Goal: Task Accomplishment & Management: Complete application form

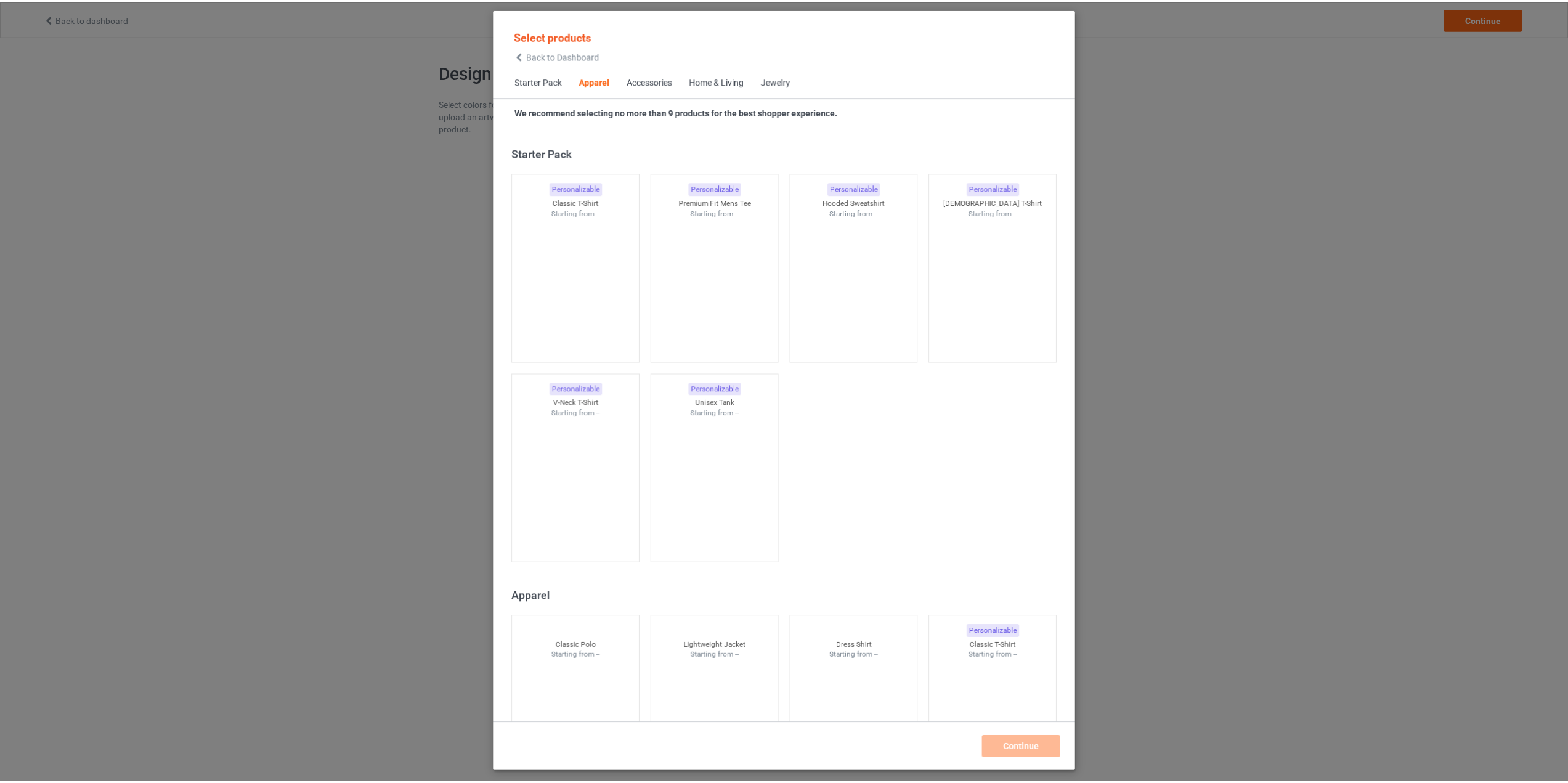
scroll to position [459, 0]
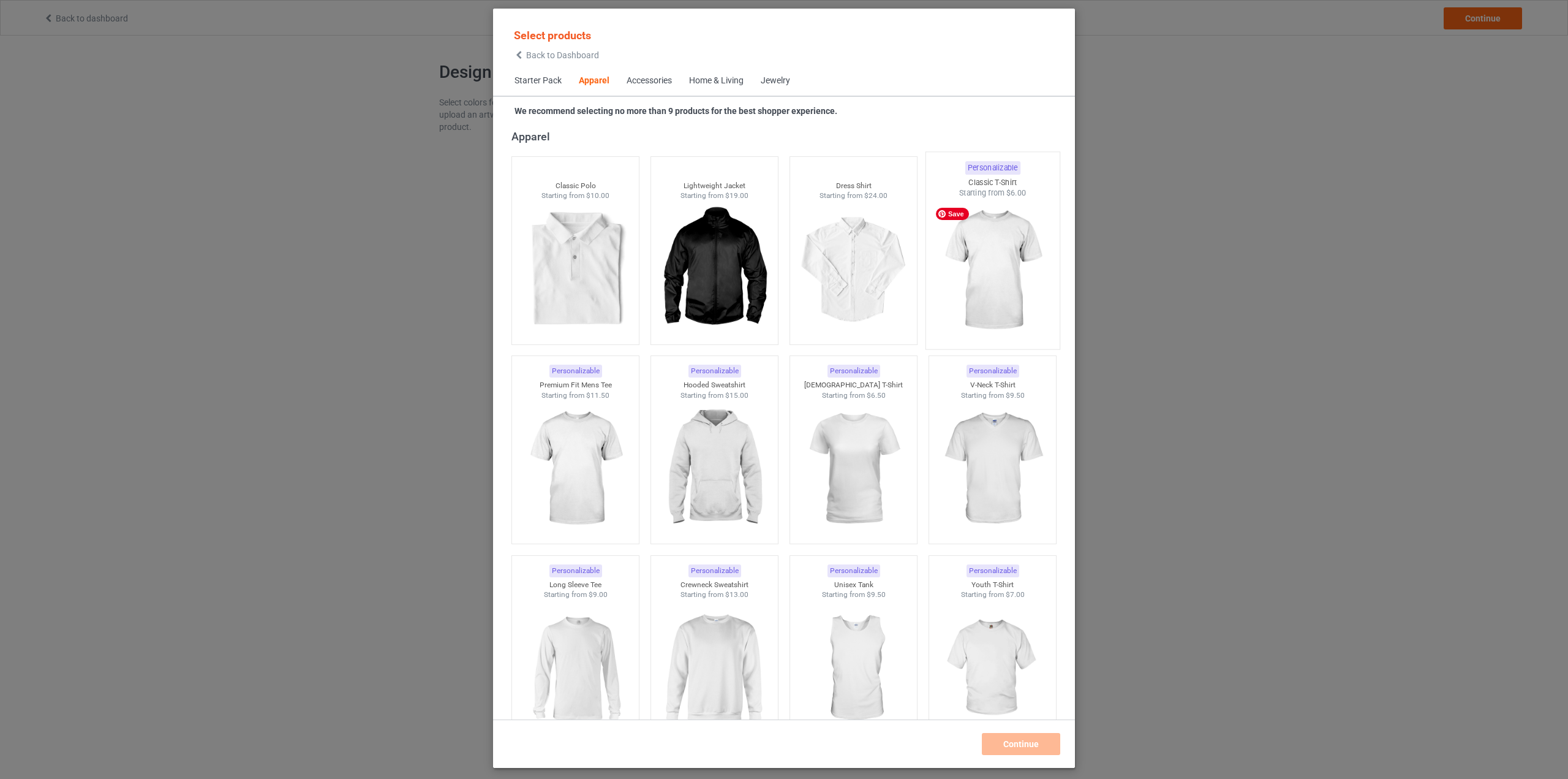
click at [987, 269] on img at bounding box center [992, 270] width 115 height 144
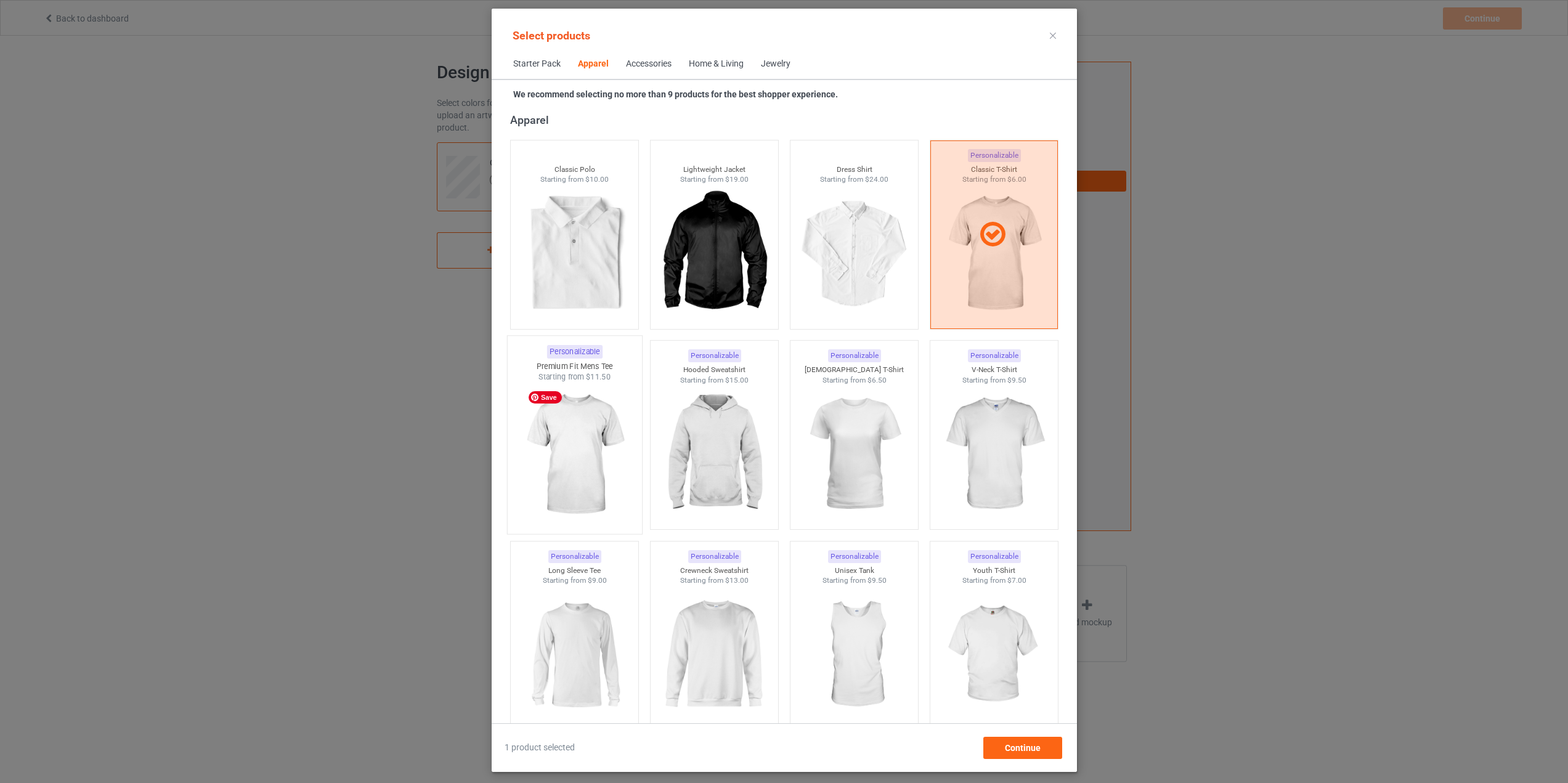
click at [547, 468] on img at bounding box center [574, 454] width 116 height 145
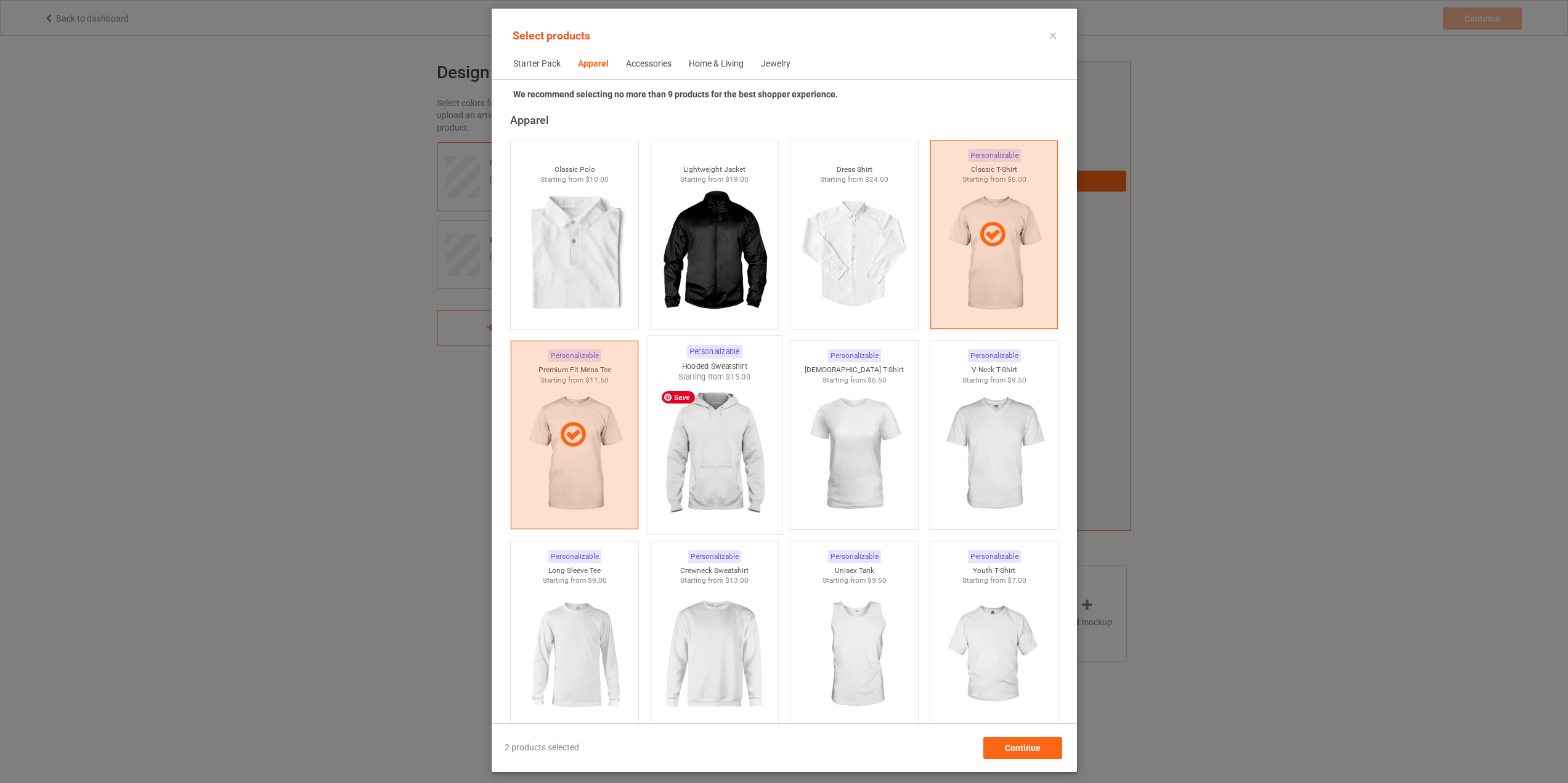
click at [713, 457] on img at bounding box center [714, 454] width 116 height 145
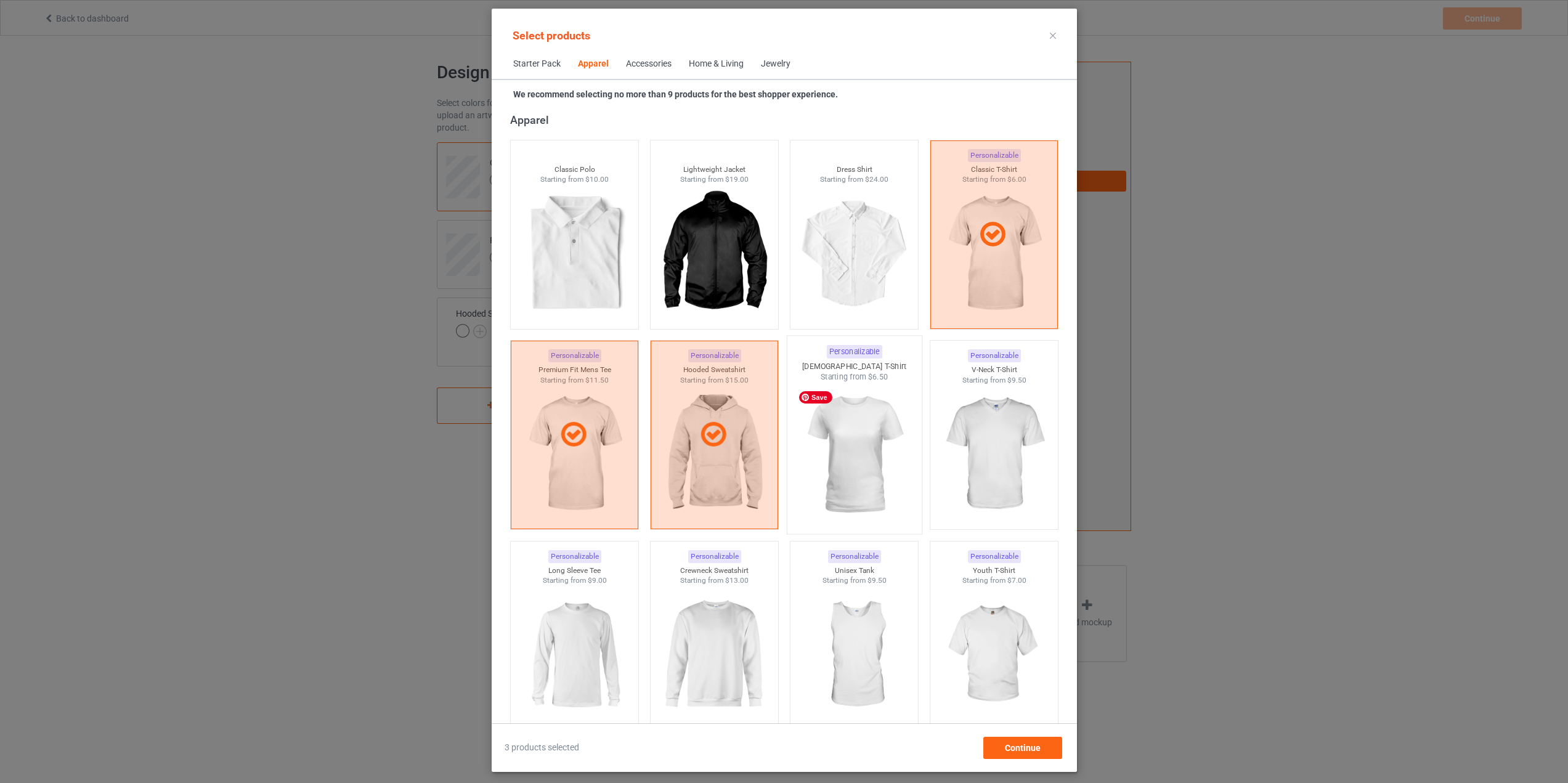
click at [837, 457] on img at bounding box center [854, 454] width 116 height 145
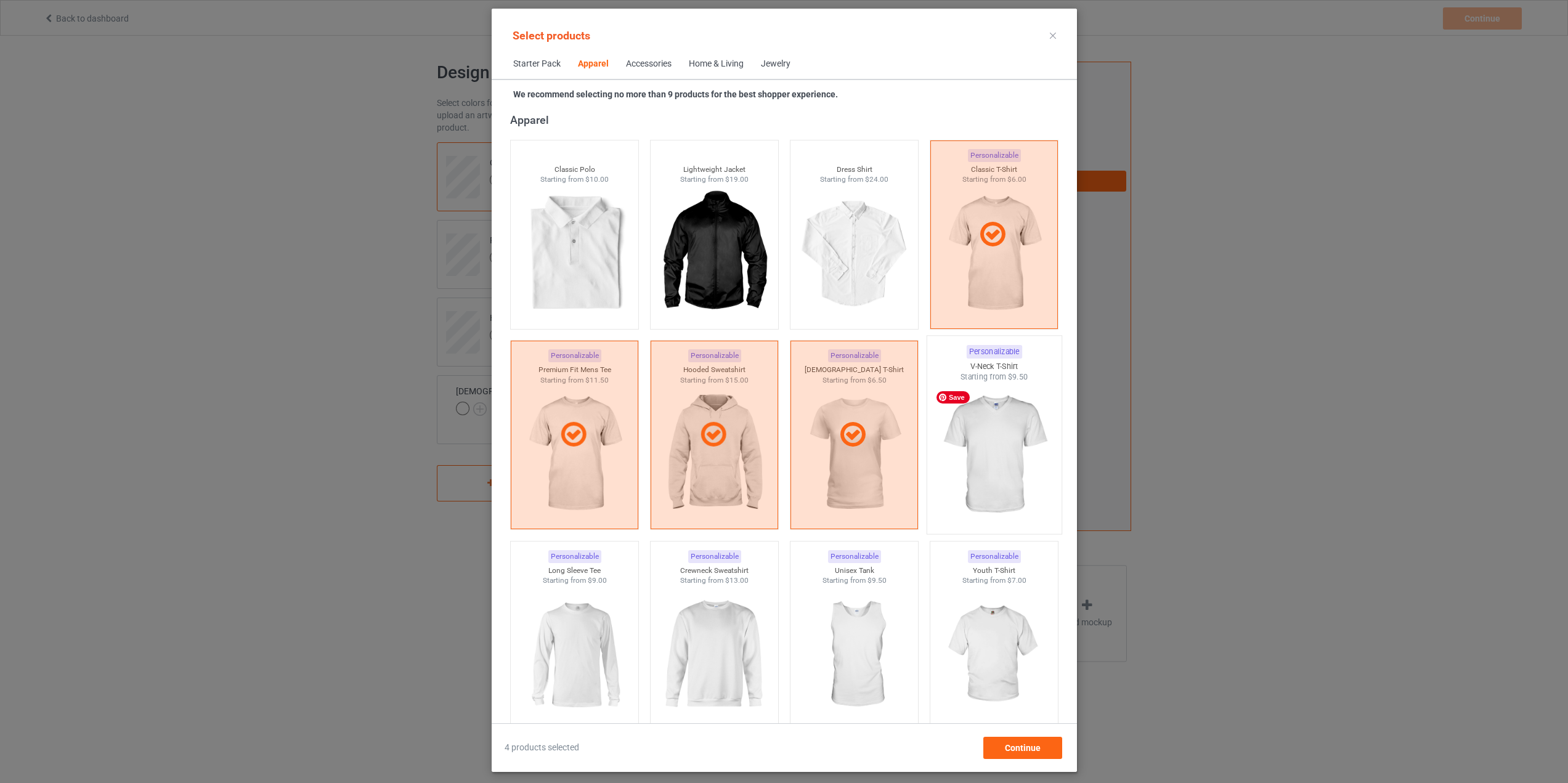
click at [986, 454] on img at bounding box center [994, 454] width 116 height 145
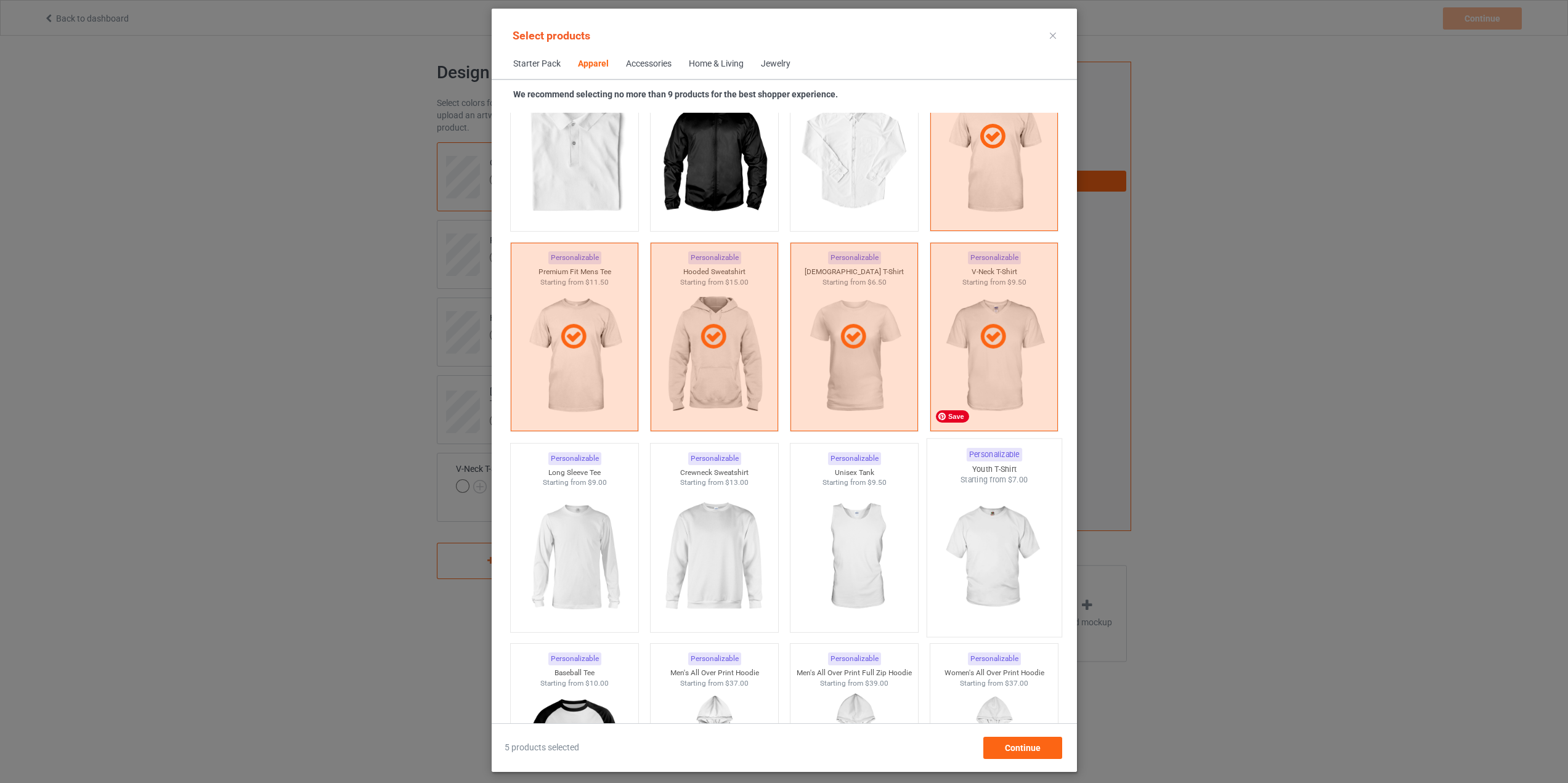
scroll to position [643, 0]
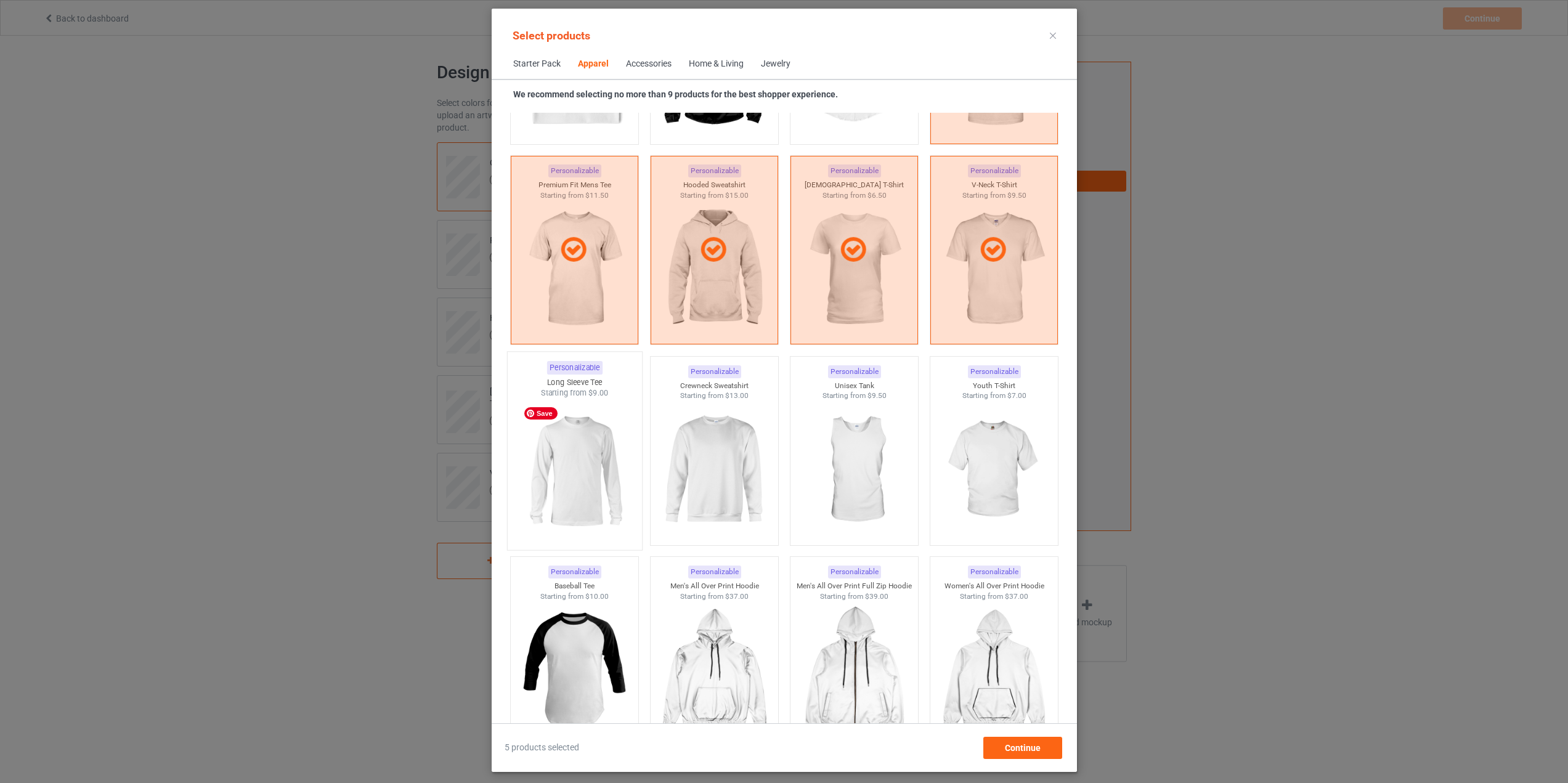
click at [580, 460] on img at bounding box center [574, 470] width 116 height 145
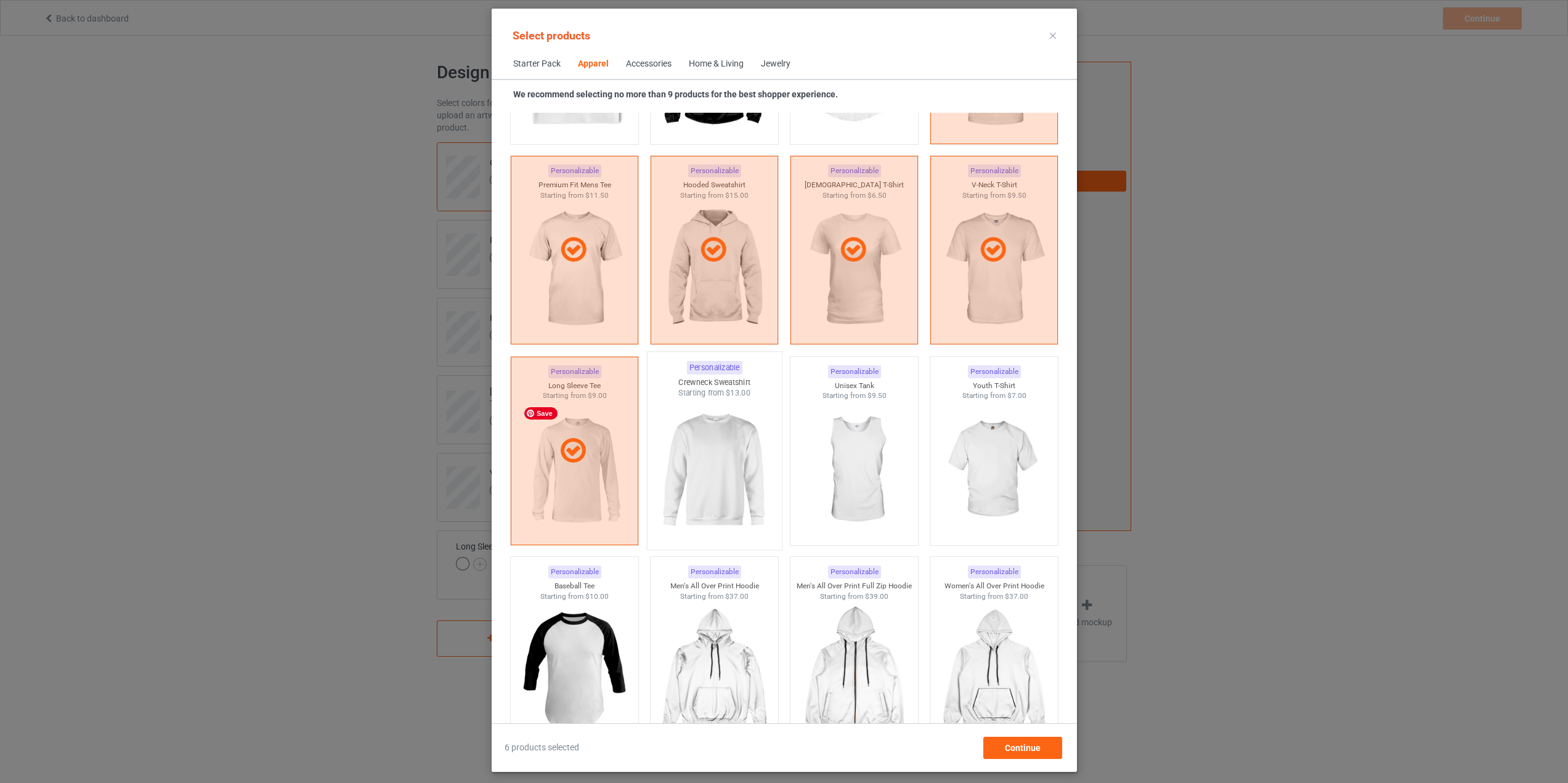
click at [715, 462] on img at bounding box center [714, 470] width 116 height 145
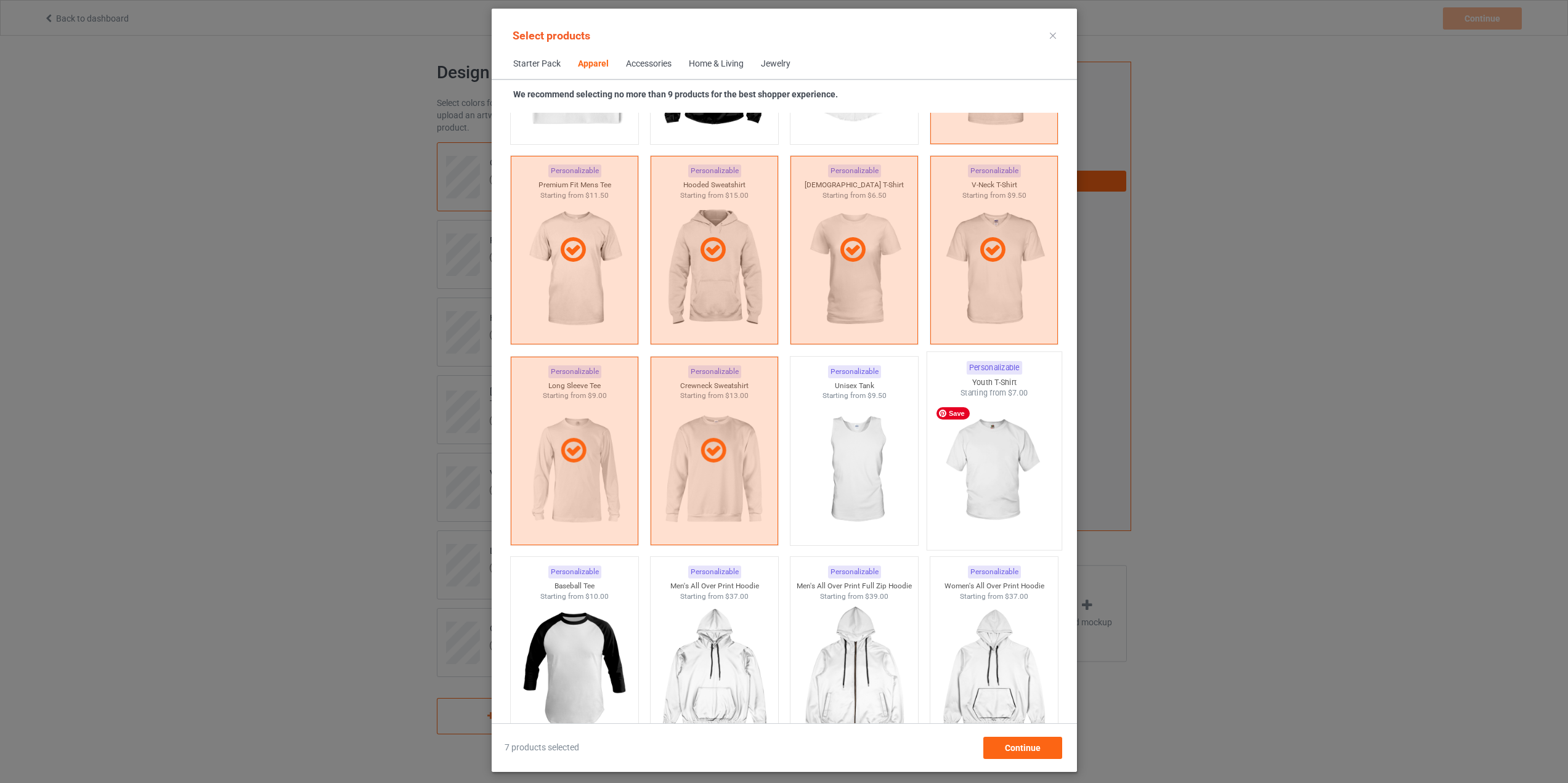
click at [961, 475] on img at bounding box center [994, 470] width 116 height 145
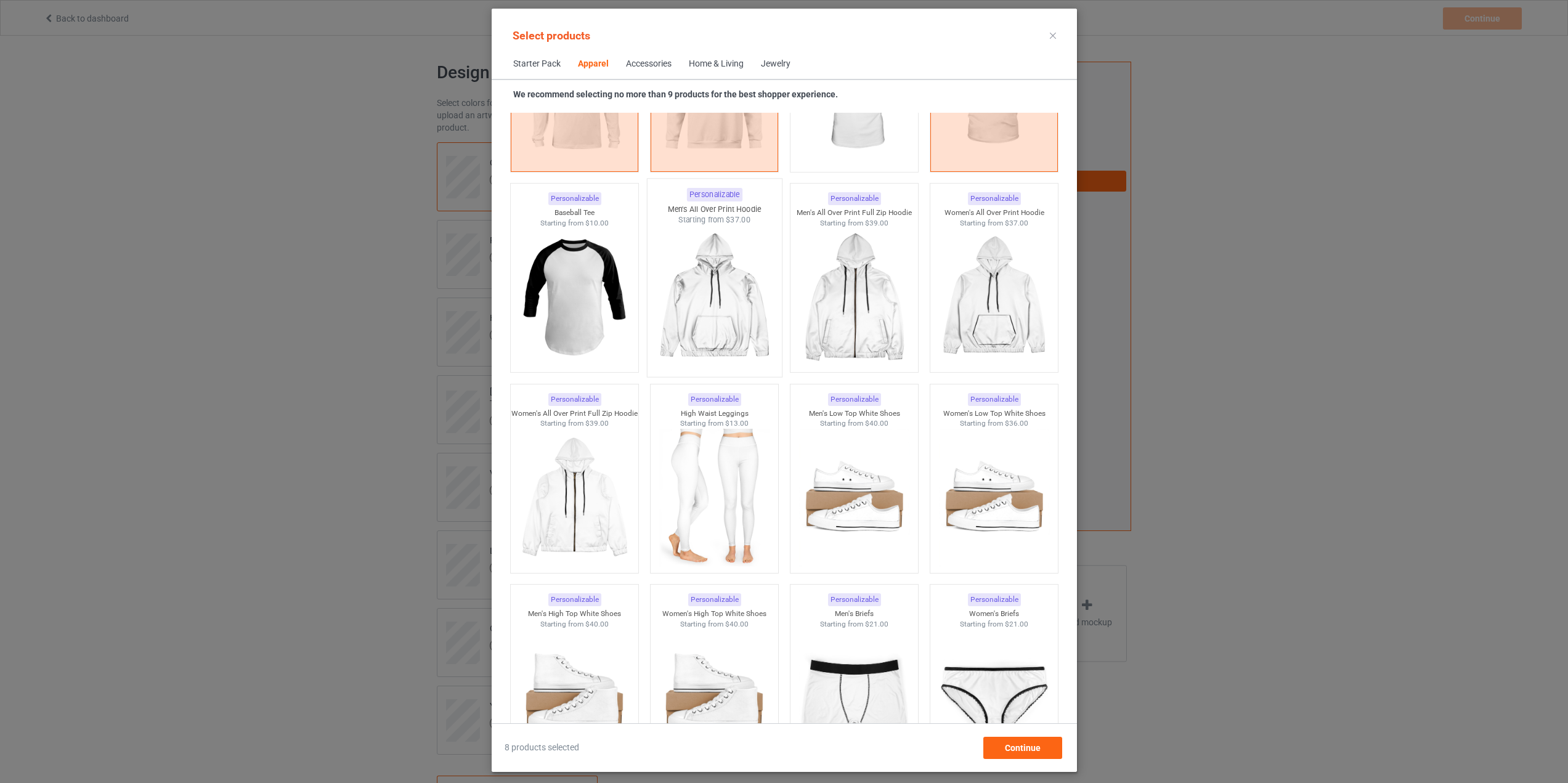
scroll to position [1074, 0]
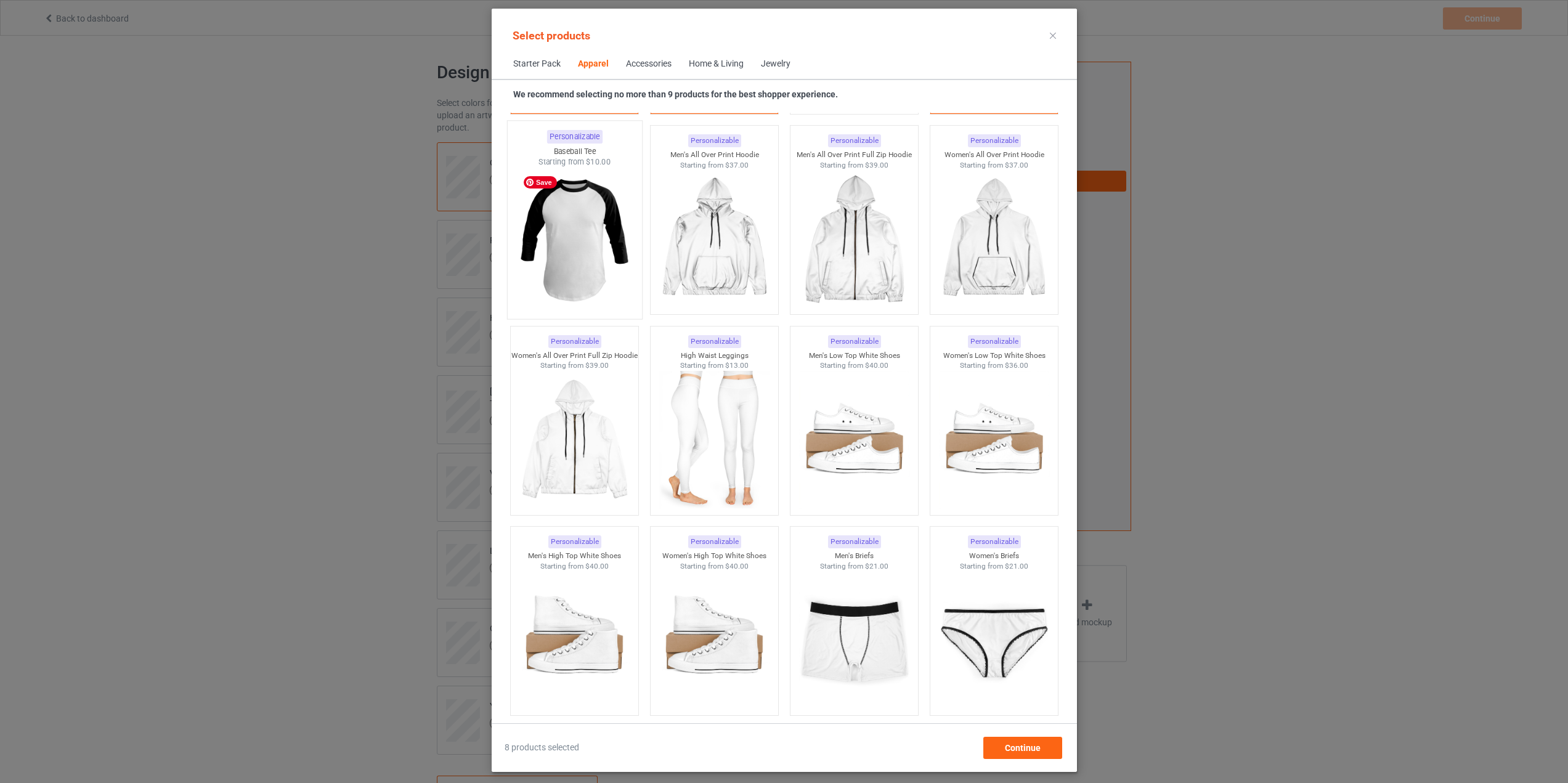
click at [574, 234] on img at bounding box center [574, 239] width 116 height 145
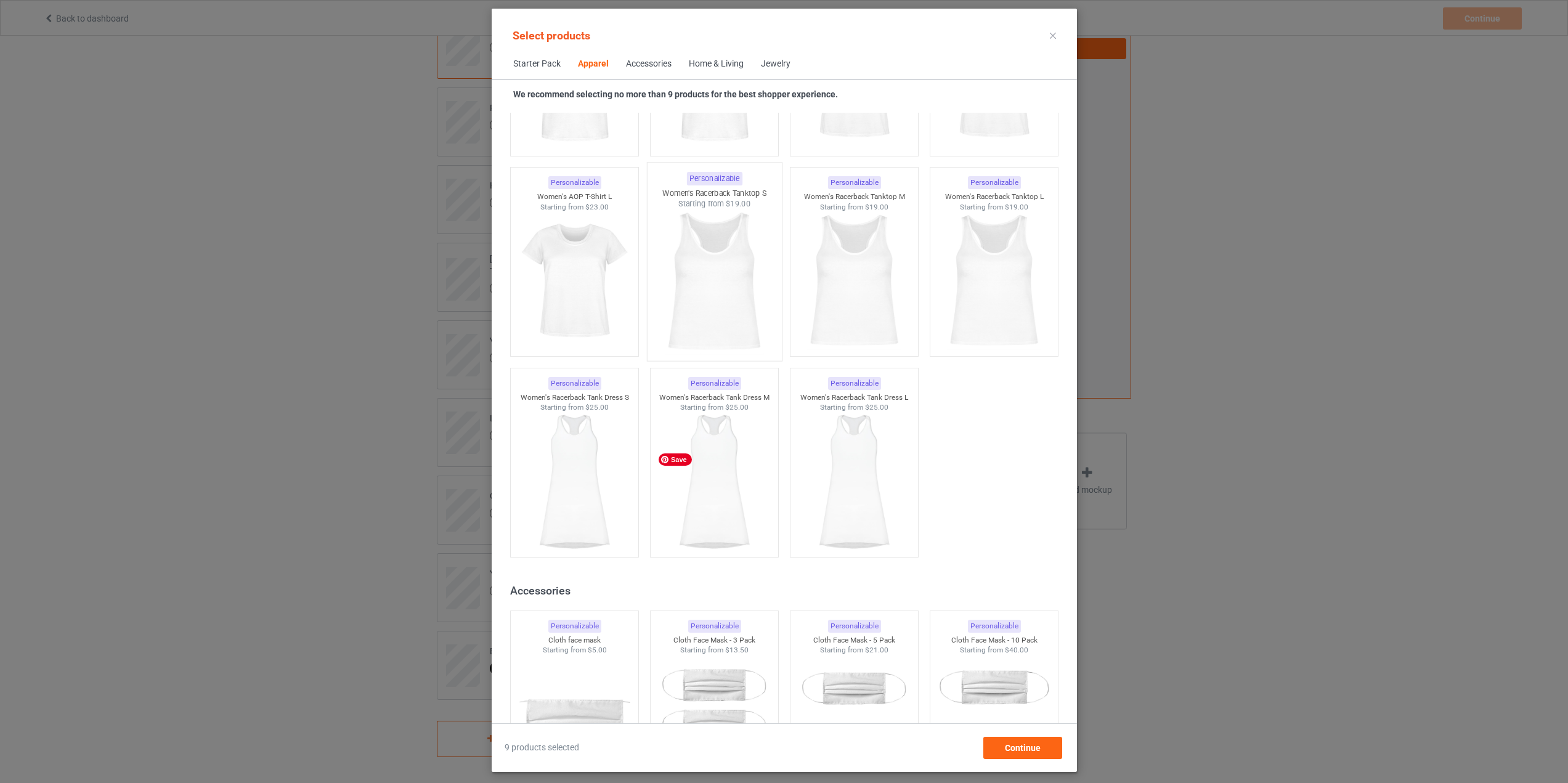
scroll to position [2244, 0]
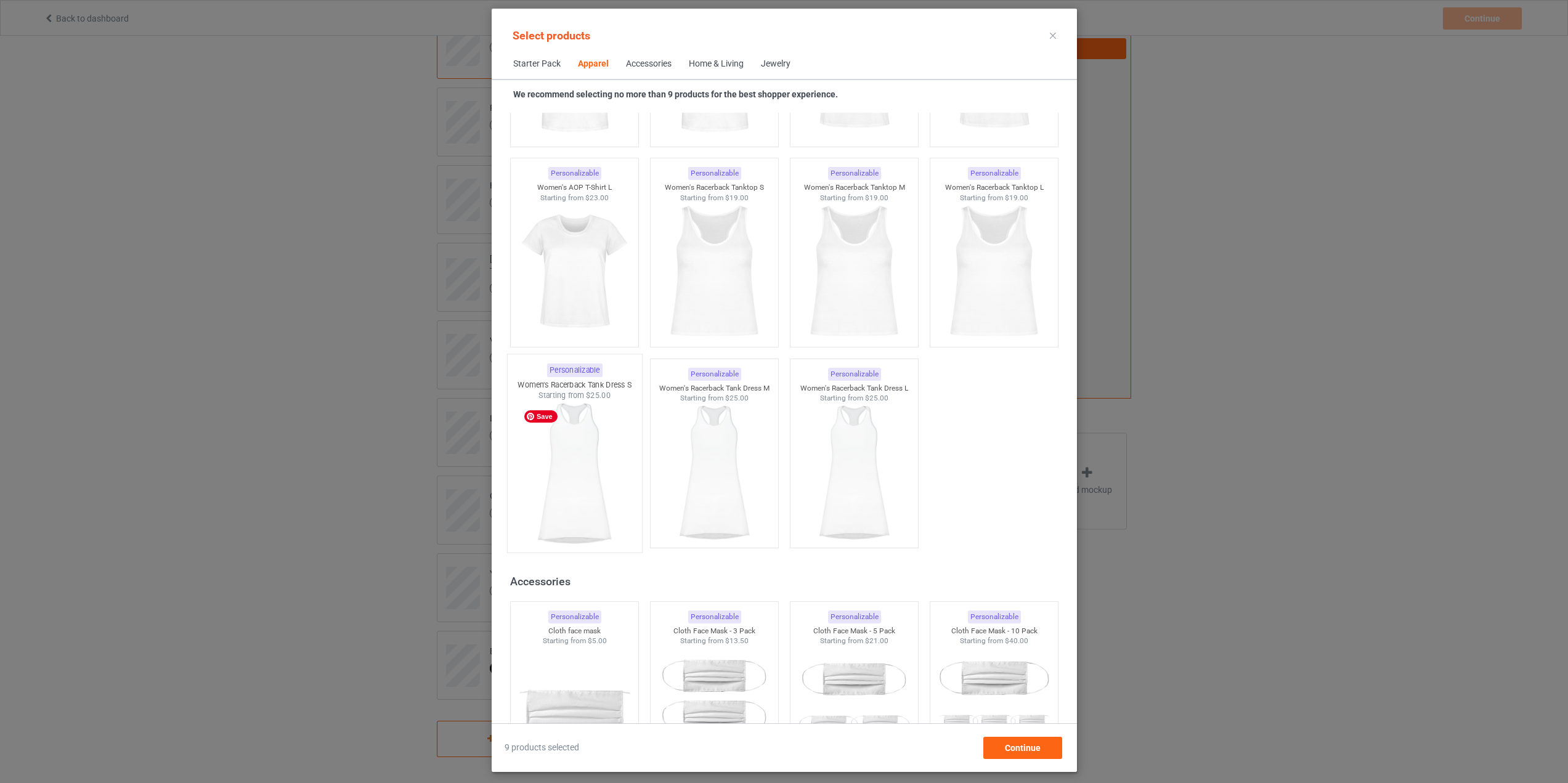
click at [581, 452] on img at bounding box center [574, 473] width 116 height 145
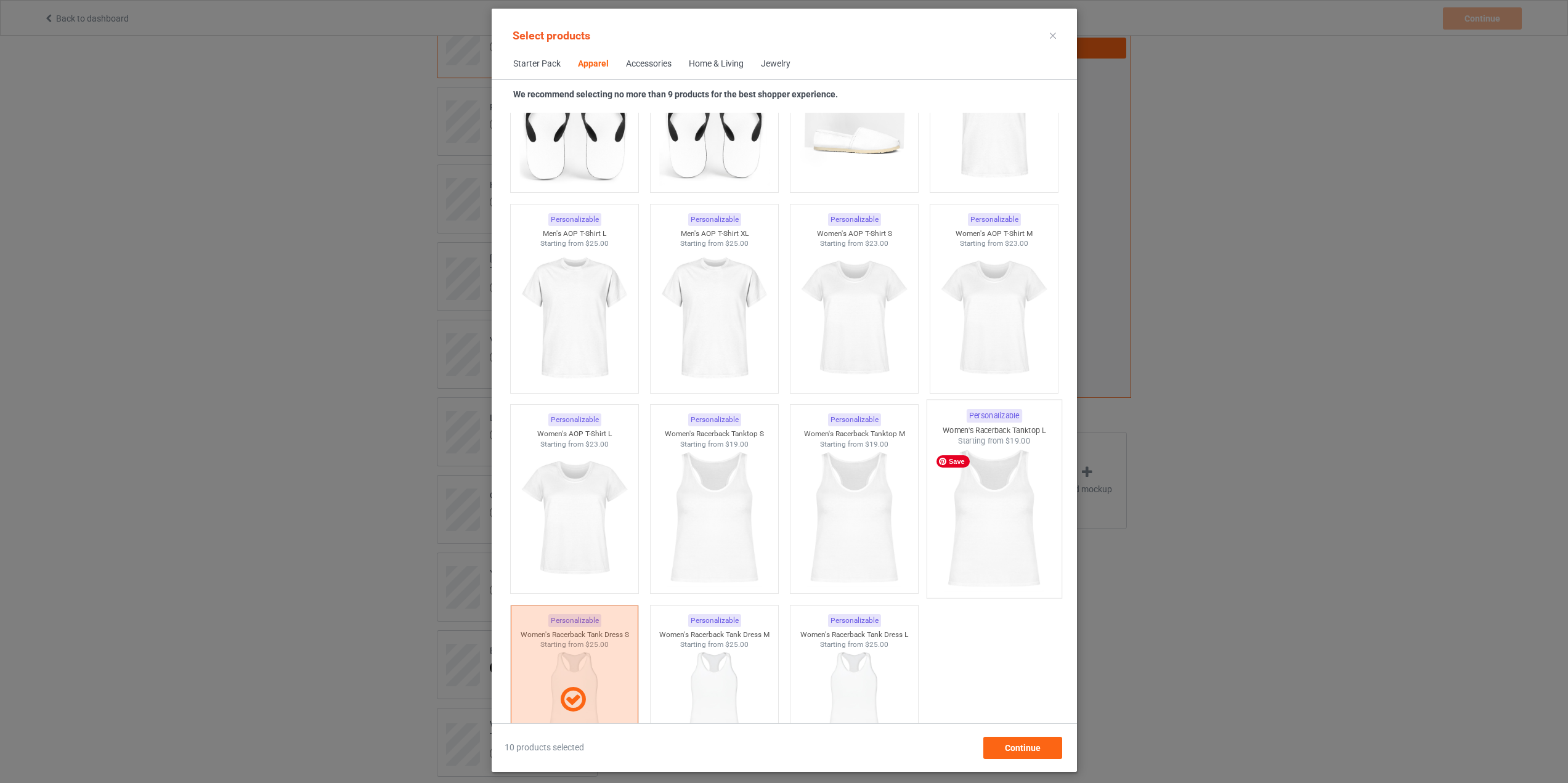
scroll to position [1629, 0]
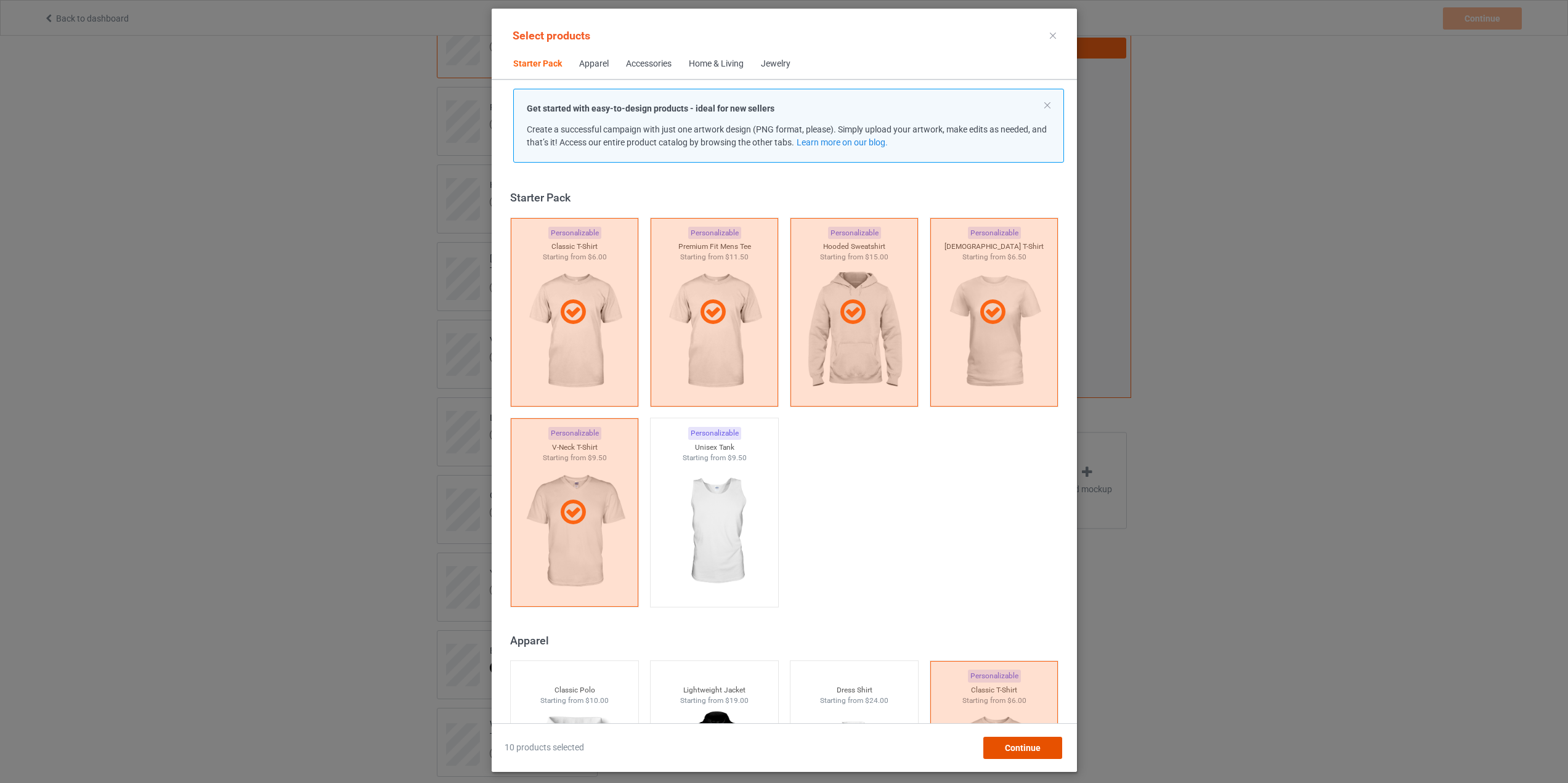
click at [1006, 743] on span "Continue" at bounding box center [1022, 748] width 36 height 10
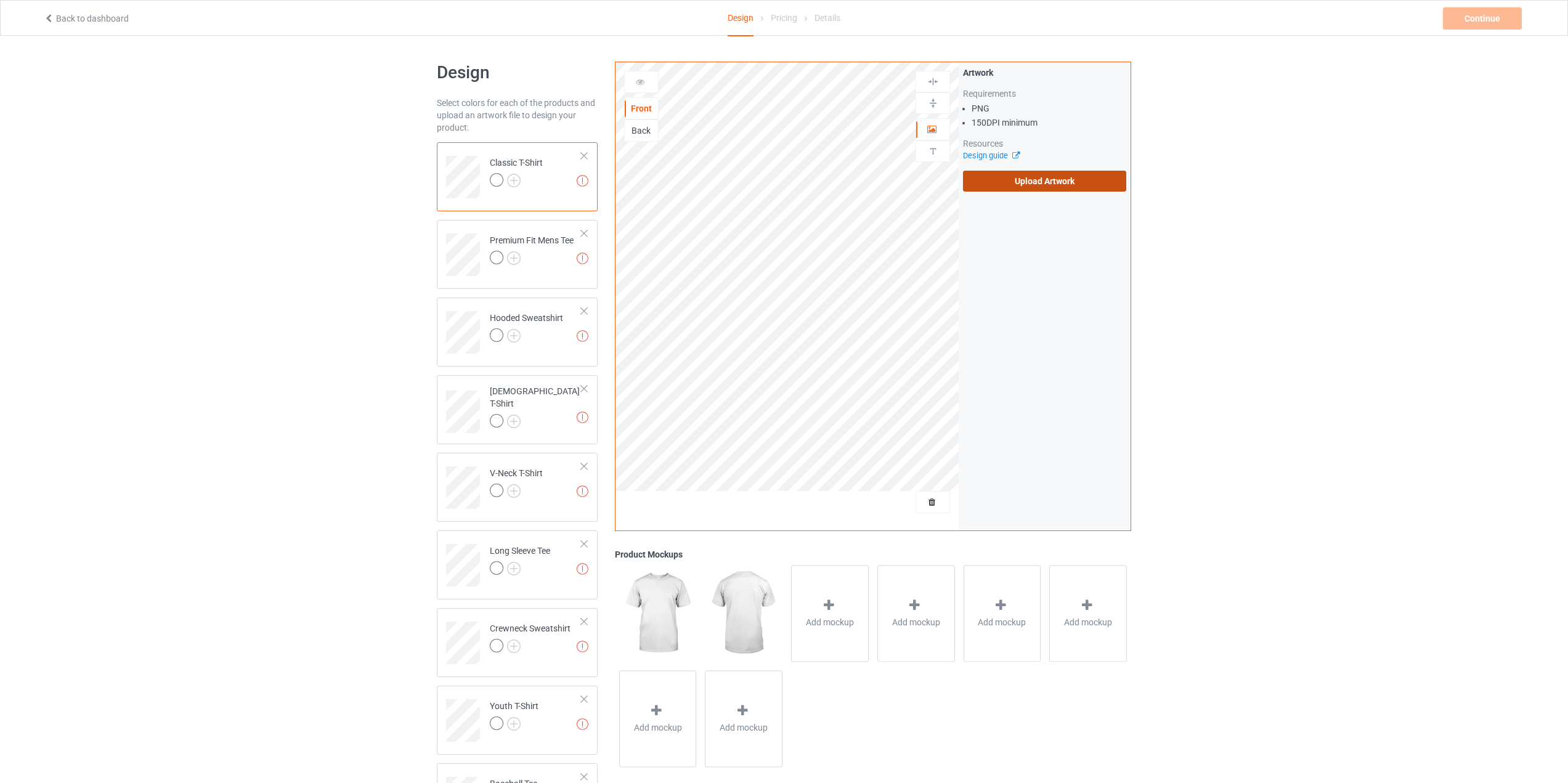
click at [1039, 174] on label "Upload Artwork" at bounding box center [1045, 181] width 163 height 21
click at [0, 0] on input "Upload Artwork" at bounding box center [0, 0] width 0 height 0
click at [510, 180] on img at bounding box center [514, 180] width 14 height 14
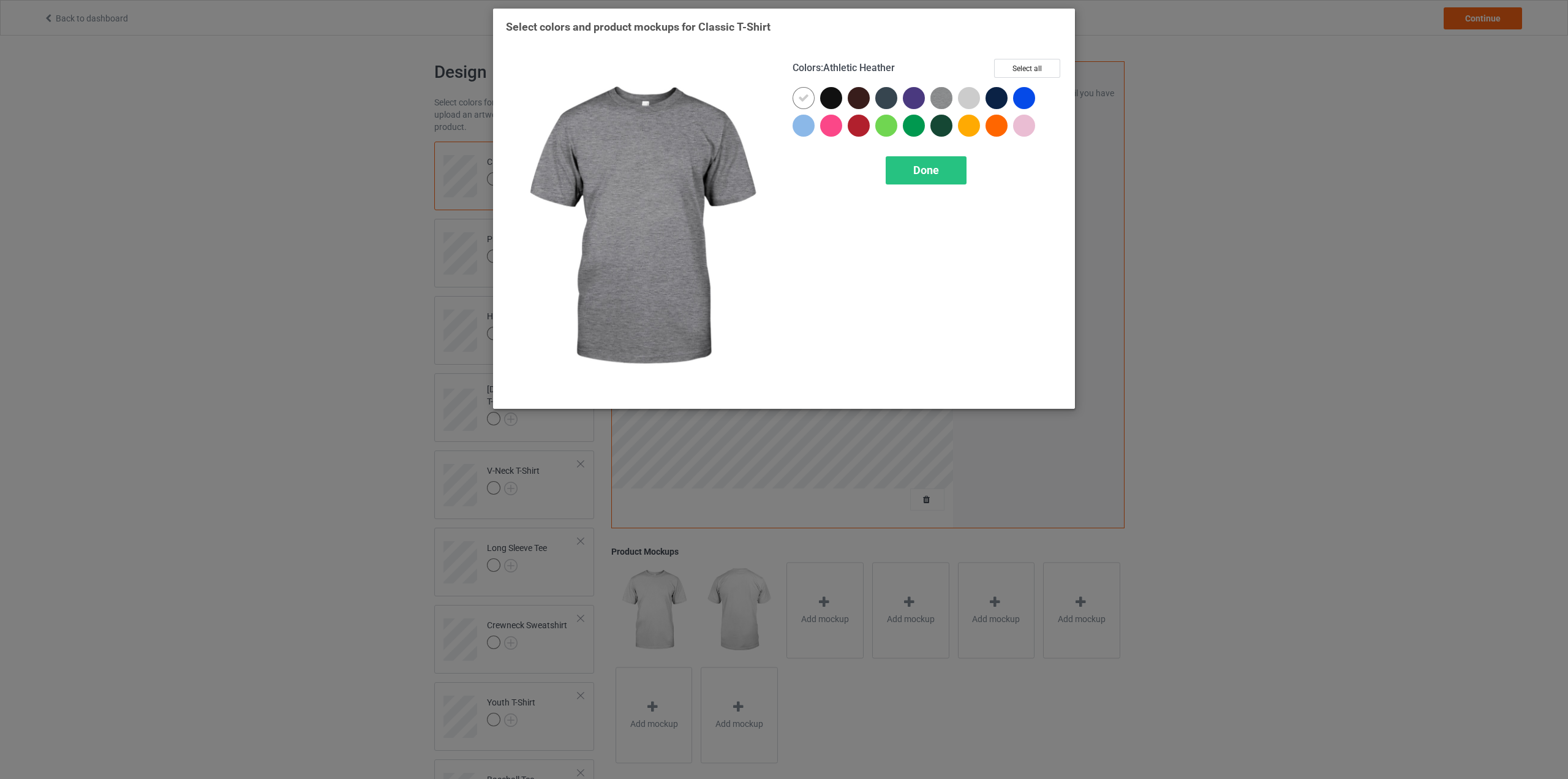
click at [936, 101] on img at bounding box center [941, 97] width 22 height 22
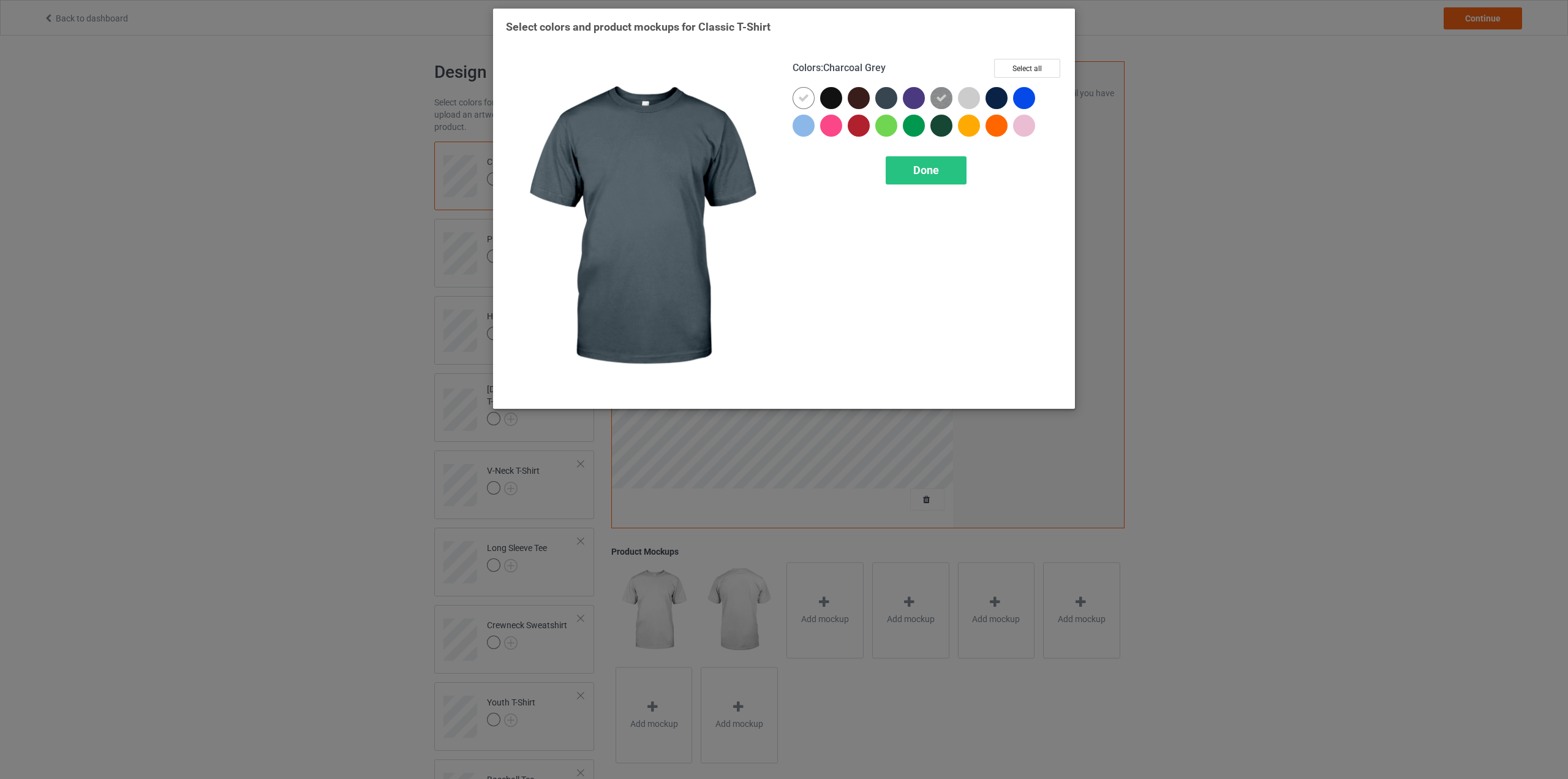
click at [886, 94] on div at bounding box center [886, 97] width 22 height 22
click at [886, 93] on icon at bounding box center [887, 98] width 11 height 11
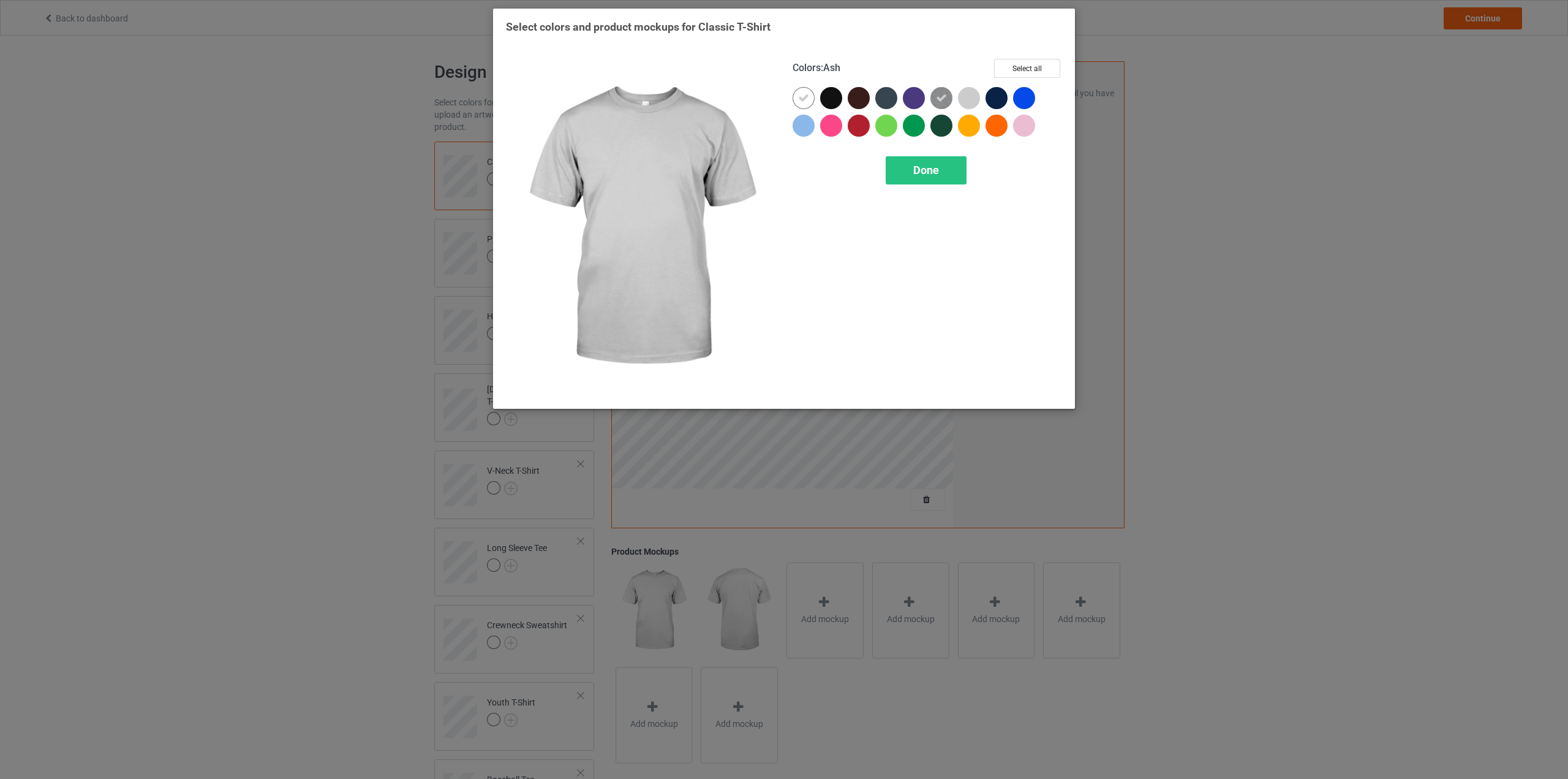
click at [978, 98] on div at bounding box center [969, 97] width 22 height 22
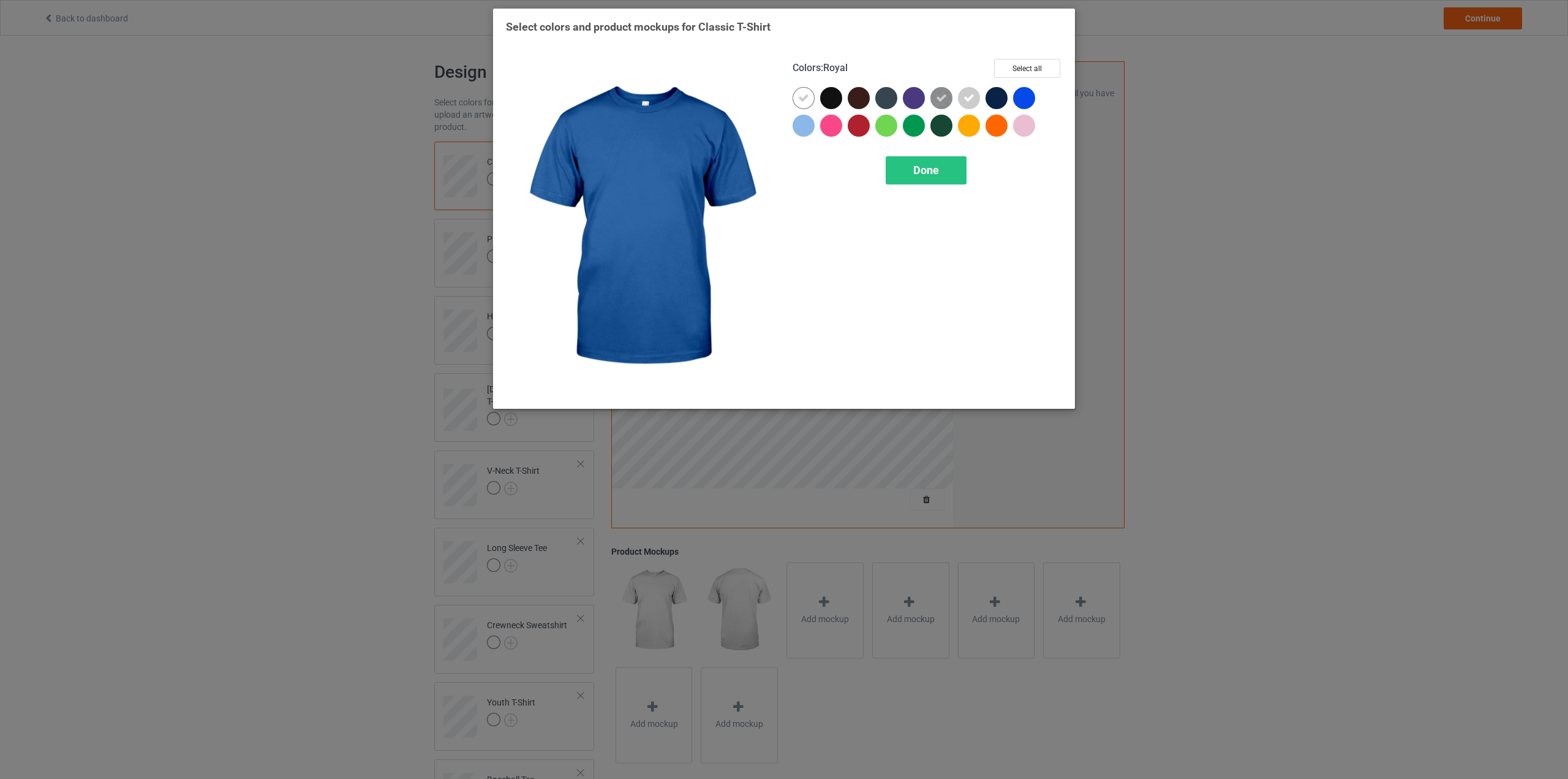
click at [1023, 100] on div at bounding box center [1024, 97] width 22 height 22
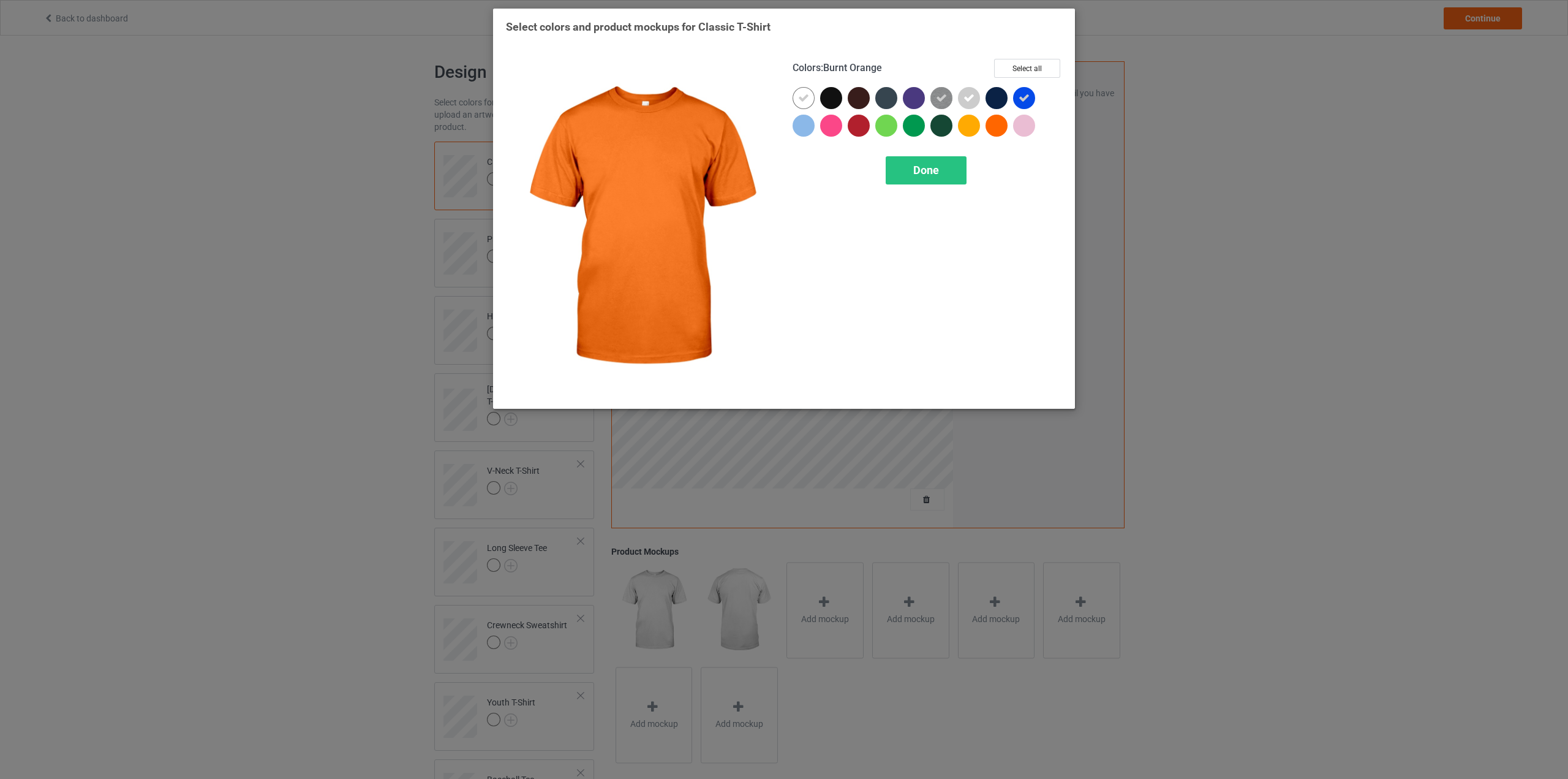
click at [999, 122] on div at bounding box center [996, 125] width 22 height 22
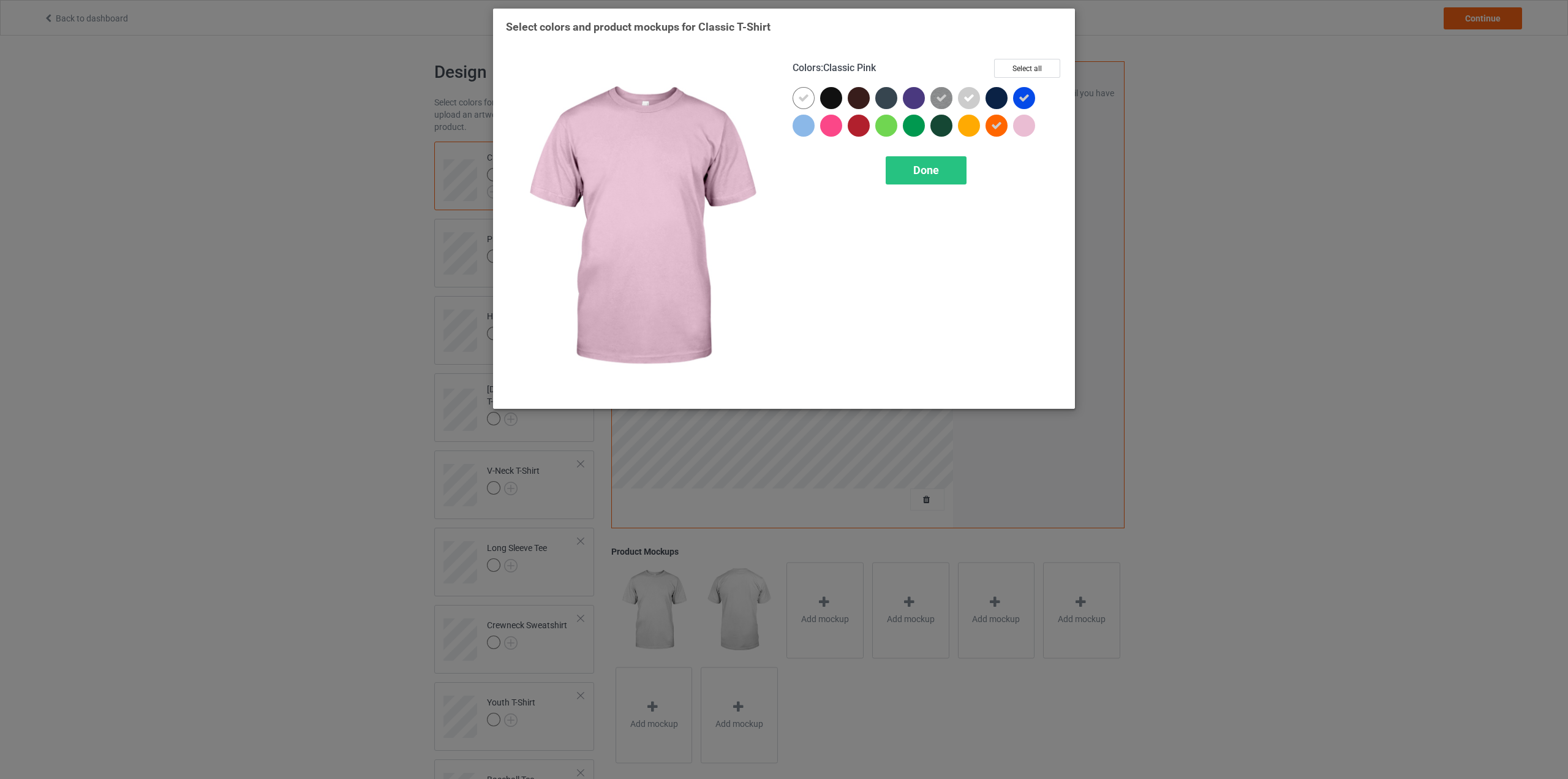
click at [1024, 126] on div at bounding box center [1024, 125] width 22 height 22
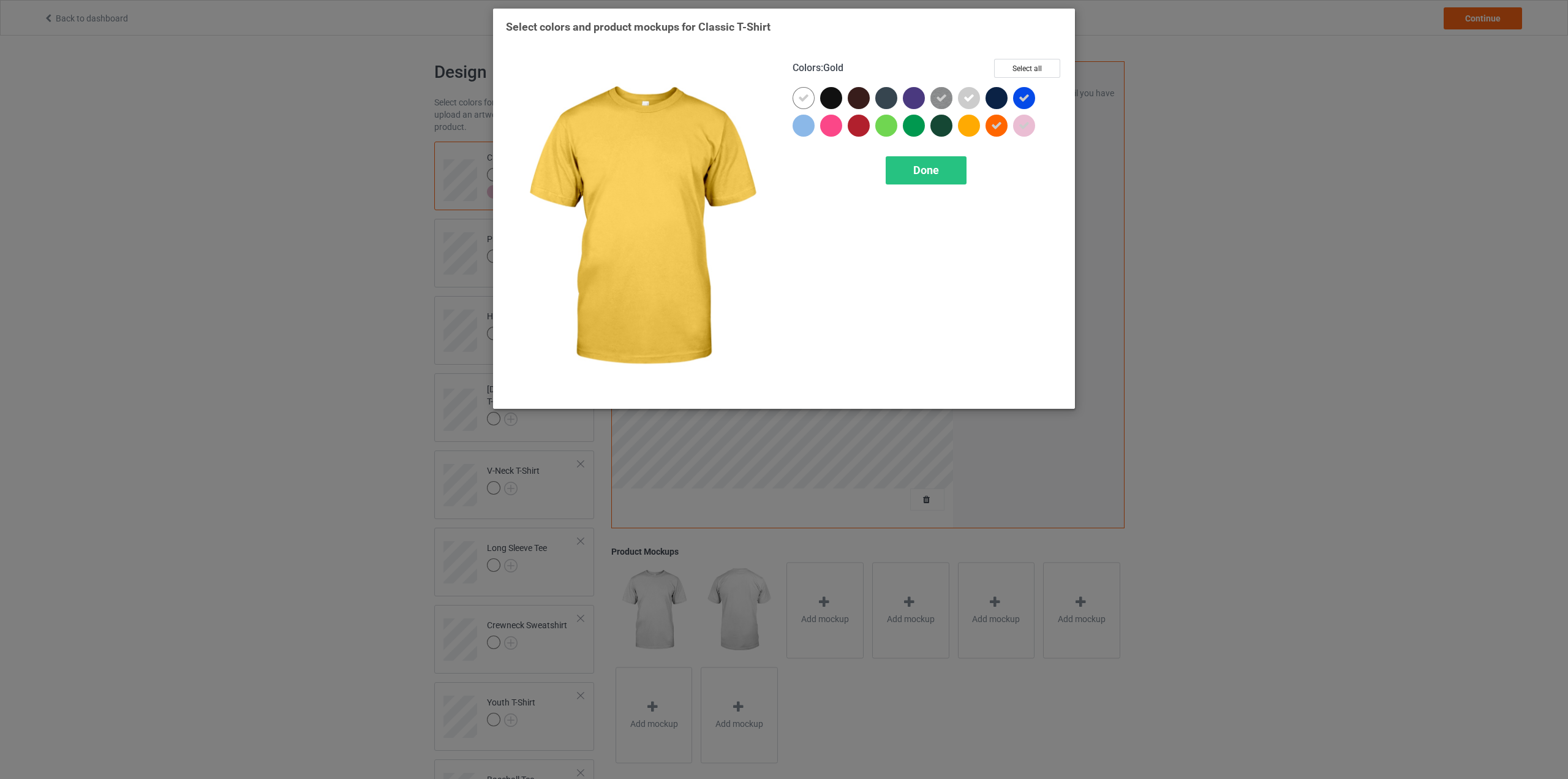
click at [966, 130] on div at bounding box center [969, 125] width 22 height 22
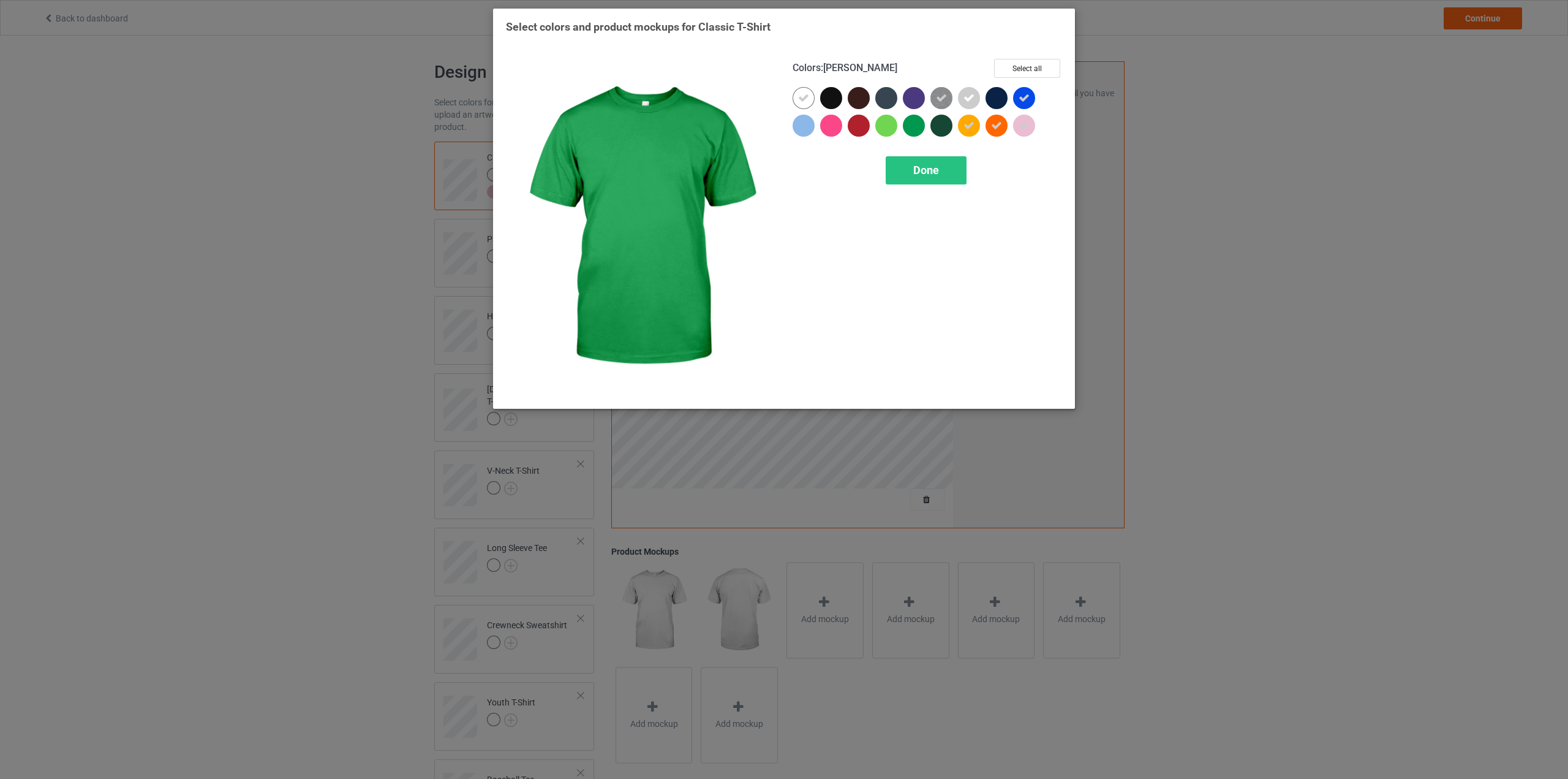
click at [910, 127] on div at bounding box center [914, 125] width 22 height 22
click at [879, 125] on div at bounding box center [886, 125] width 22 height 22
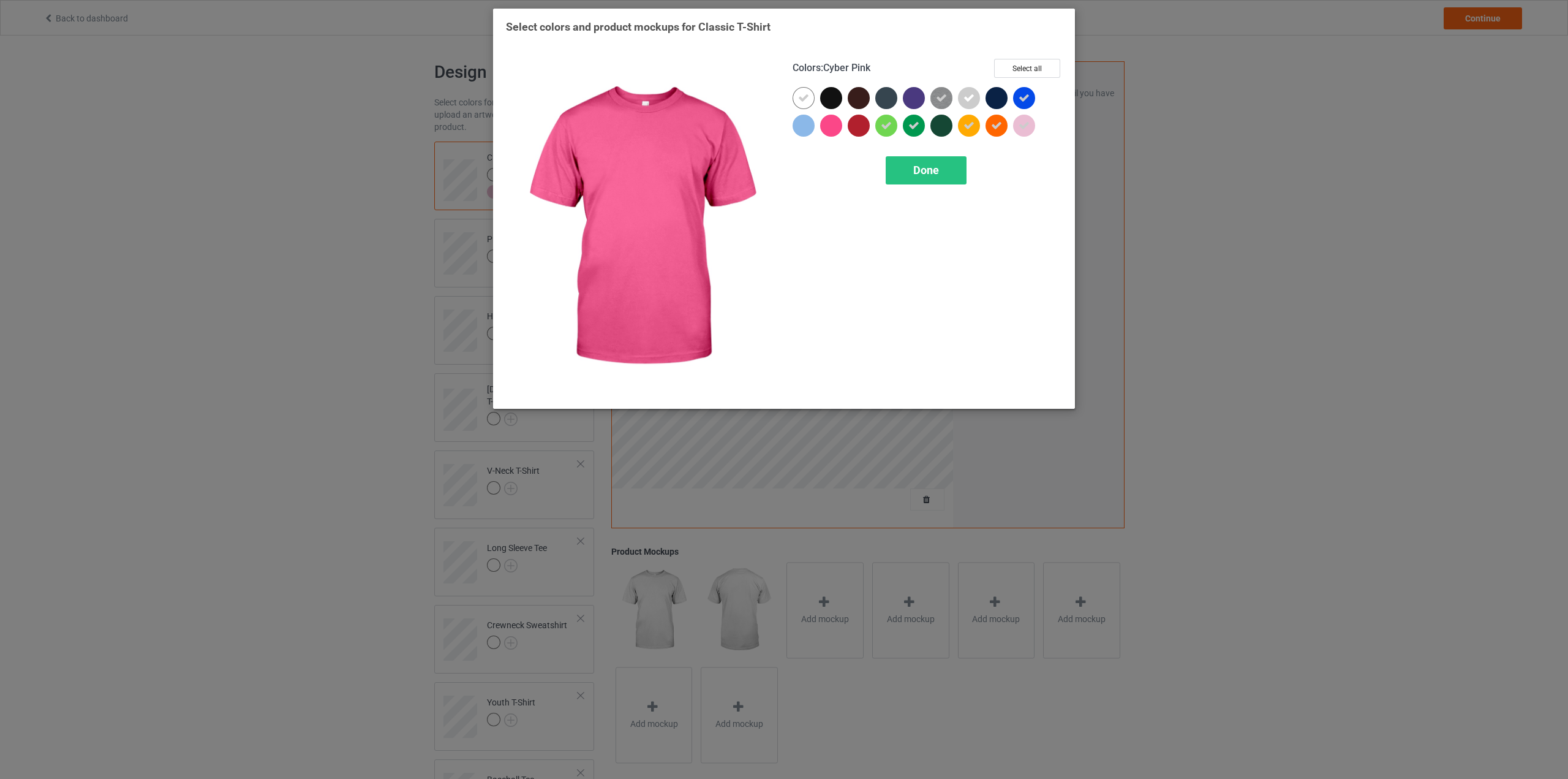
click at [828, 125] on div at bounding box center [831, 125] width 22 height 22
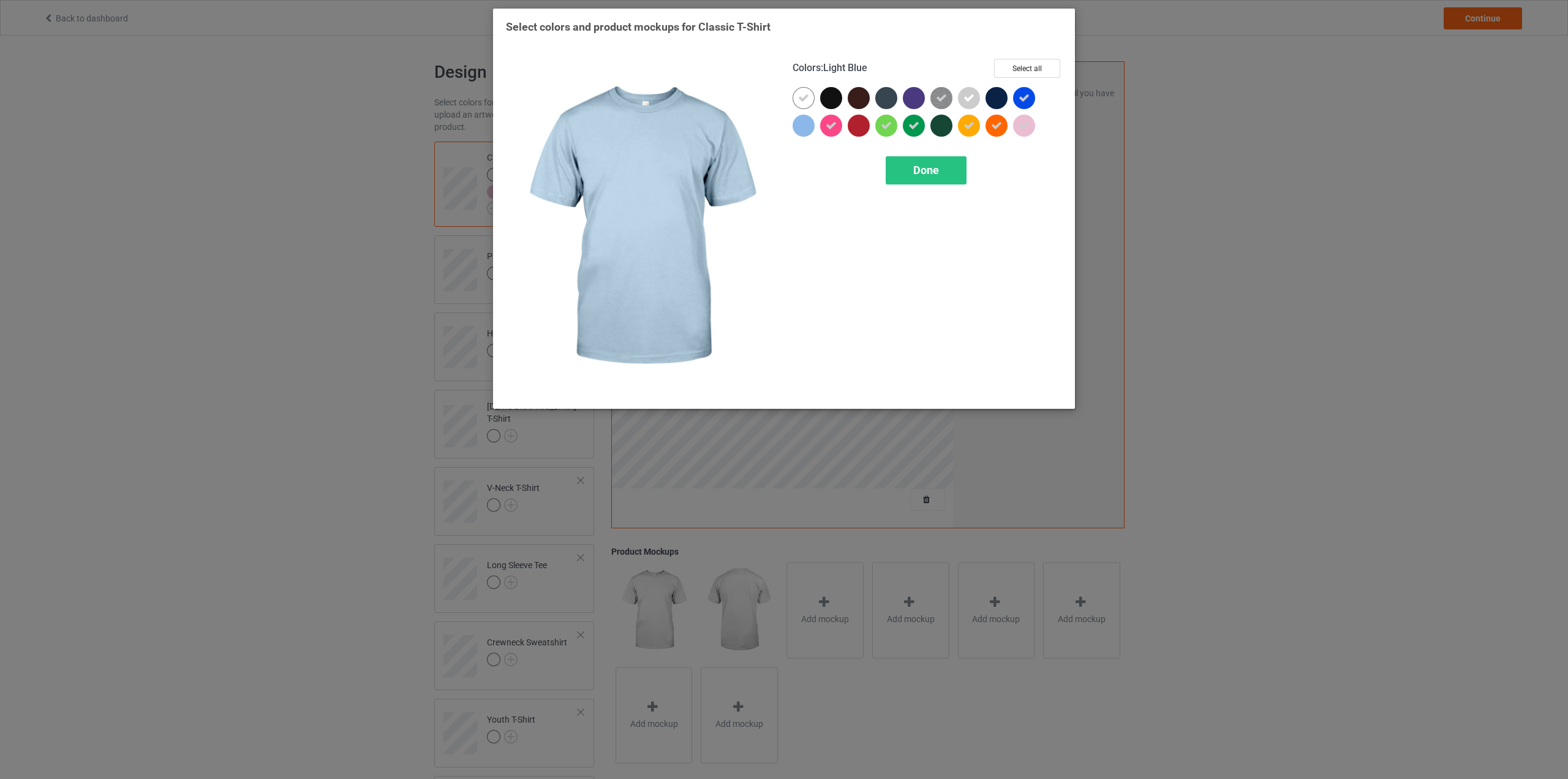
click at [811, 125] on div at bounding box center [803, 125] width 22 height 22
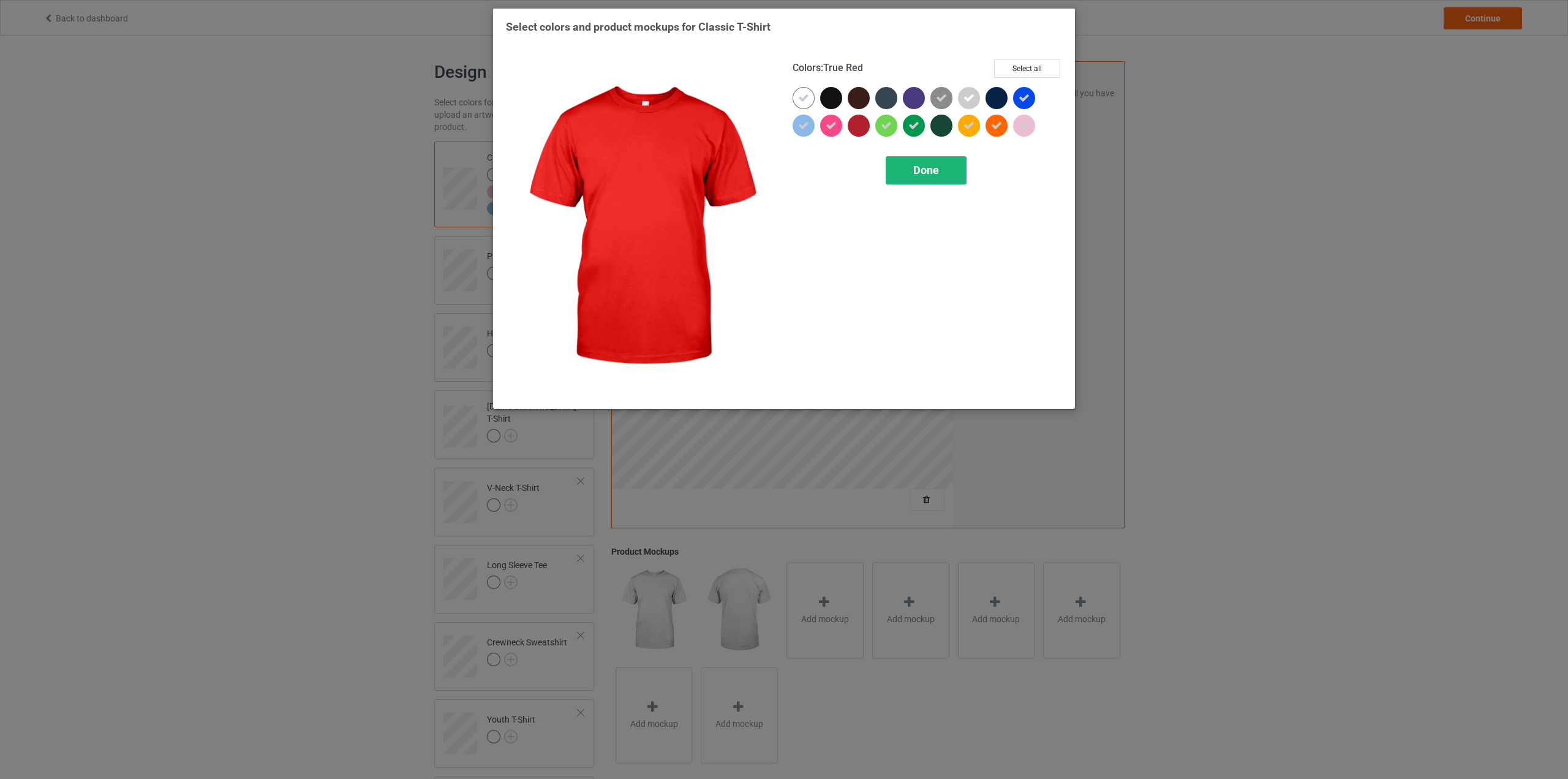
click at [918, 167] on span "Done" at bounding box center [927, 170] width 26 height 13
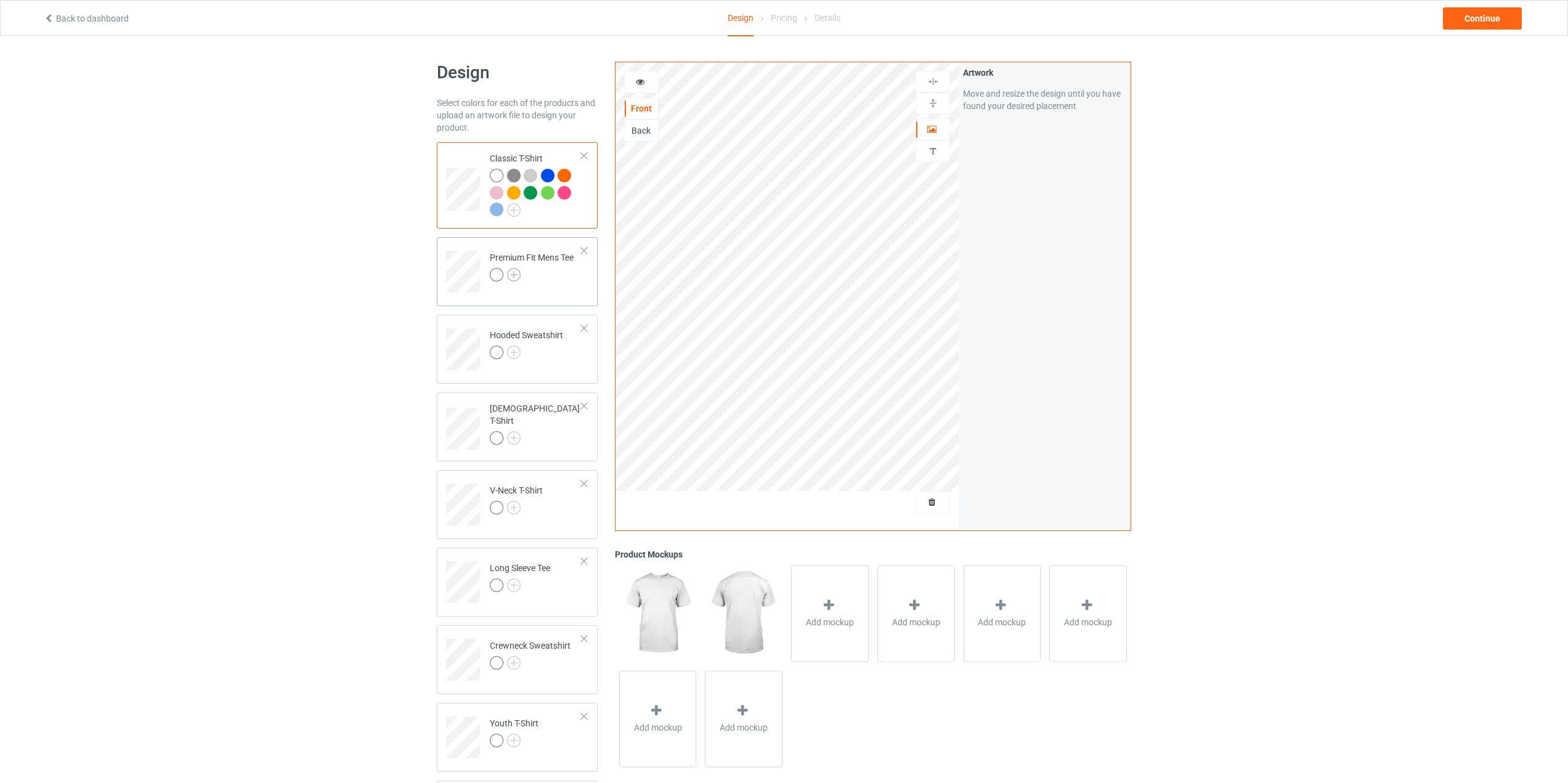
click at [519, 274] on img at bounding box center [514, 274] width 14 height 14
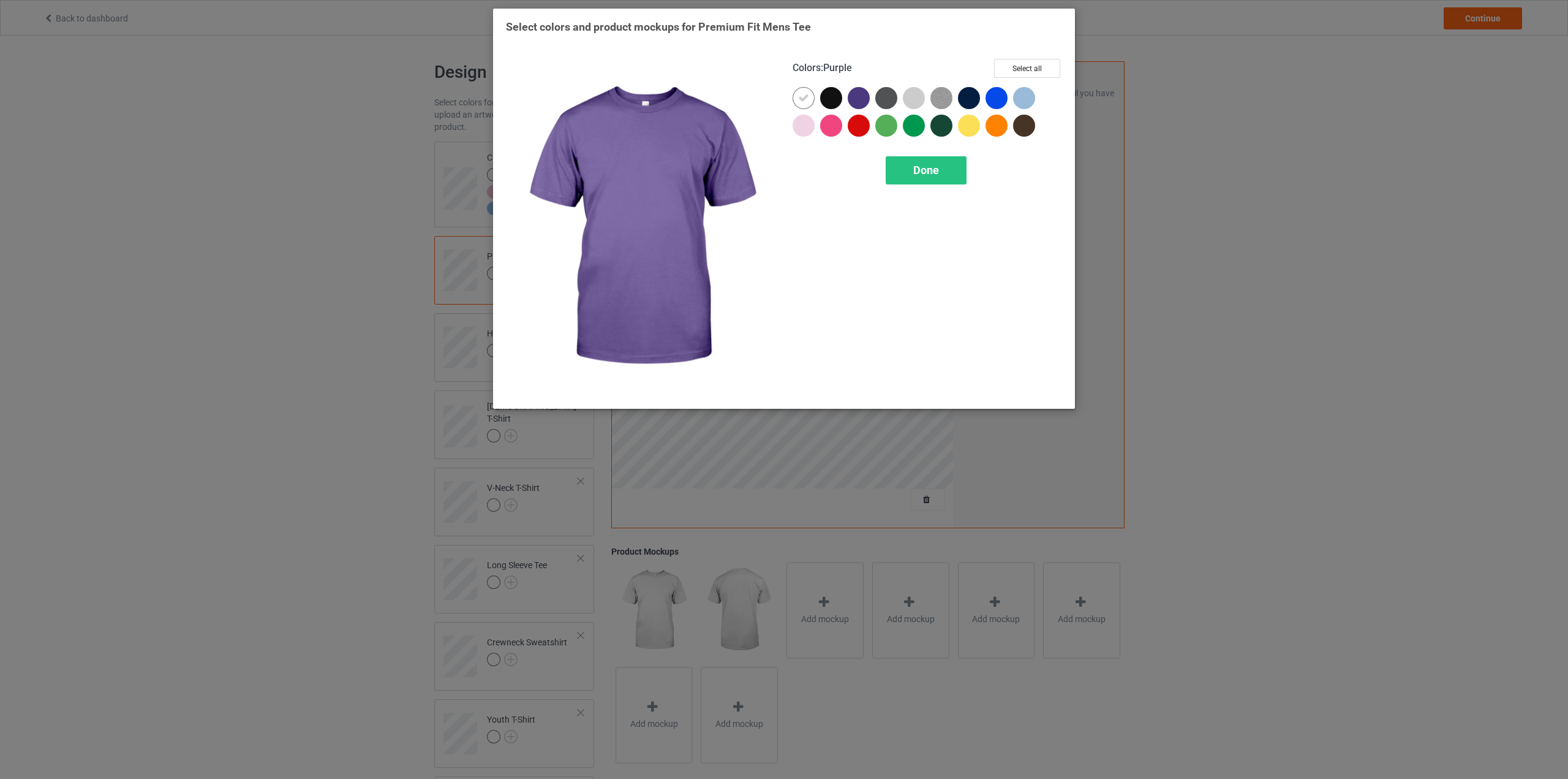
click at [861, 98] on div at bounding box center [858, 97] width 22 height 22
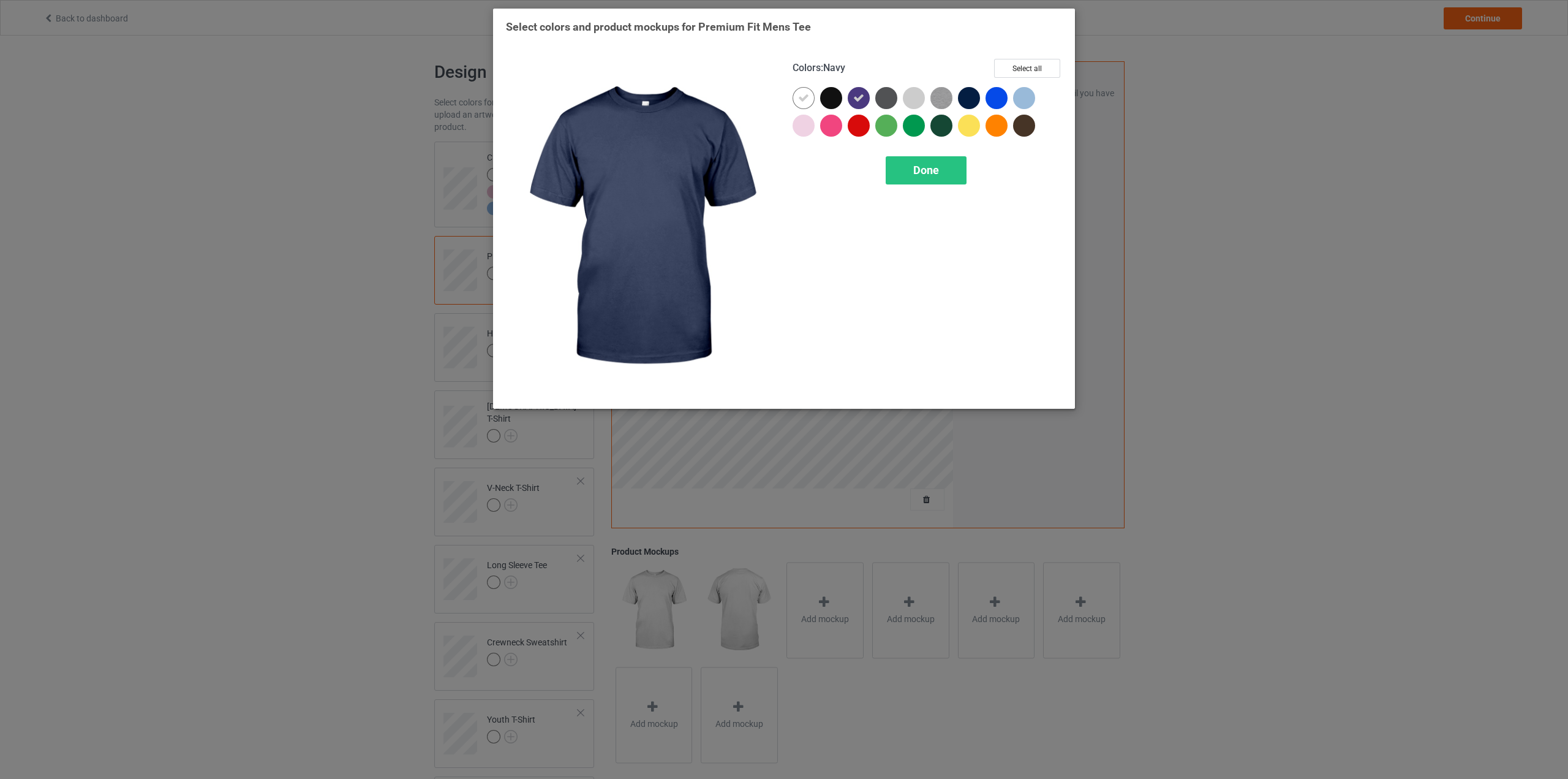
click at [1001, 98] on div at bounding box center [996, 97] width 22 height 22
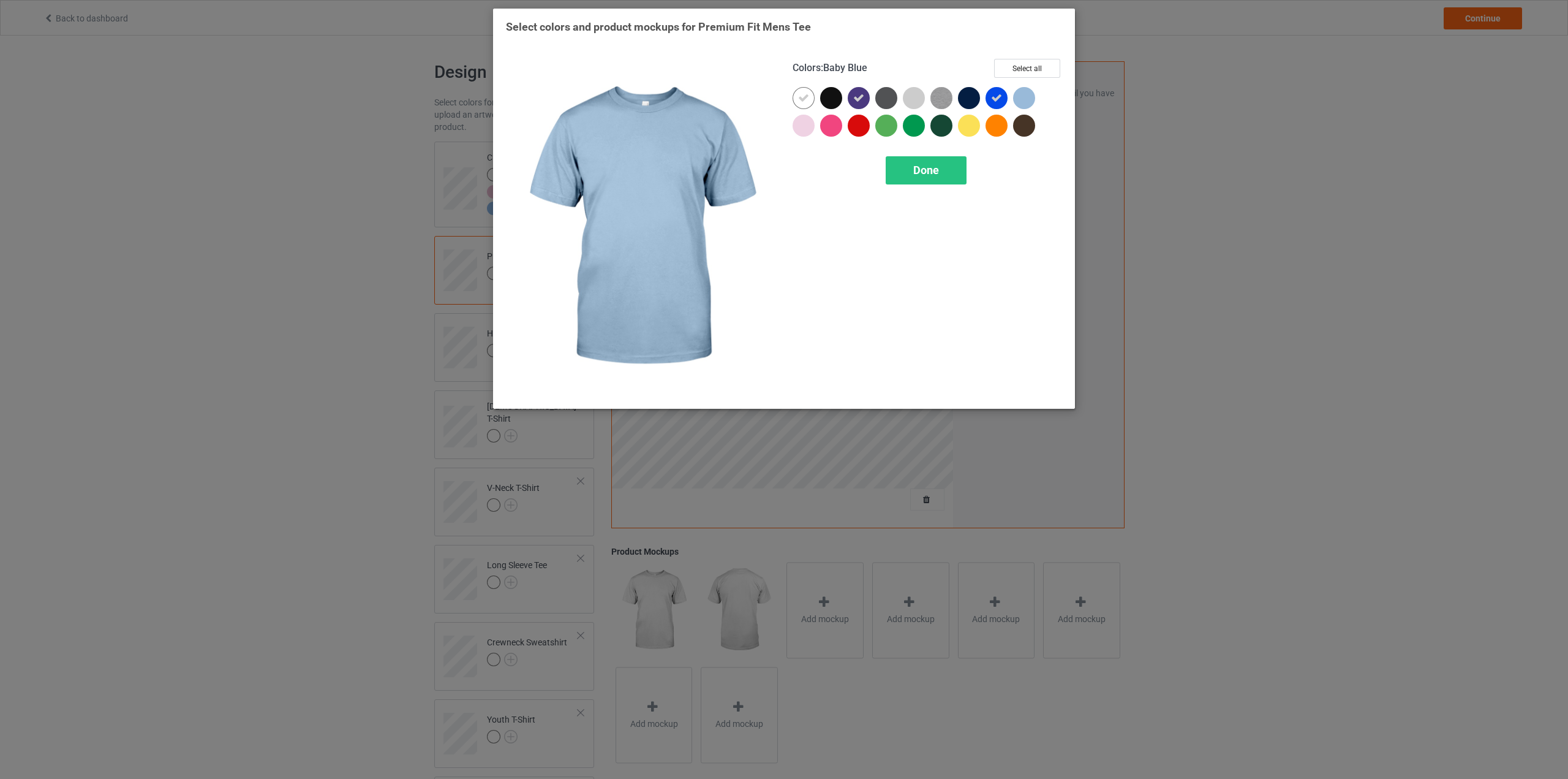
click at [1026, 98] on div at bounding box center [1024, 97] width 22 height 22
drag, startPoint x: 1026, startPoint y: 98, endPoint x: 927, endPoint y: 113, distance: 100.1
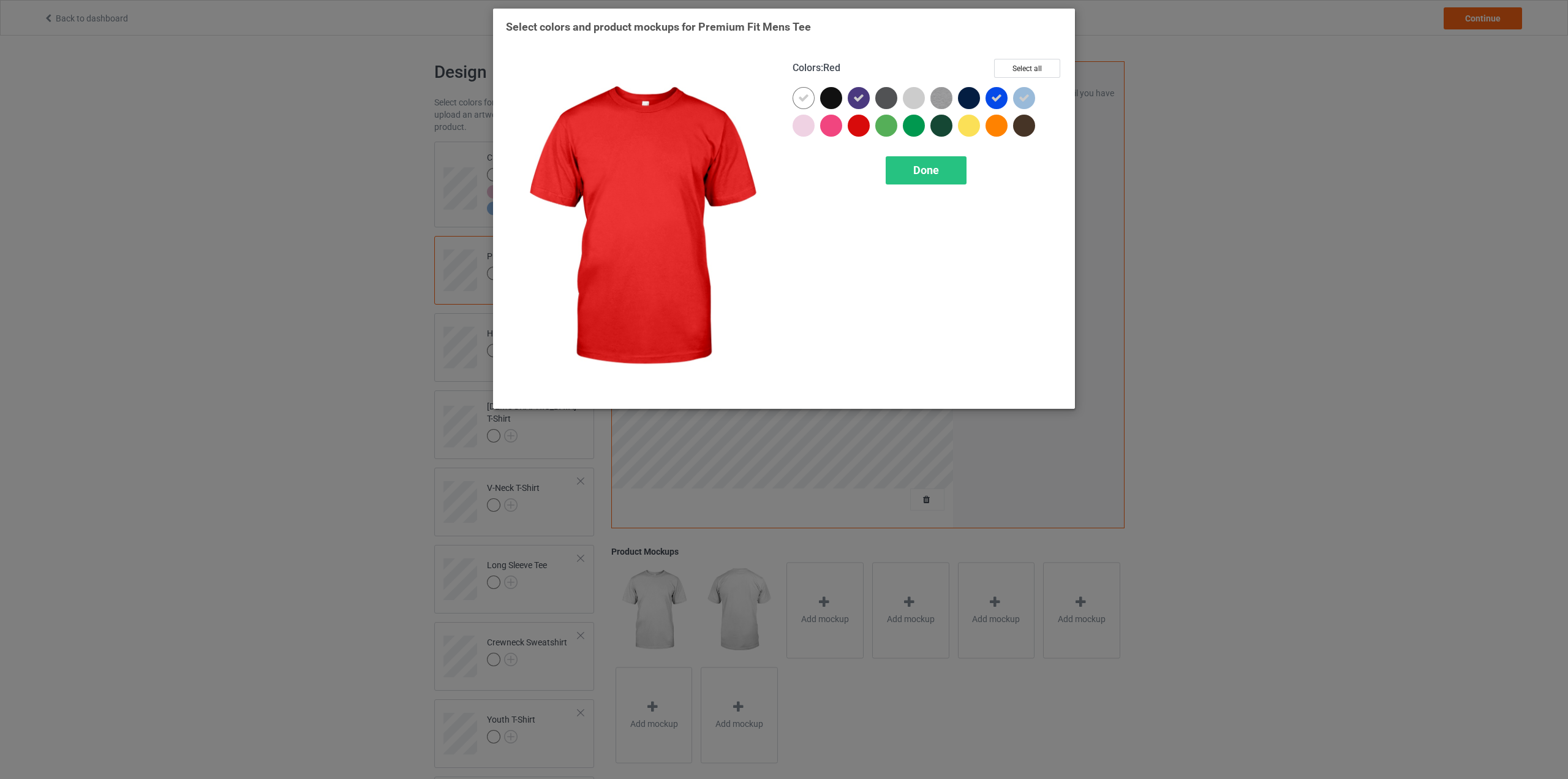
click at [850, 128] on div at bounding box center [858, 125] width 22 height 22
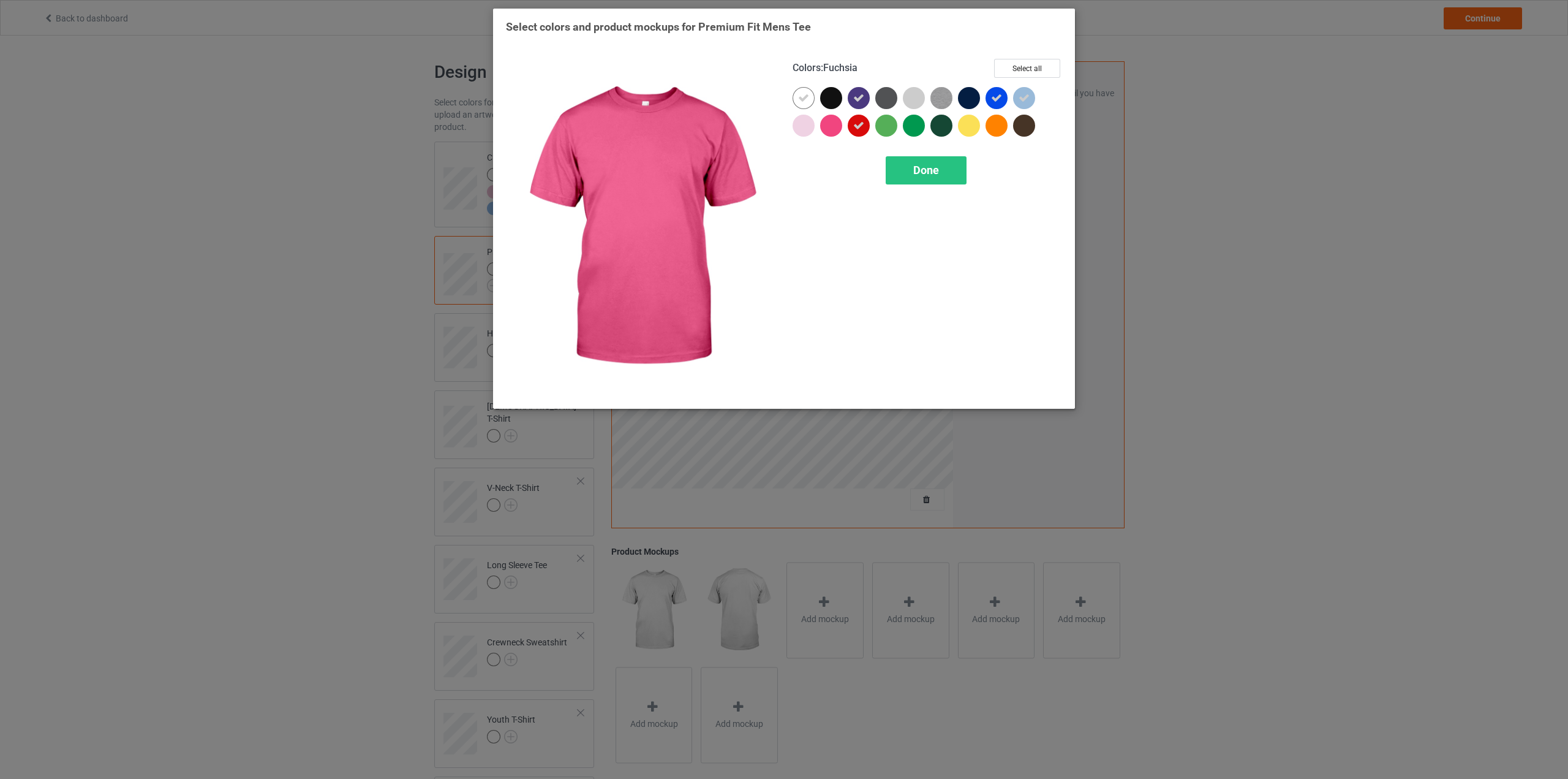
click at [830, 128] on div at bounding box center [831, 125] width 22 height 22
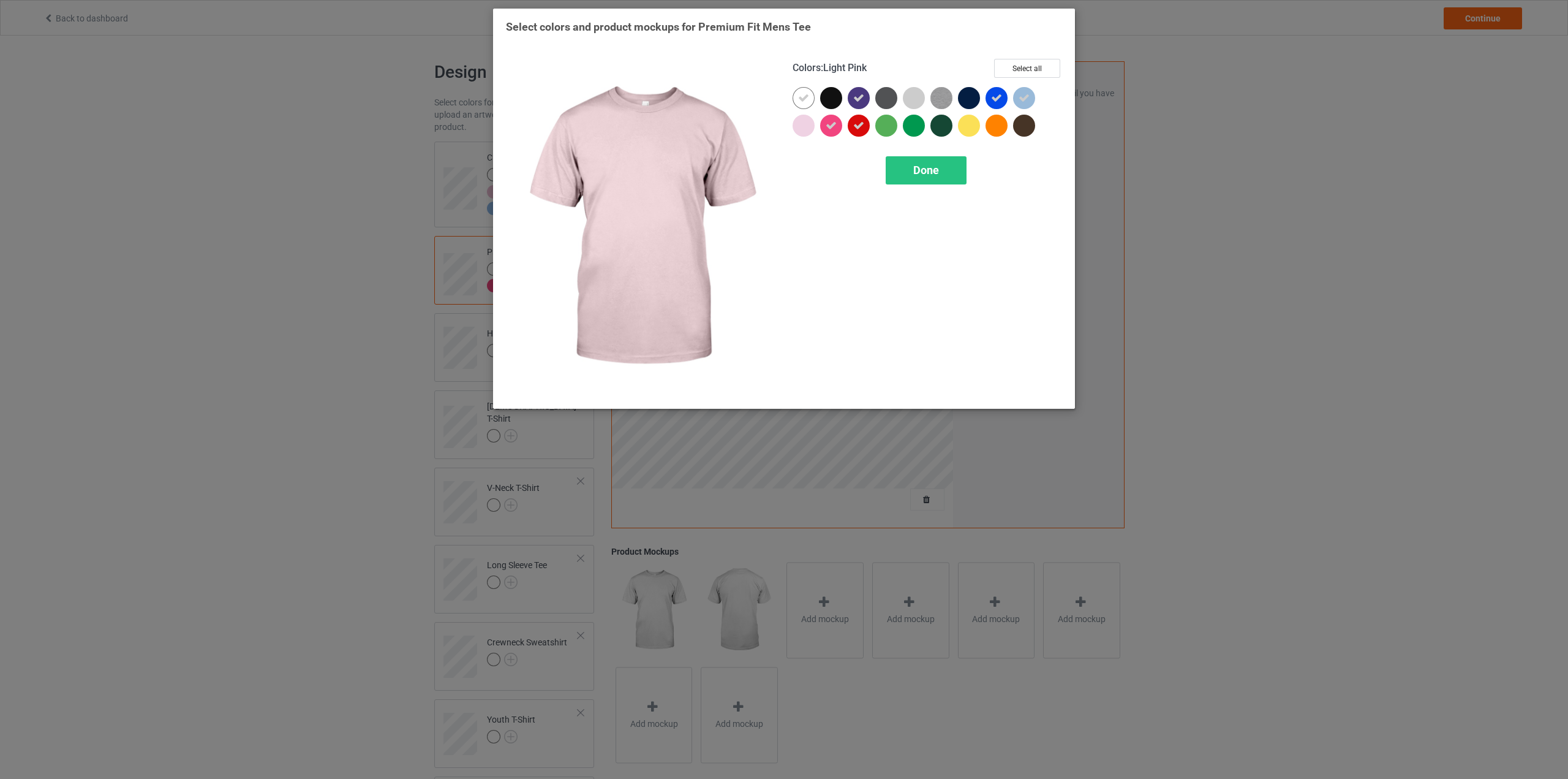
click at [809, 128] on div at bounding box center [803, 125] width 22 height 22
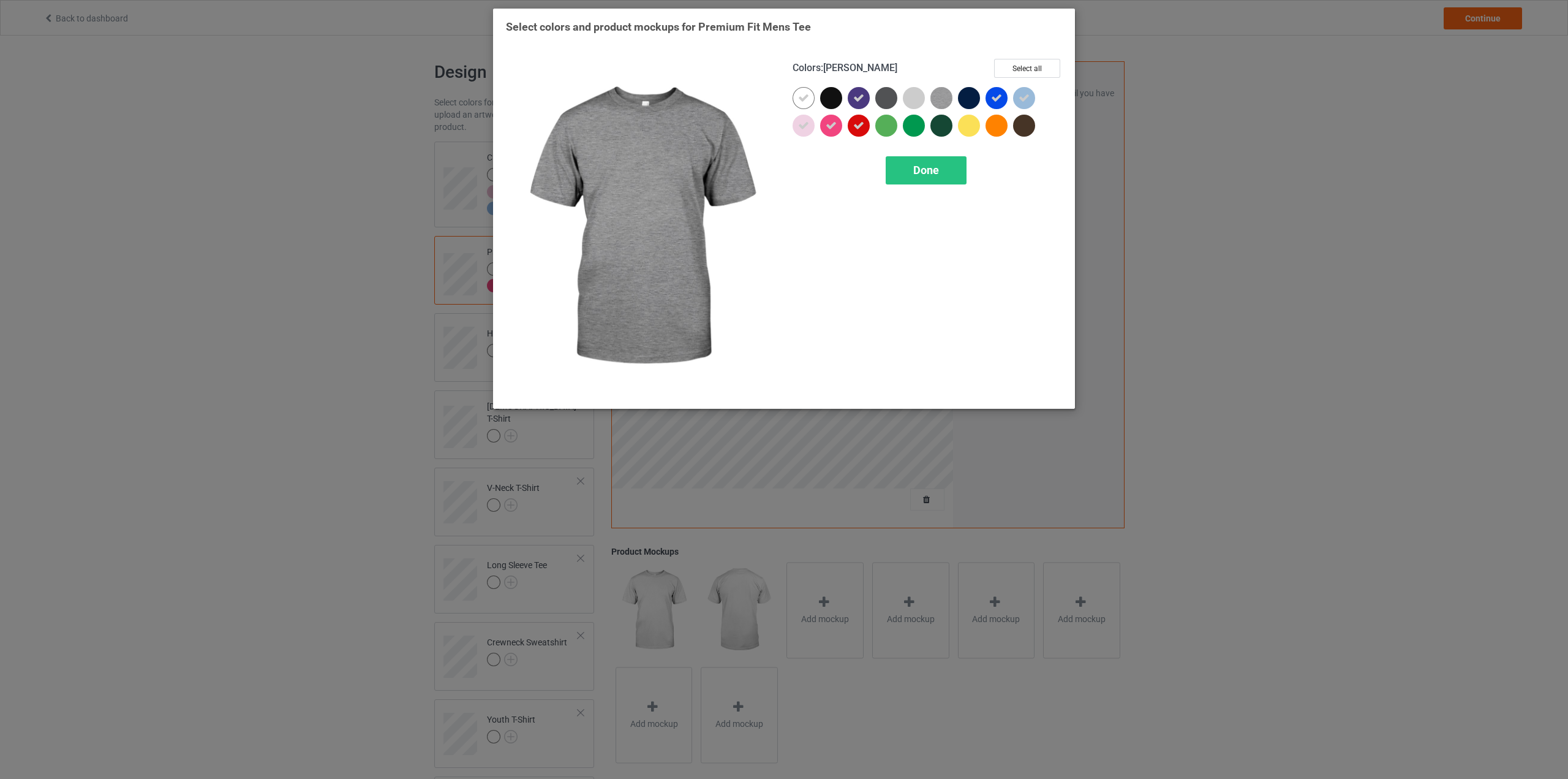
drag, startPoint x: 948, startPoint y: 93, endPoint x: 932, endPoint y: 96, distance: 16.3
click at [947, 93] on img at bounding box center [941, 97] width 22 height 22
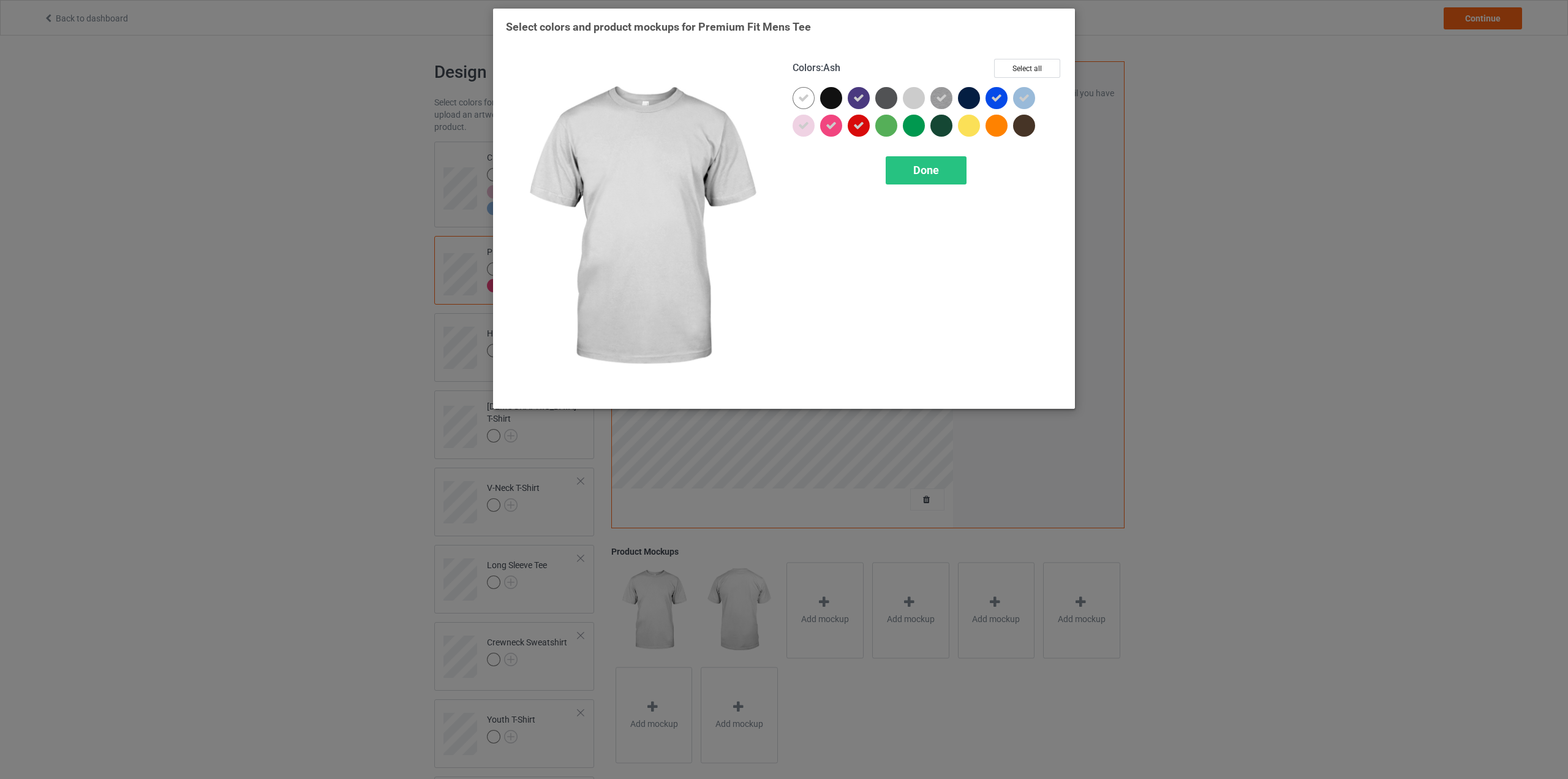
click at [921, 96] on div at bounding box center [914, 97] width 22 height 22
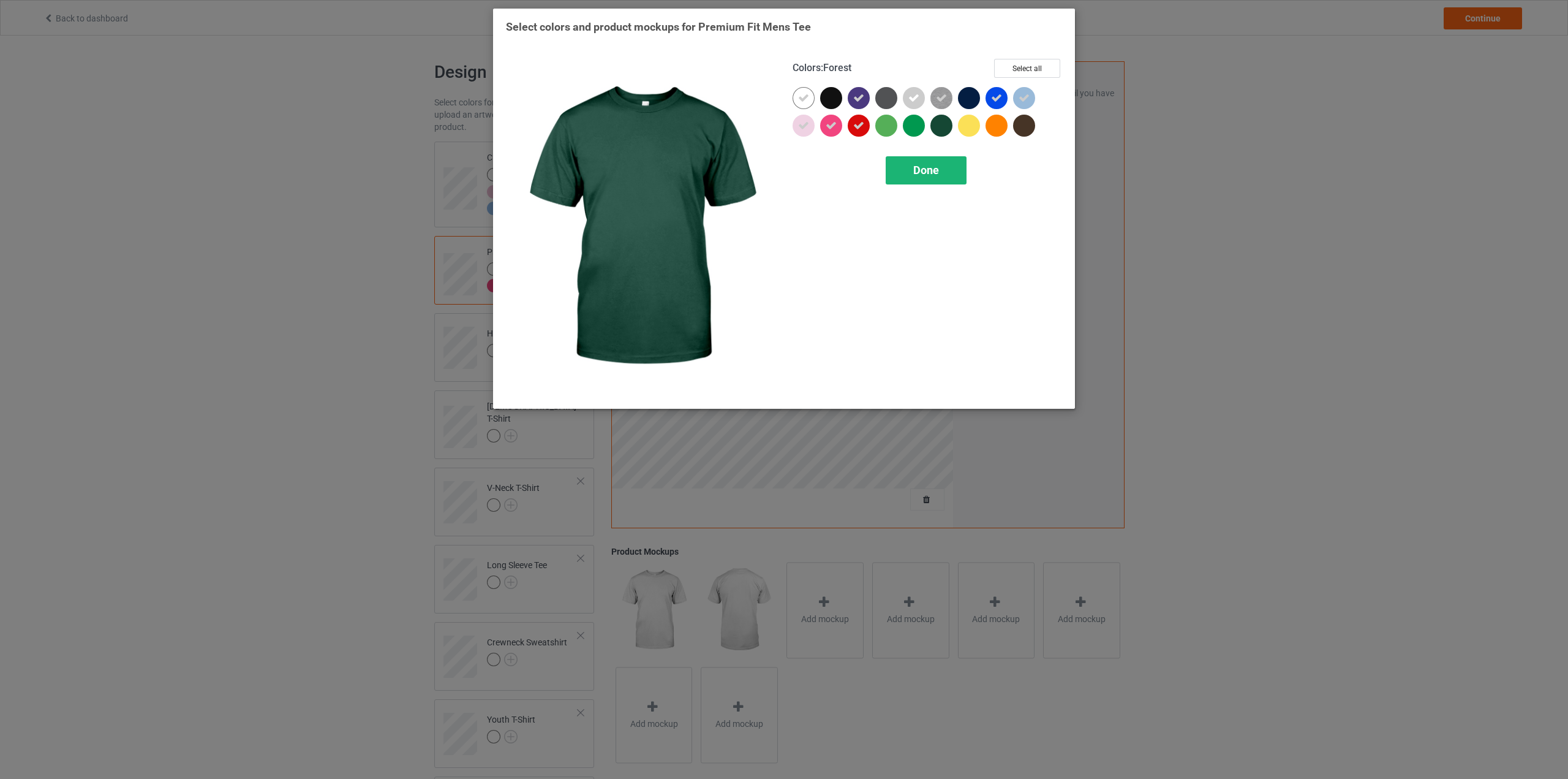
click at [931, 173] on span "Done" at bounding box center [927, 170] width 26 height 13
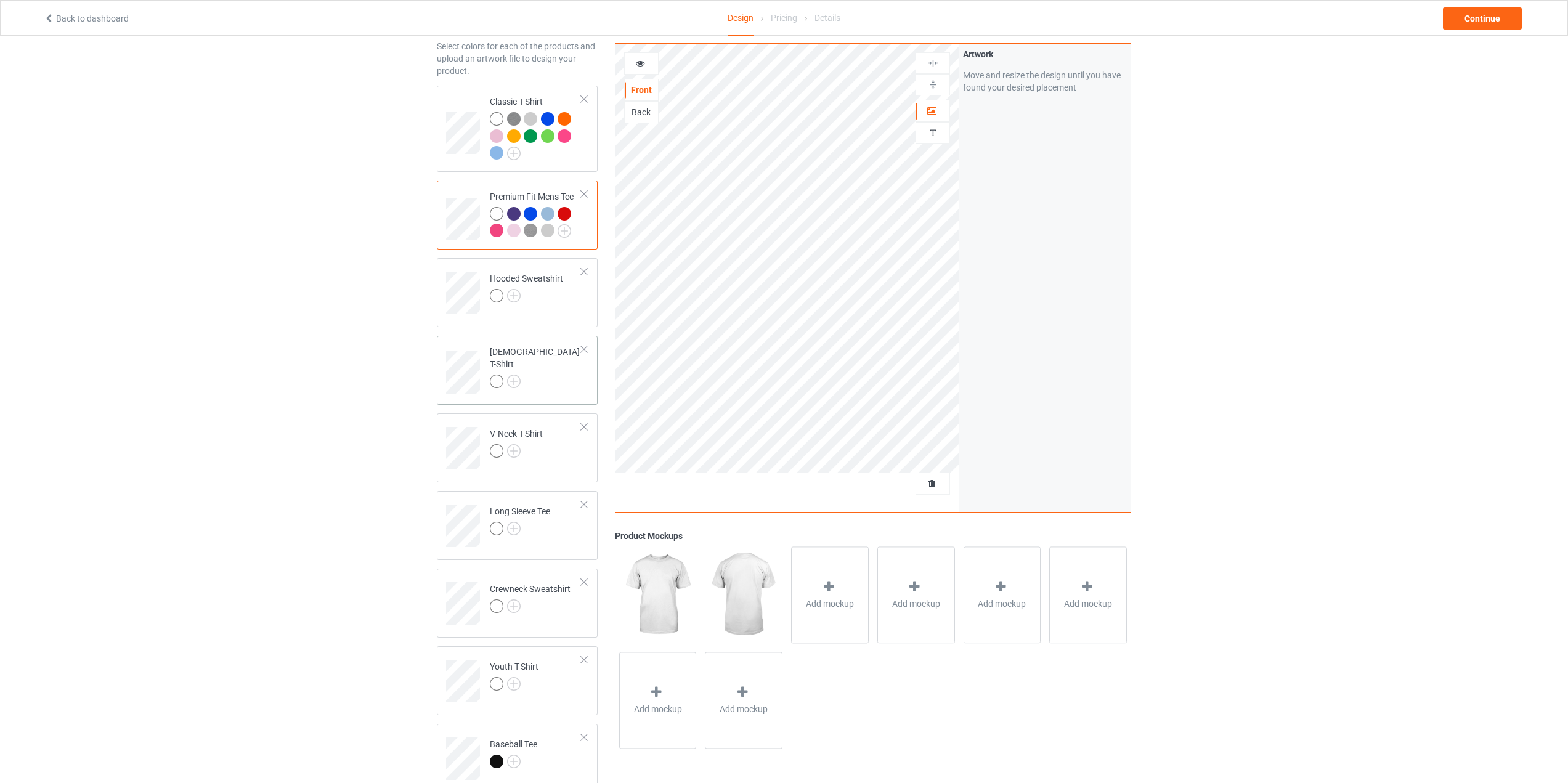
scroll to position [123, 0]
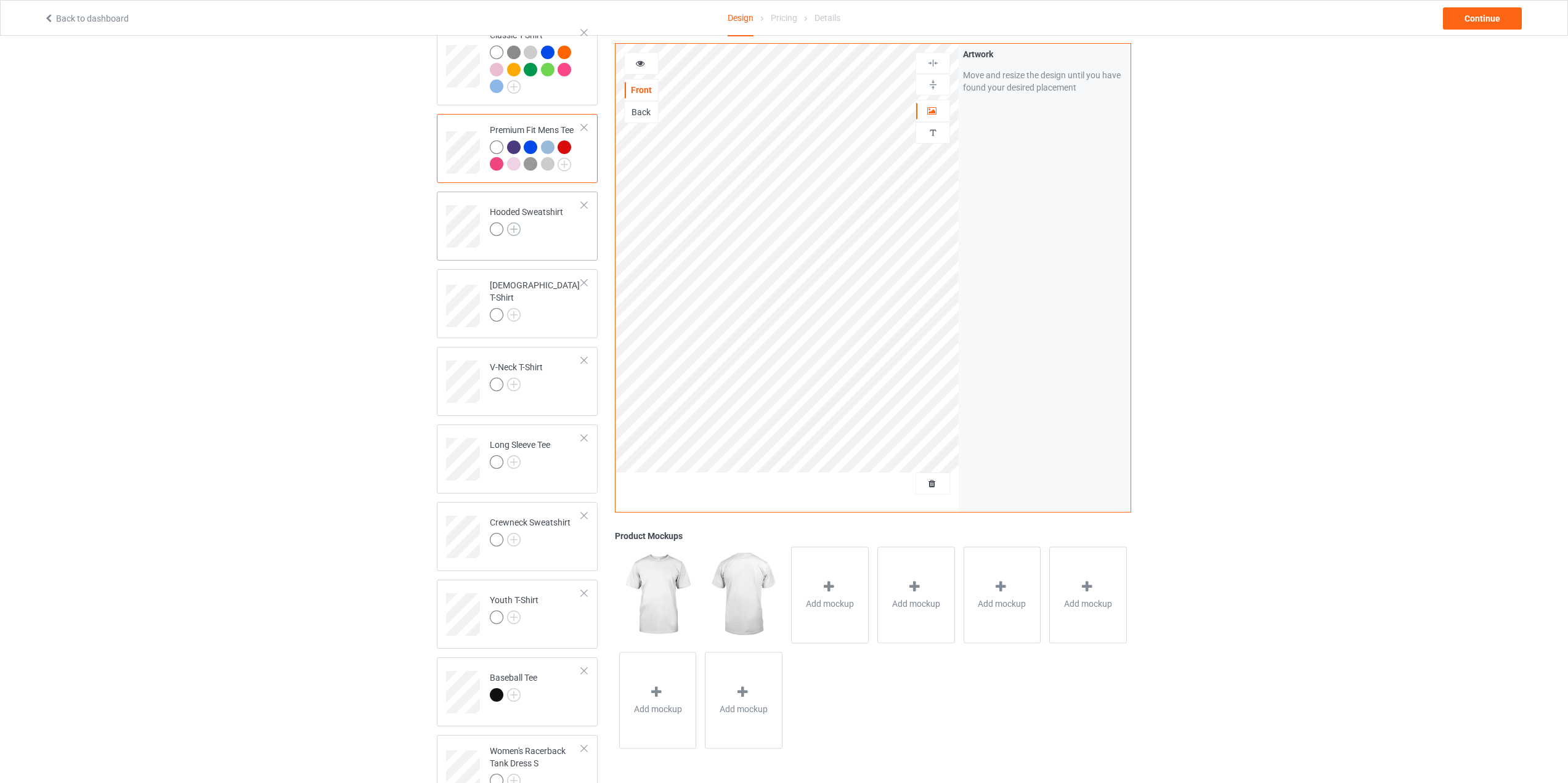
click at [510, 236] on img at bounding box center [514, 229] width 14 height 14
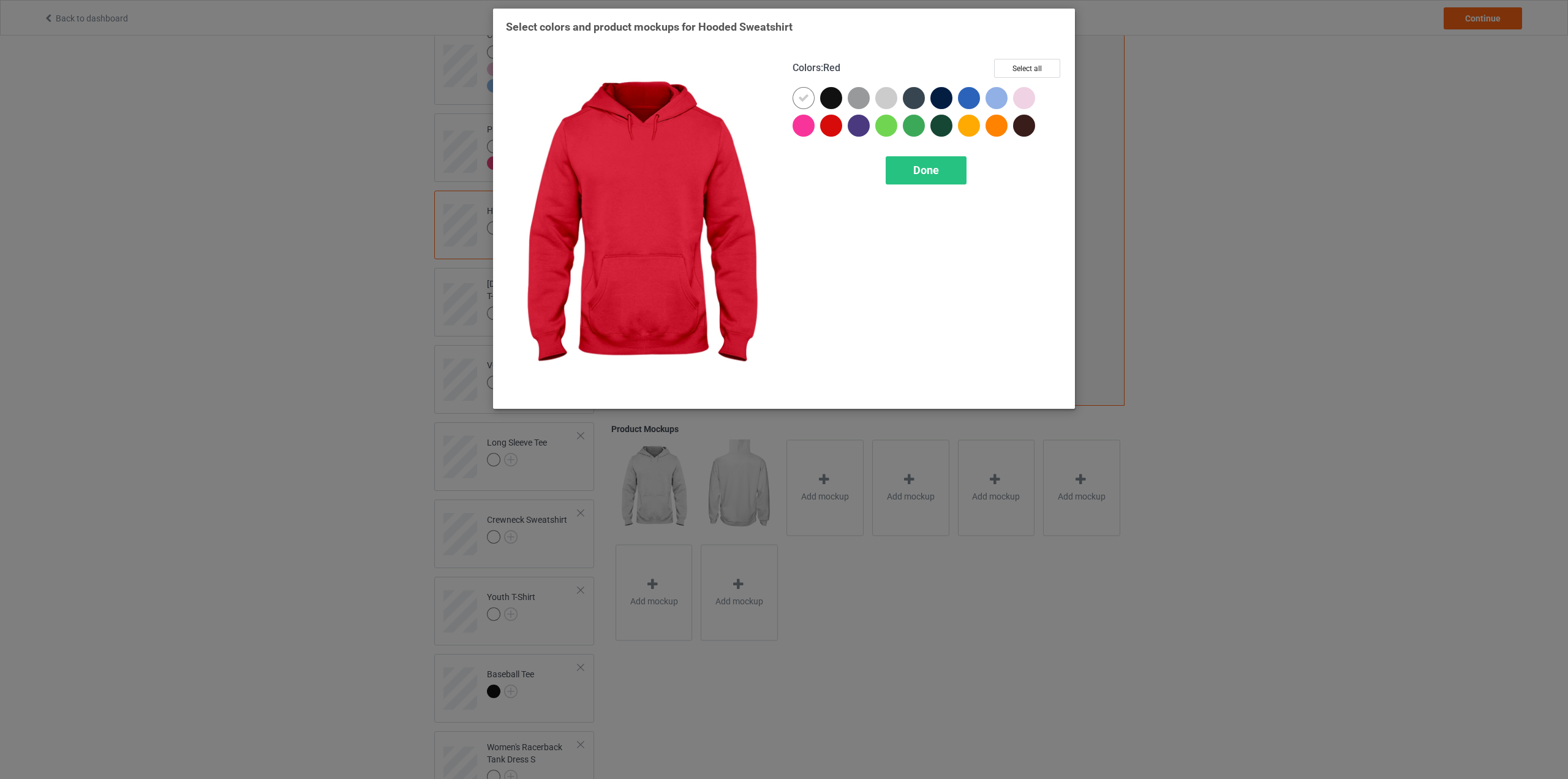
drag, startPoint x: 826, startPoint y: 130, endPoint x: 817, endPoint y: 130, distance: 9.0
click at [826, 129] on div at bounding box center [831, 125] width 22 height 22
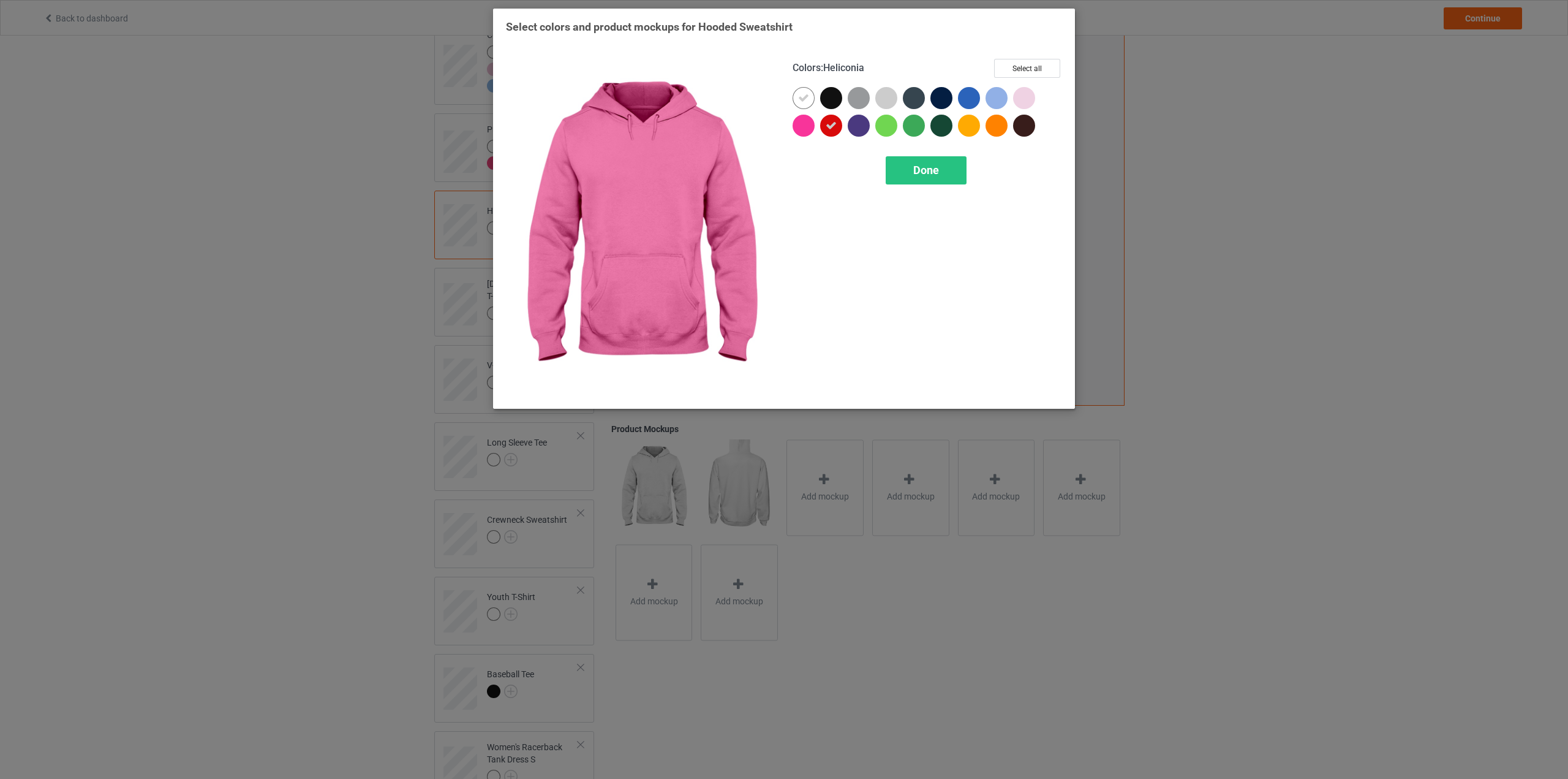
click at [791, 132] on div "Colors : Heliconia Select all Done" at bounding box center [927, 227] width 287 height 354
click at [807, 131] on div at bounding box center [803, 125] width 22 height 22
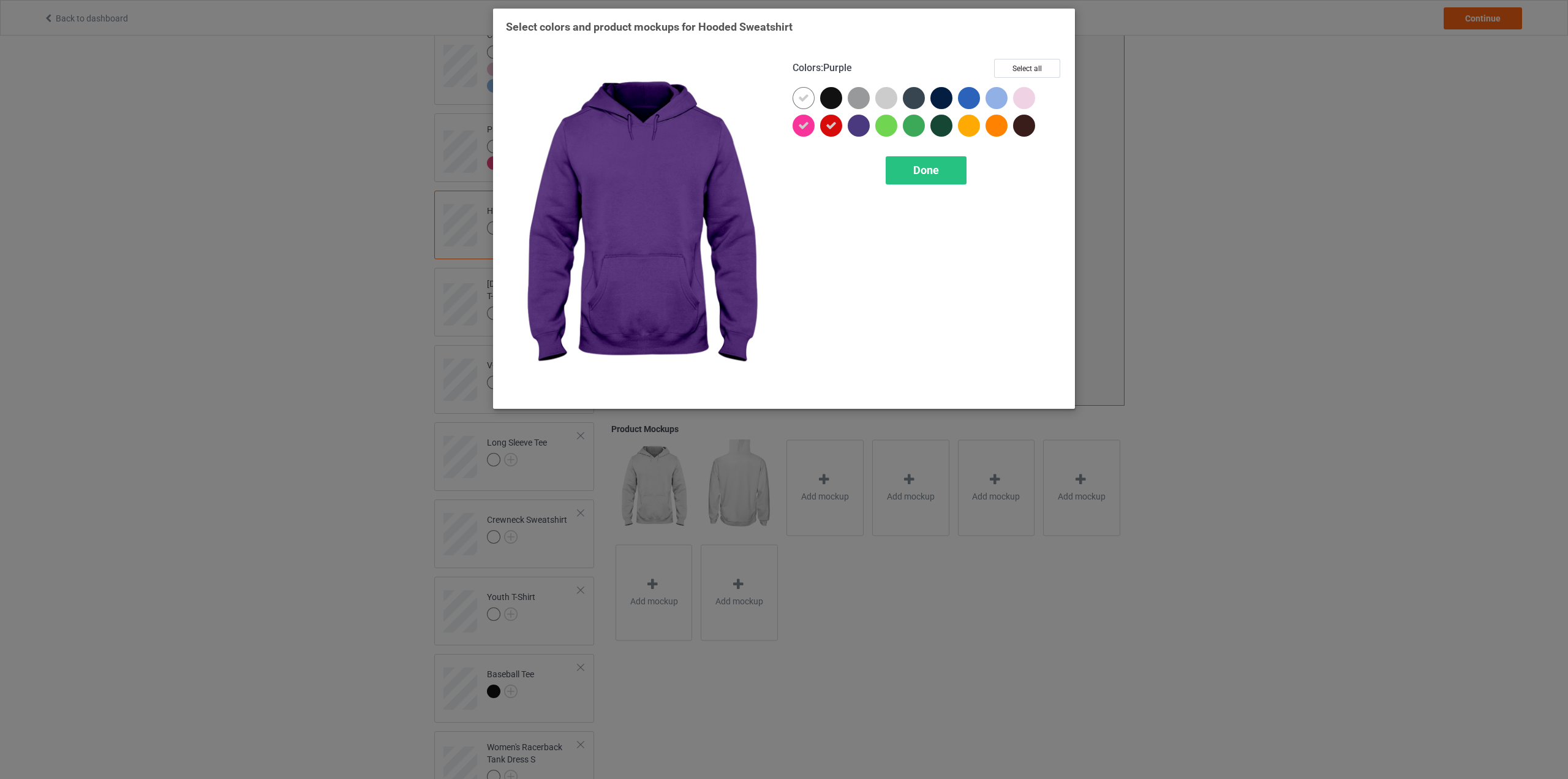
click at [858, 128] on div at bounding box center [858, 125] width 22 height 22
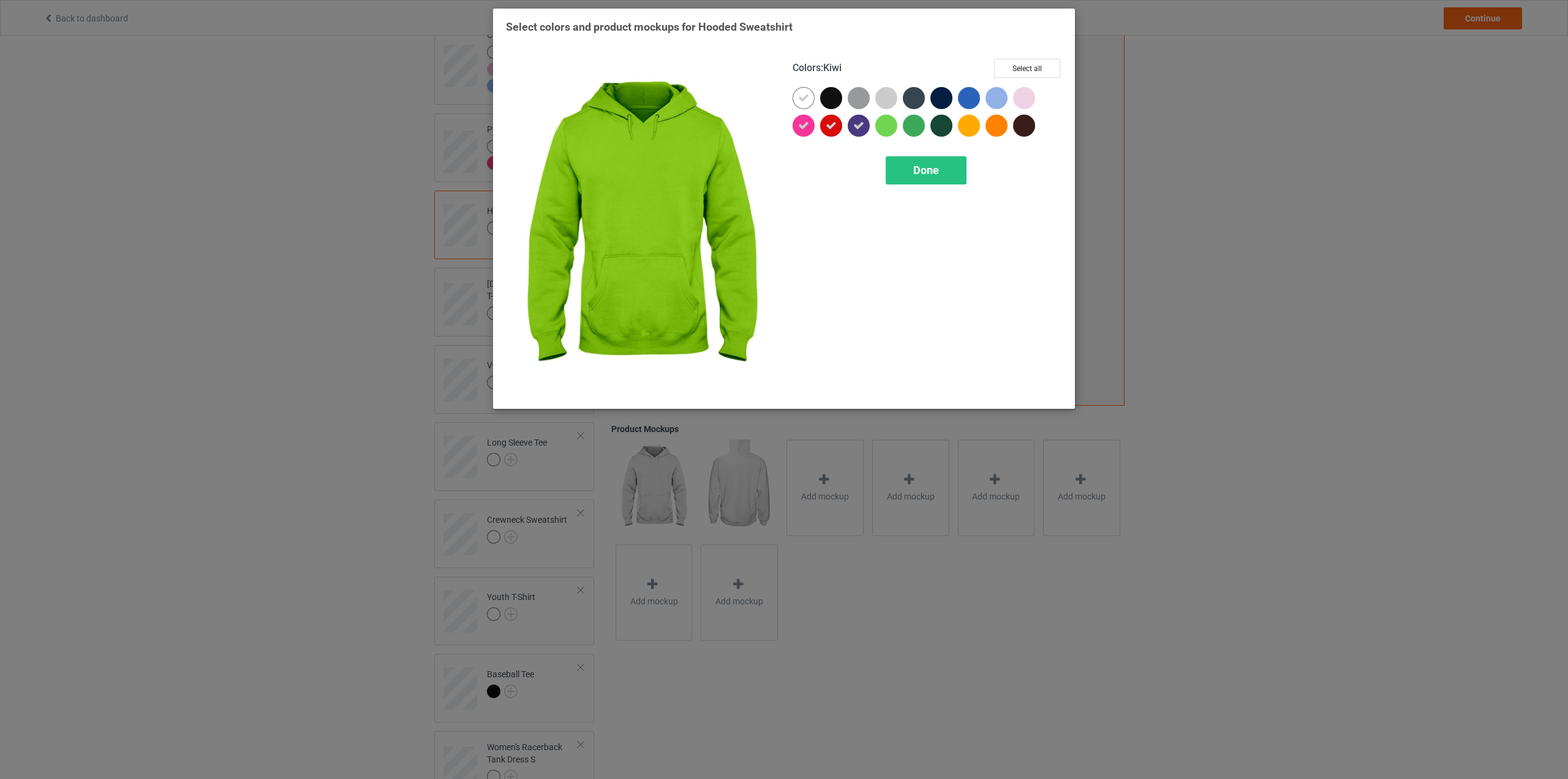
click at [892, 126] on div at bounding box center [886, 125] width 22 height 22
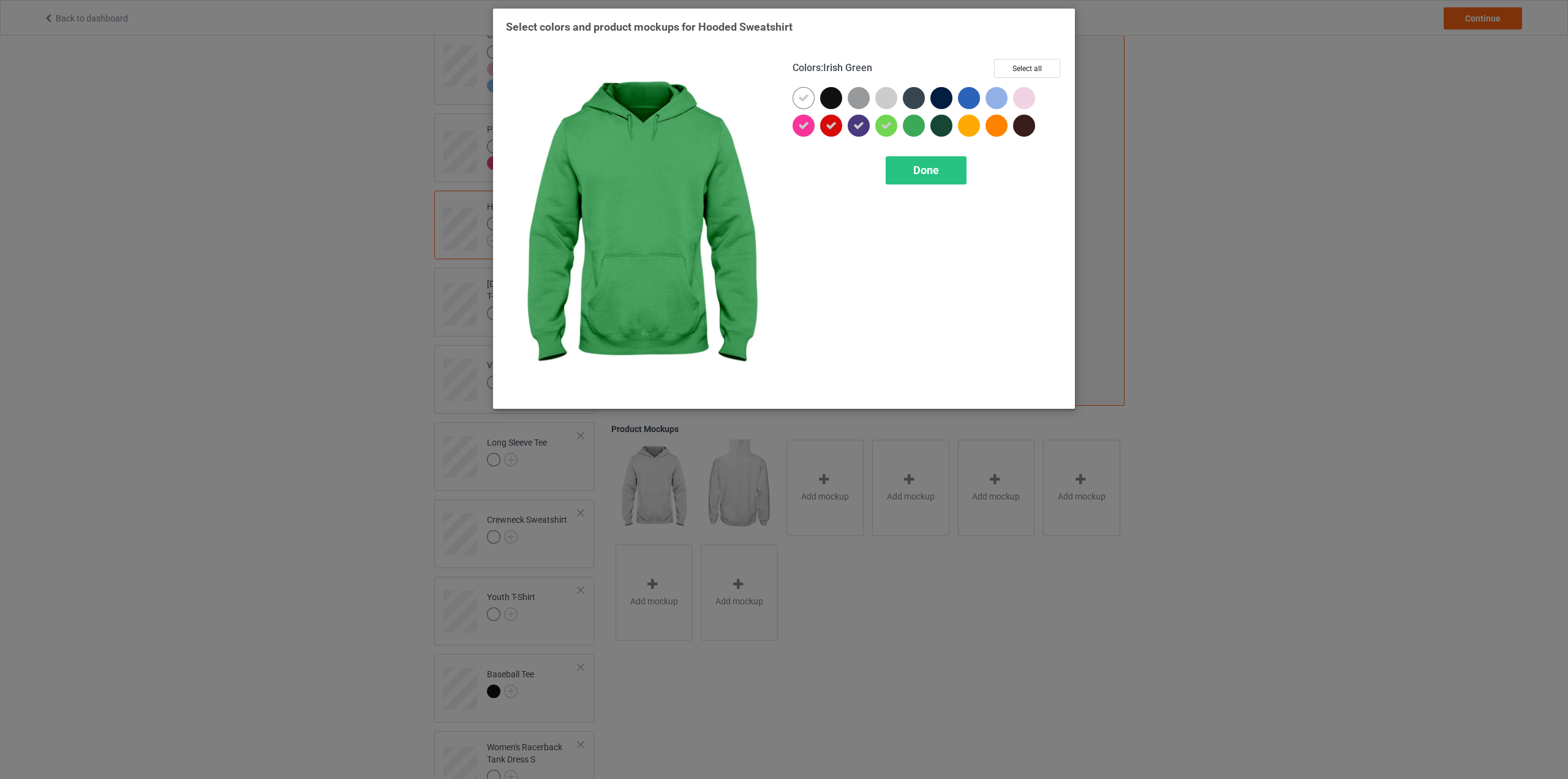
click at [929, 126] on div at bounding box center [917, 128] width 28 height 28
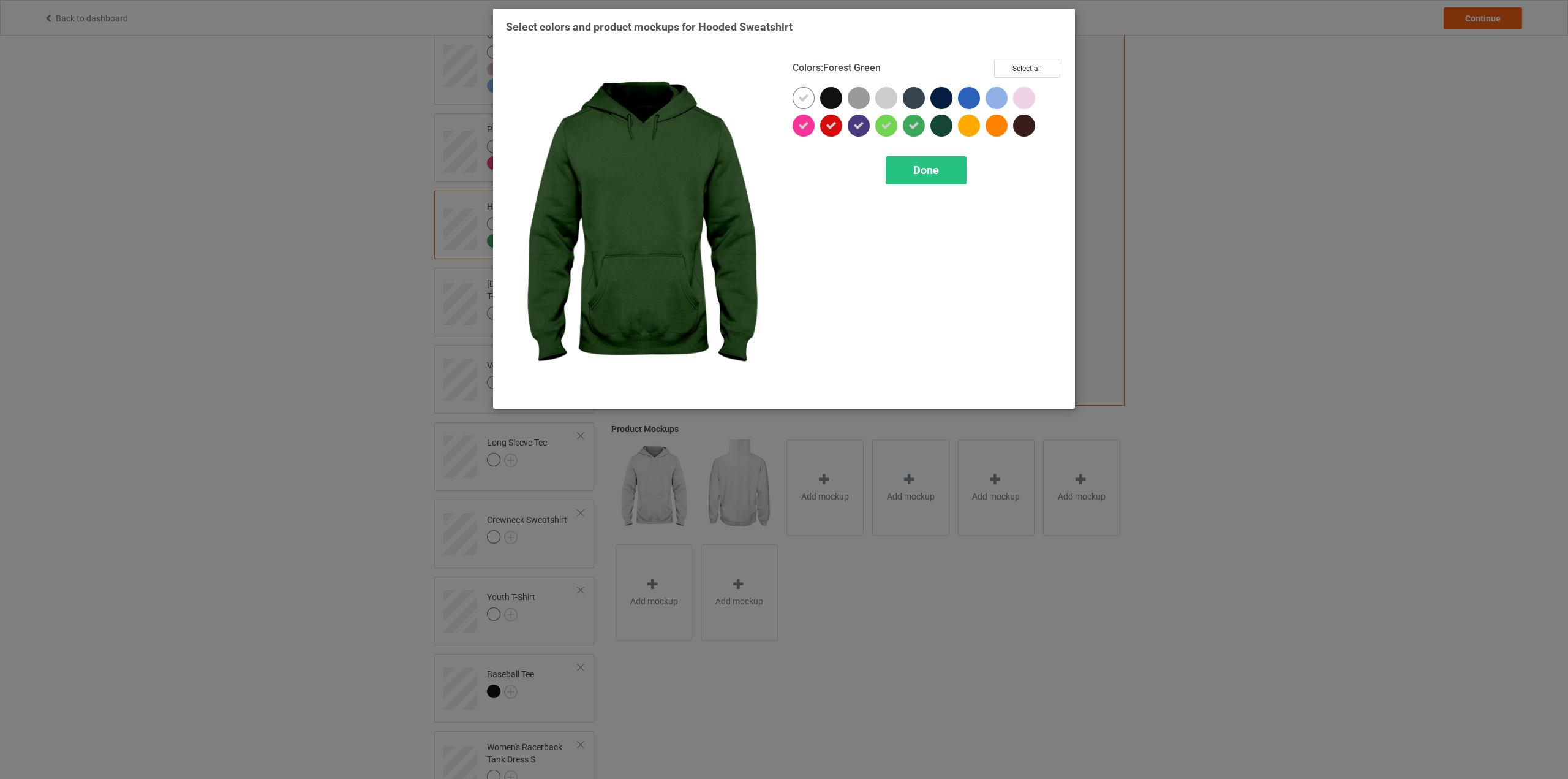
click at [943, 127] on div at bounding box center [941, 125] width 22 height 22
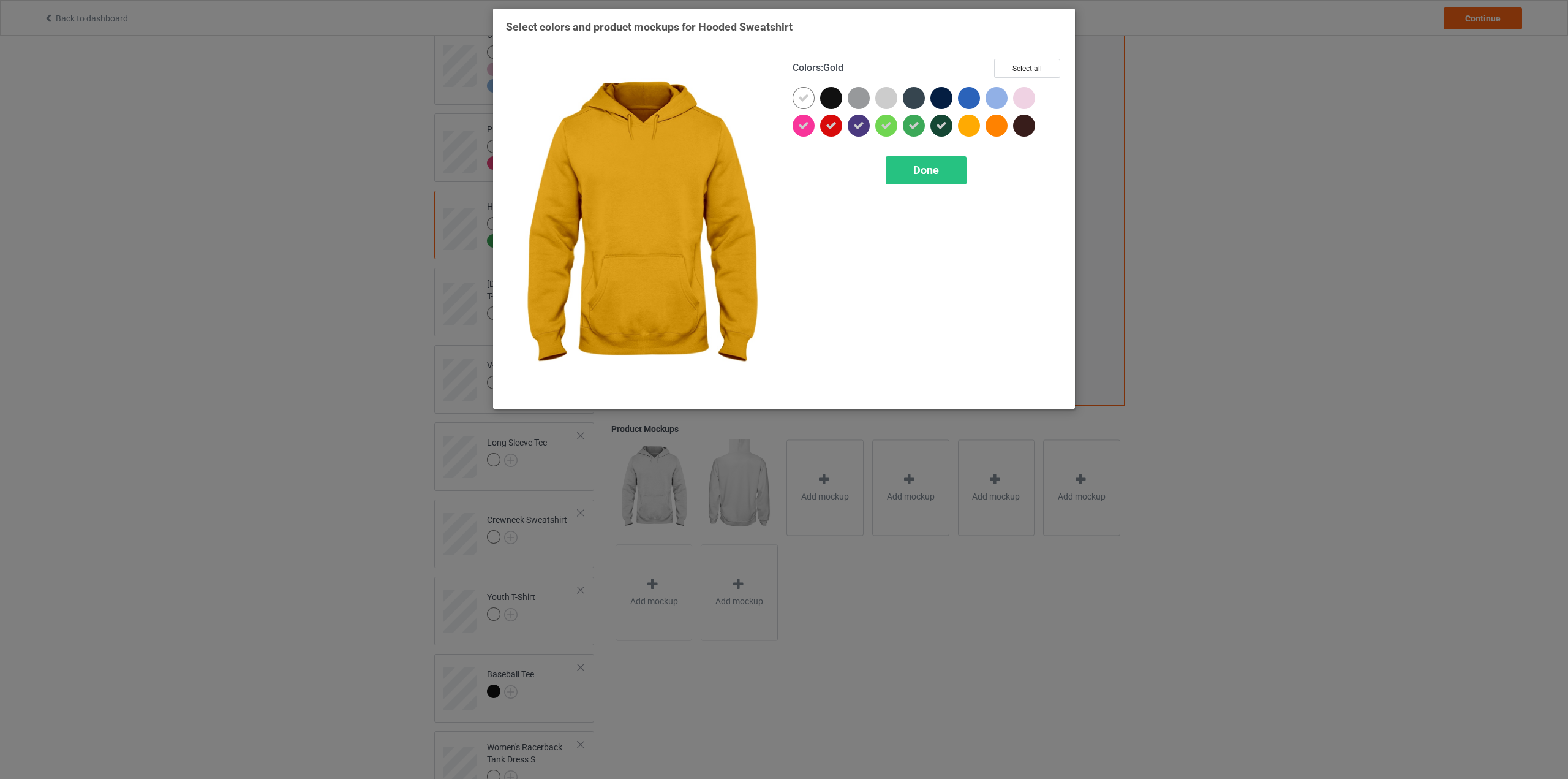
click at [970, 128] on div at bounding box center [969, 125] width 22 height 22
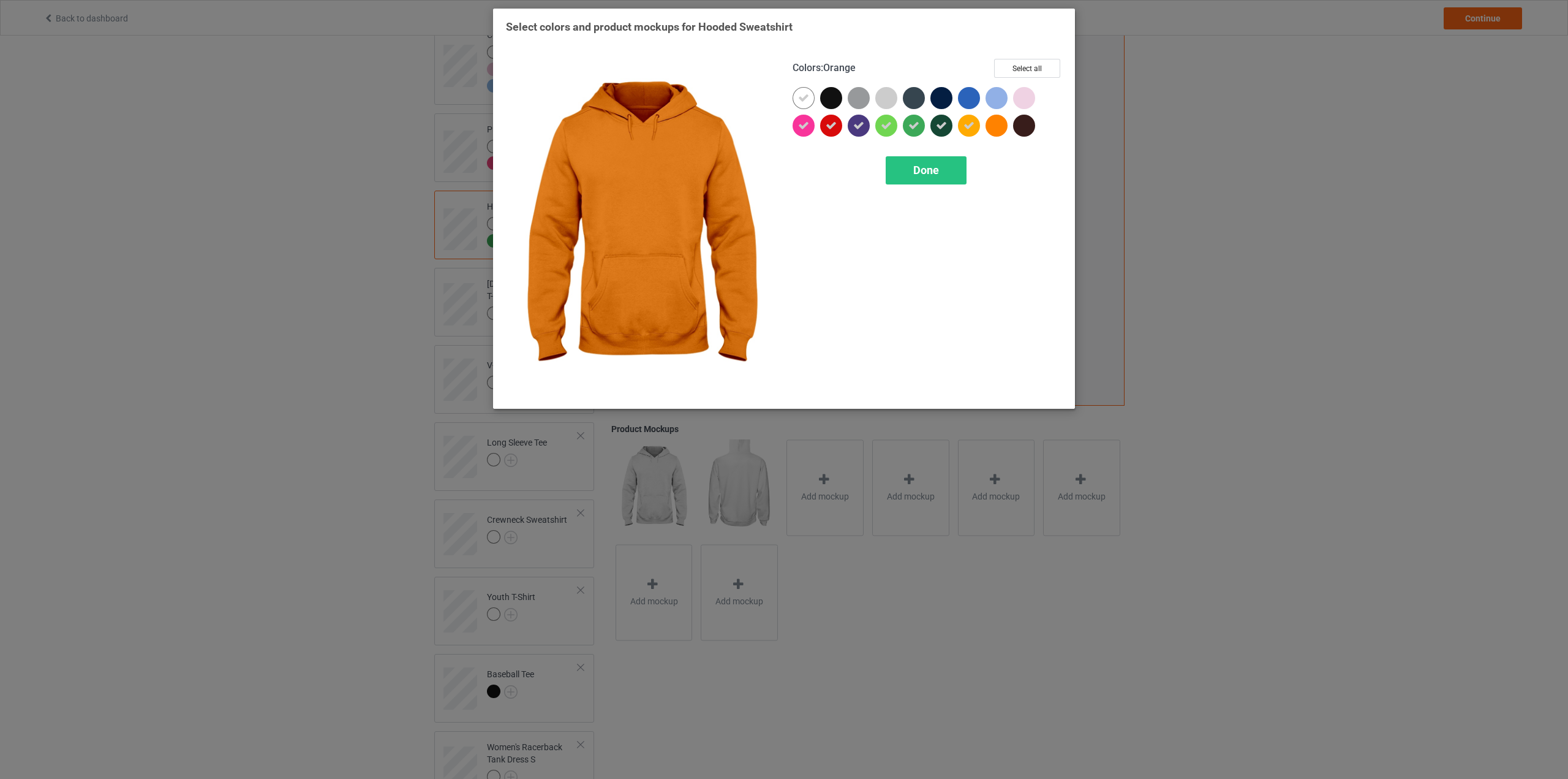
click at [1004, 126] on div at bounding box center [996, 125] width 22 height 22
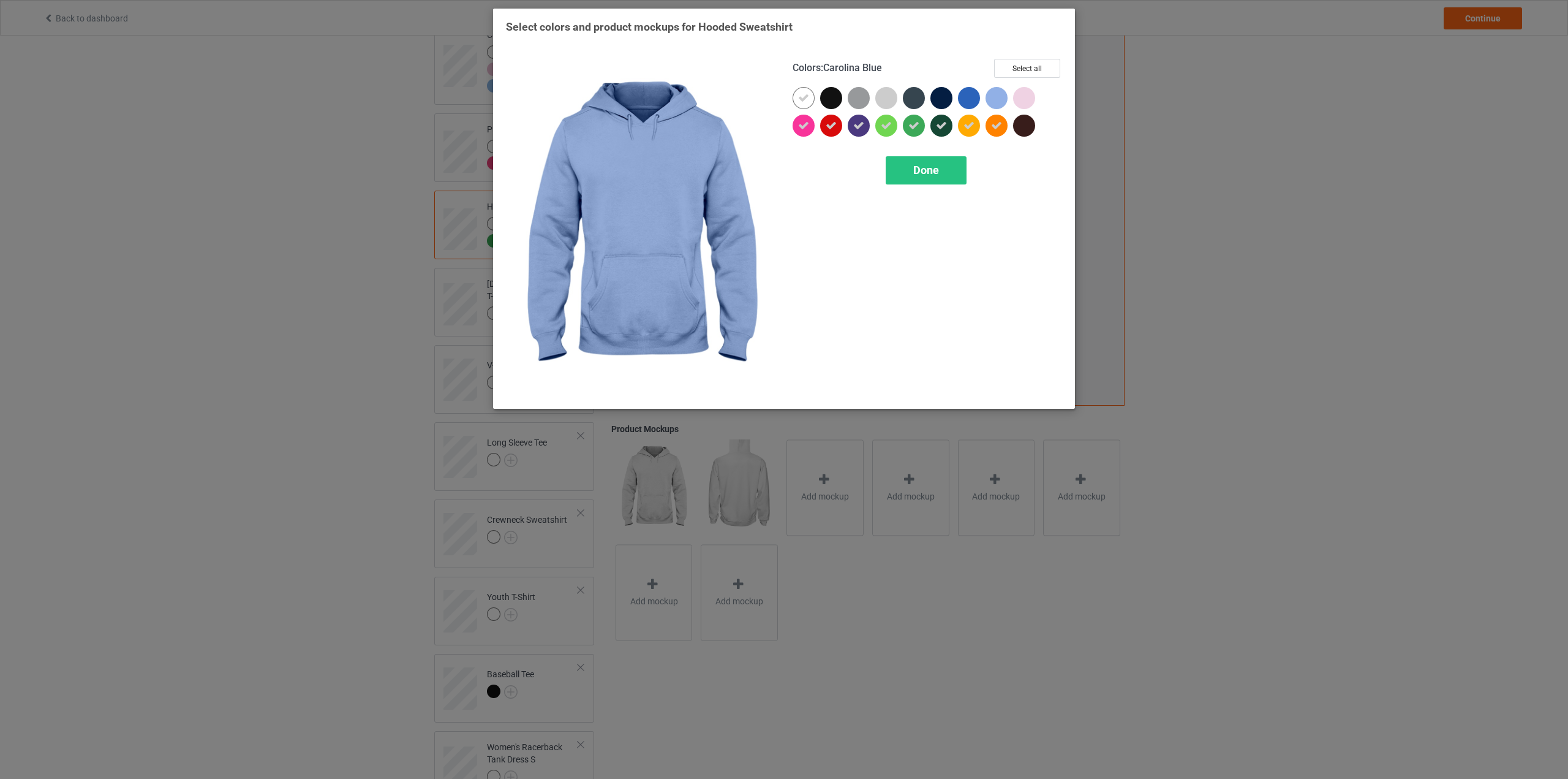
click at [1005, 91] on div at bounding box center [996, 97] width 22 height 22
click at [1030, 93] on div at bounding box center [1024, 97] width 22 height 22
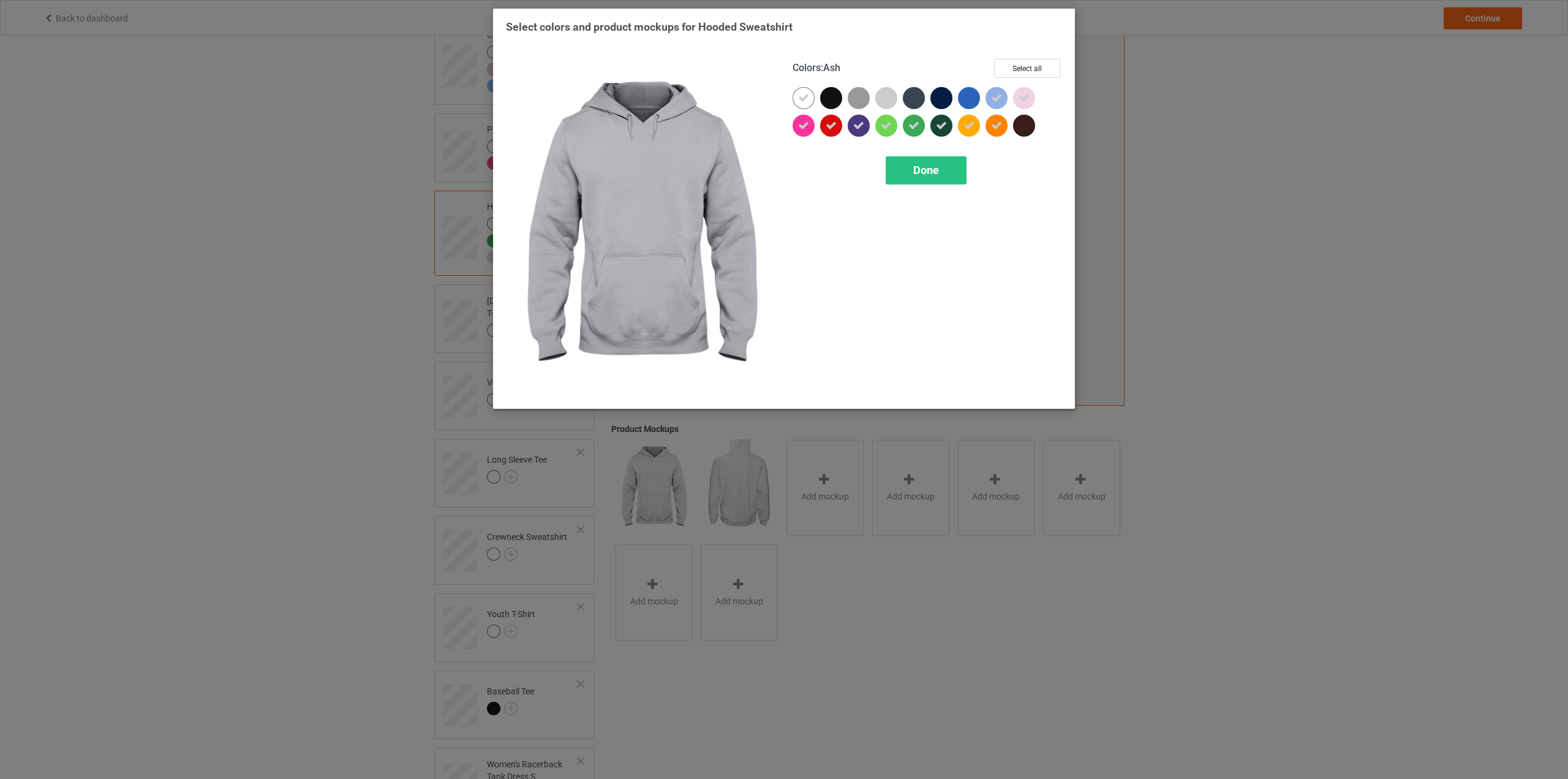
click at [883, 101] on div at bounding box center [886, 97] width 22 height 22
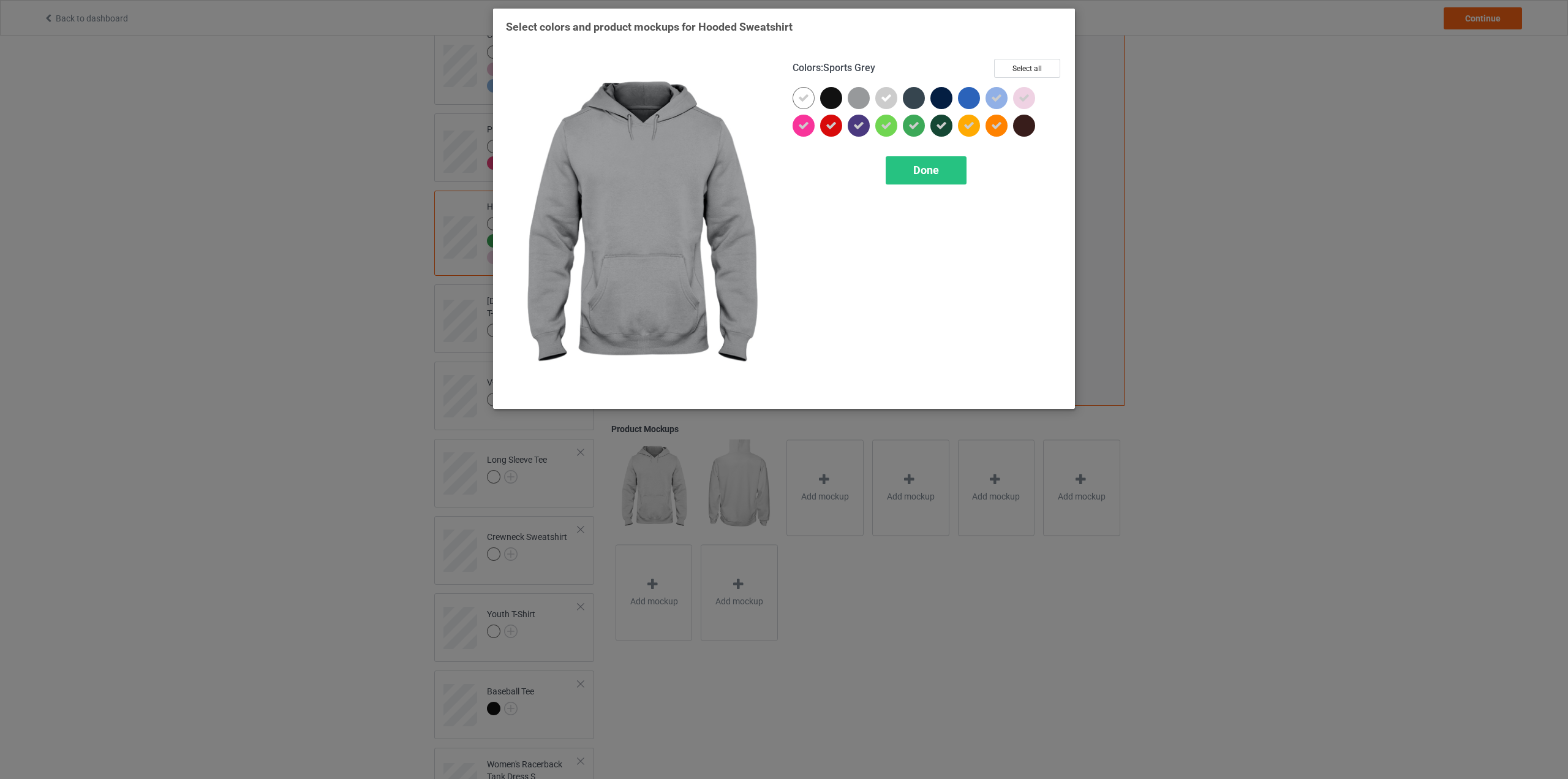
click at [856, 101] on div at bounding box center [858, 97] width 22 height 22
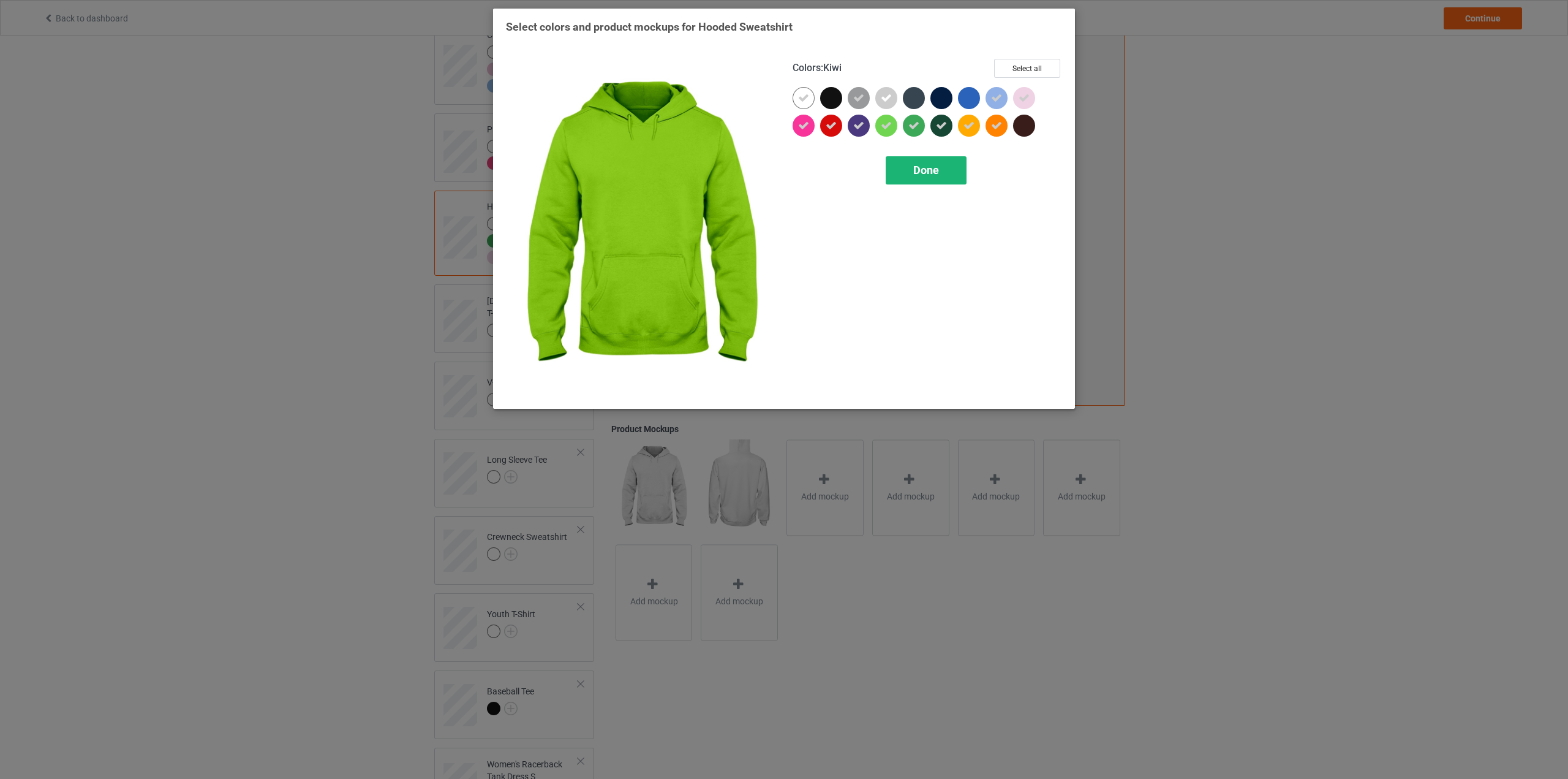
click at [920, 179] on div "Done" at bounding box center [927, 170] width 81 height 28
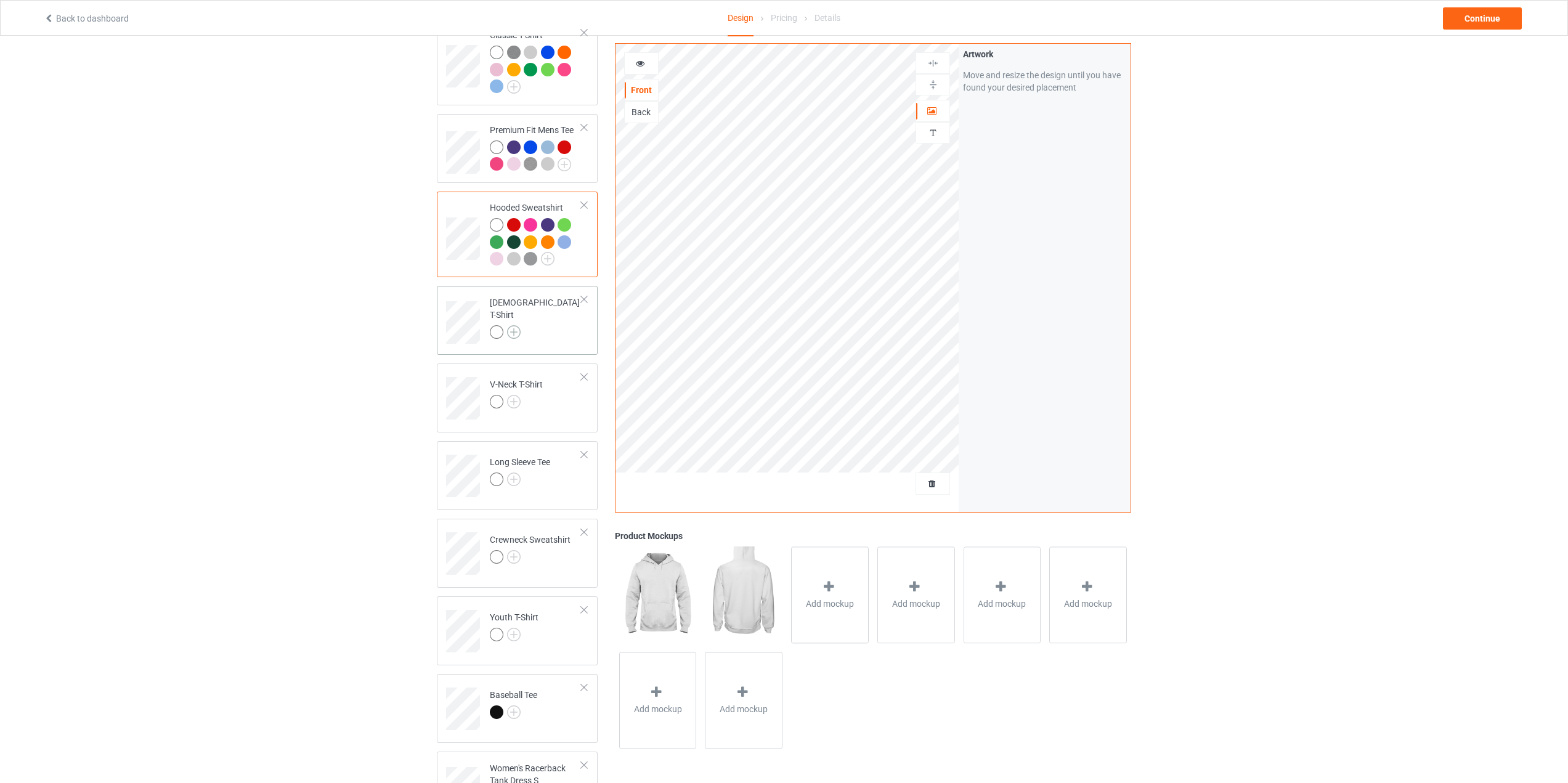
click at [511, 331] on img at bounding box center [514, 331] width 14 height 14
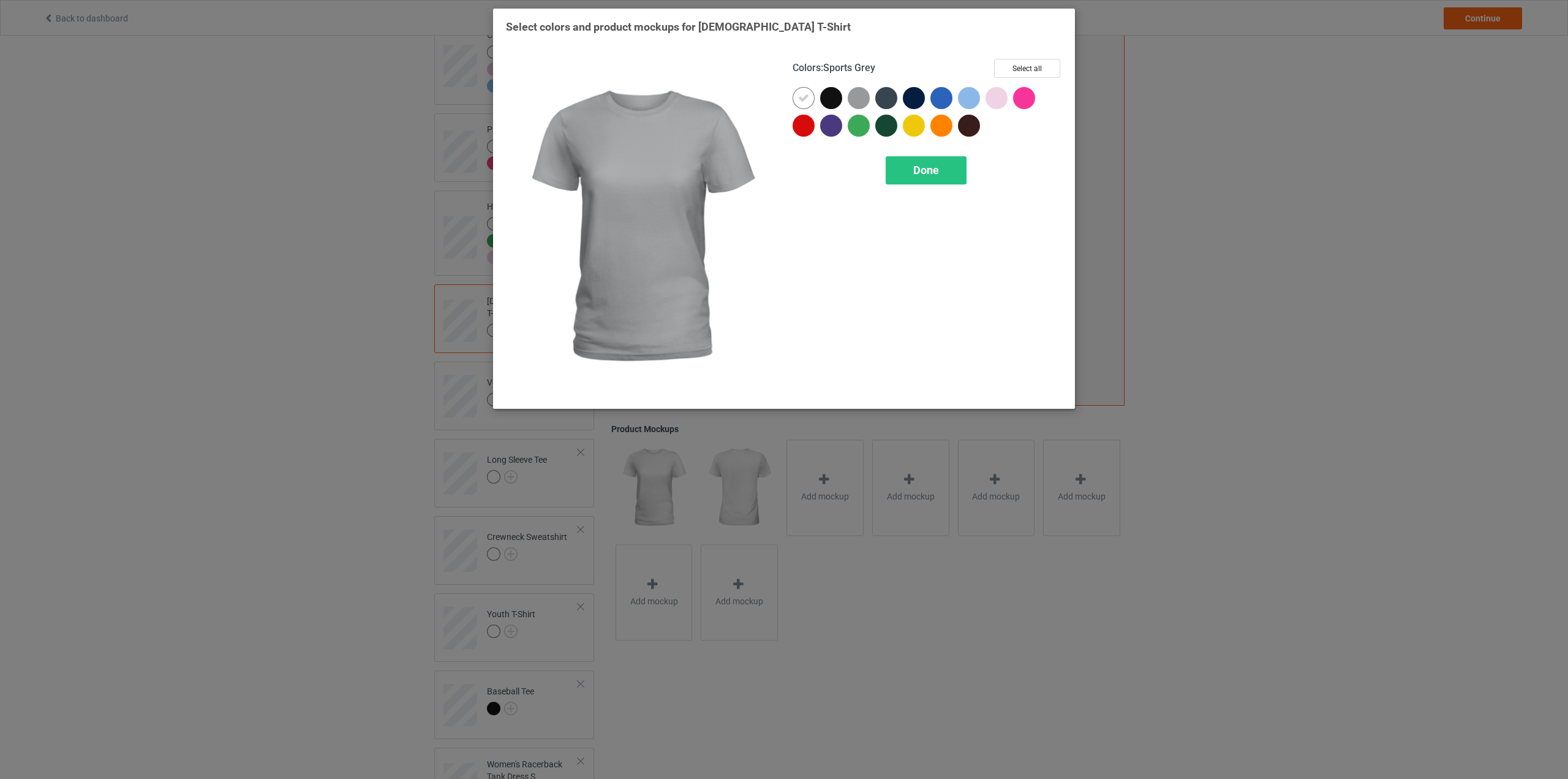
drag, startPoint x: 857, startPoint y: 128, endPoint x: 849, endPoint y: 126, distance: 8.2
click at [856, 128] on div at bounding box center [858, 125] width 22 height 22
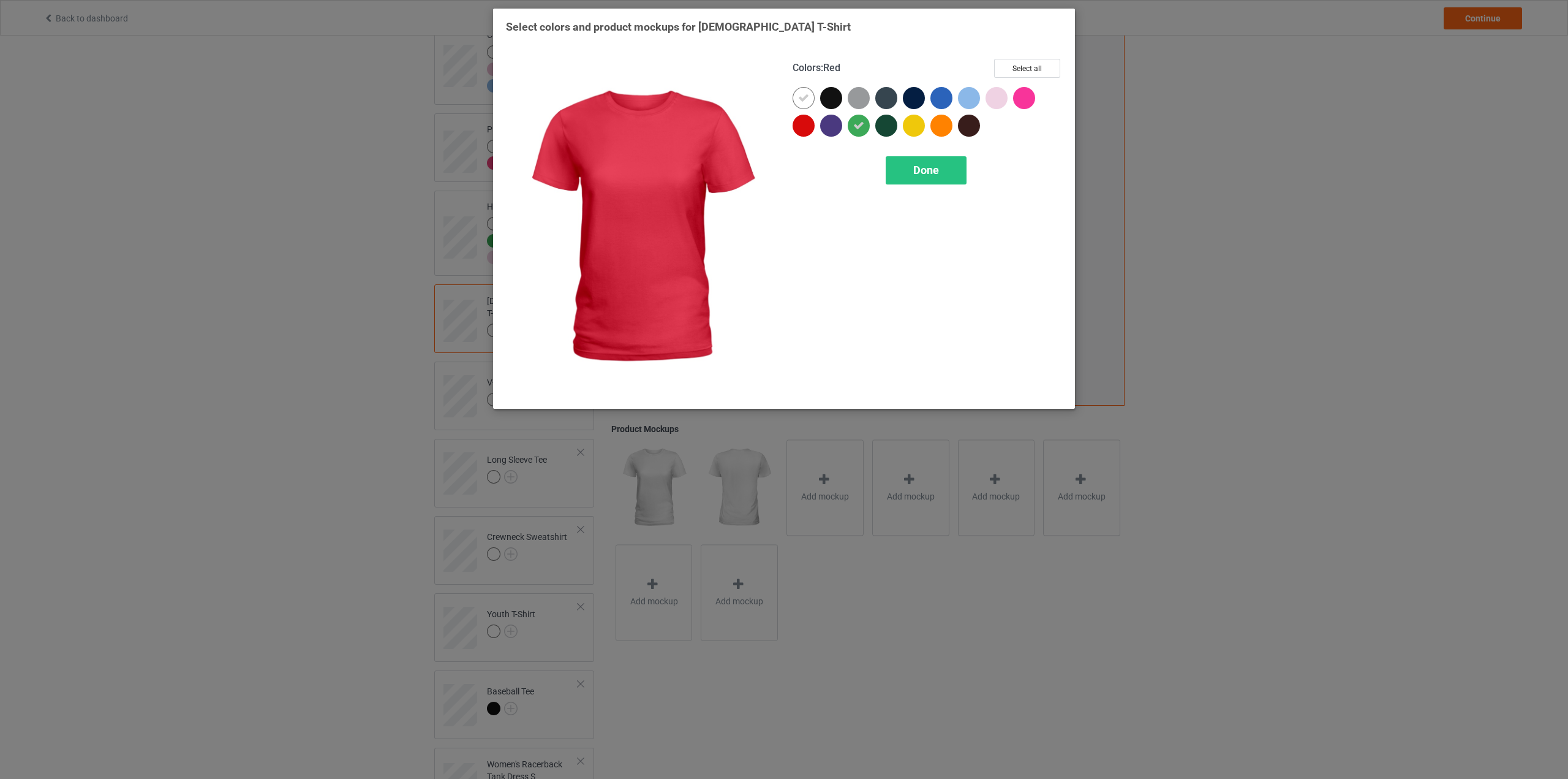
click at [802, 129] on div at bounding box center [803, 125] width 22 height 22
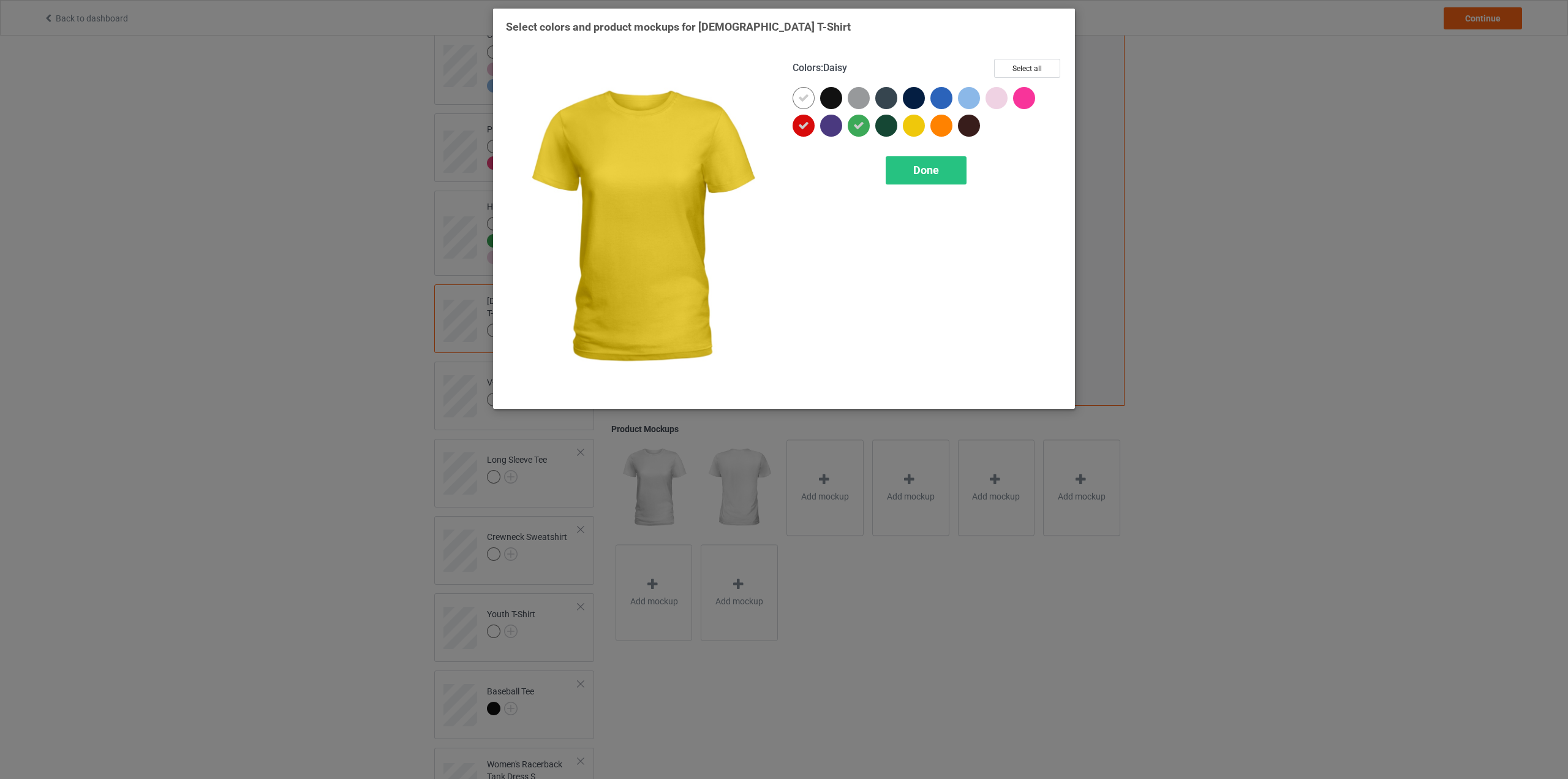
click at [911, 129] on div at bounding box center [914, 125] width 22 height 22
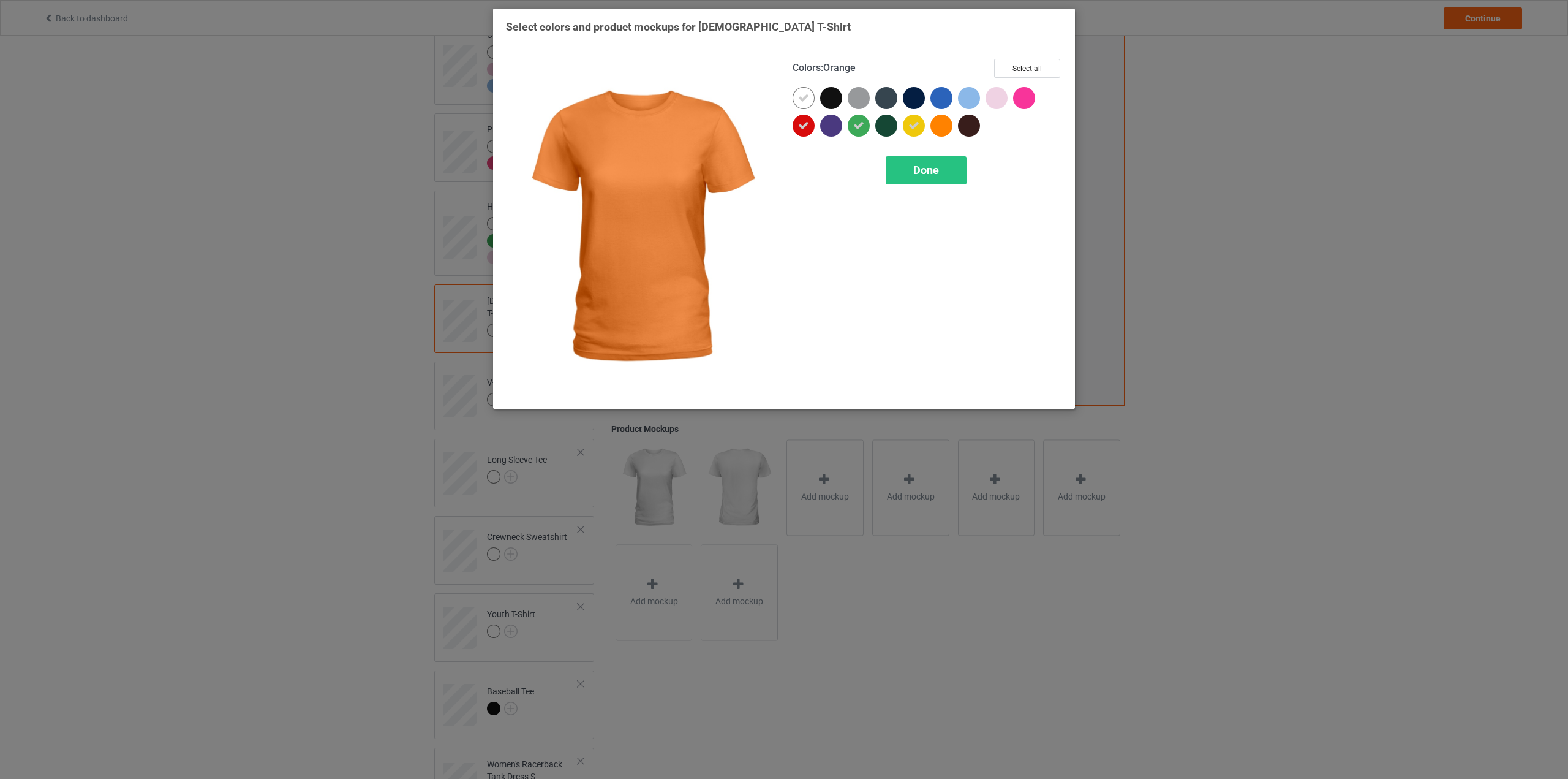
click at [938, 131] on div at bounding box center [941, 125] width 22 height 22
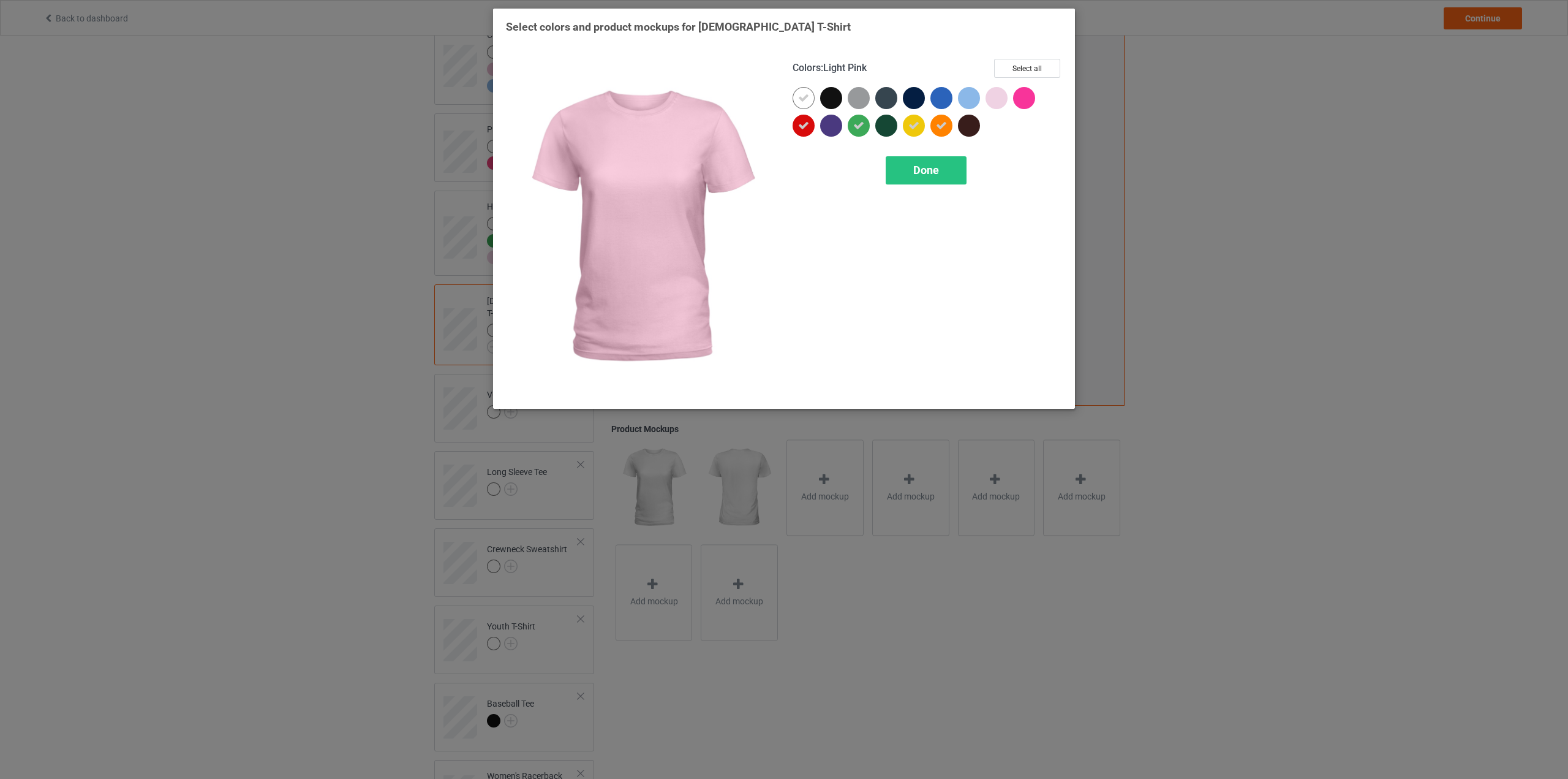
drag, startPoint x: 996, startPoint y: 101, endPoint x: 989, endPoint y: 100, distance: 7.1
click at [996, 101] on div at bounding box center [996, 97] width 22 height 22
click at [975, 99] on div at bounding box center [969, 97] width 22 height 22
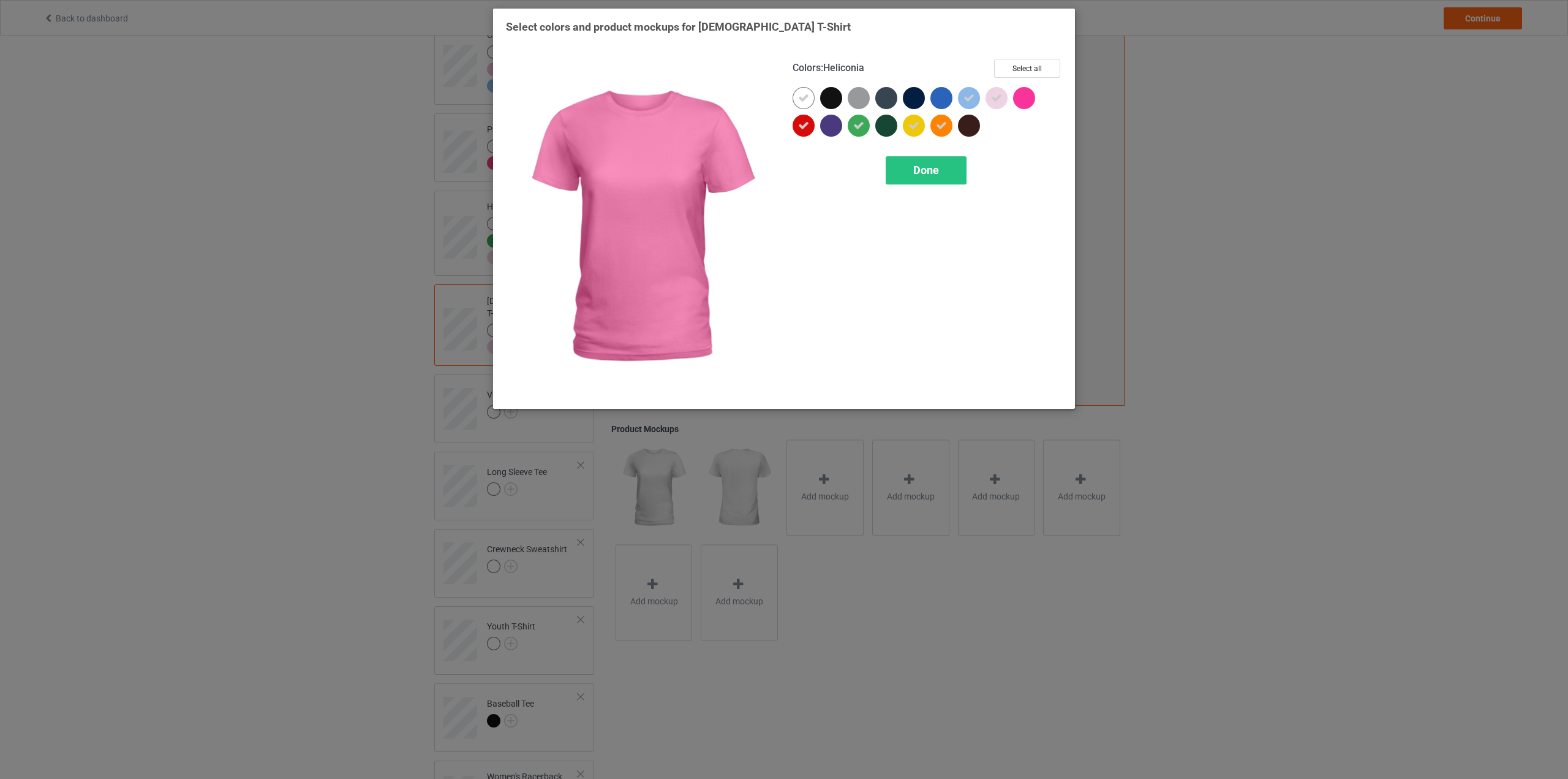
click at [1023, 98] on div at bounding box center [1024, 97] width 22 height 22
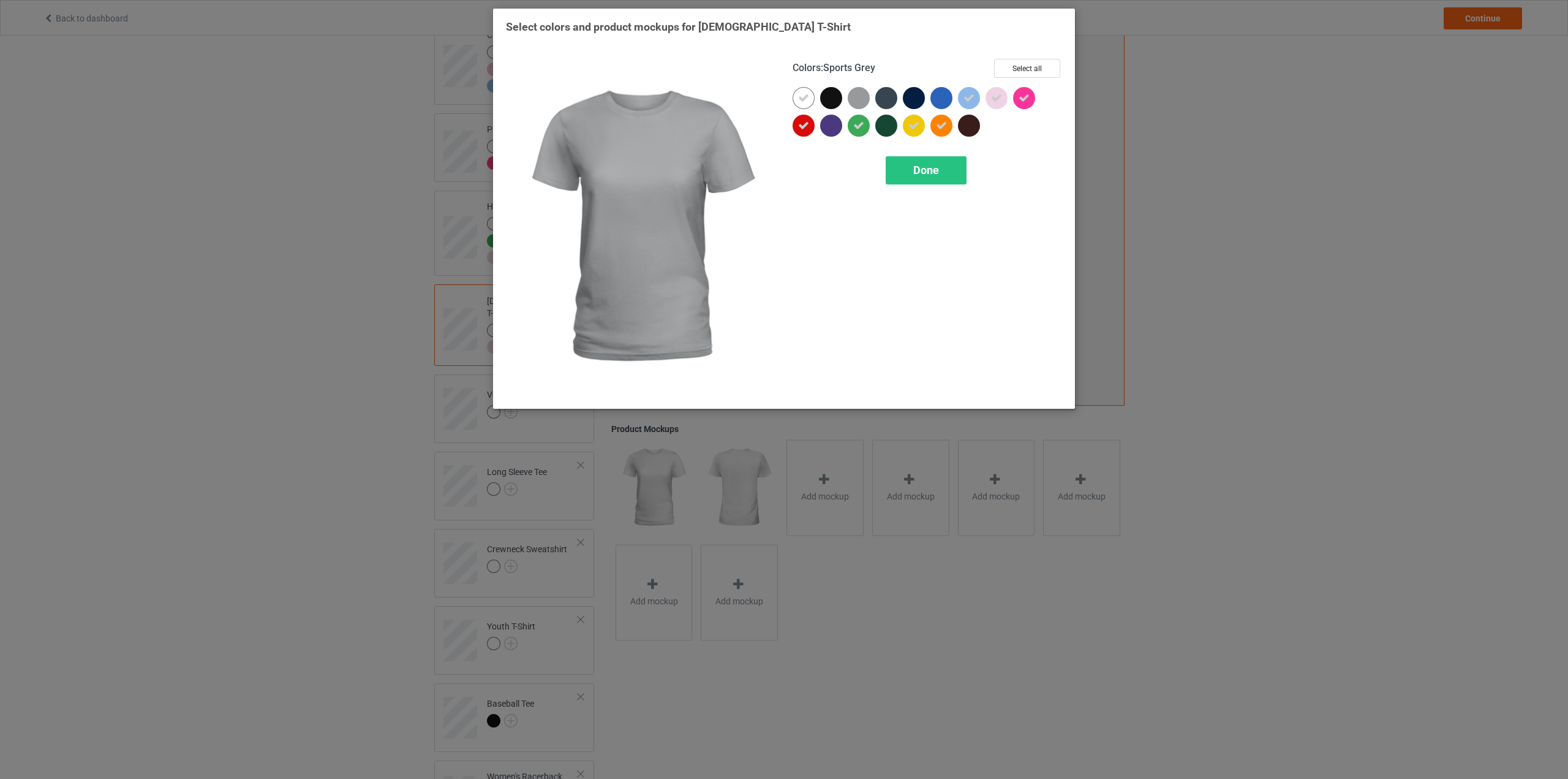
click at [851, 106] on div at bounding box center [858, 97] width 22 height 22
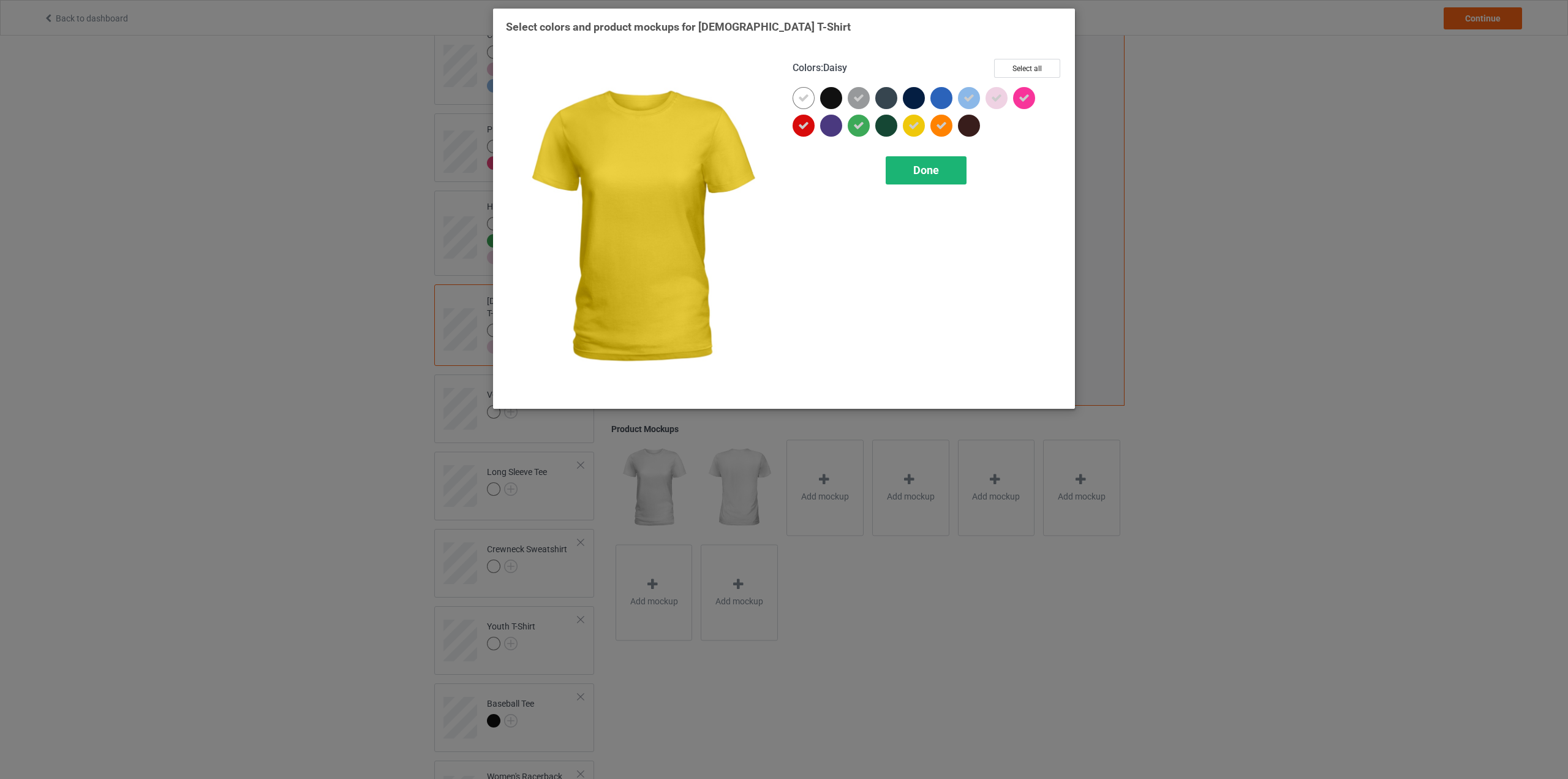
click at [927, 165] on span "Done" at bounding box center [927, 170] width 26 height 13
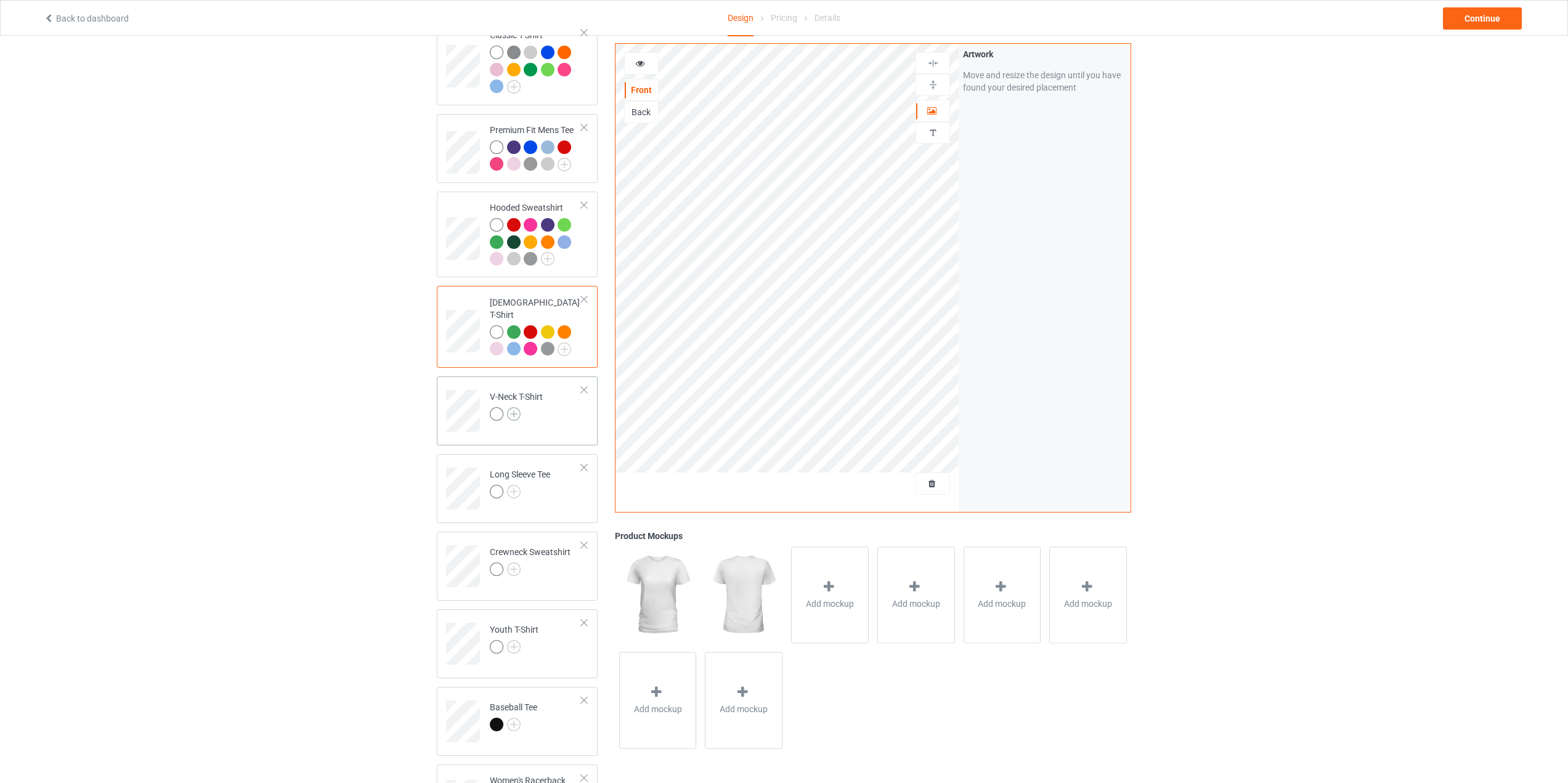
click at [514, 407] on img at bounding box center [514, 414] width 14 height 14
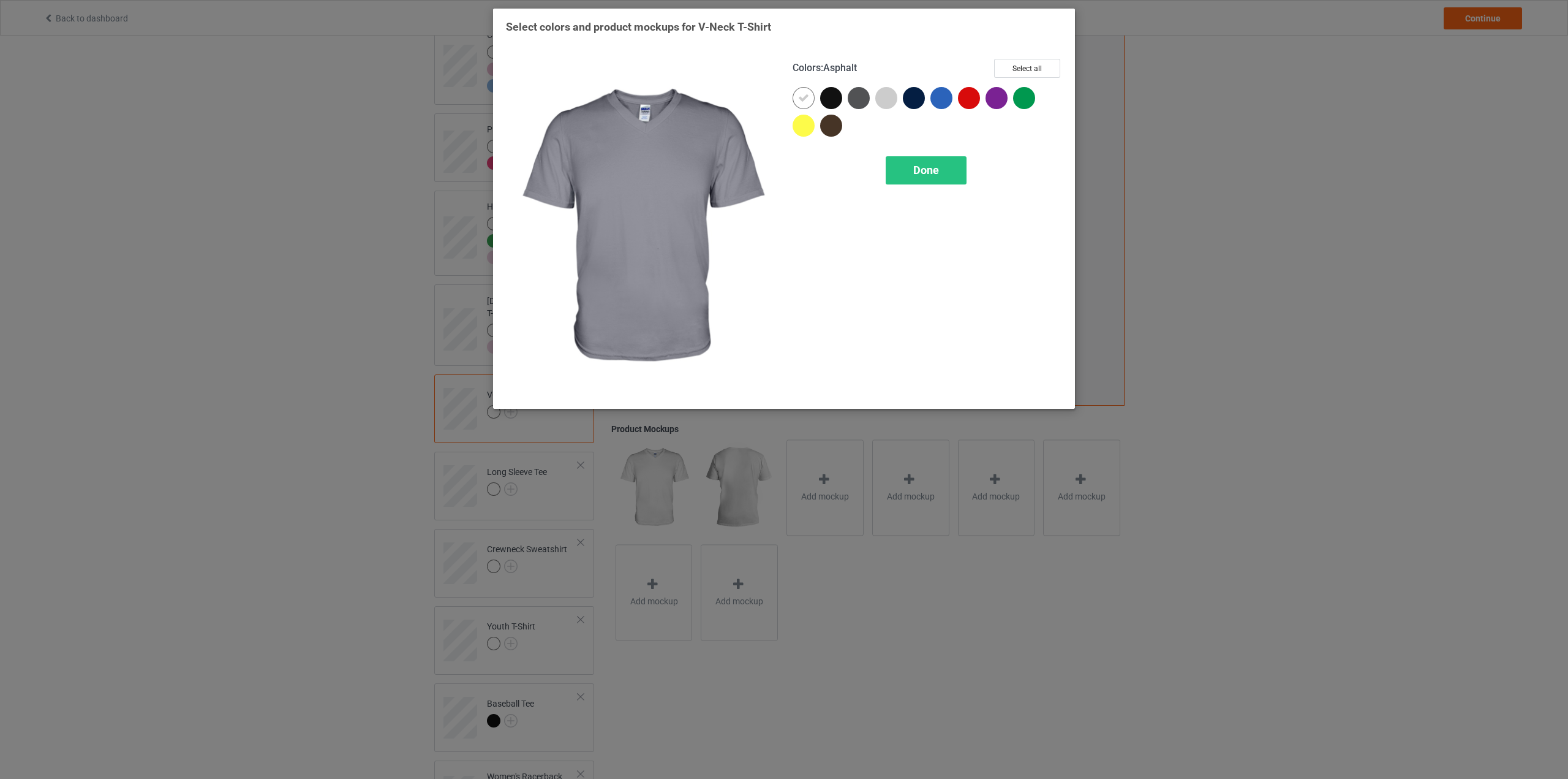
click at [864, 98] on div at bounding box center [858, 97] width 22 height 22
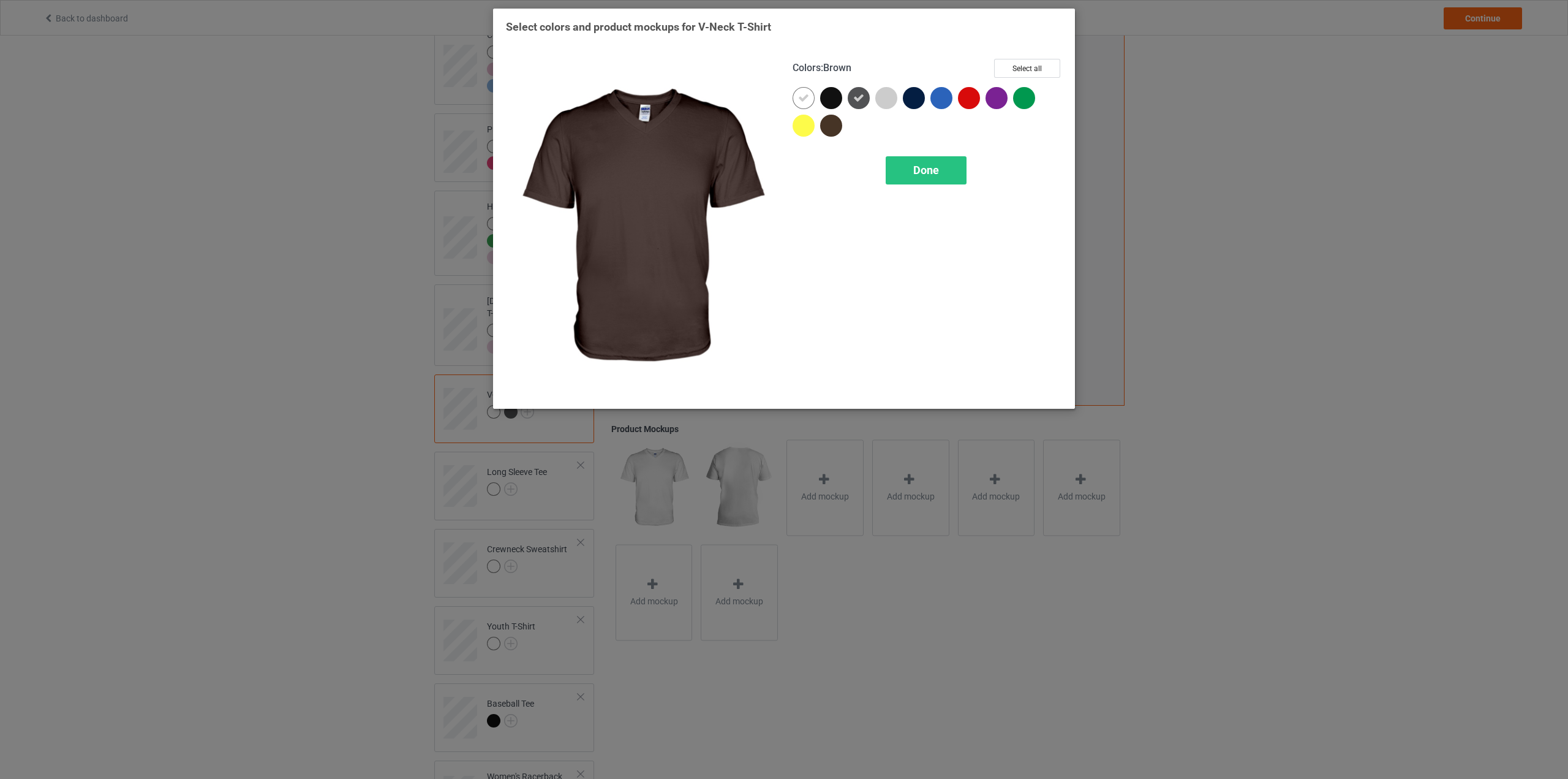
click at [834, 123] on div at bounding box center [831, 125] width 22 height 22
click at [797, 130] on div at bounding box center [803, 125] width 22 height 22
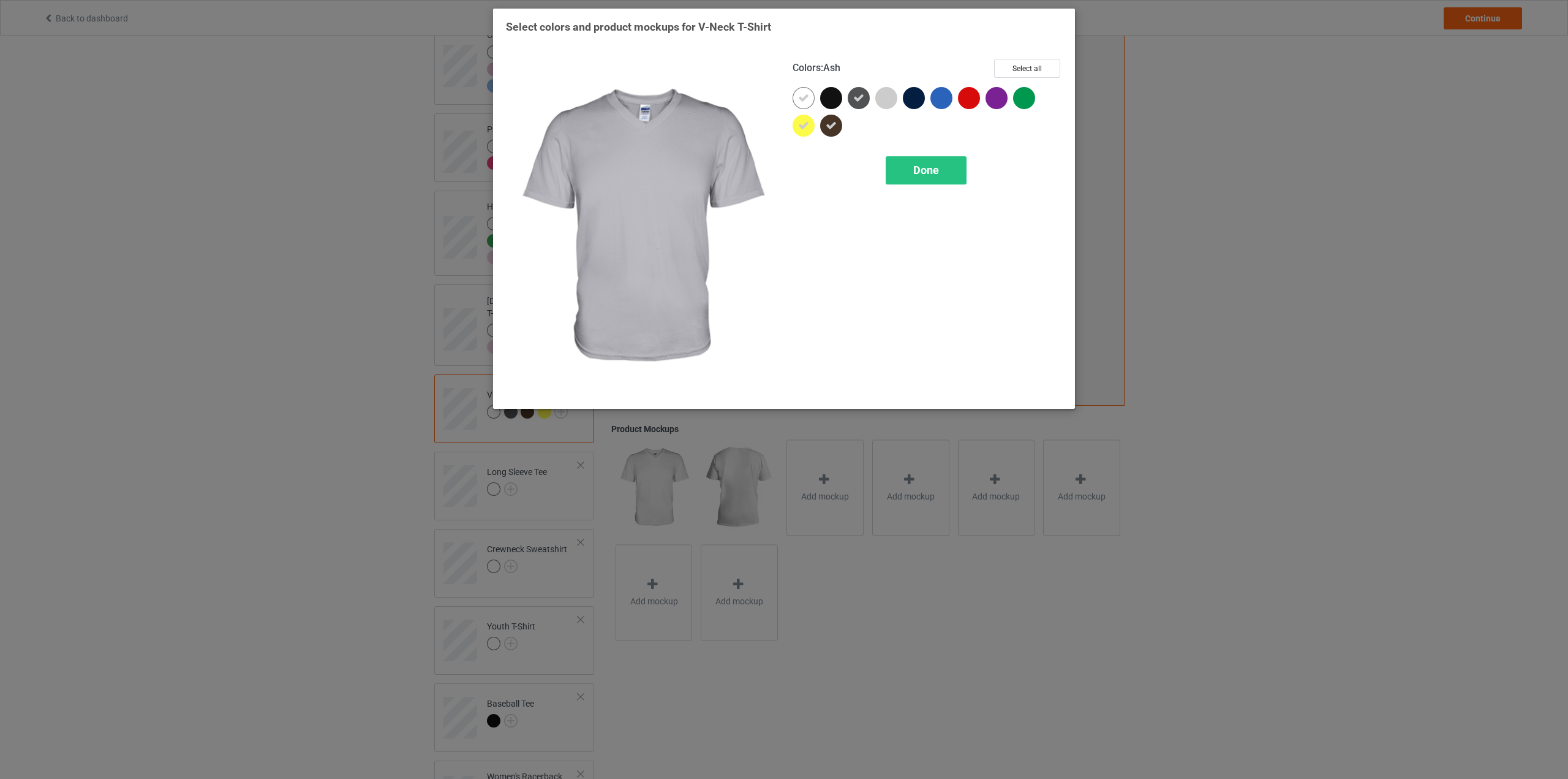
click at [885, 98] on div at bounding box center [886, 97] width 22 height 22
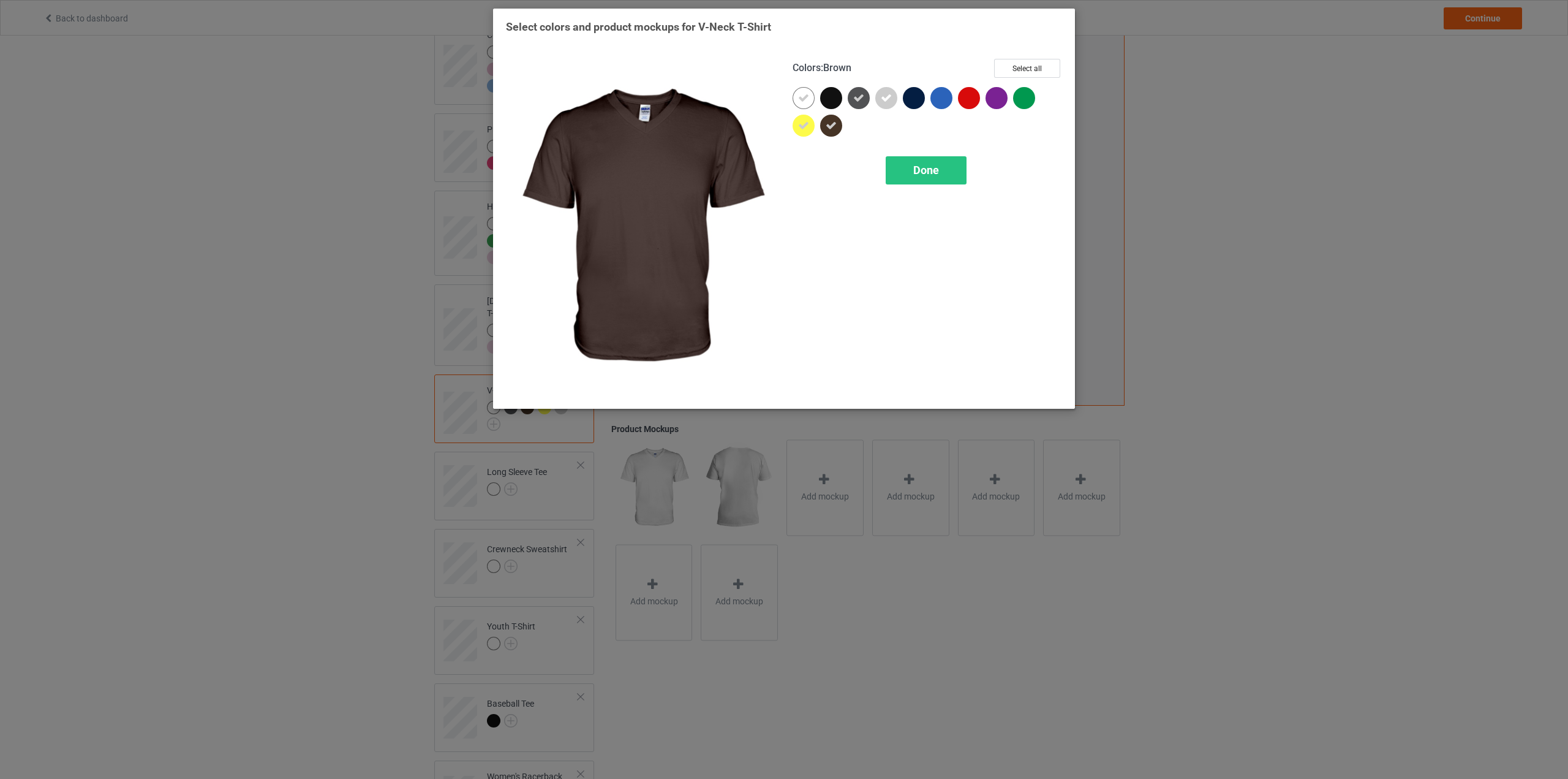
click at [828, 128] on icon at bounding box center [832, 126] width 11 height 11
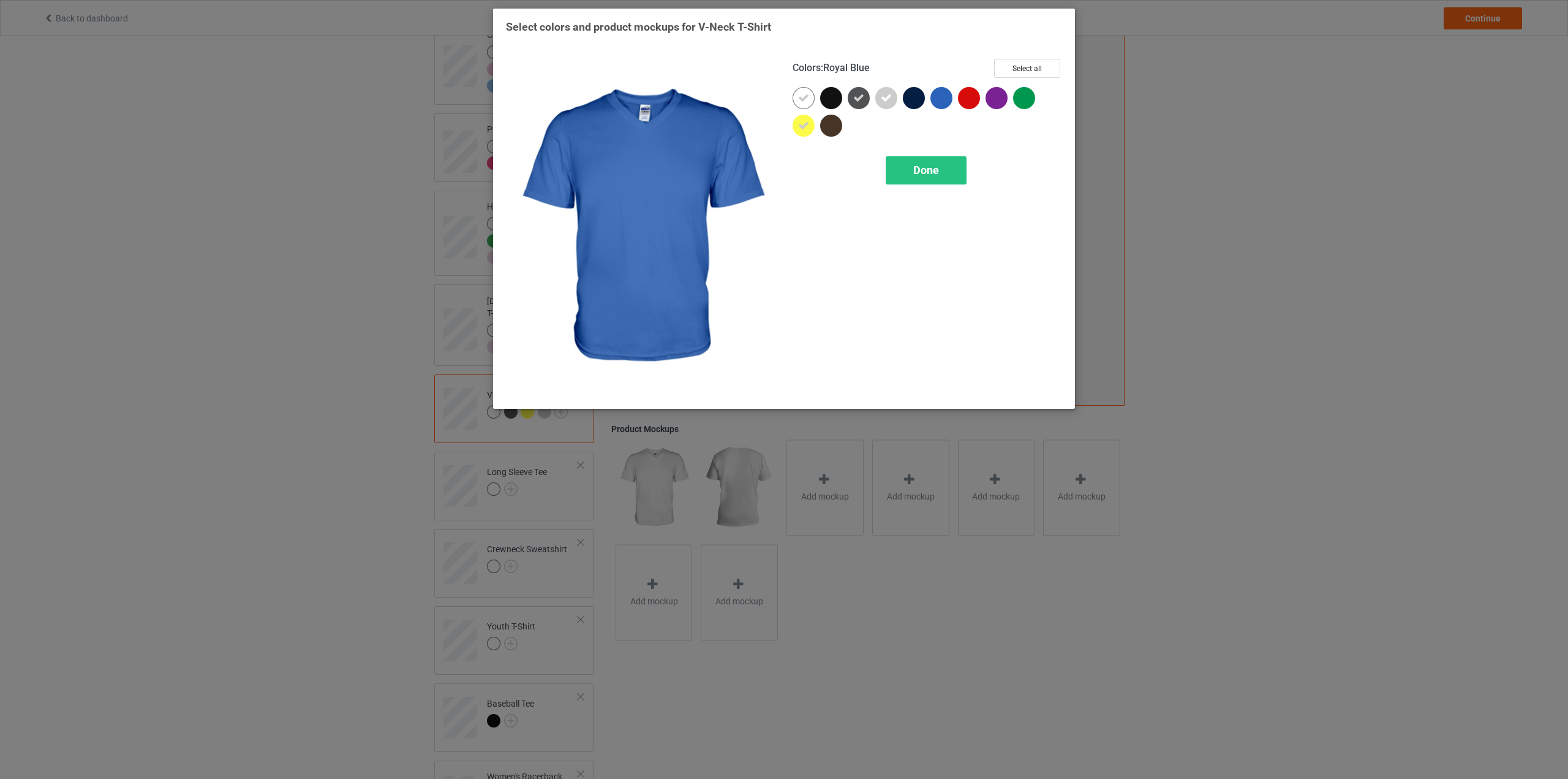
drag, startPoint x: 942, startPoint y: 104, endPoint x: 971, endPoint y: 101, distance: 29.2
click at [942, 103] on div at bounding box center [941, 97] width 22 height 22
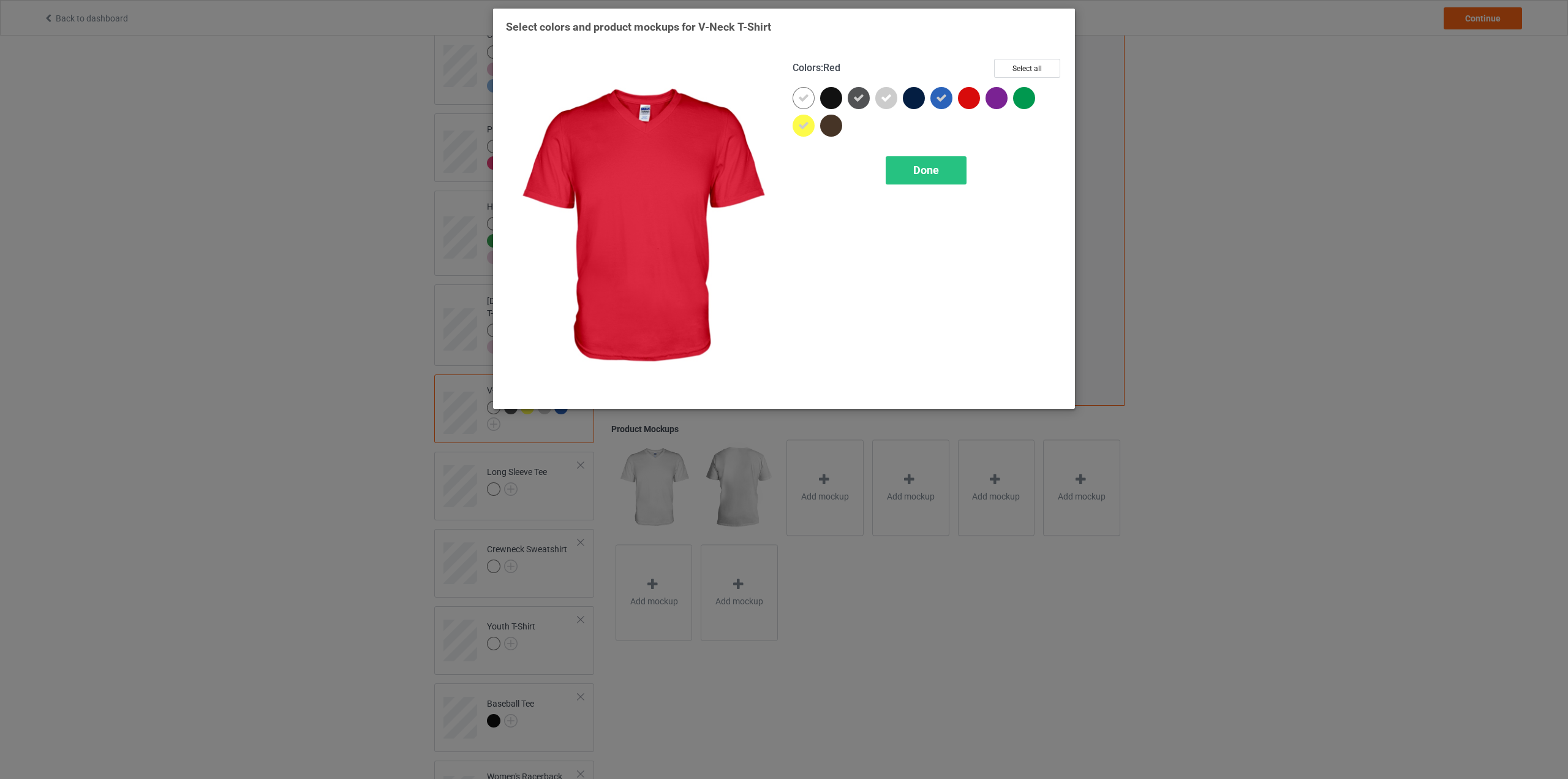
click at [974, 99] on div at bounding box center [969, 97] width 22 height 22
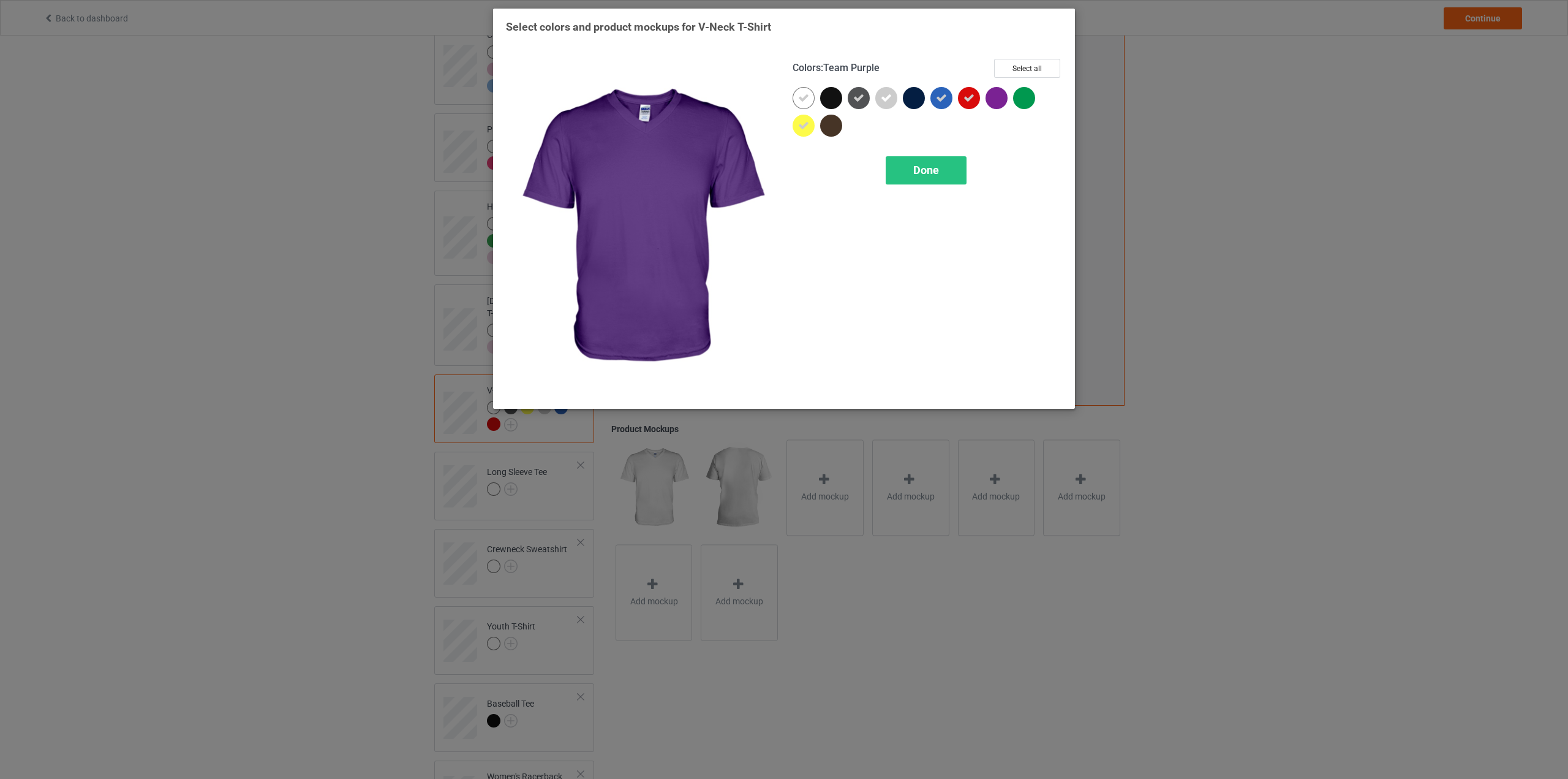
click at [1004, 97] on div at bounding box center [996, 97] width 22 height 22
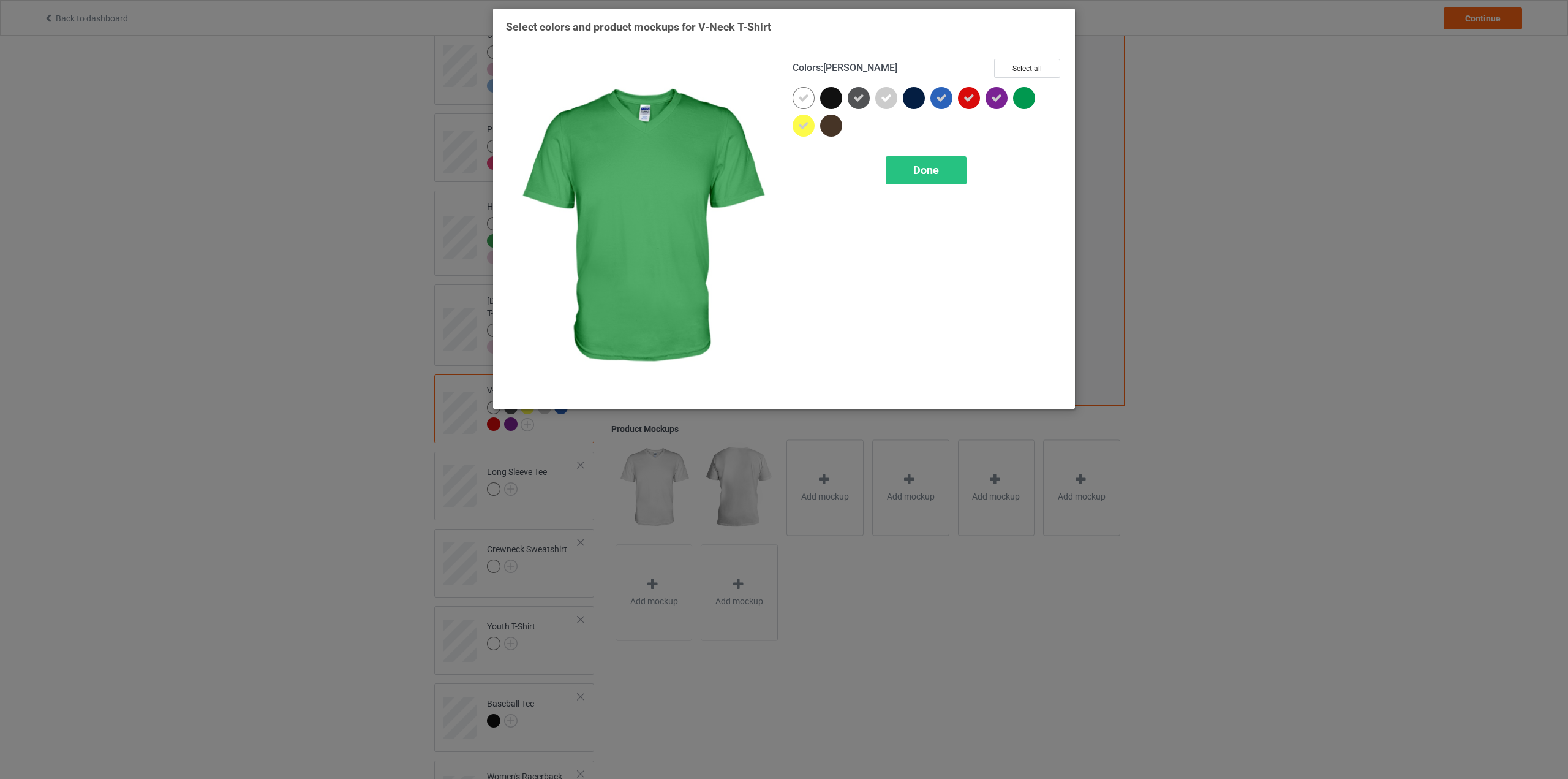
click at [1036, 97] on div at bounding box center [1027, 101] width 28 height 28
click at [922, 173] on span "Done" at bounding box center [927, 170] width 26 height 13
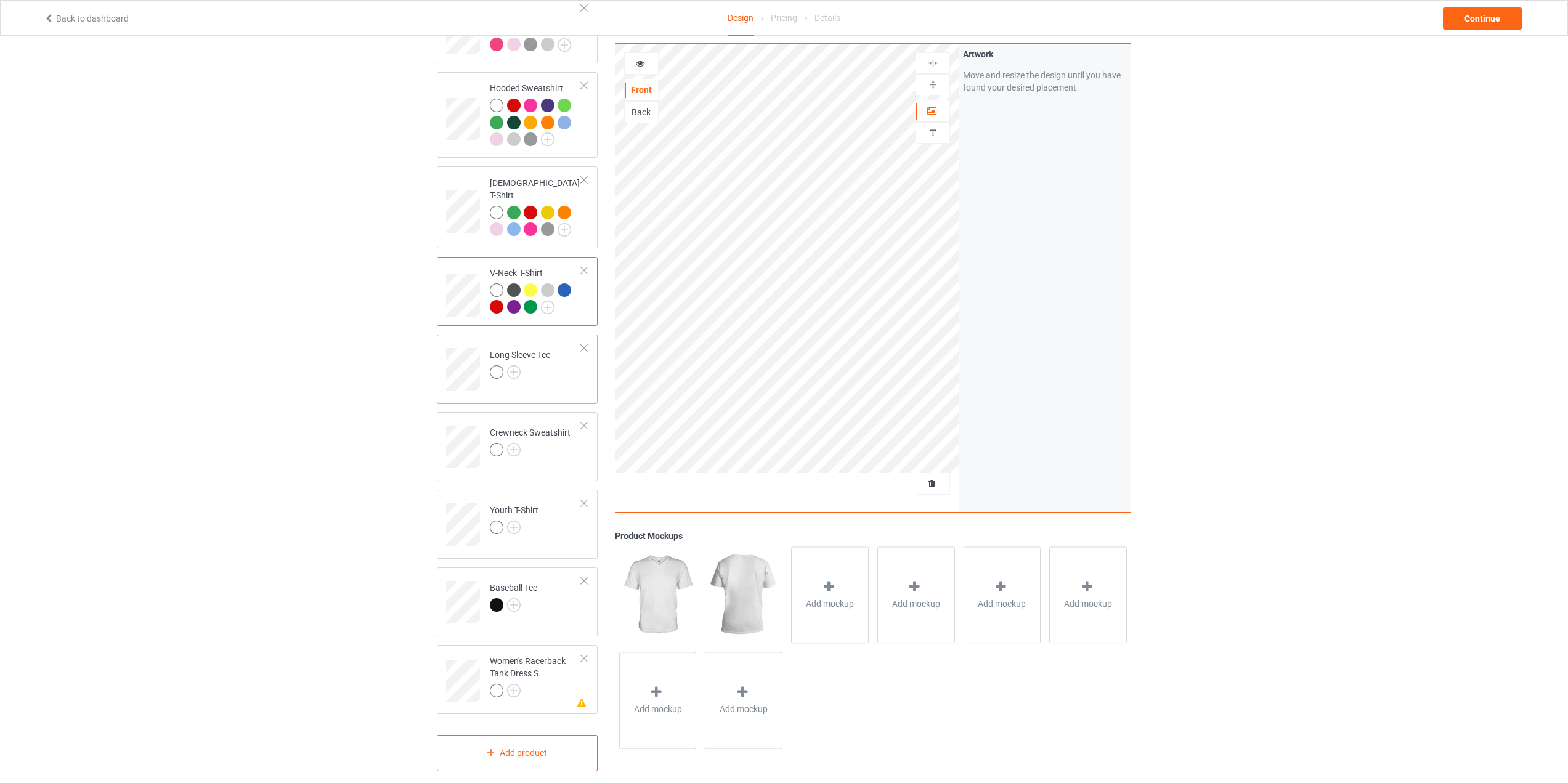
scroll to position [248, 0]
click at [513, 360] on img at bounding box center [514, 367] width 14 height 14
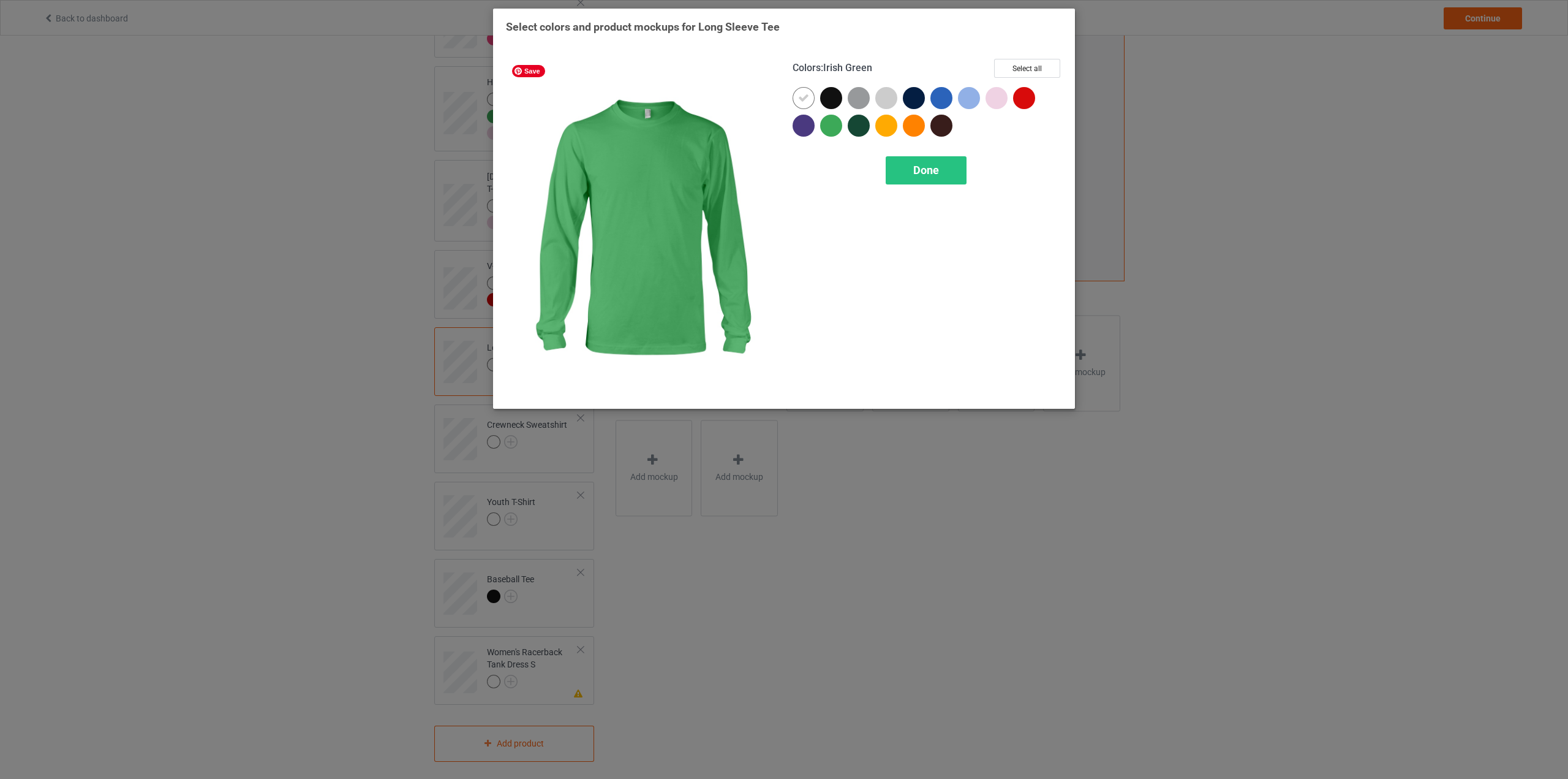
click at [833, 121] on div at bounding box center [831, 125] width 22 height 22
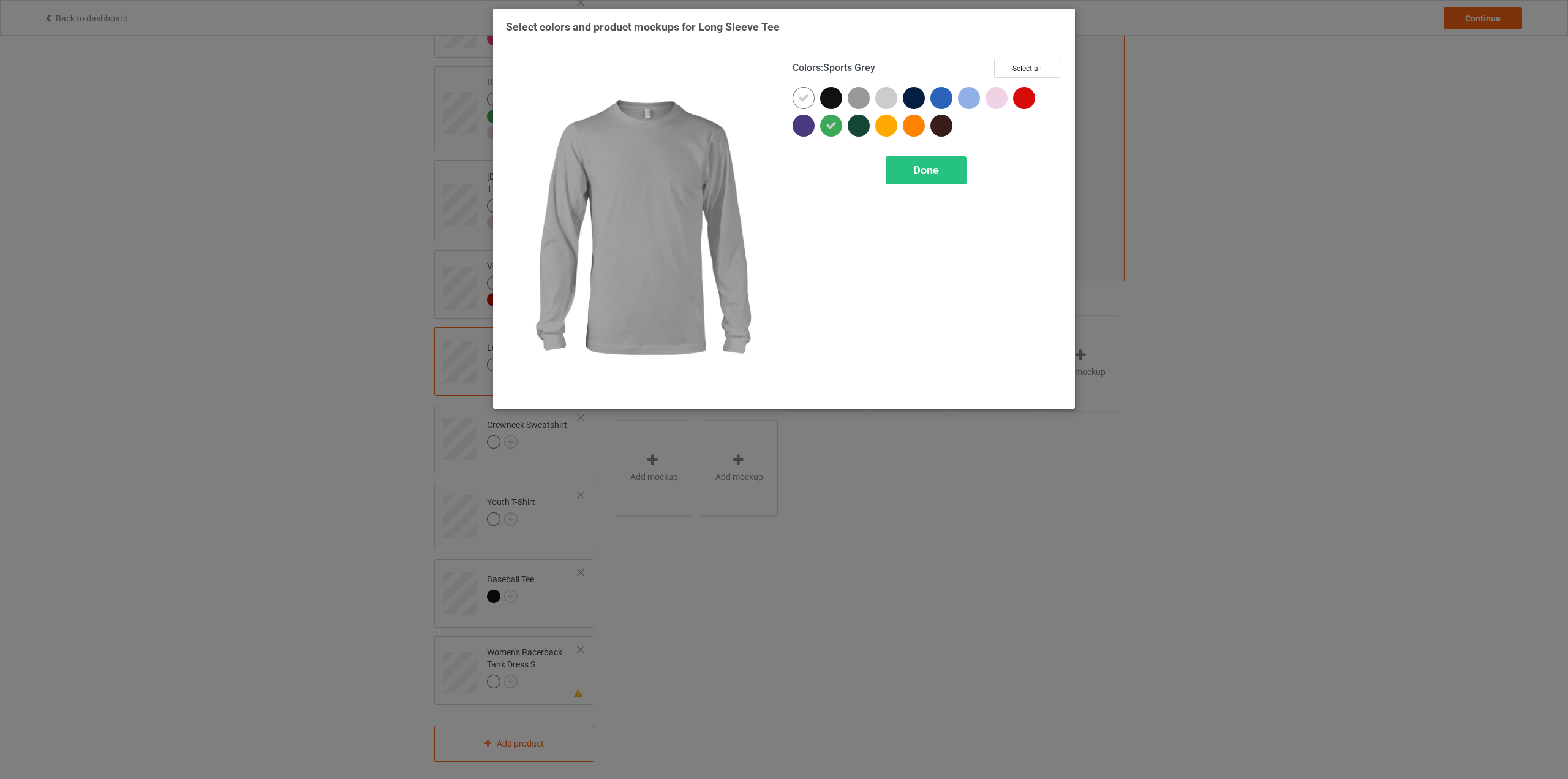
drag, startPoint x: 850, startPoint y: 101, endPoint x: 879, endPoint y: 101, distance: 29.0
click at [852, 101] on div at bounding box center [858, 97] width 22 height 22
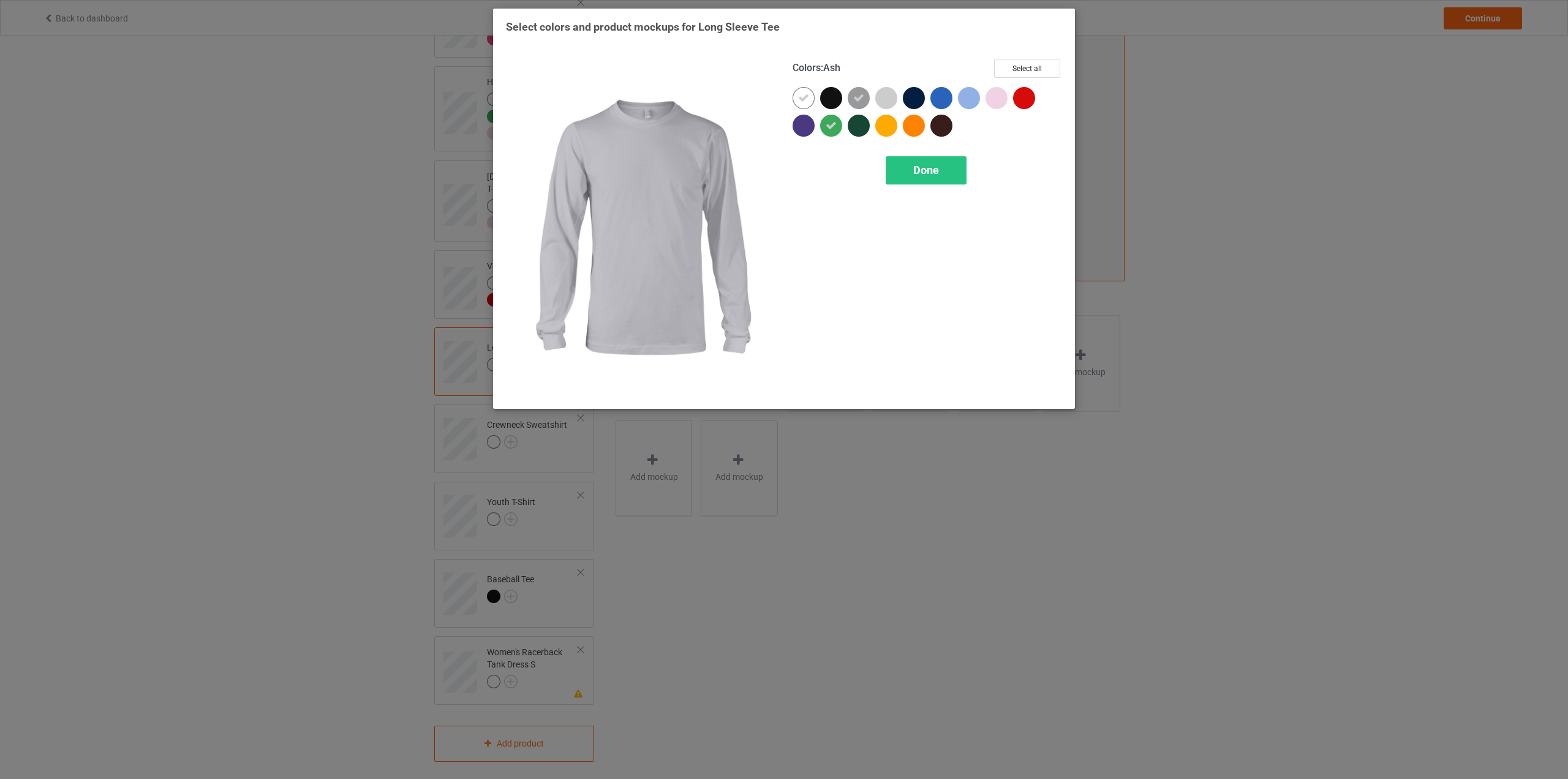
click at [894, 94] on div at bounding box center [886, 97] width 22 height 22
click at [883, 126] on div at bounding box center [886, 125] width 22 height 22
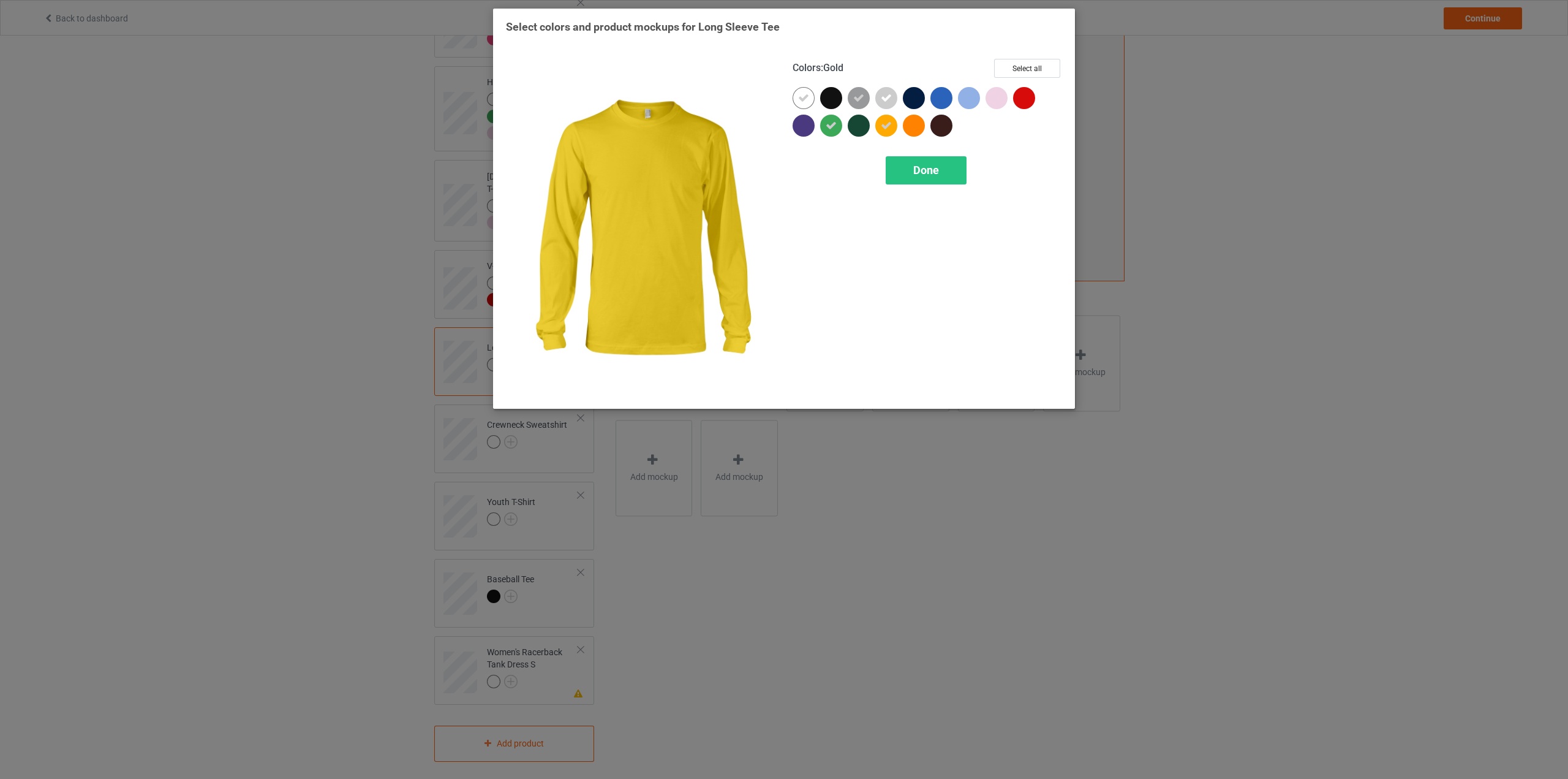
click at [914, 126] on div at bounding box center [914, 125] width 22 height 22
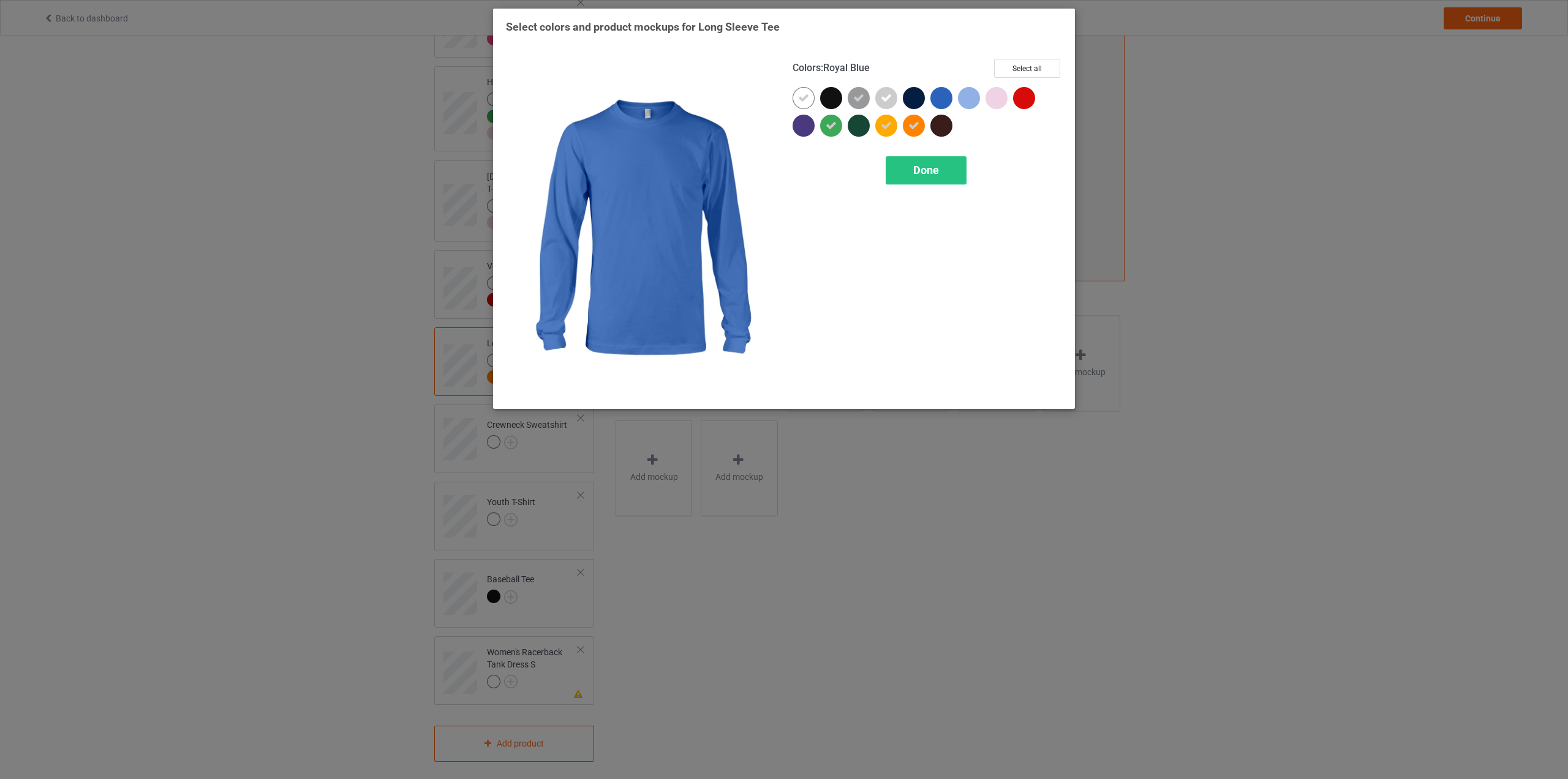
click at [941, 103] on div at bounding box center [941, 97] width 22 height 22
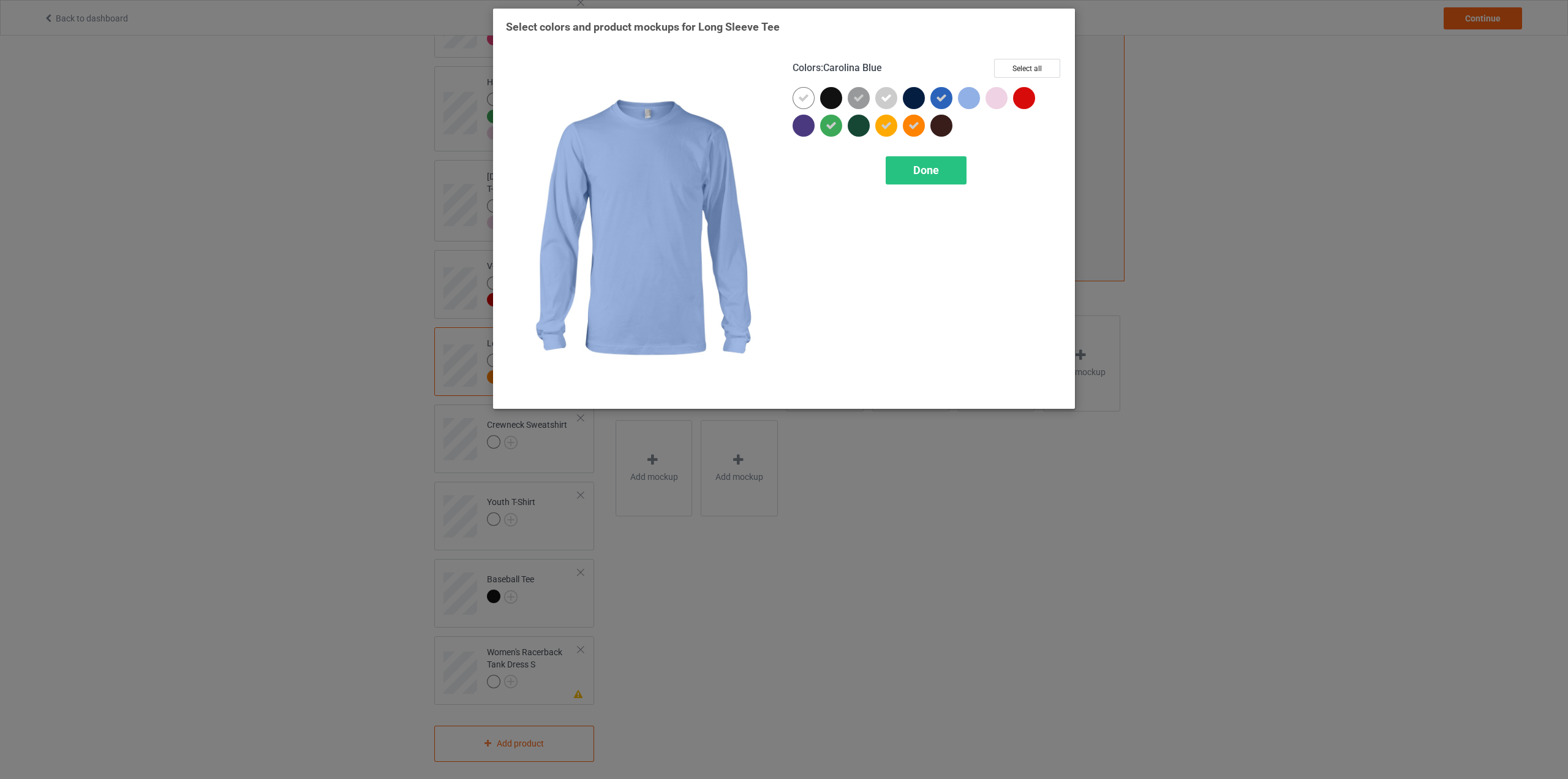
drag, startPoint x: 965, startPoint y: 101, endPoint x: 999, endPoint y: 101, distance: 34.0
click at [967, 101] on div at bounding box center [969, 97] width 22 height 22
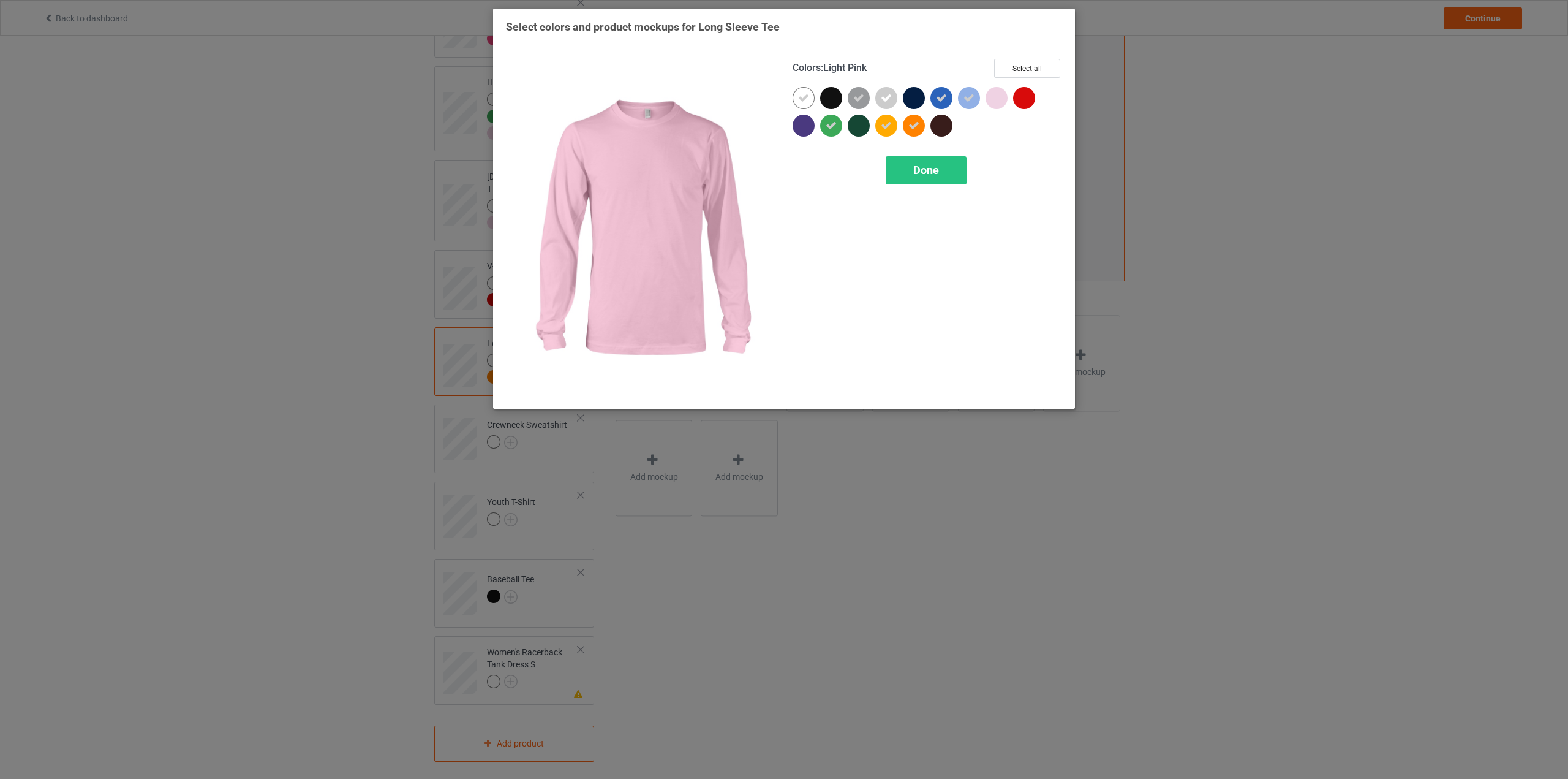
click at [1000, 96] on div at bounding box center [996, 97] width 22 height 22
click at [937, 167] on span "Done" at bounding box center [927, 170] width 26 height 13
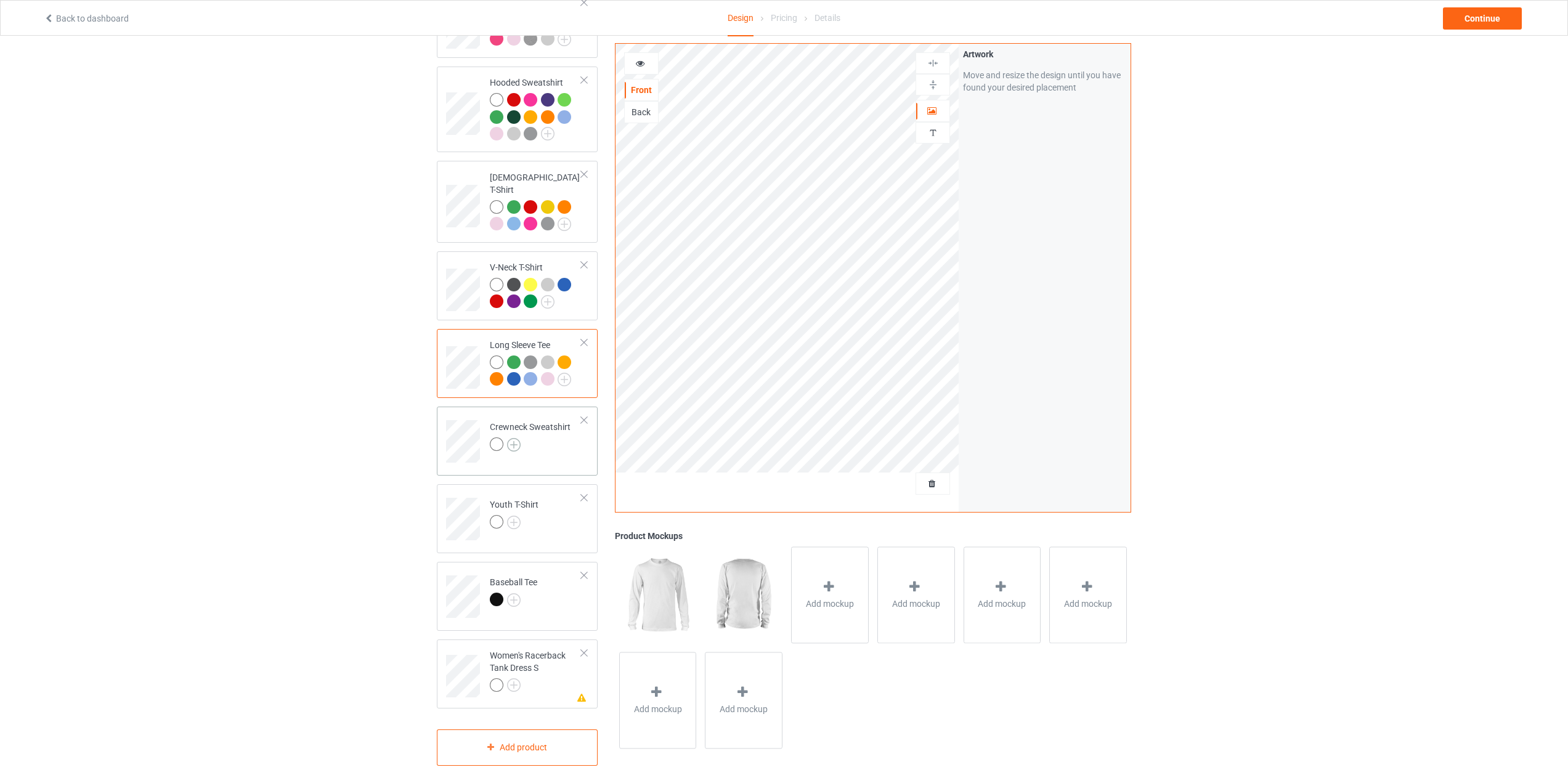
click at [513, 438] on img at bounding box center [514, 444] width 14 height 14
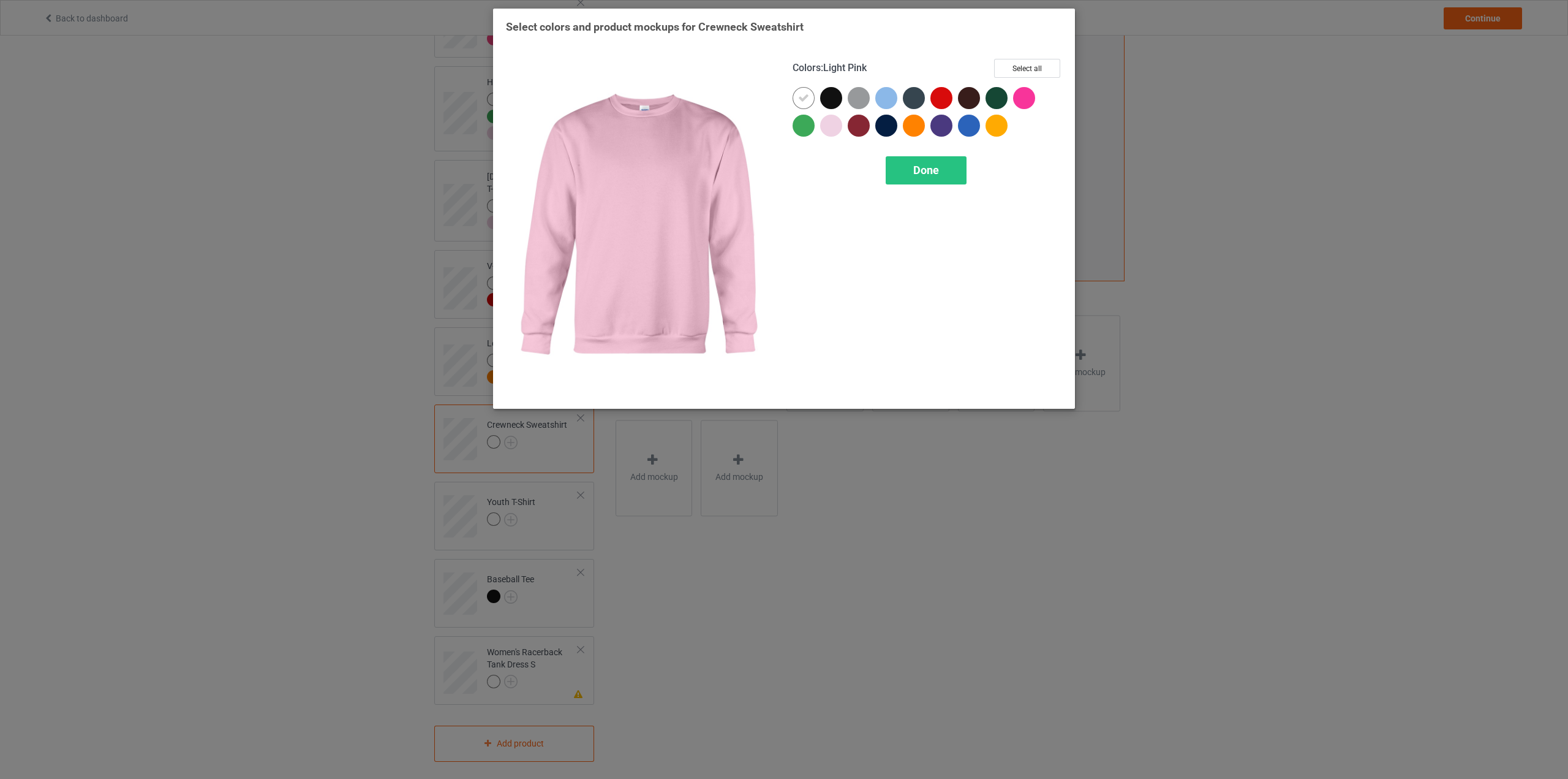
click at [832, 133] on div at bounding box center [831, 125] width 22 height 22
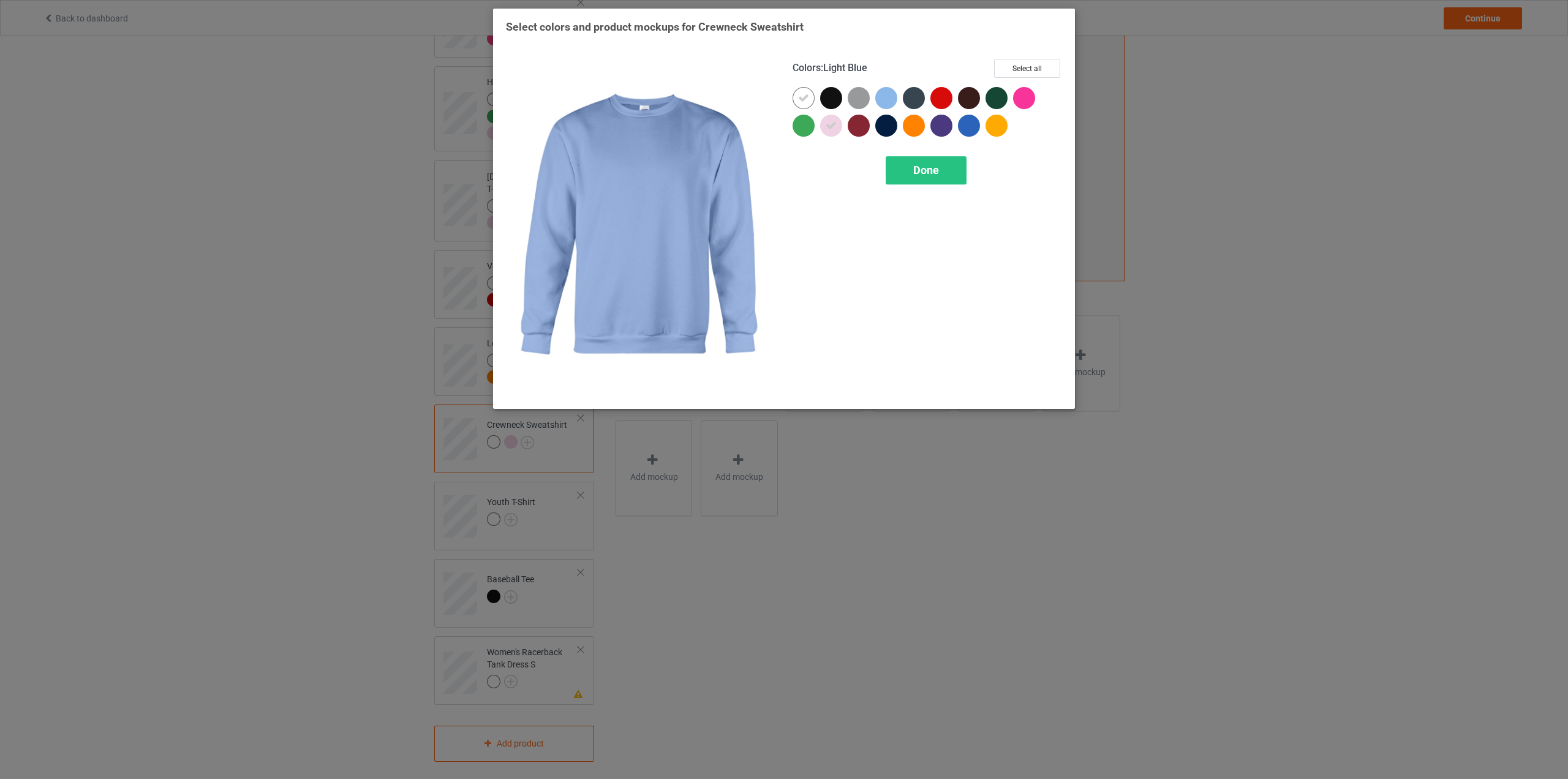
drag, startPoint x: 878, startPoint y: 98, endPoint x: 888, endPoint y: 103, distance: 11.2
click at [879, 98] on div at bounding box center [886, 97] width 22 height 22
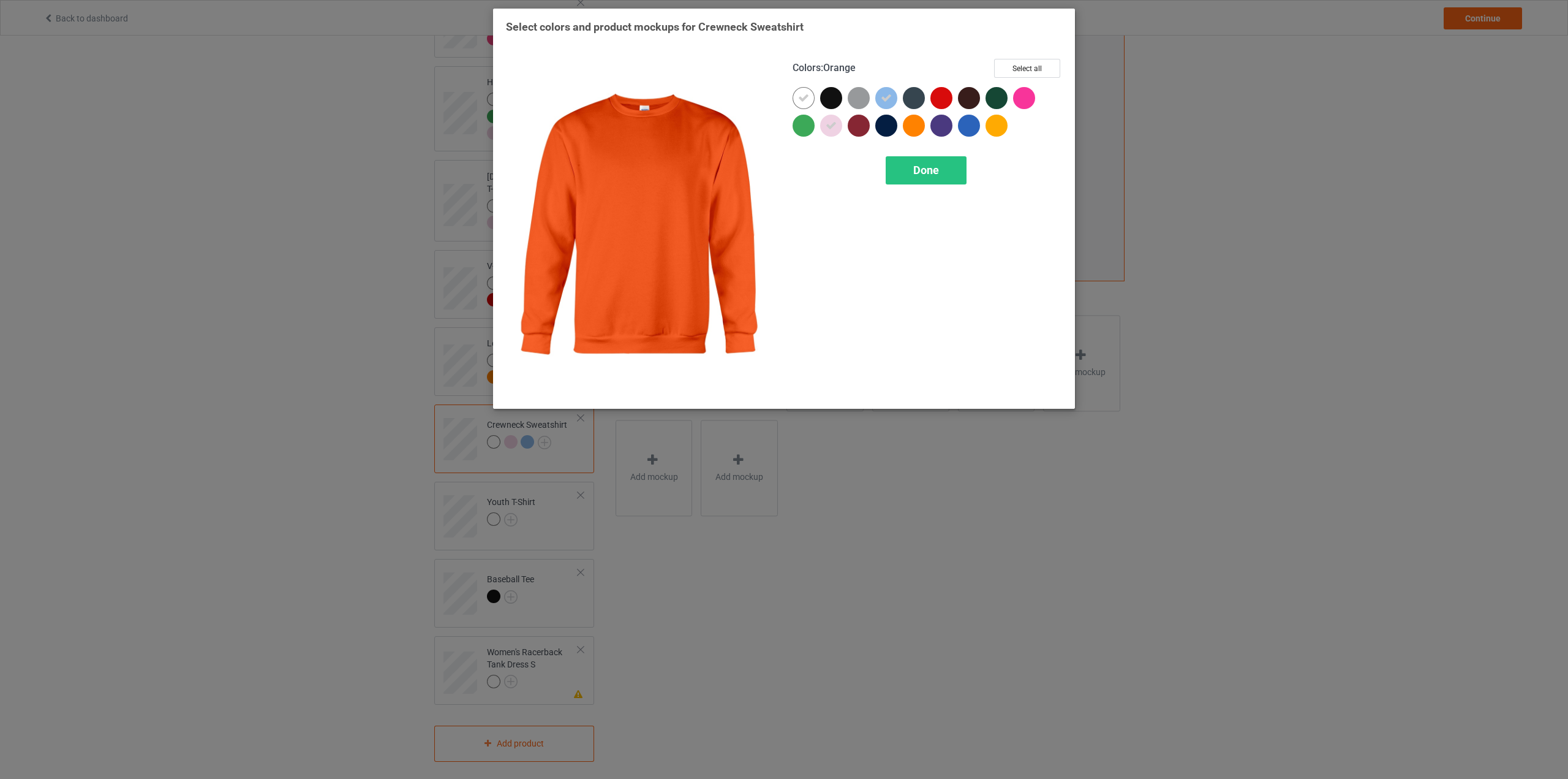
drag, startPoint x: 918, startPoint y: 121, endPoint x: 948, endPoint y: 88, distance: 44.6
click at [917, 121] on div at bounding box center [914, 125] width 22 height 22
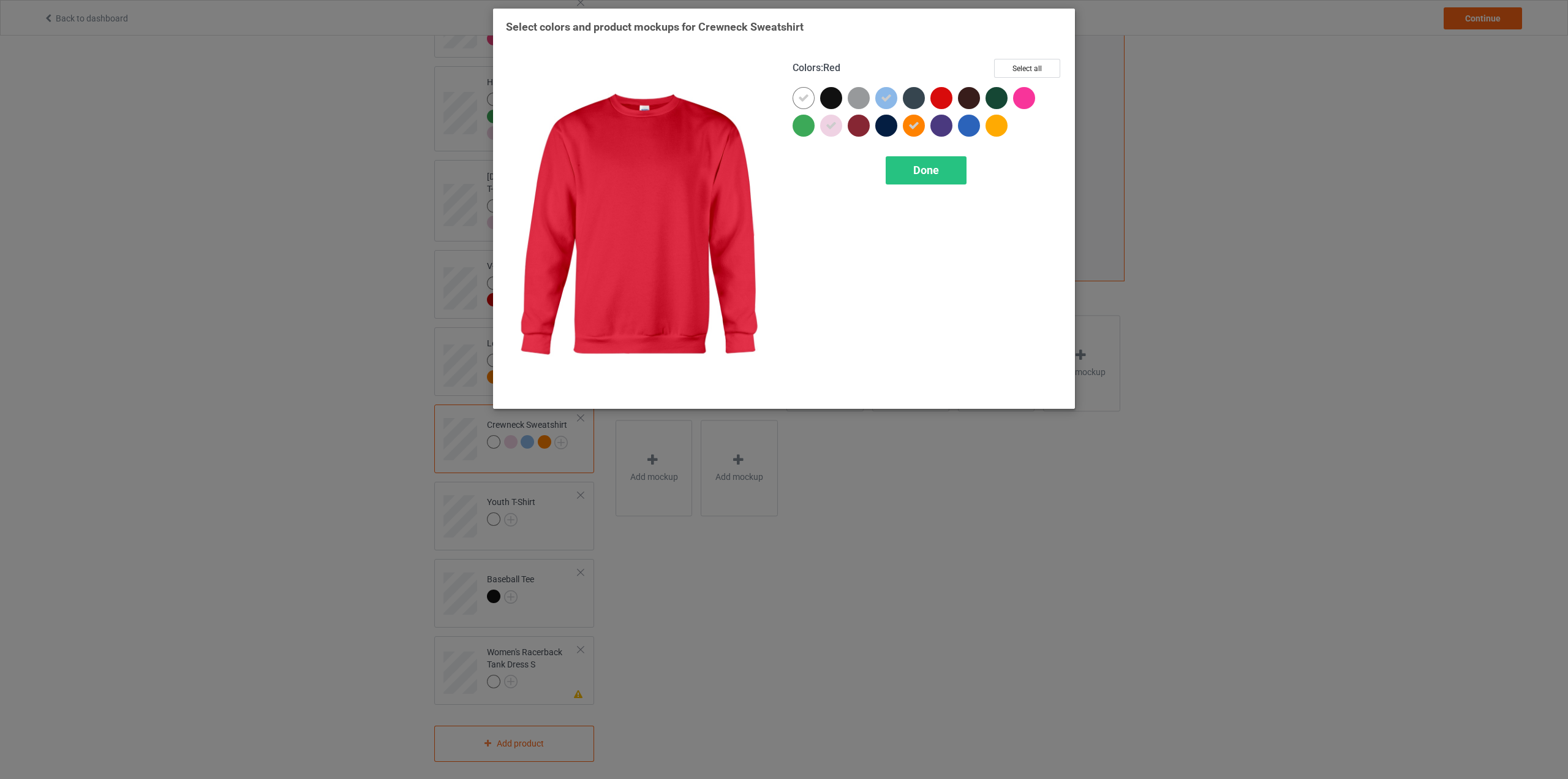
click at [948, 88] on div at bounding box center [944, 101] width 28 height 28
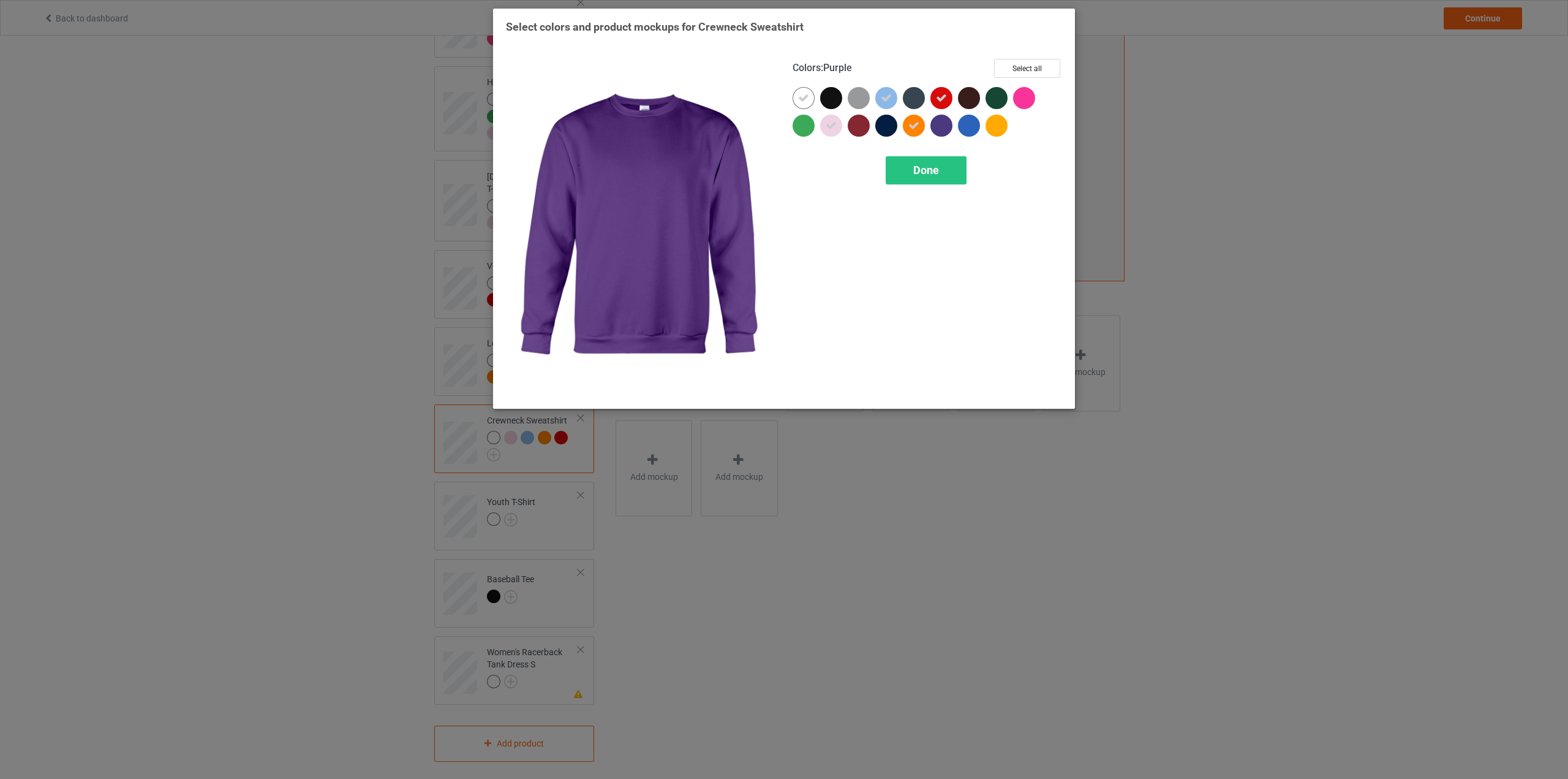
click at [937, 132] on div at bounding box center [941, 125] width 22 height 22
click at [943, 126] on icon at bounding box center [942, 126] width 11 height 11
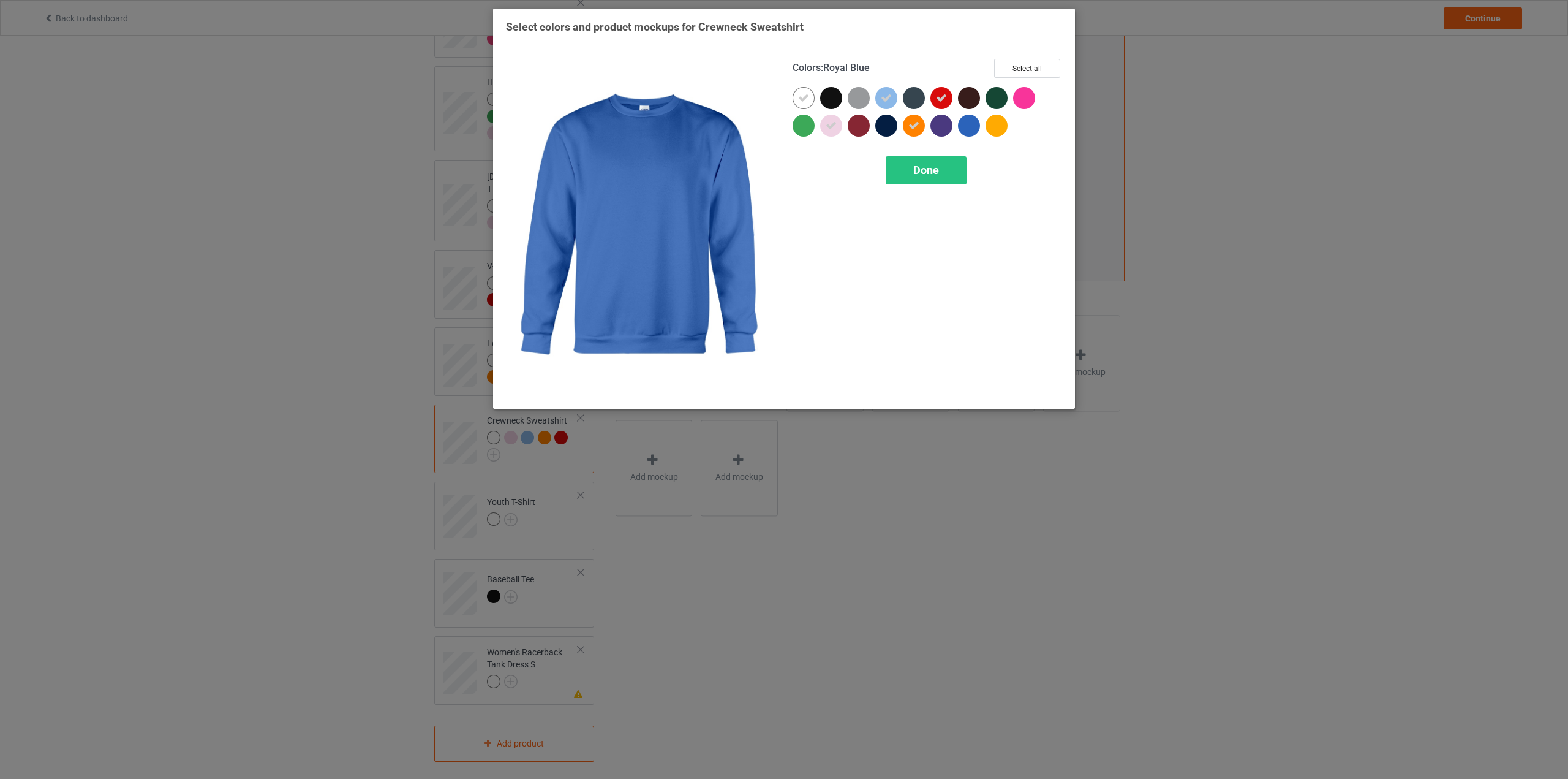
click at [976, 124] on div at bounding box center [969, 125] width 22 height 22
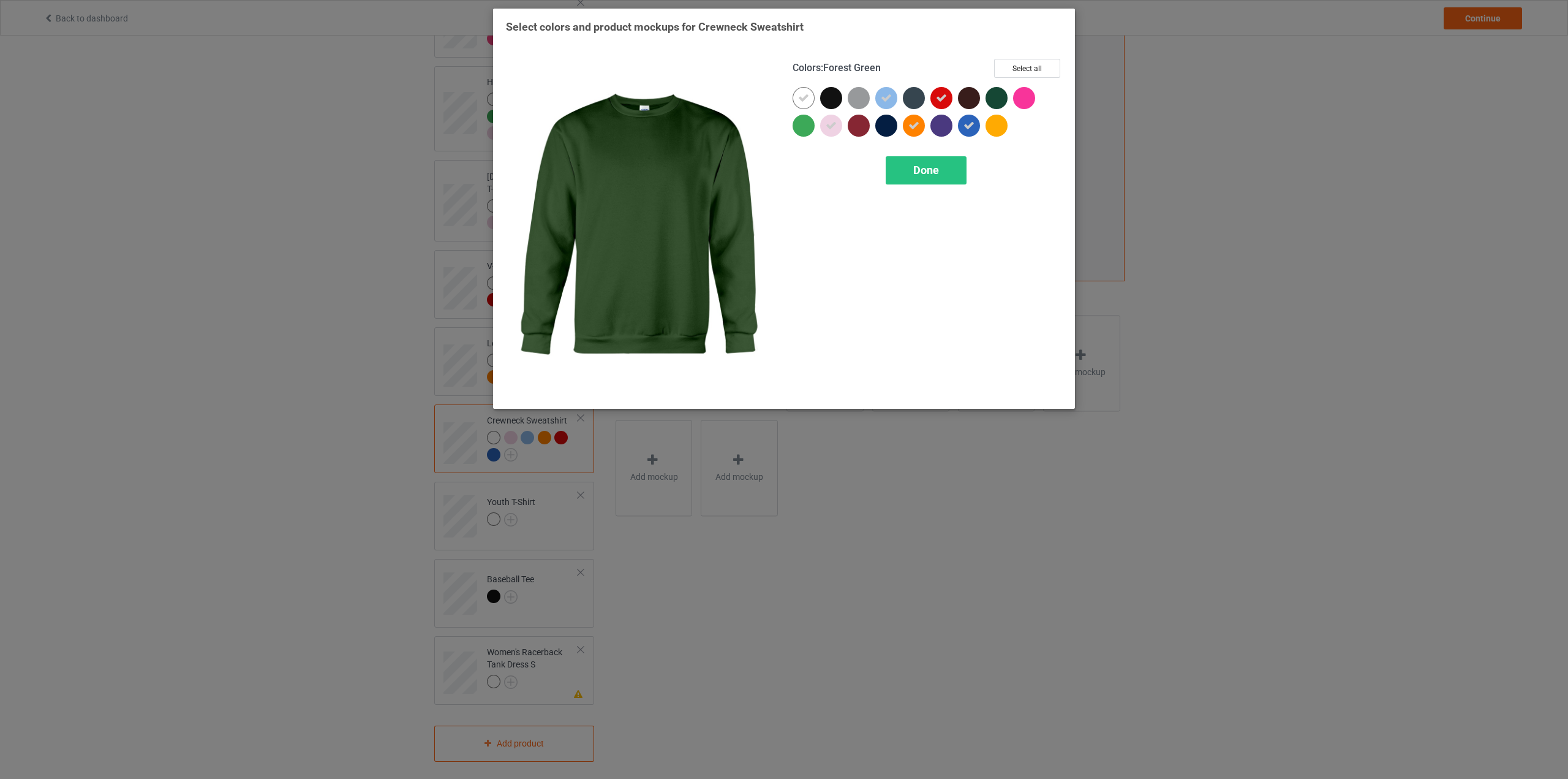
click at [993, 97] on div at bounding box center [996, 97] width 22 height 22
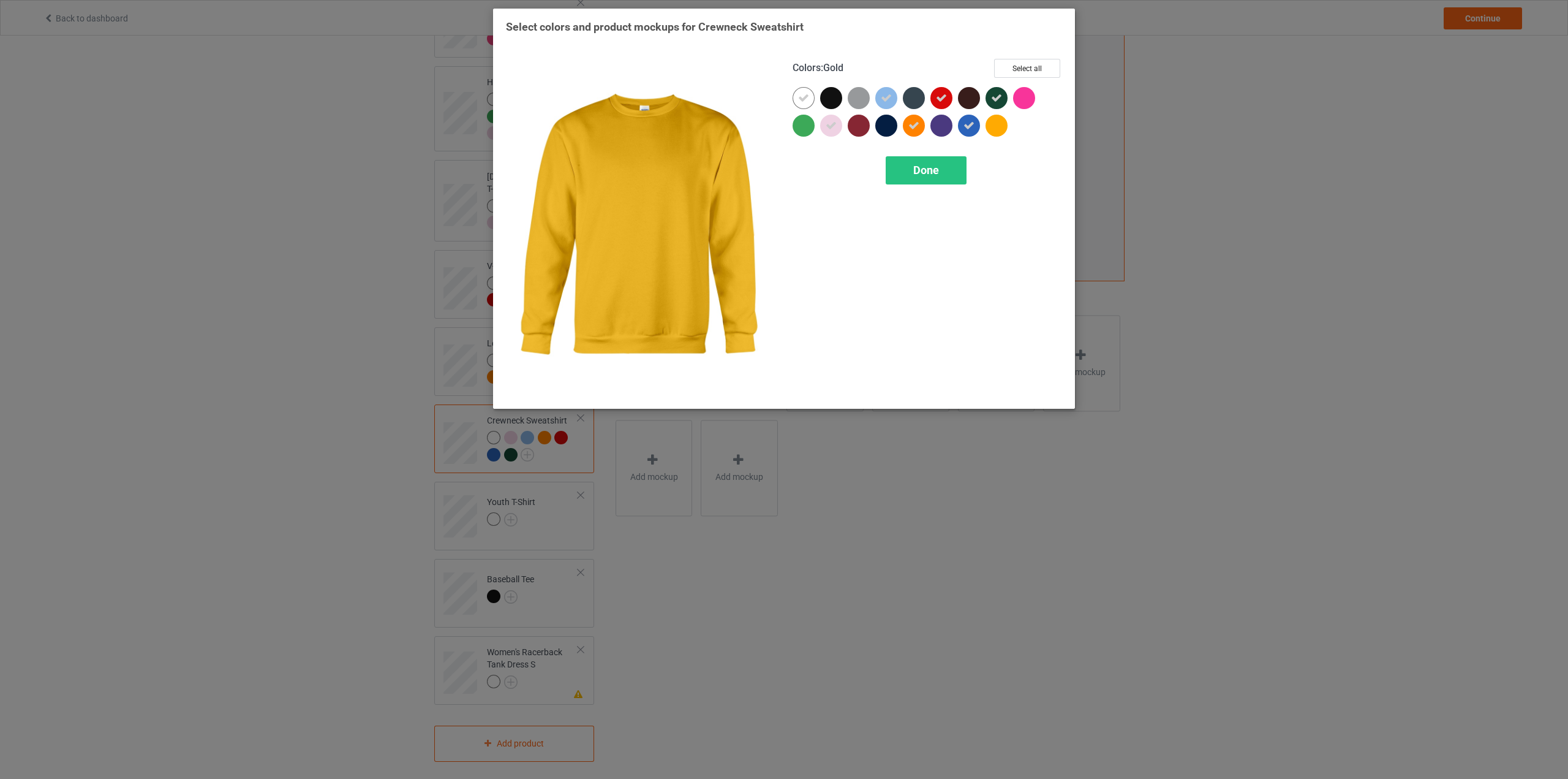
drag, startPoint x: 991, startPoint y: 128, endPoint x: 1009, endPoint y: 100, distance: 33.3
click at [991, 123] on div at bounding box center [996, 125] width 22 height 22
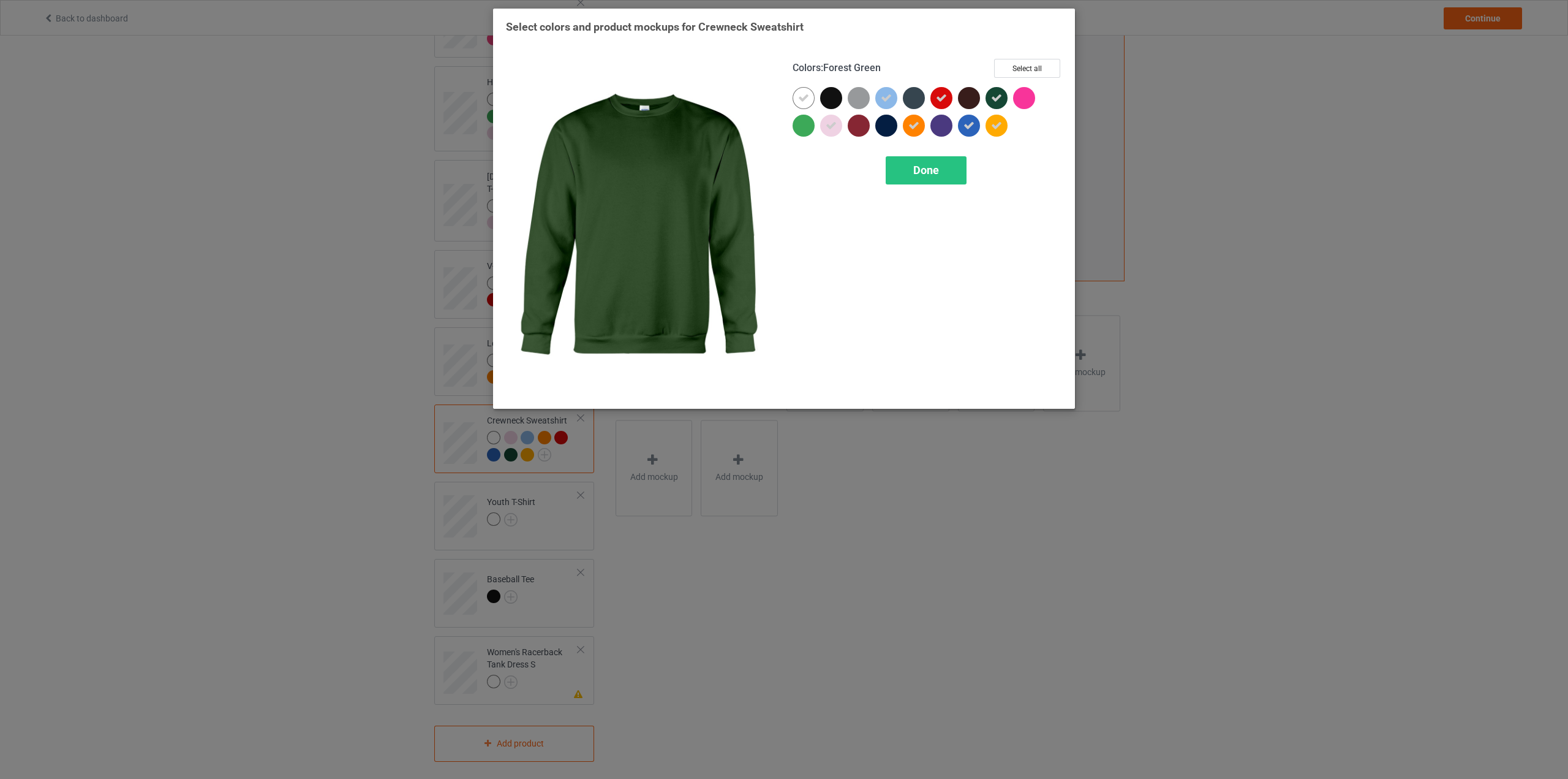
click at [1013, 96] on div at bounding box center [1000, 101] width 28 height 28
click at [1001, 87] on div at bounding box center [1000, 101] width 28 height 28
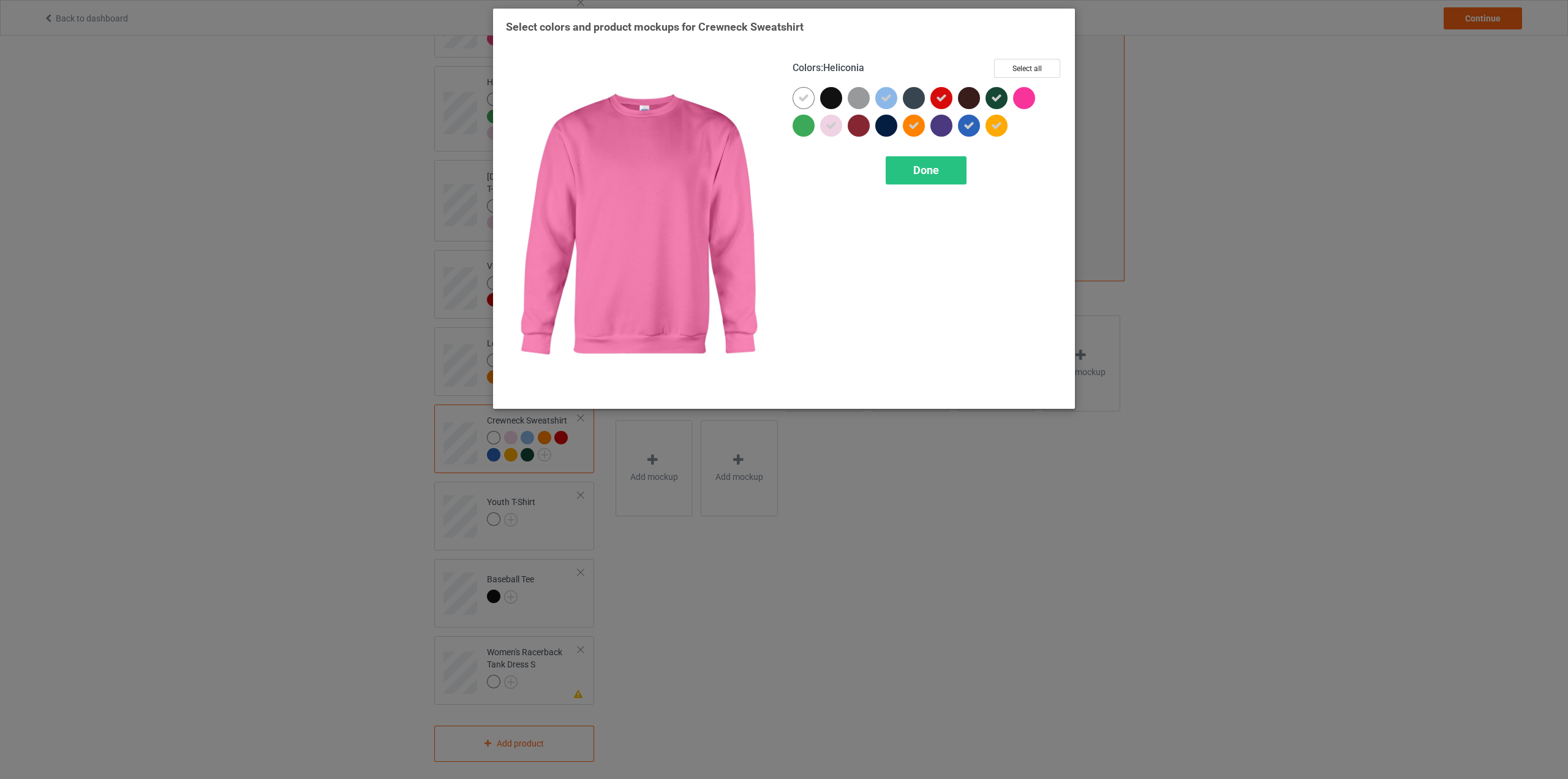
click at [1021, 93] on div at bounding box center [1024, 97] width 22 height 22
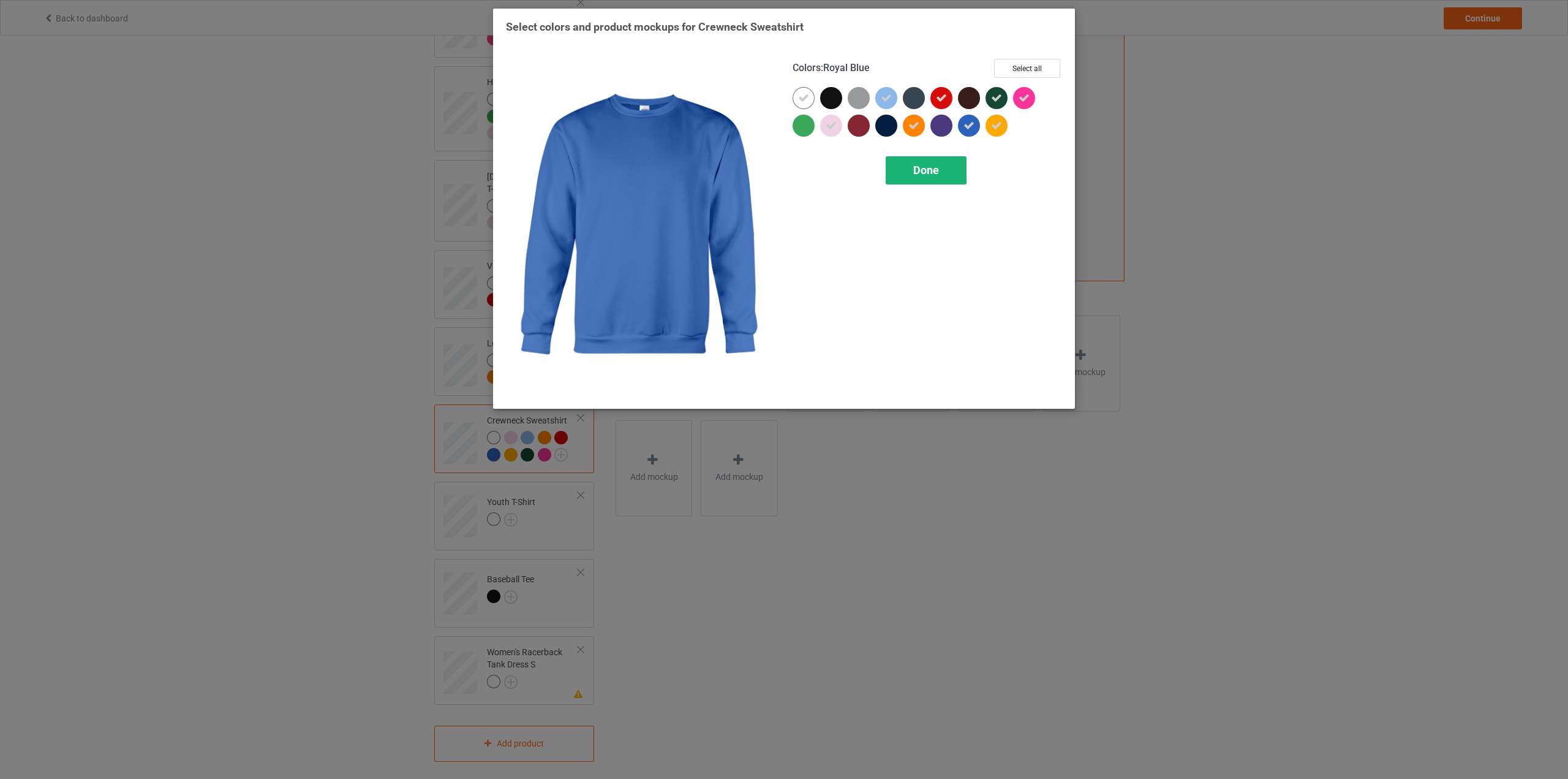
click at [913, 182] on div "Done" at bounding box center [927, 170] width 81 height 28
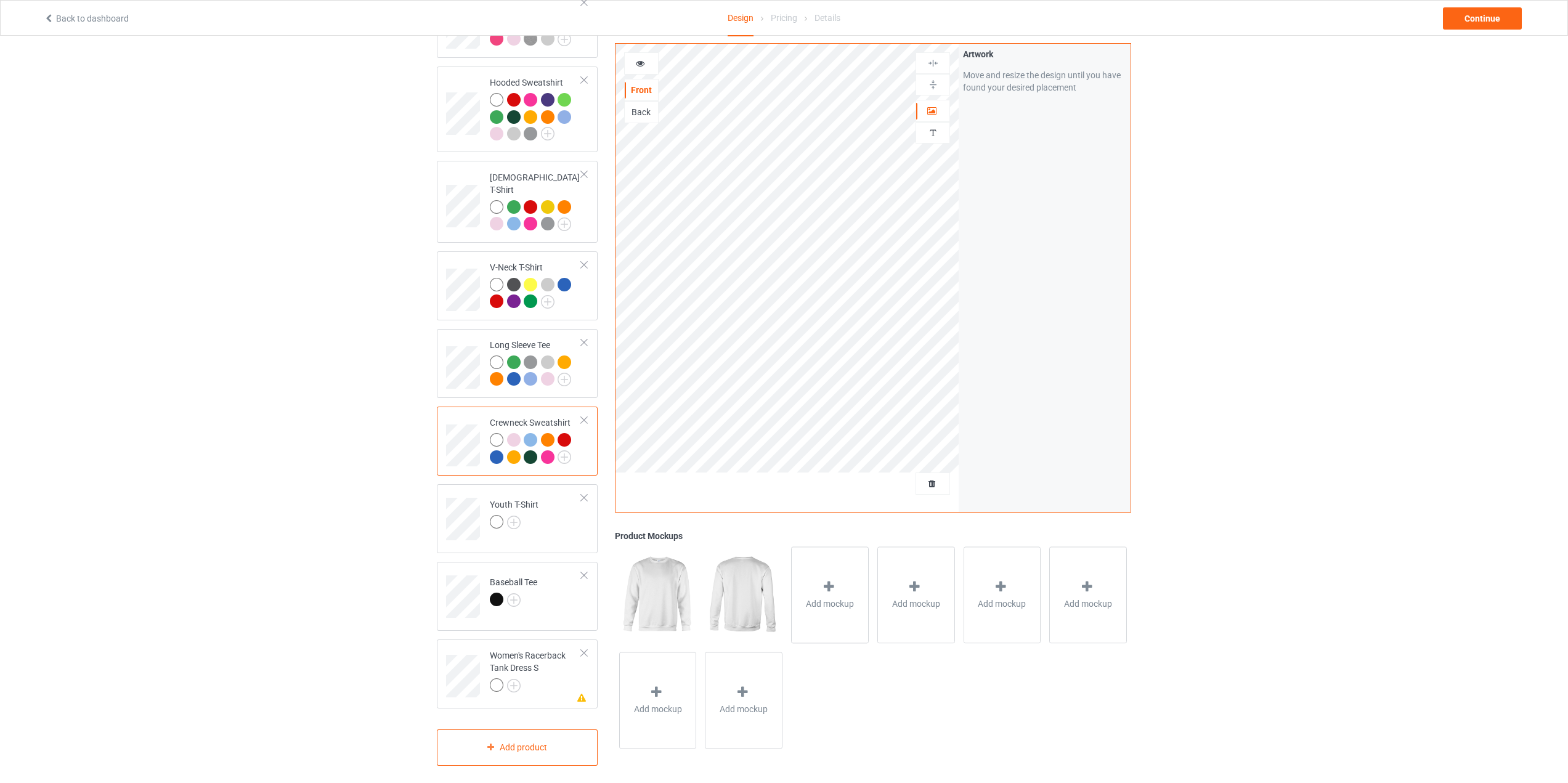
scroll to position [249, 0]
click at [513, 514] on img at bounding box center [514, 521] width 14 height 14
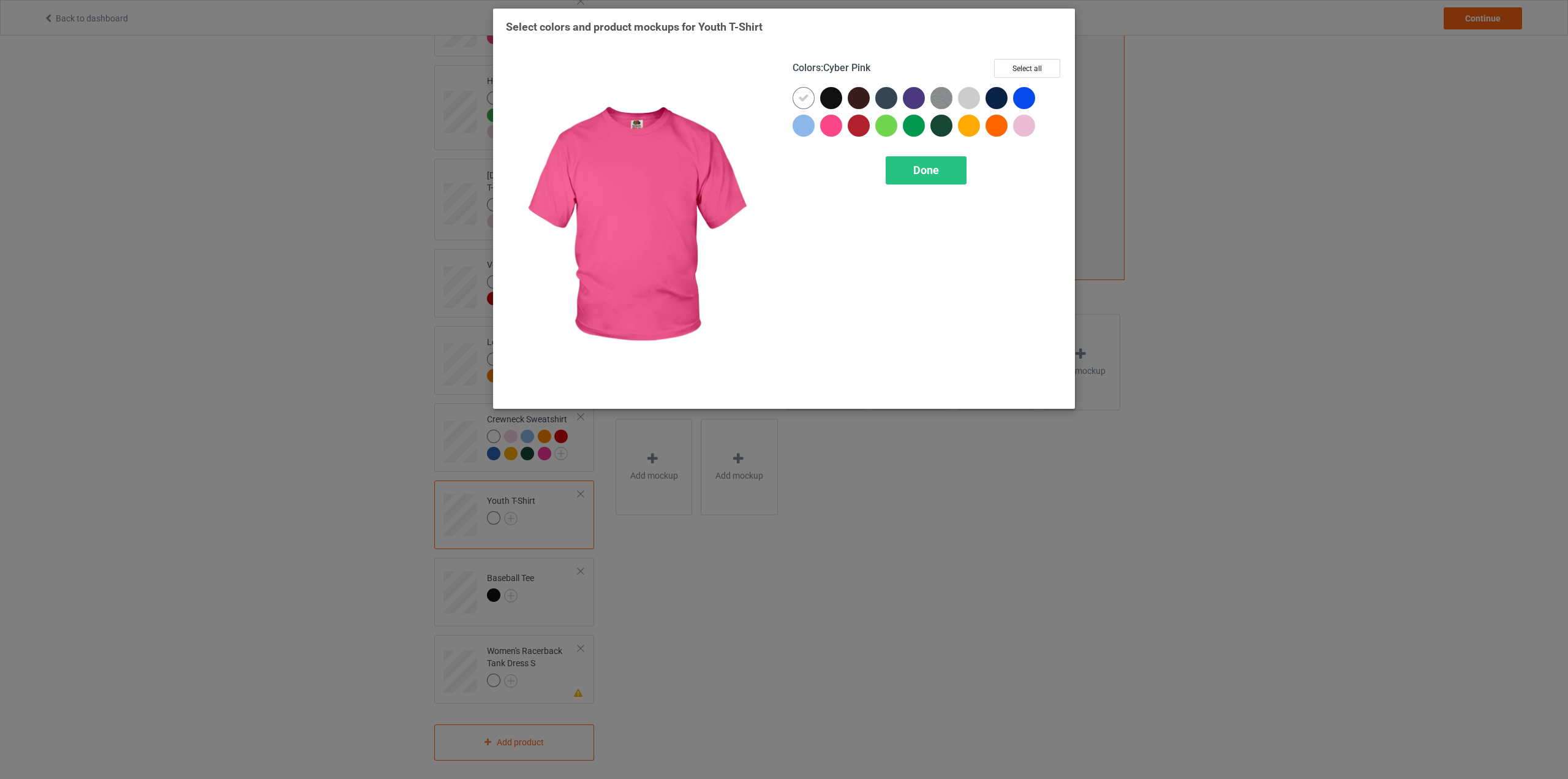
click at [829, 134] on div at bounding box center [831, 125] width 22 height 22
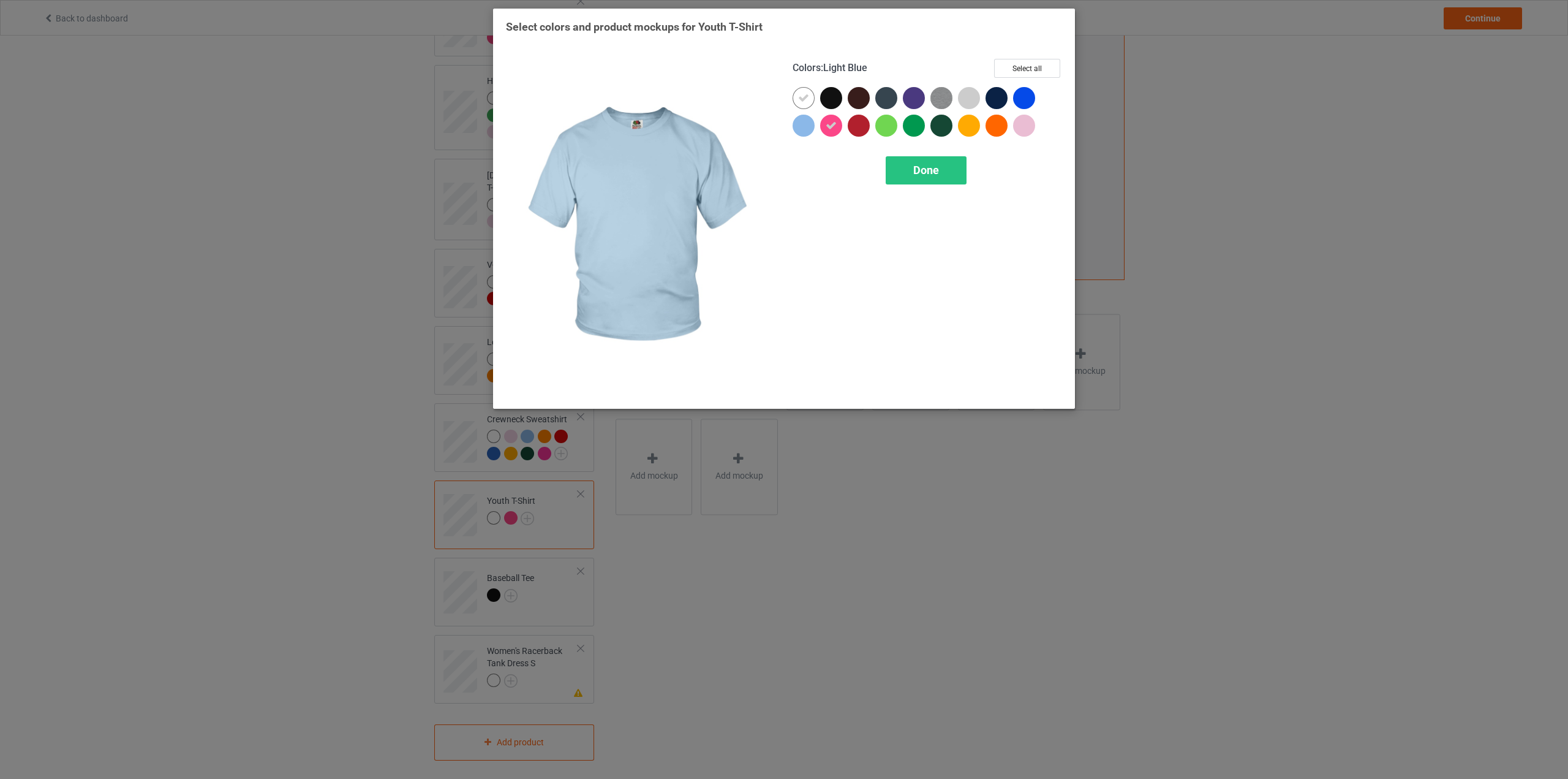
click at [807, 130] on div at bounding box center [803, 125] width 22 height 22
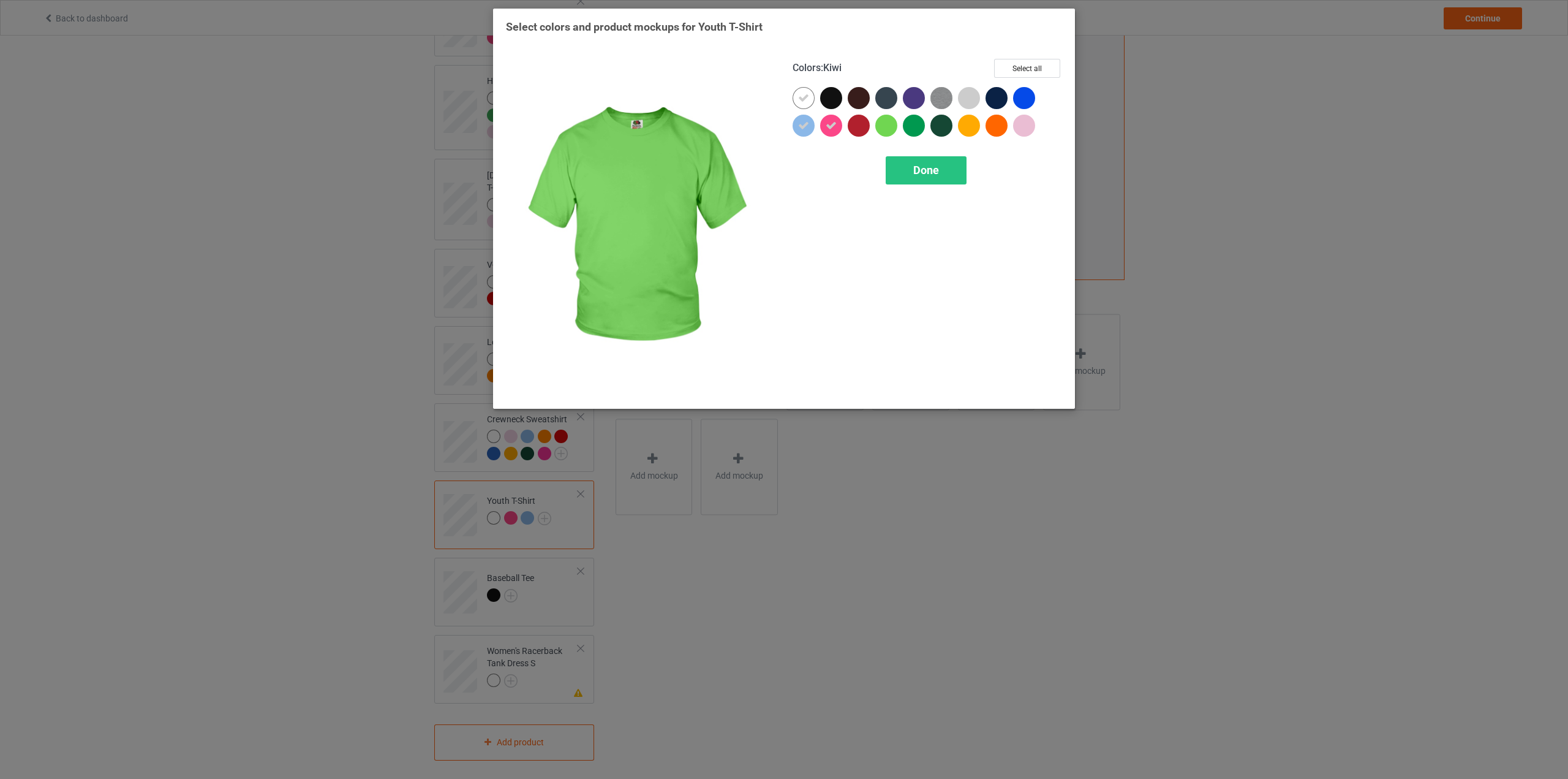
click at [883, 116] on div at bounding box center [886, 125] width 22 height 22
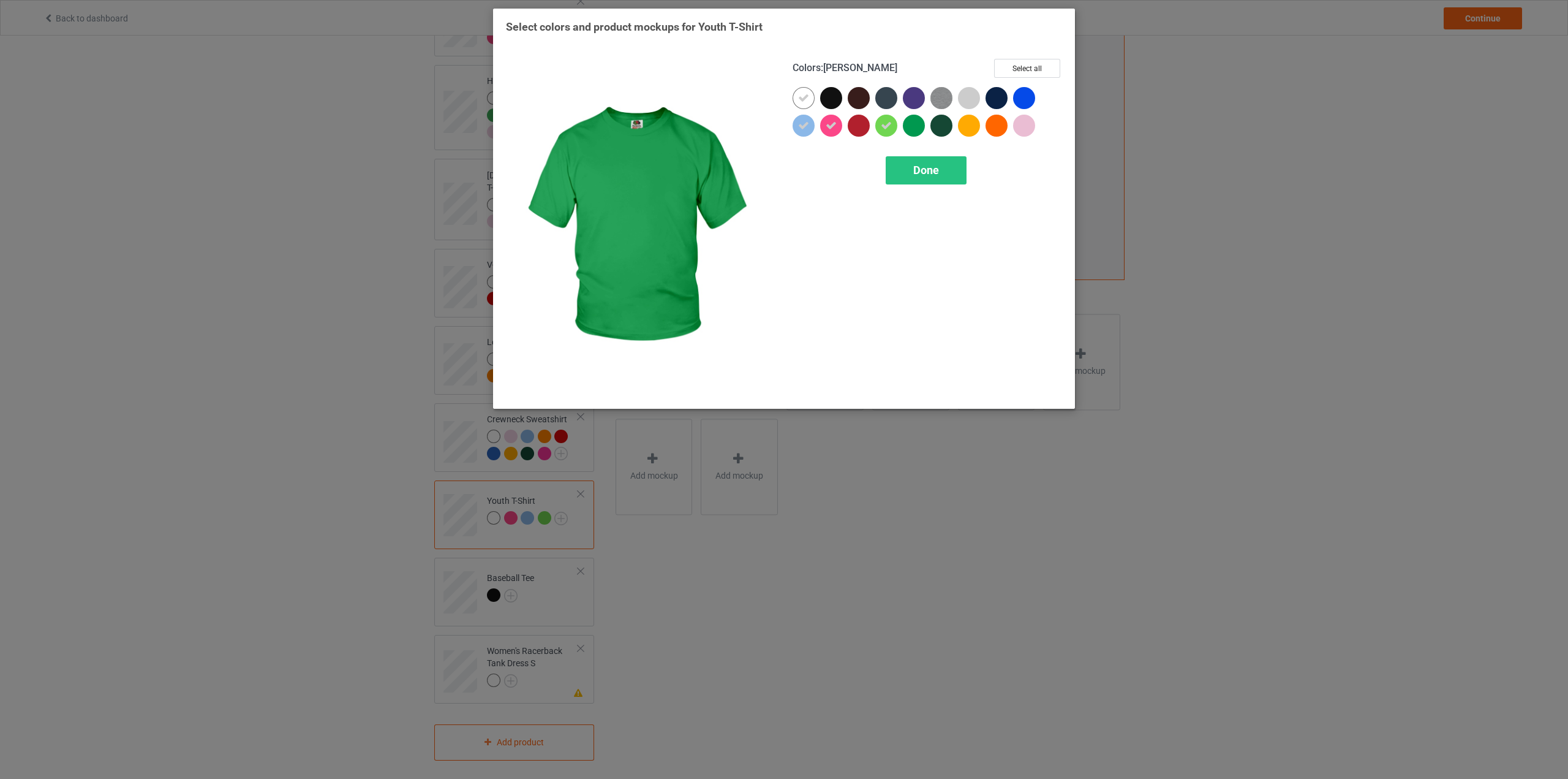
click at [915, 128] on div at bounding box center [914, 125] width 22 height 22
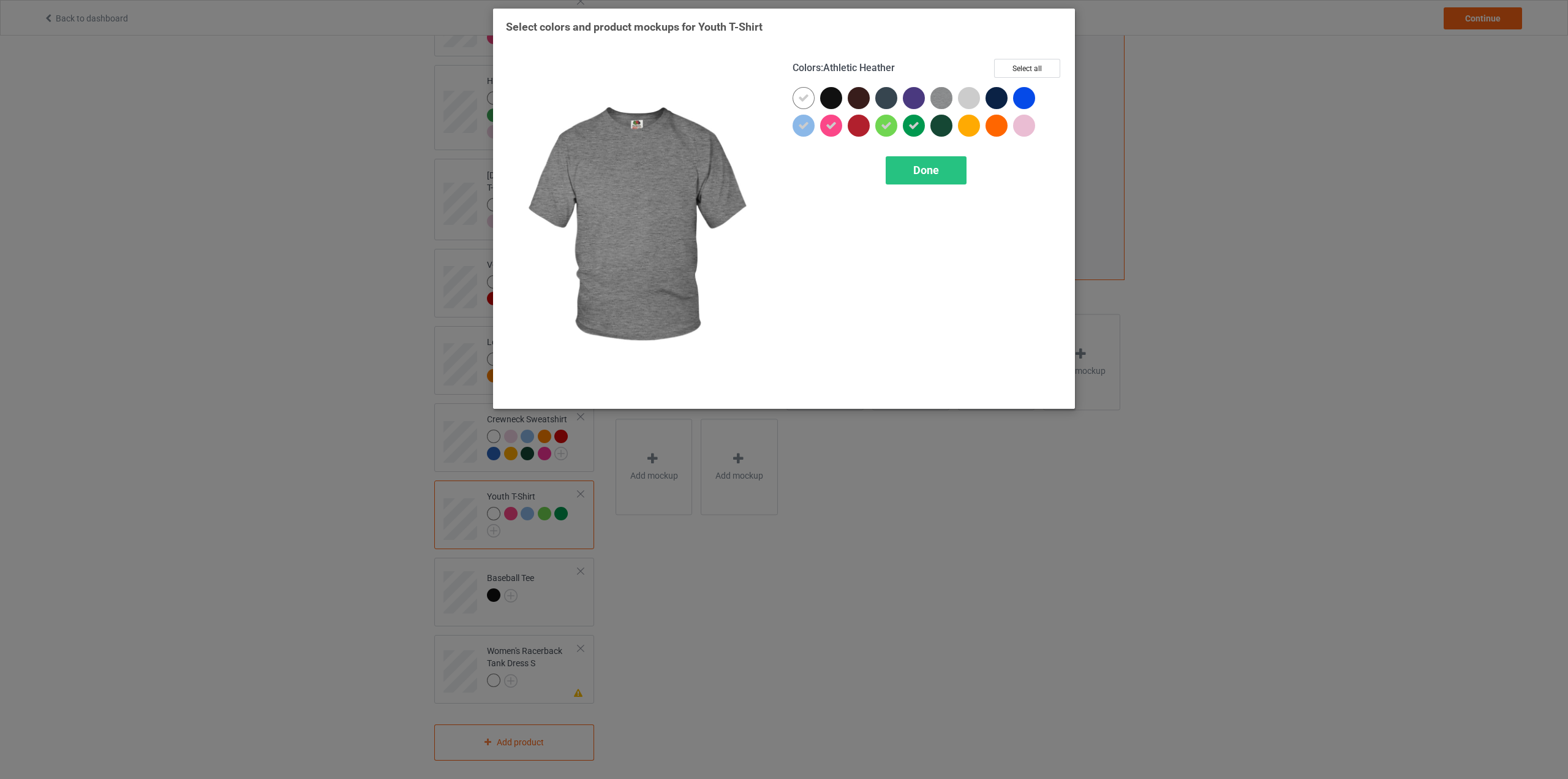
click at [946, 104] on img at bounding box center [941, 97] width 22 height 22
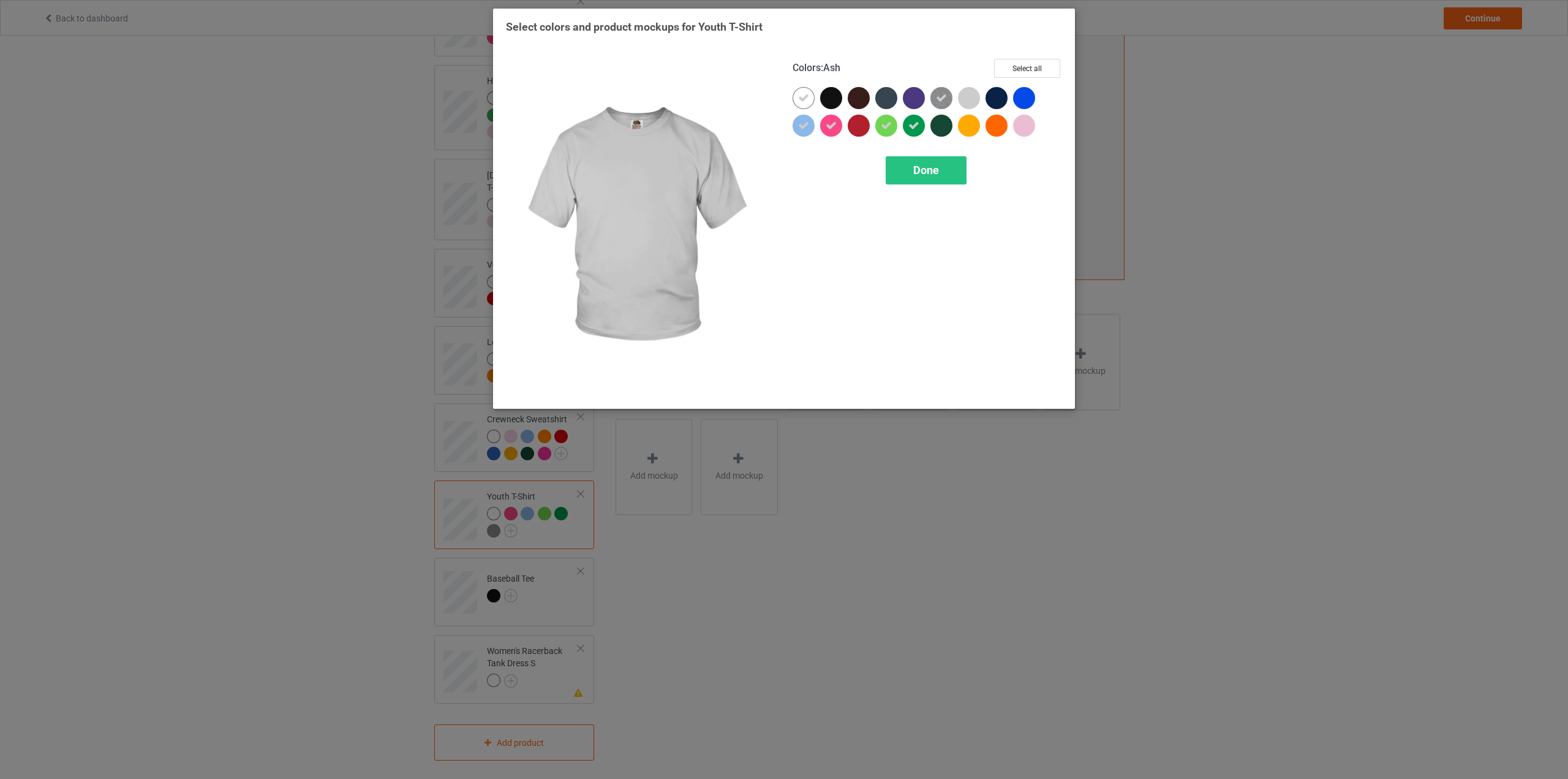
click at [970, 106] on div at bounding box center [969, 97] width 22 height 22
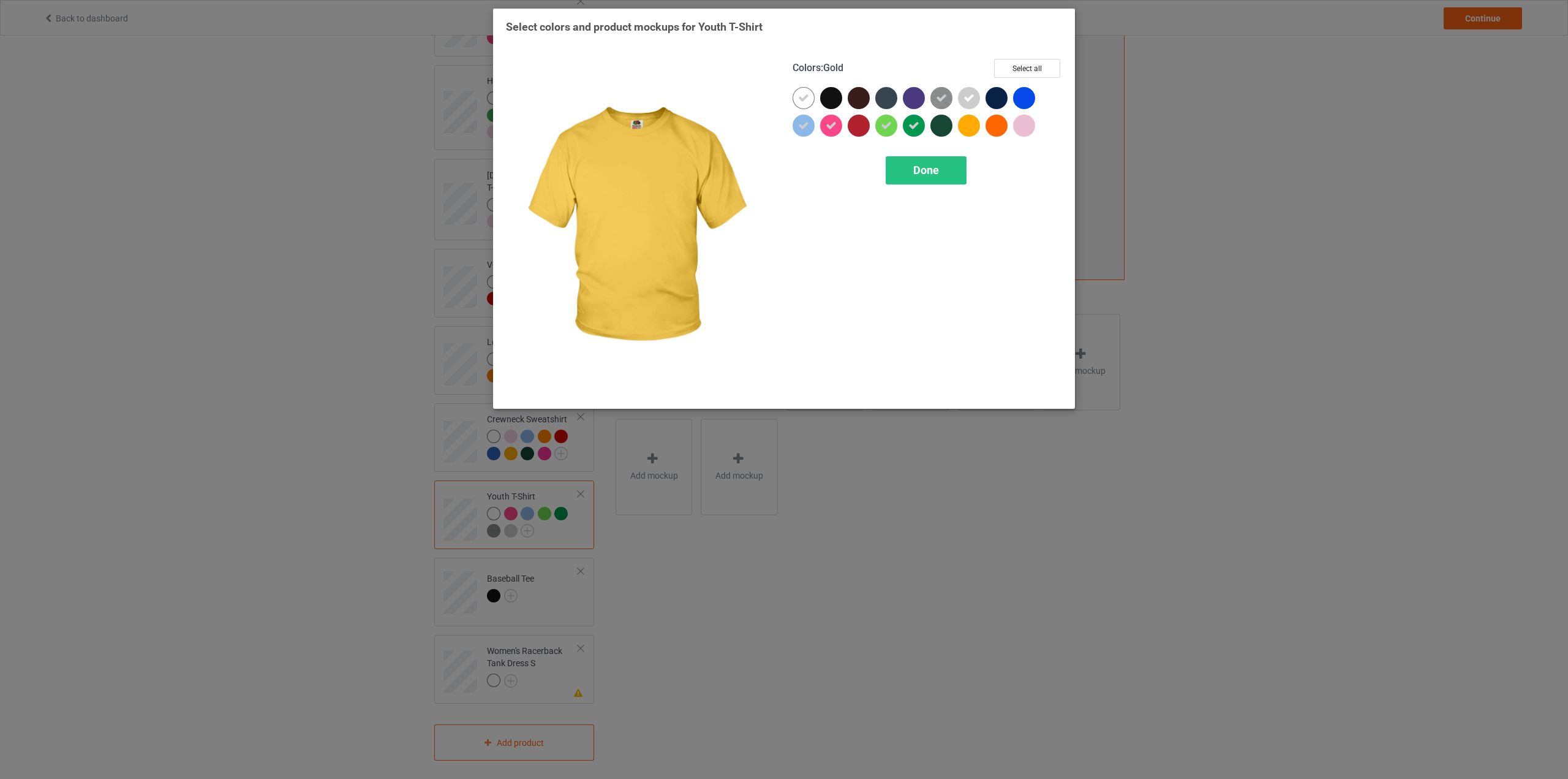
click at [970, 136] on div at bounding box center [969, 125] width 22 height 22
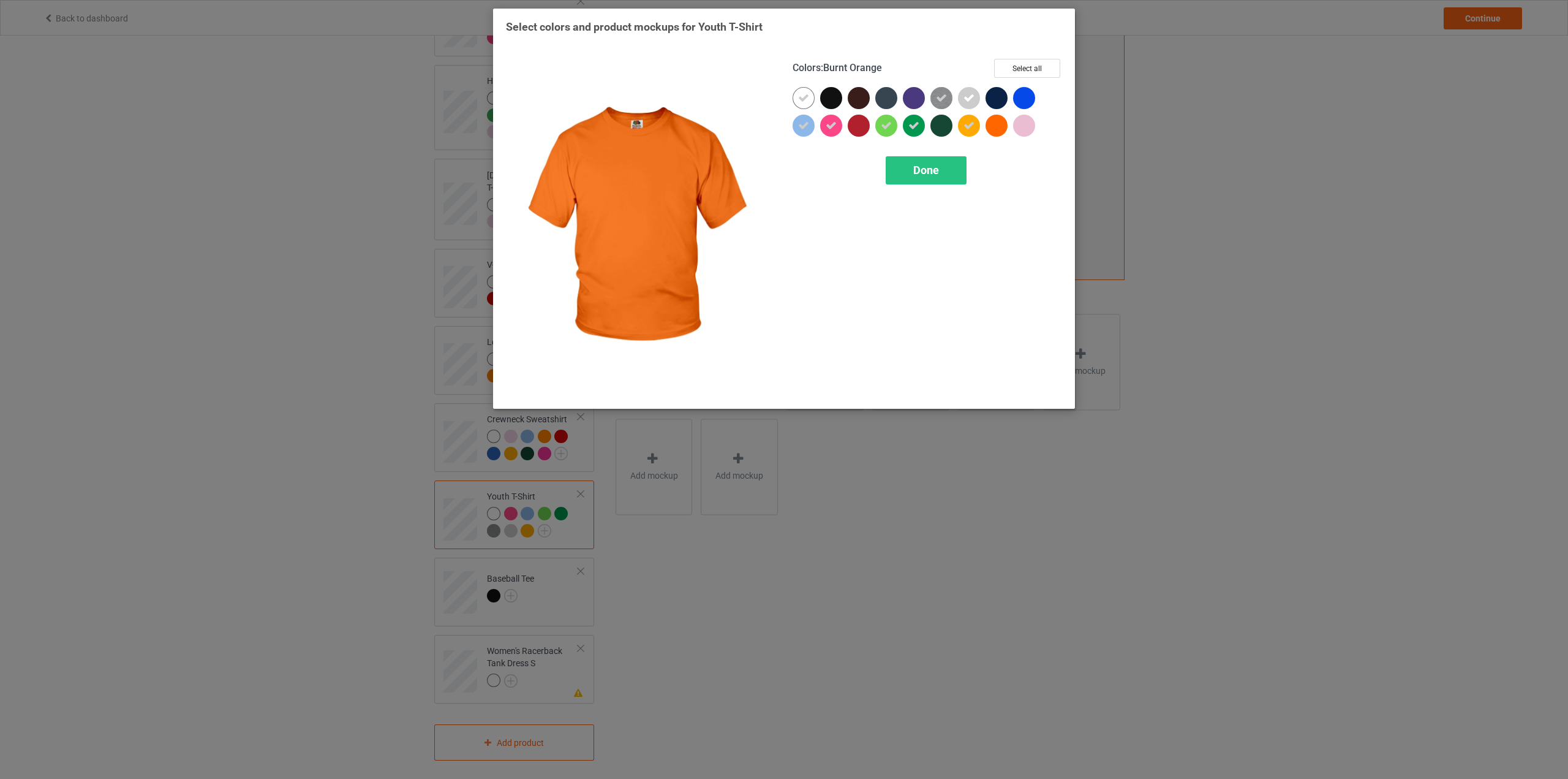
click at [996, 126] on div at bounding box center [996, 125] width 22 height 22
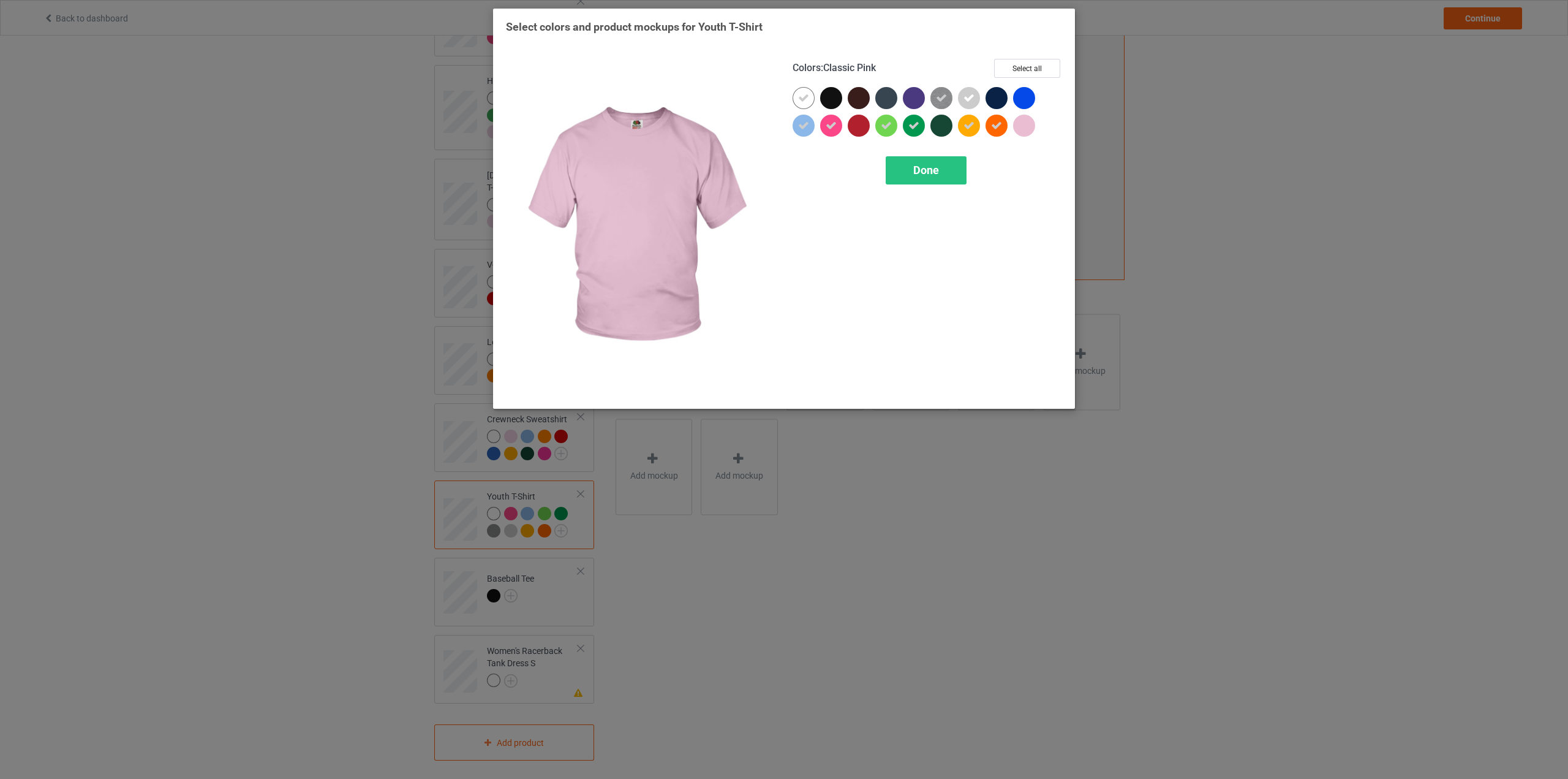
click at [1018, 126] on div at bounding box center [1024, 125] width 22 height 22
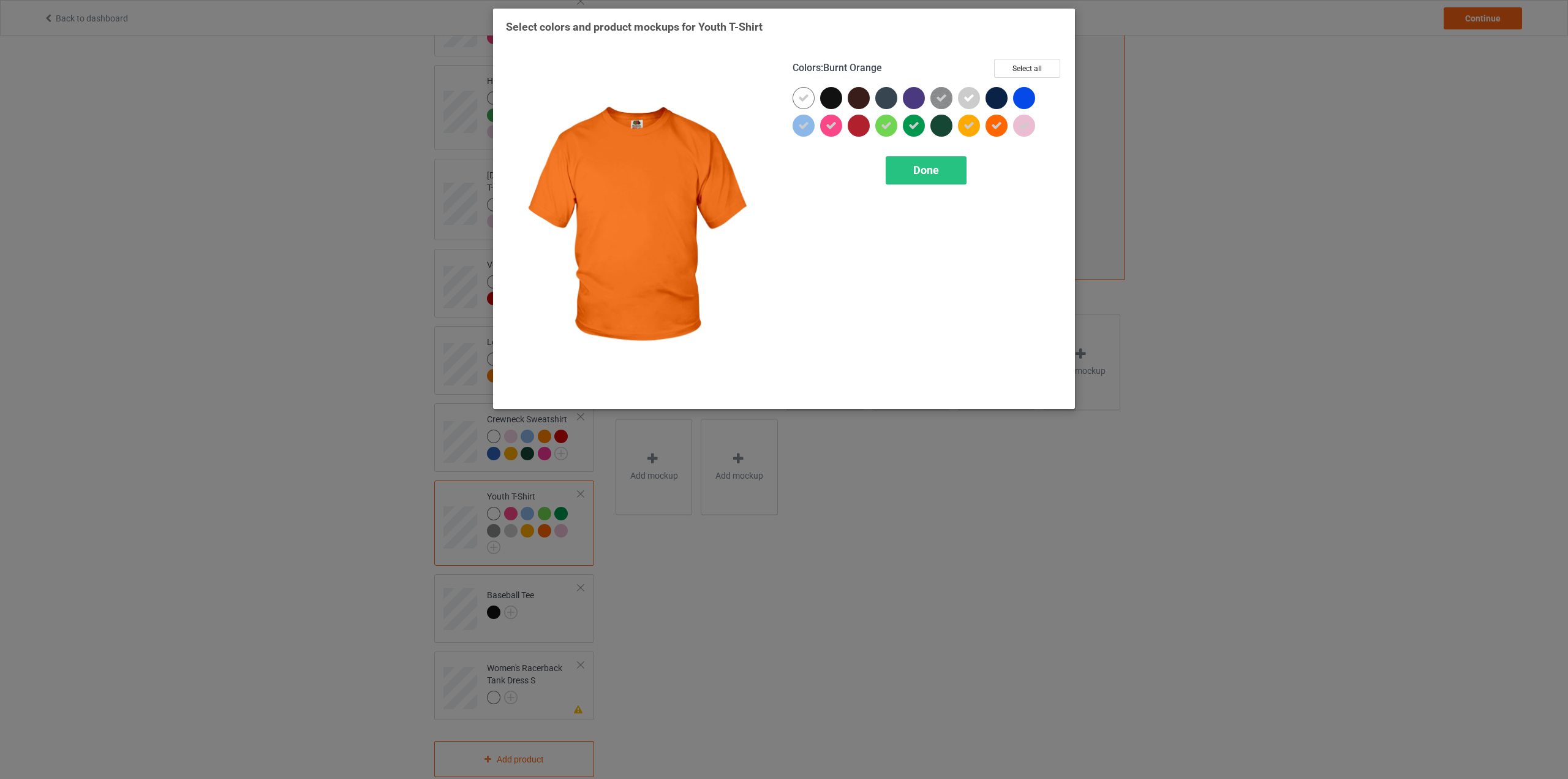
click at [917, 188] on div "Colors : Burnt Orange Select all Done" at bounding box center [927, 227] width 287 height 354
click at [925, 178] on div "Done" at bounding box center [927, 170] width 81 height 28
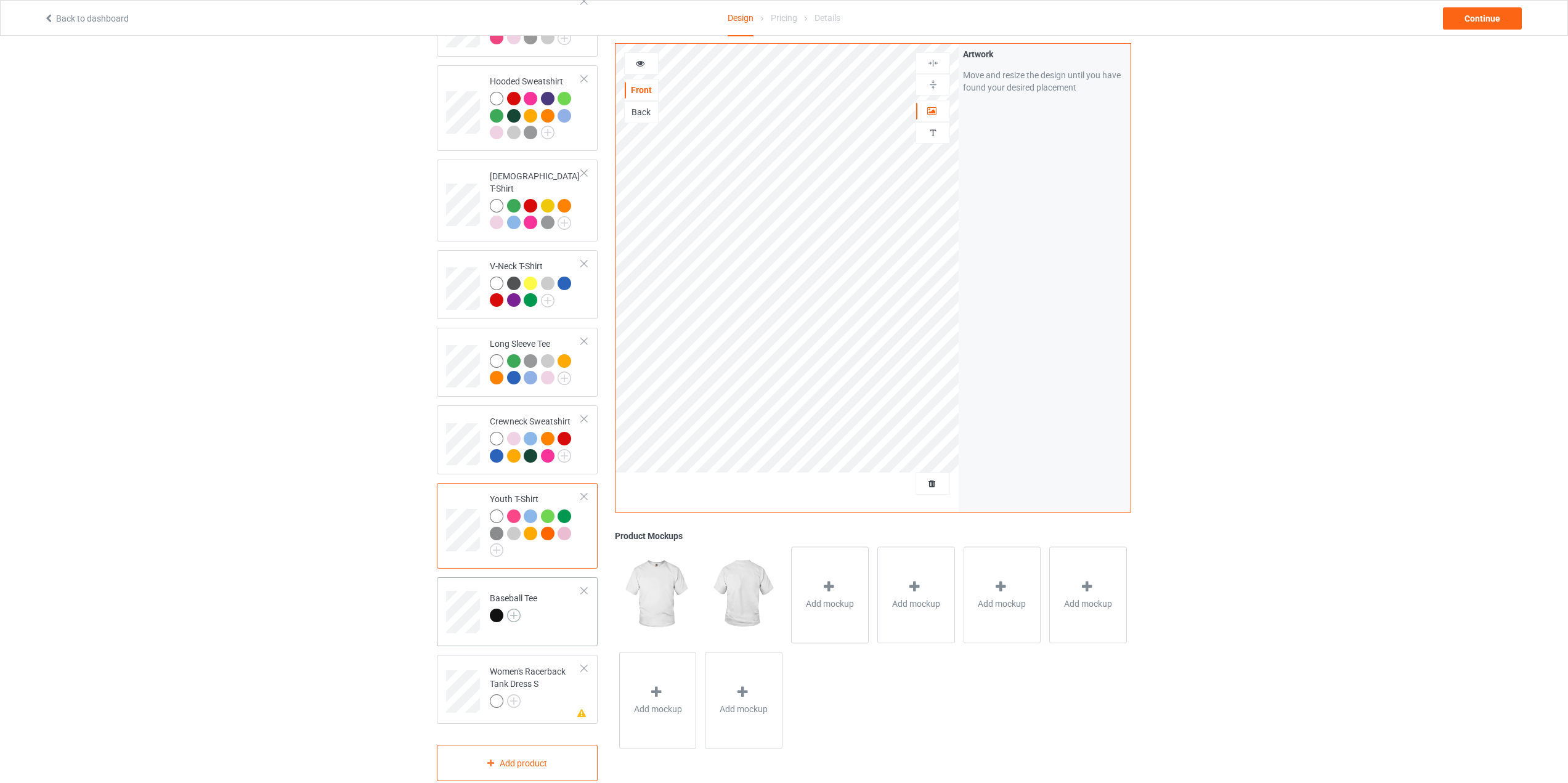
click at [519, 608] on img at bounding box center [514, 615] width 14 height 14
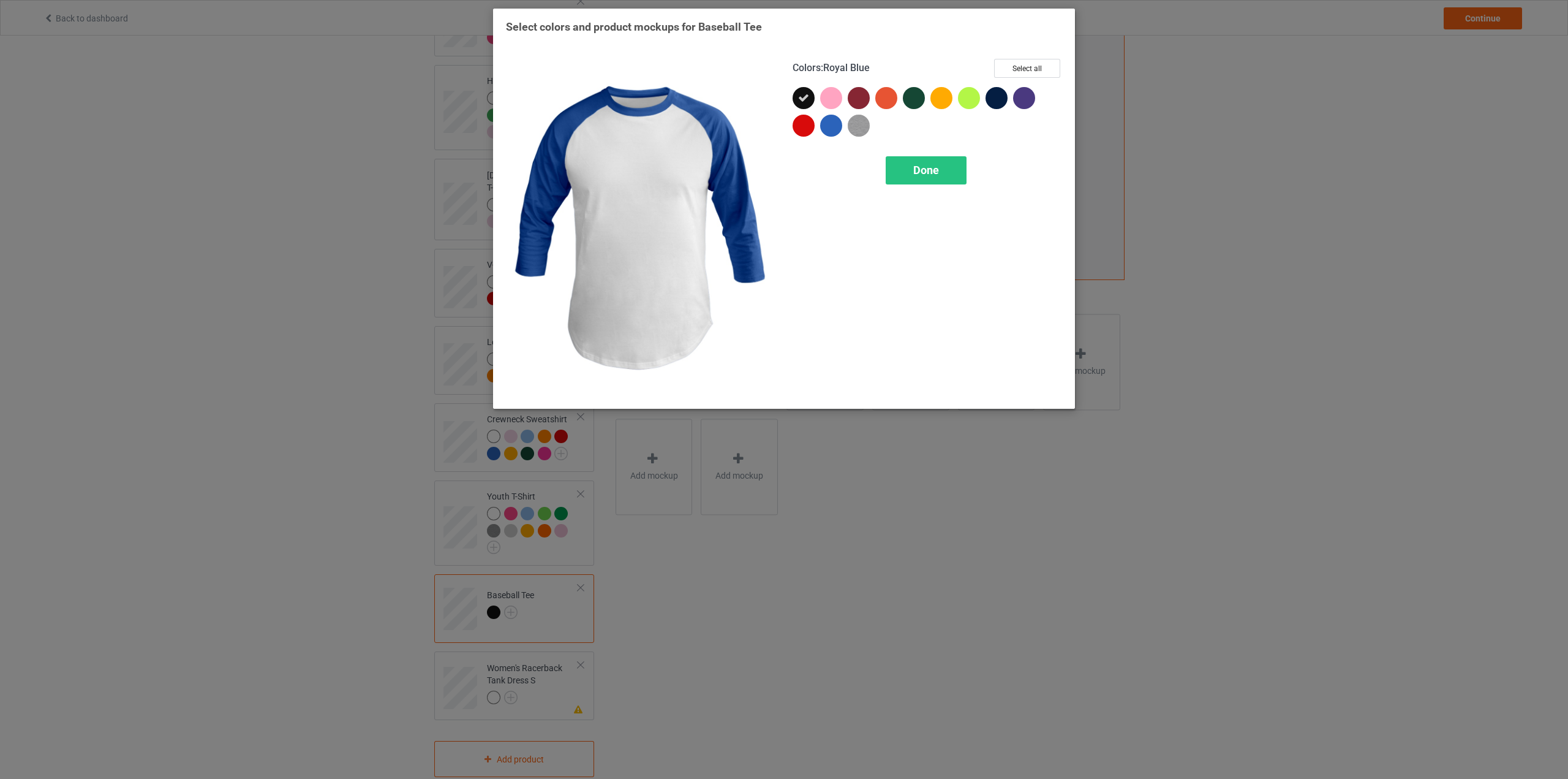
click at [828, 126] on div at bounding box center [831, 125] width 22 height 22
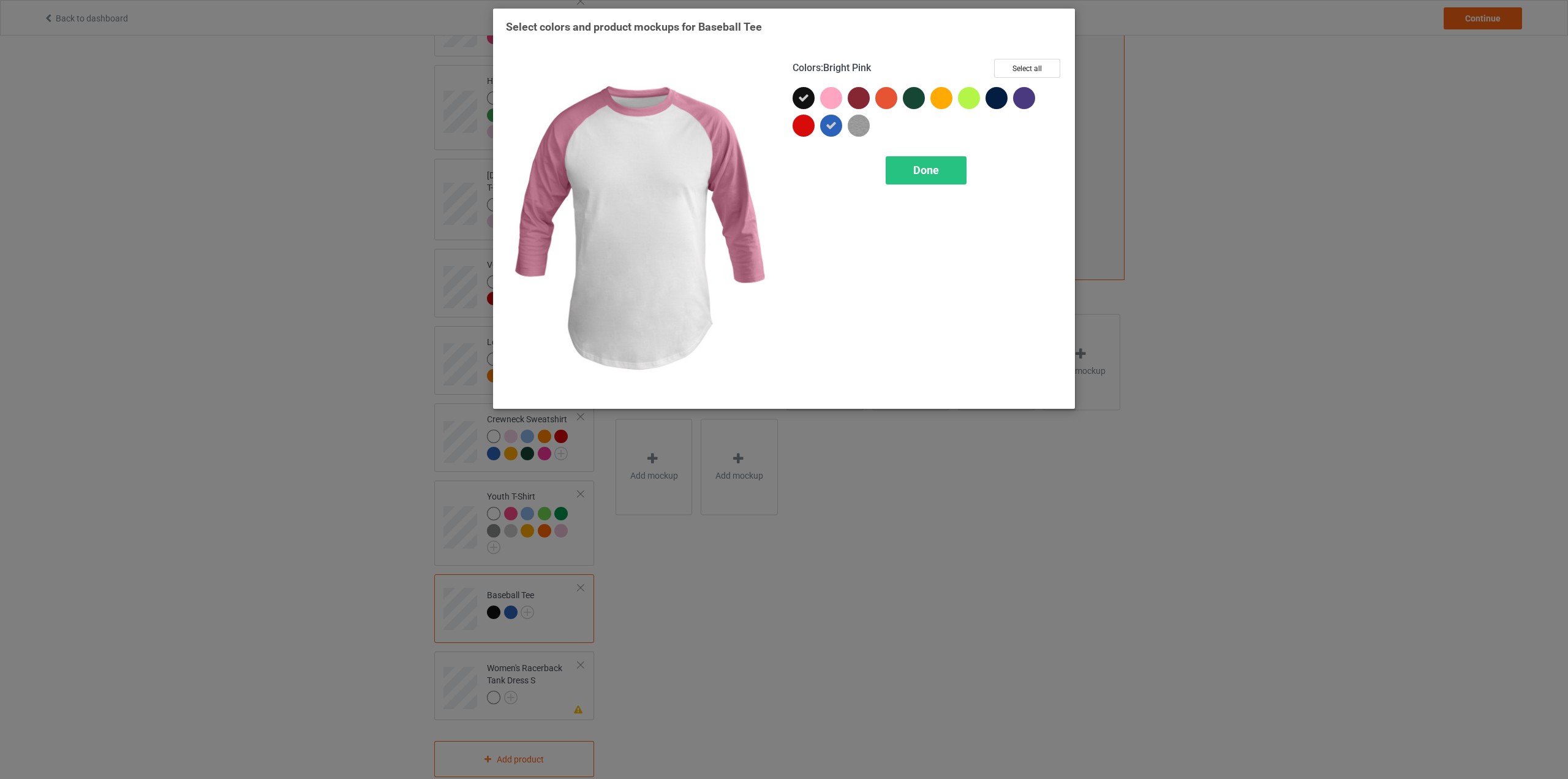
click at [832, 94] on div at bounding box center [831, 97] width 22 height 22
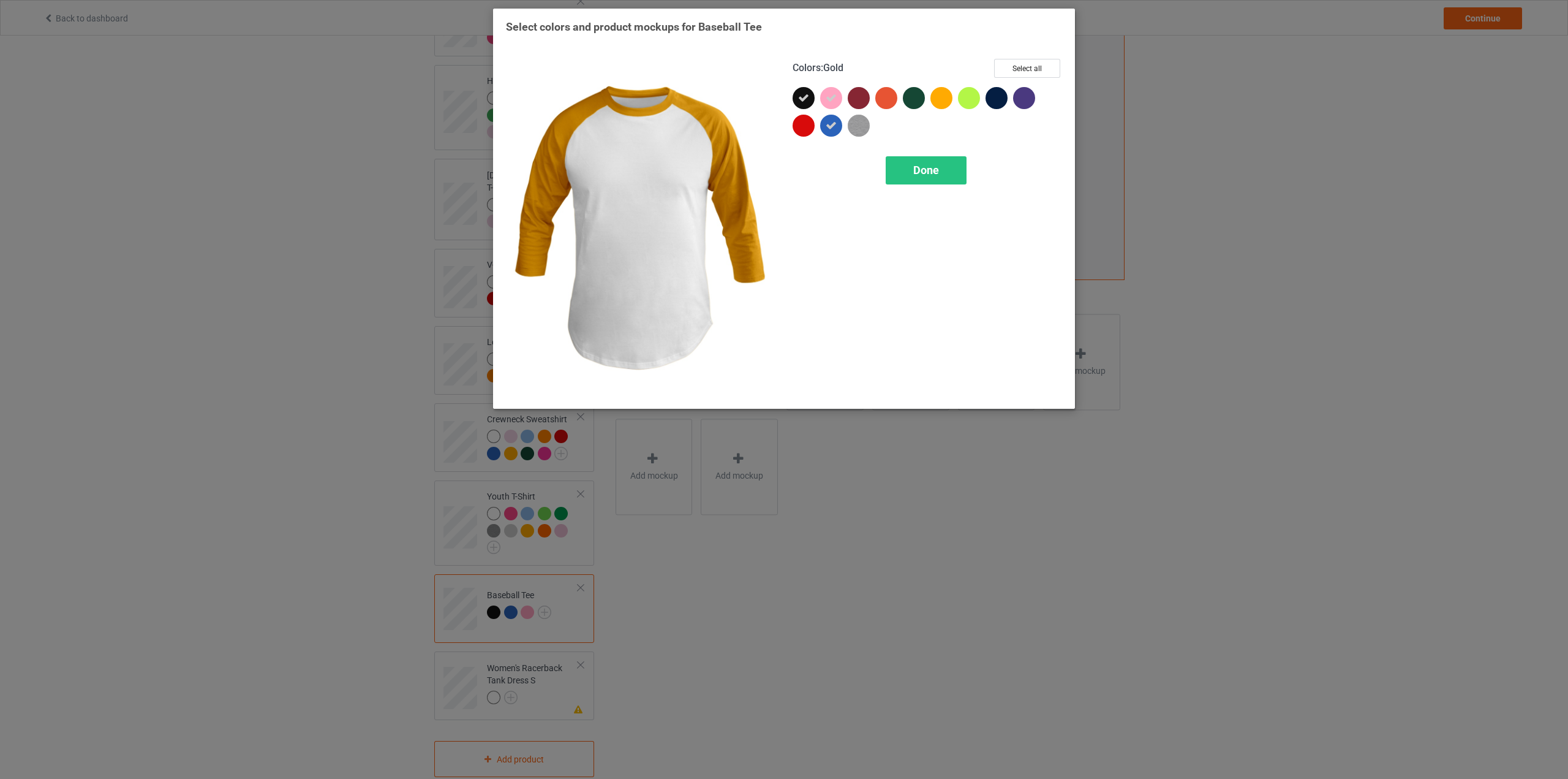
click at [941, 98] on div at bounding box center [941, 97] width 22 height 22
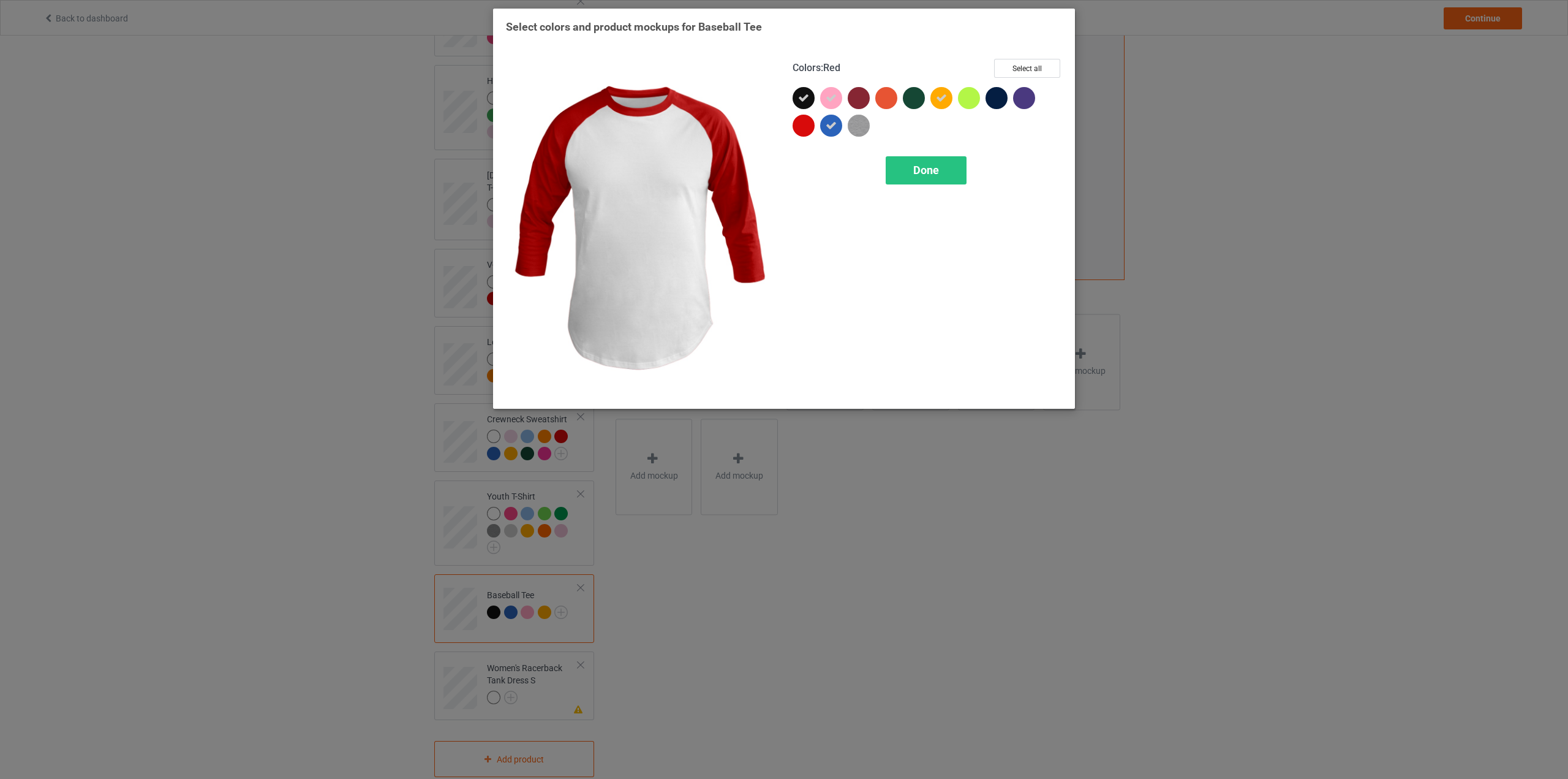
click at [808, 128] on div at bounding box center [803, 125] width 22 height 22
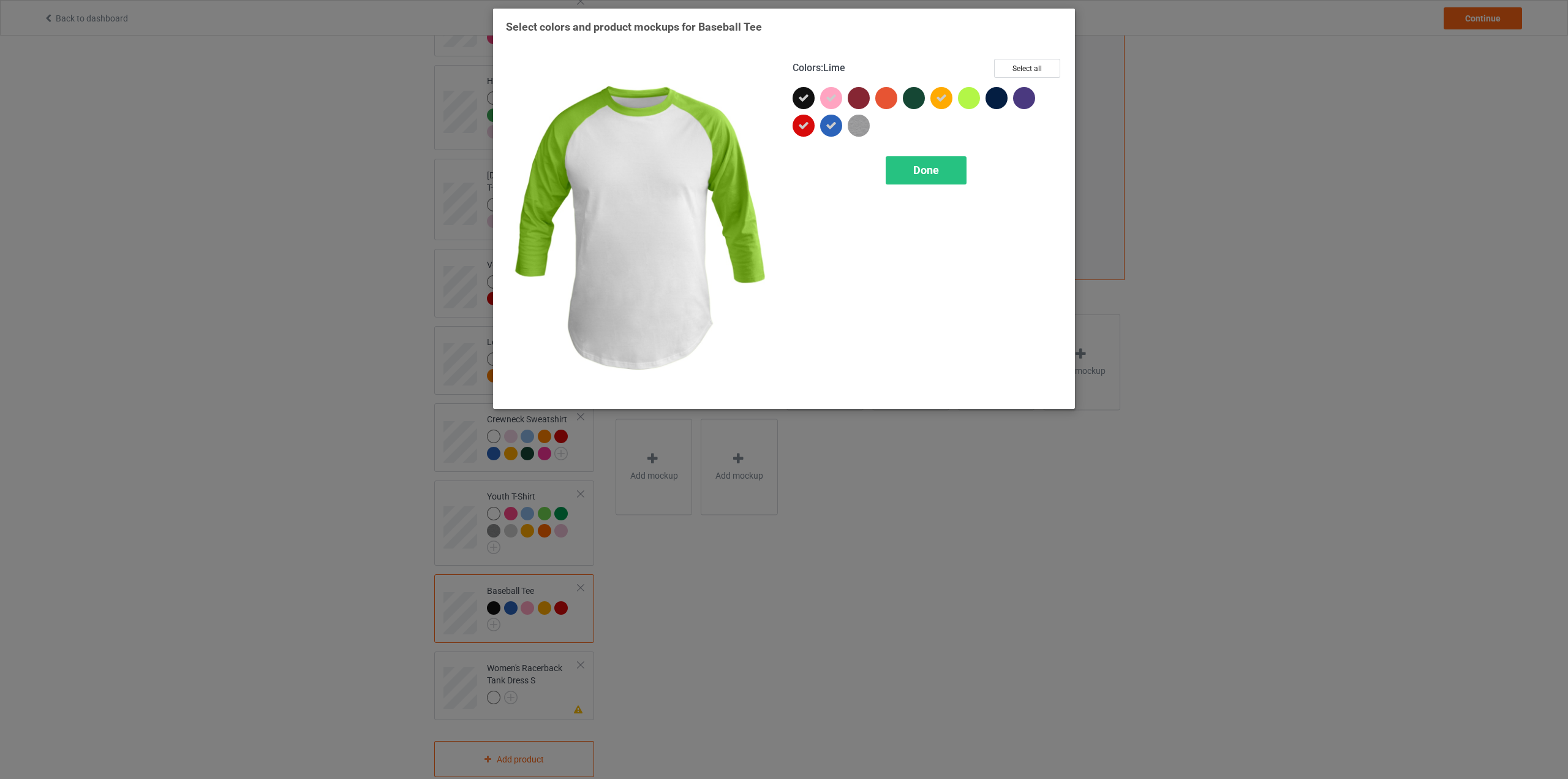
click at [971, 98] on div at bounding box center [969, 97] width 22 height 22
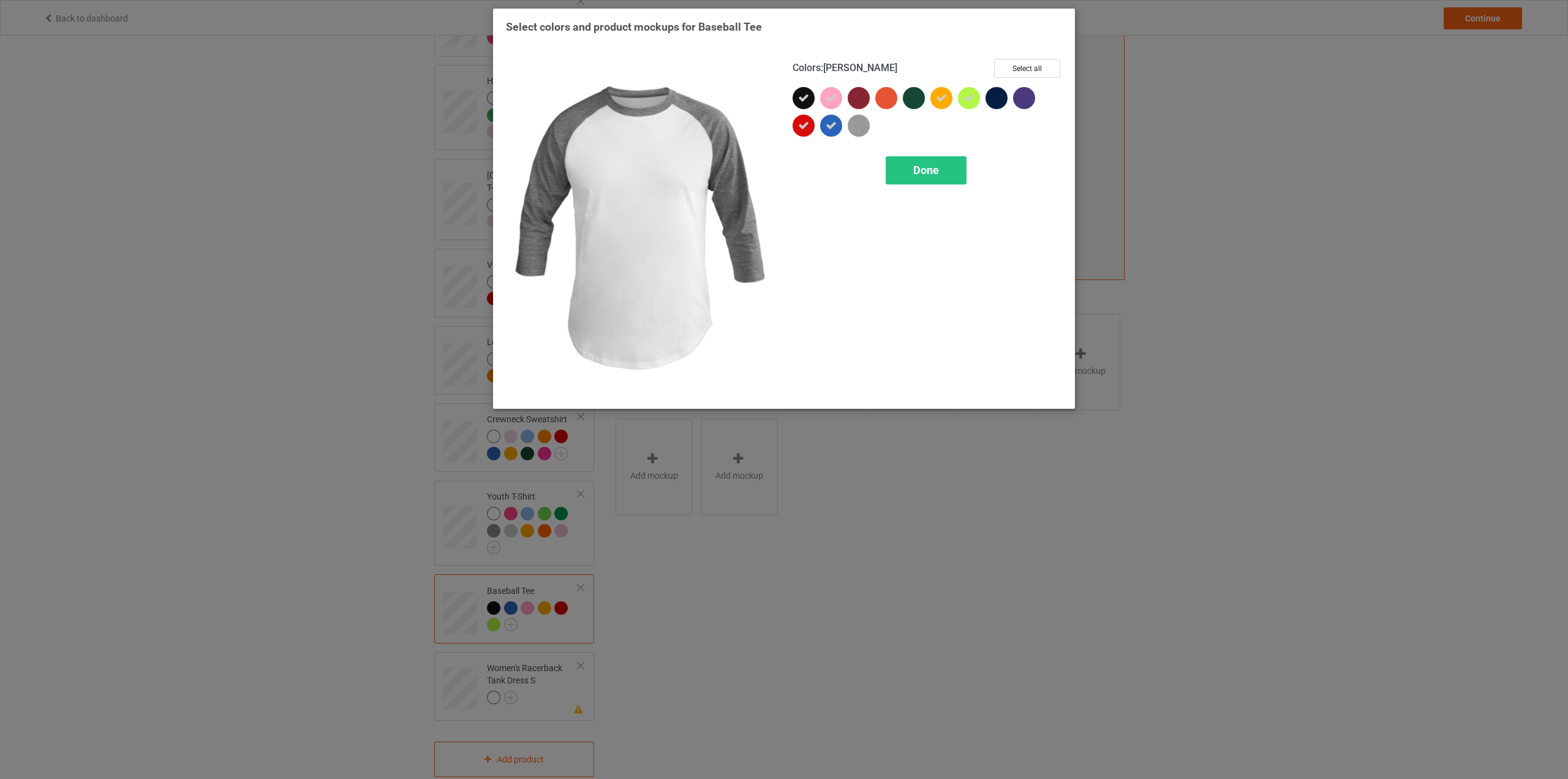
click at [857, 128] on img at bounding box center [858, 125] width 22 height 22
click at [920, 161] on div "Done" at bounding box center [927, 170] width 81 height 28
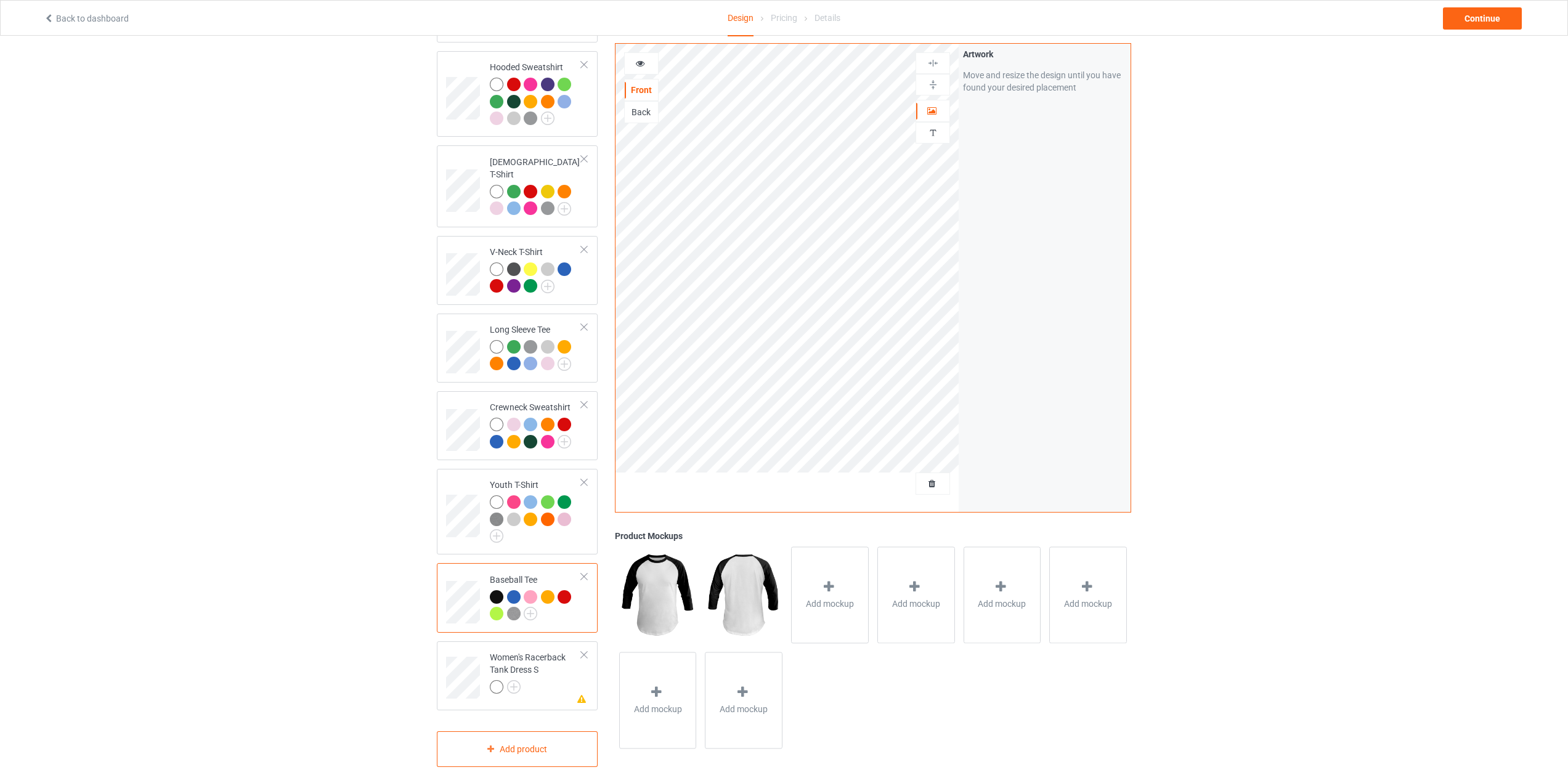
scroll to position [267, 0]
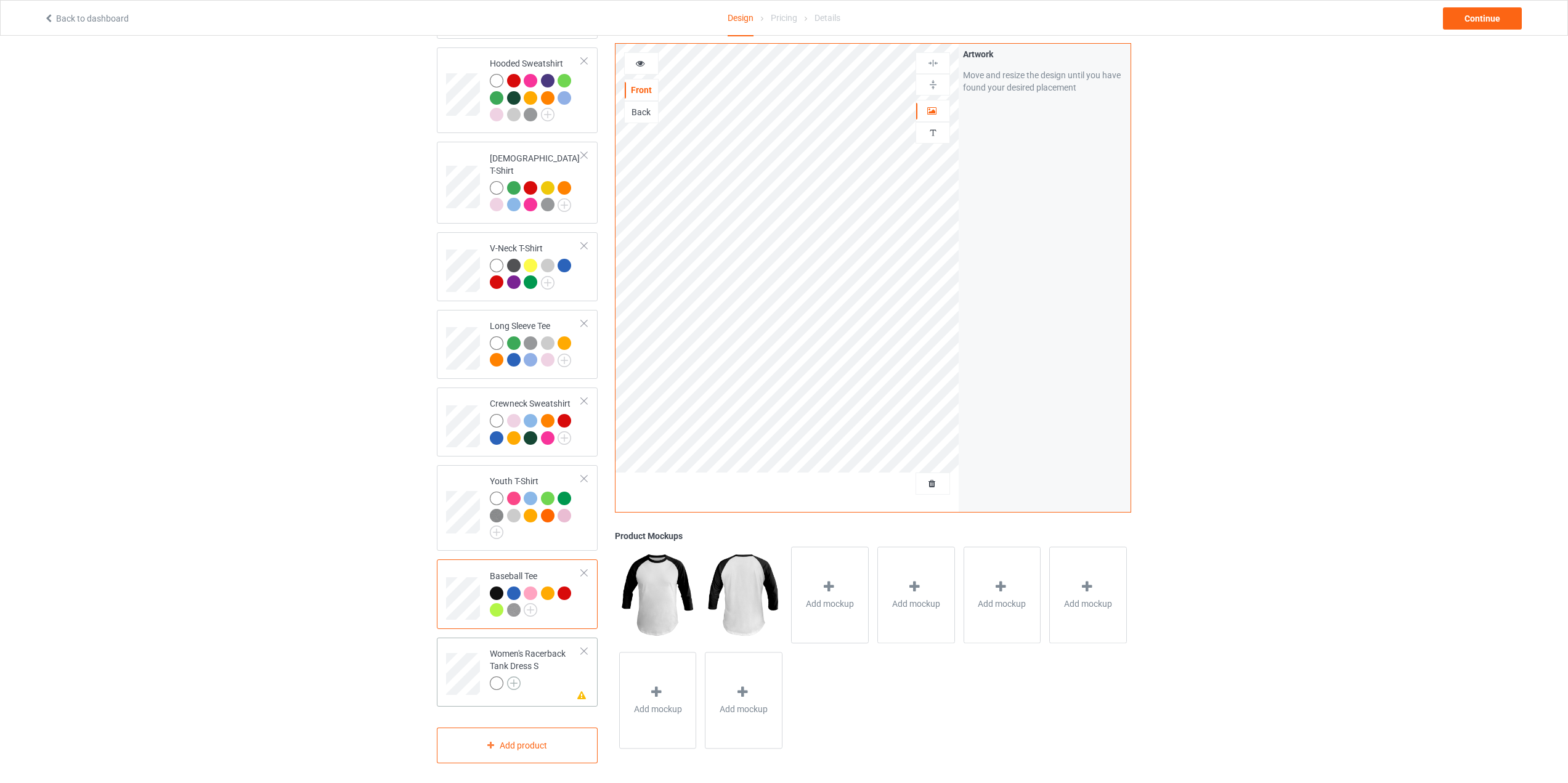
click at [514, 677] on img at bounding box center [514, 683] width 14 height 14
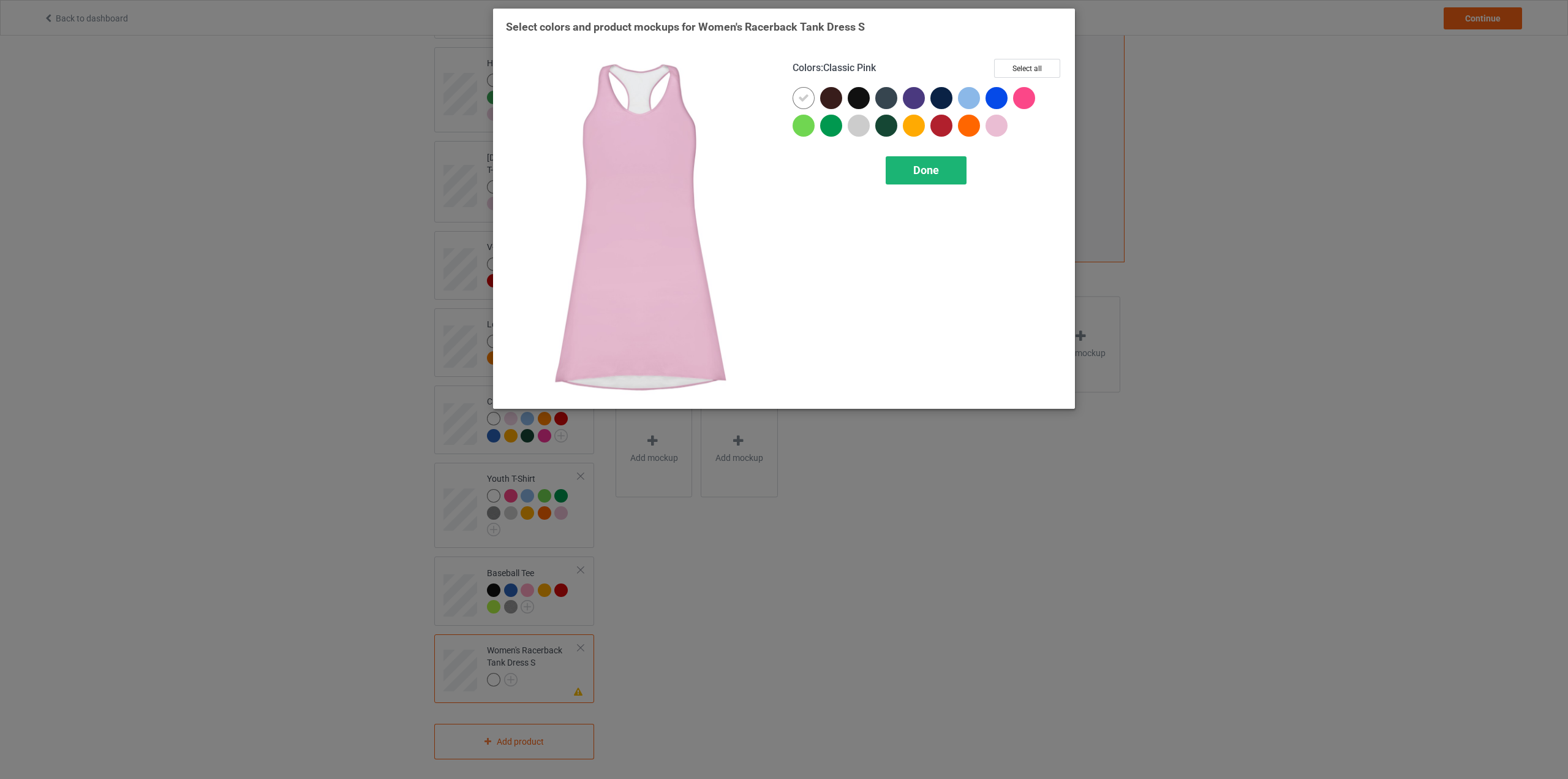
click at [941, 169] on div "Done" at bounding box center [927, 170] width 81 height 28
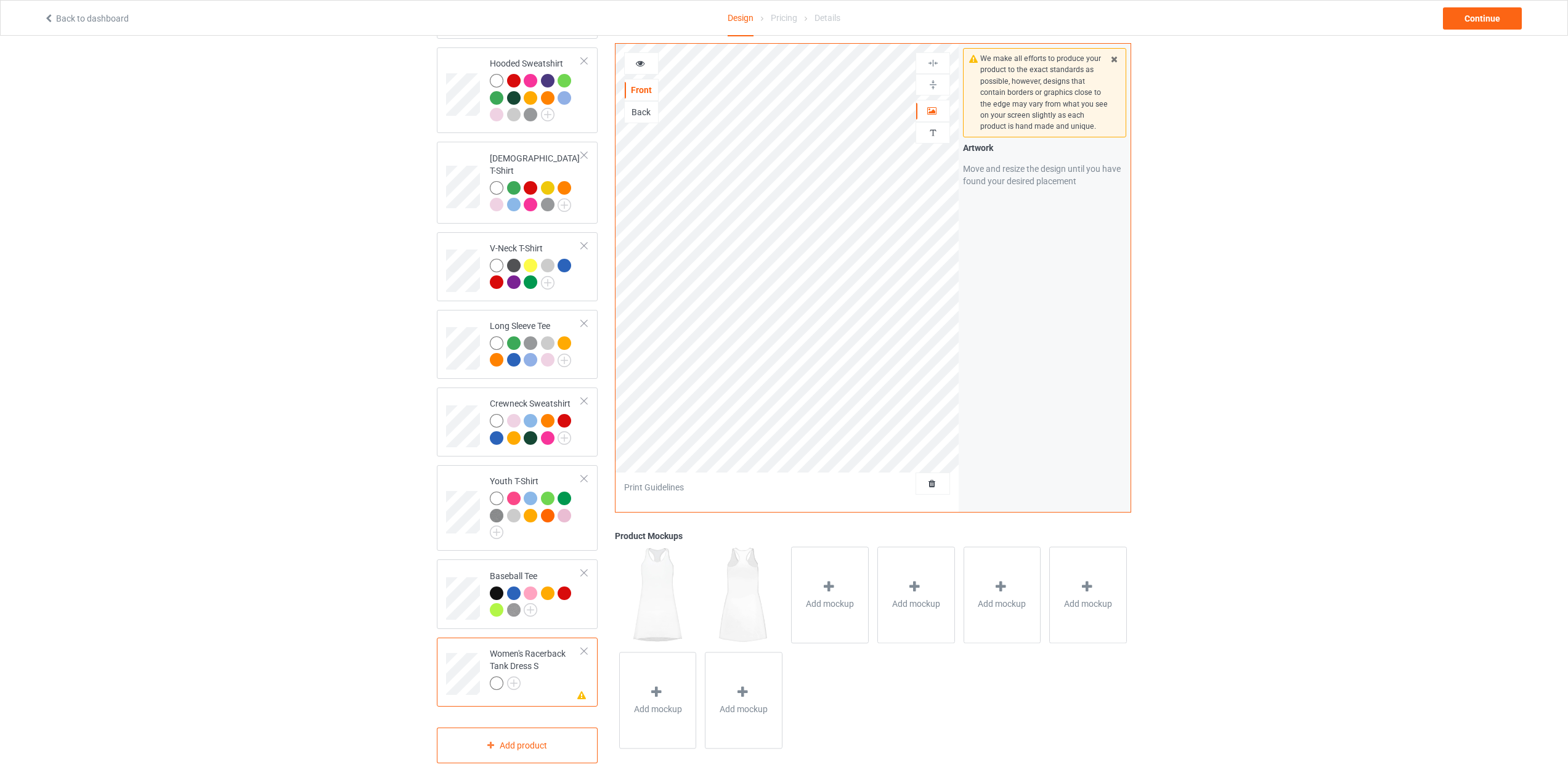
click at [580, 647] on div at bounding box center [584, 651] width 9 height 9
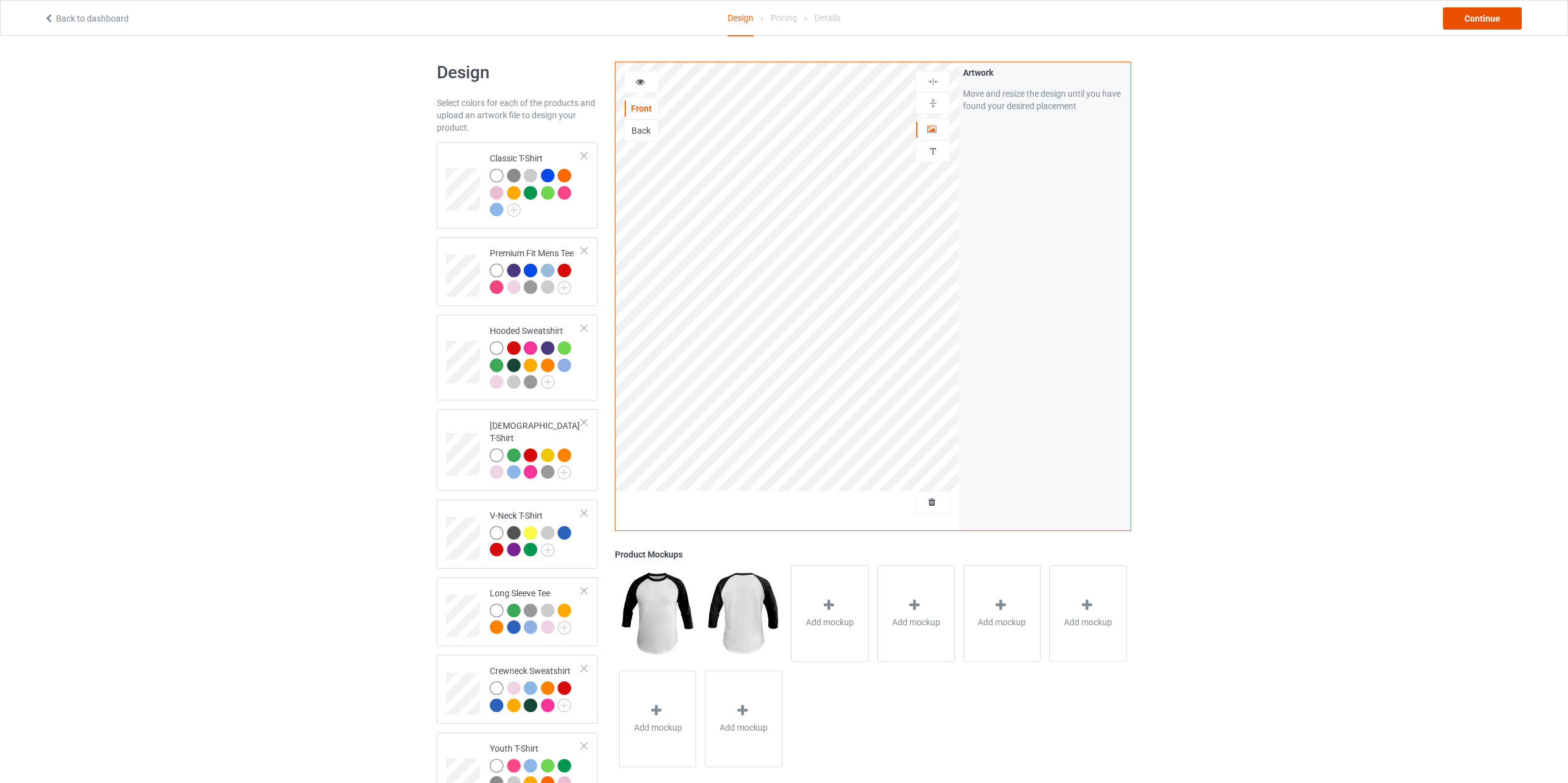
click at [1494, 17] on div "Continue" at bounding box center [1482, 18] width 79 height 22
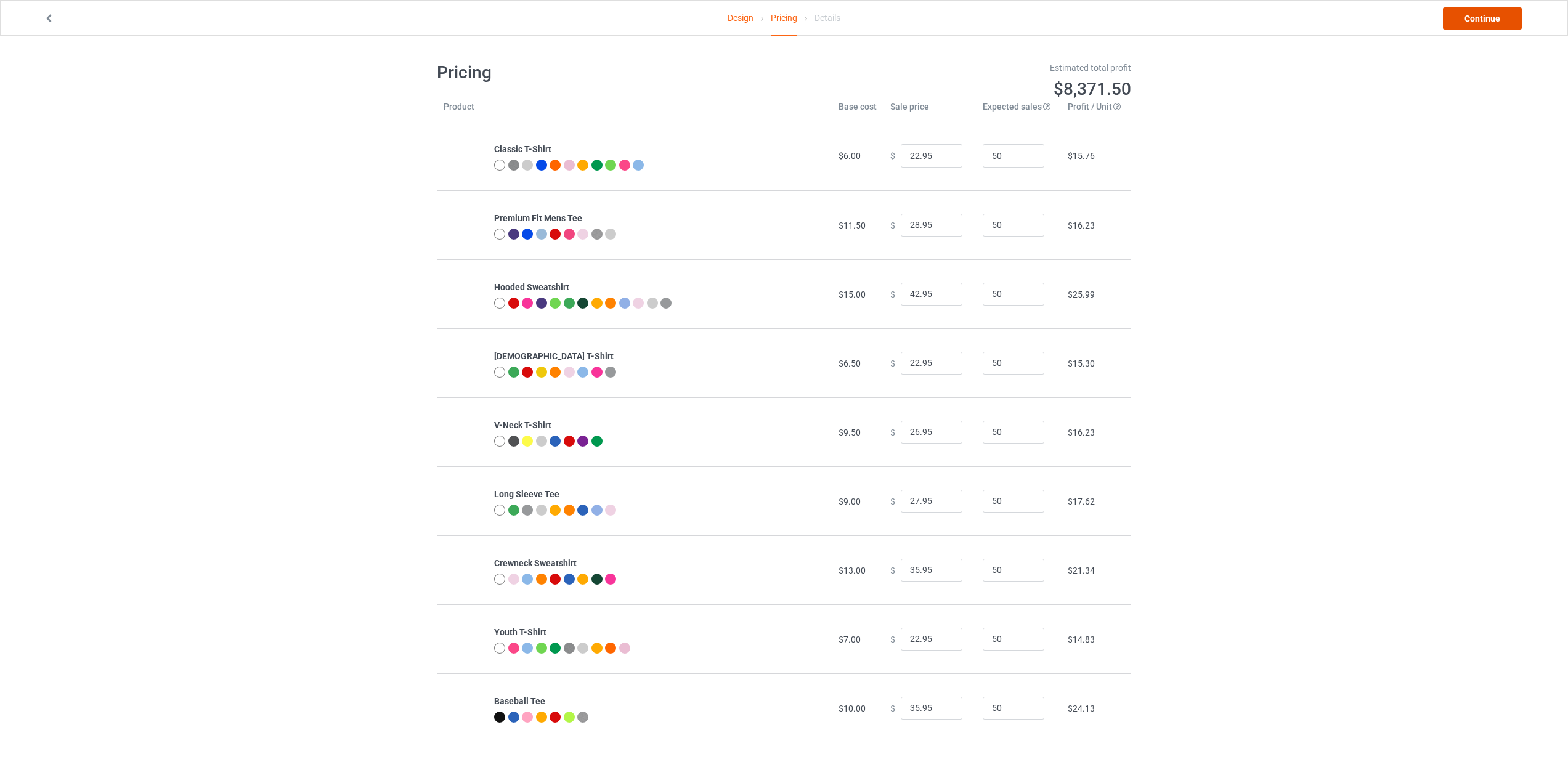
click at [1485, 11] on link "Continue" at bounding box center [1482, 18] width 79 height 22
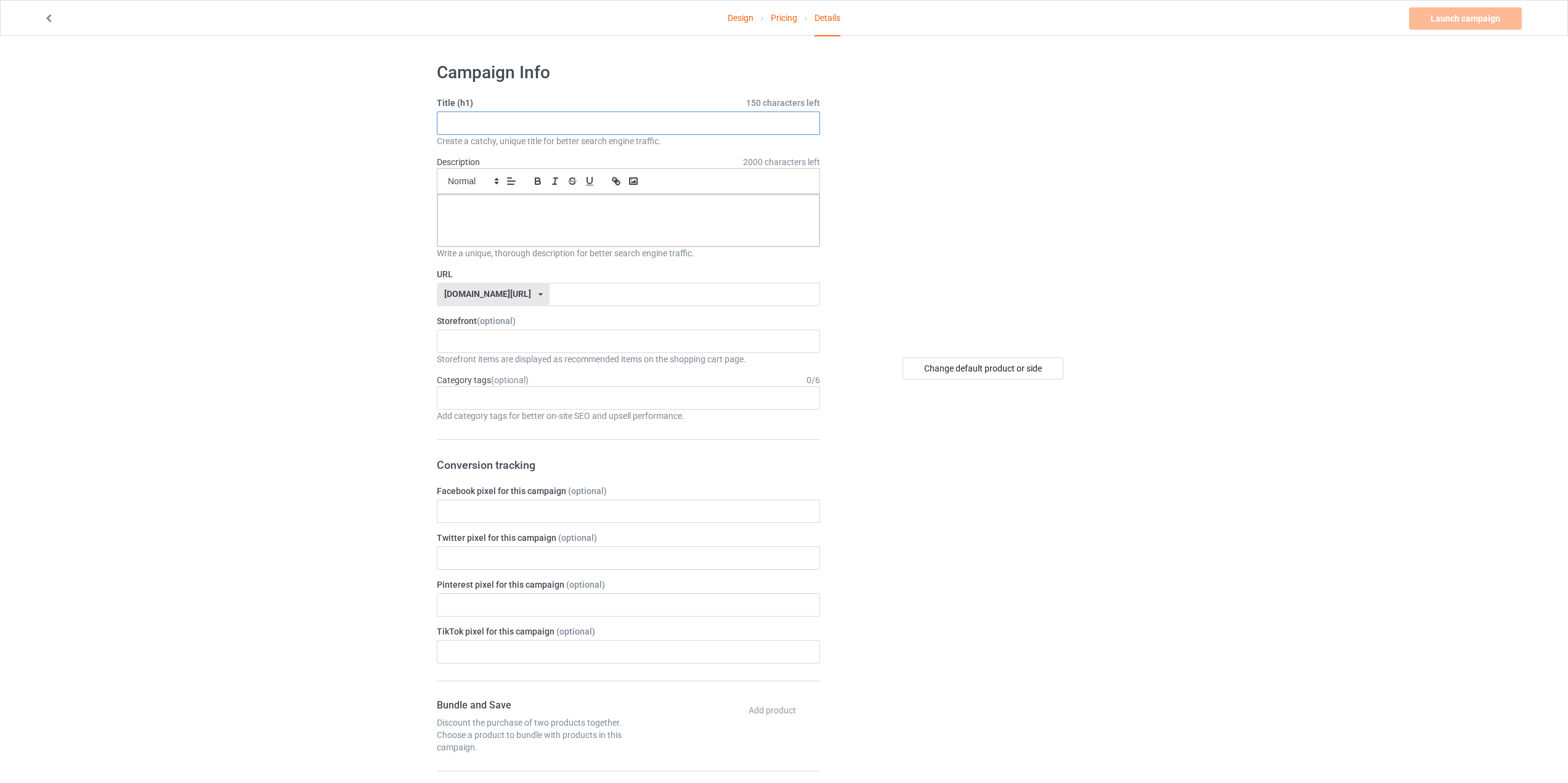
click at [543, 122] on input "text" at bounding box center [628, 123] width 383 height 24
drag, startPoint x: 449, startPoint y: 121, endPoint x: 399, endPoint y: 128, distance: 50.5
click at [399, 128] on div "Design Pricing Details Launch campaign Please enter campaign description Campai…" at bounding box center [784, 674] width 1568 height 1277
type input "supporting the paws that enforce the laws"
click at [488, 227] on div at bounding box center [629, 220] width 382 height 51
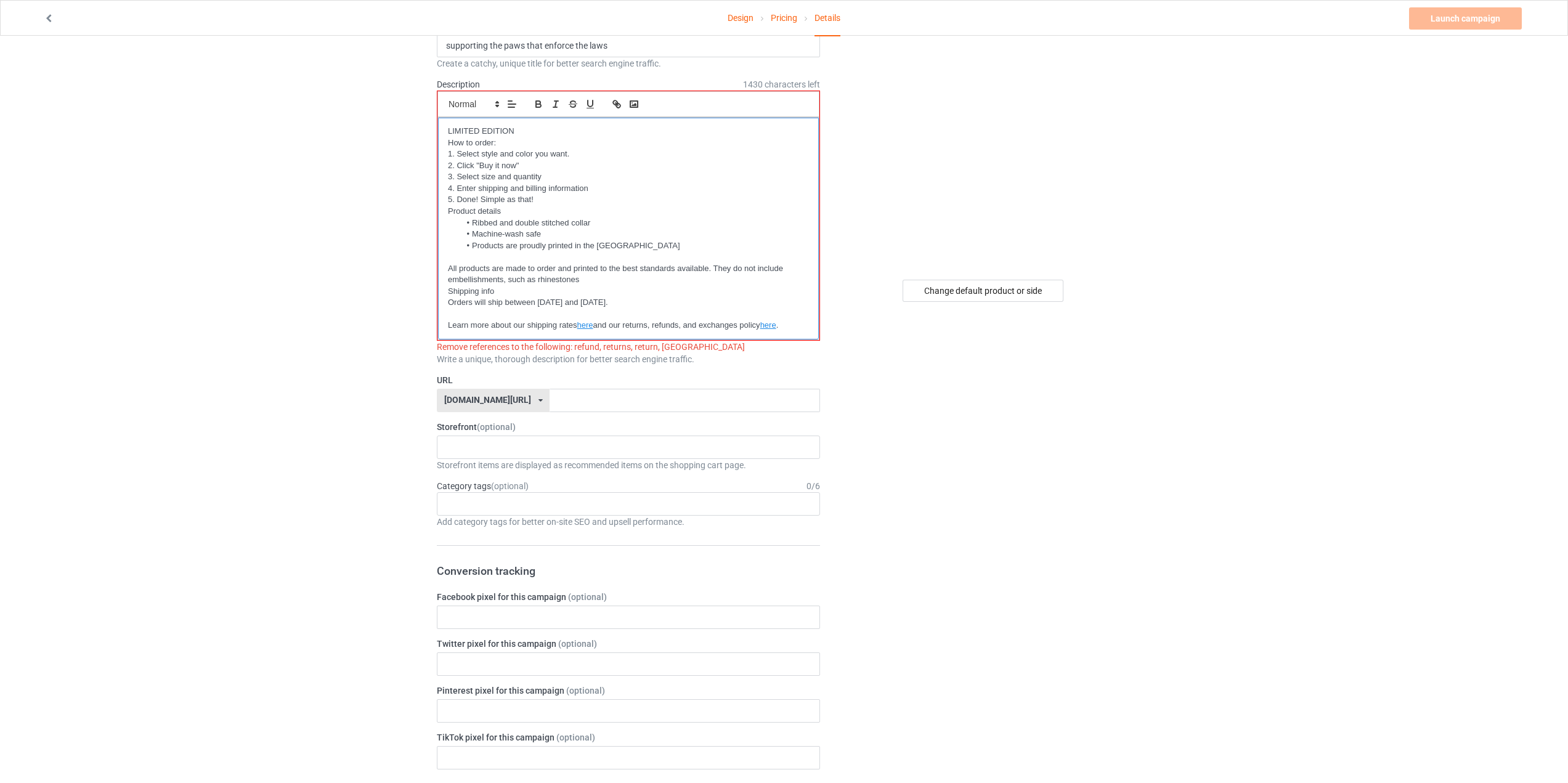
scroll to position [123, 0]
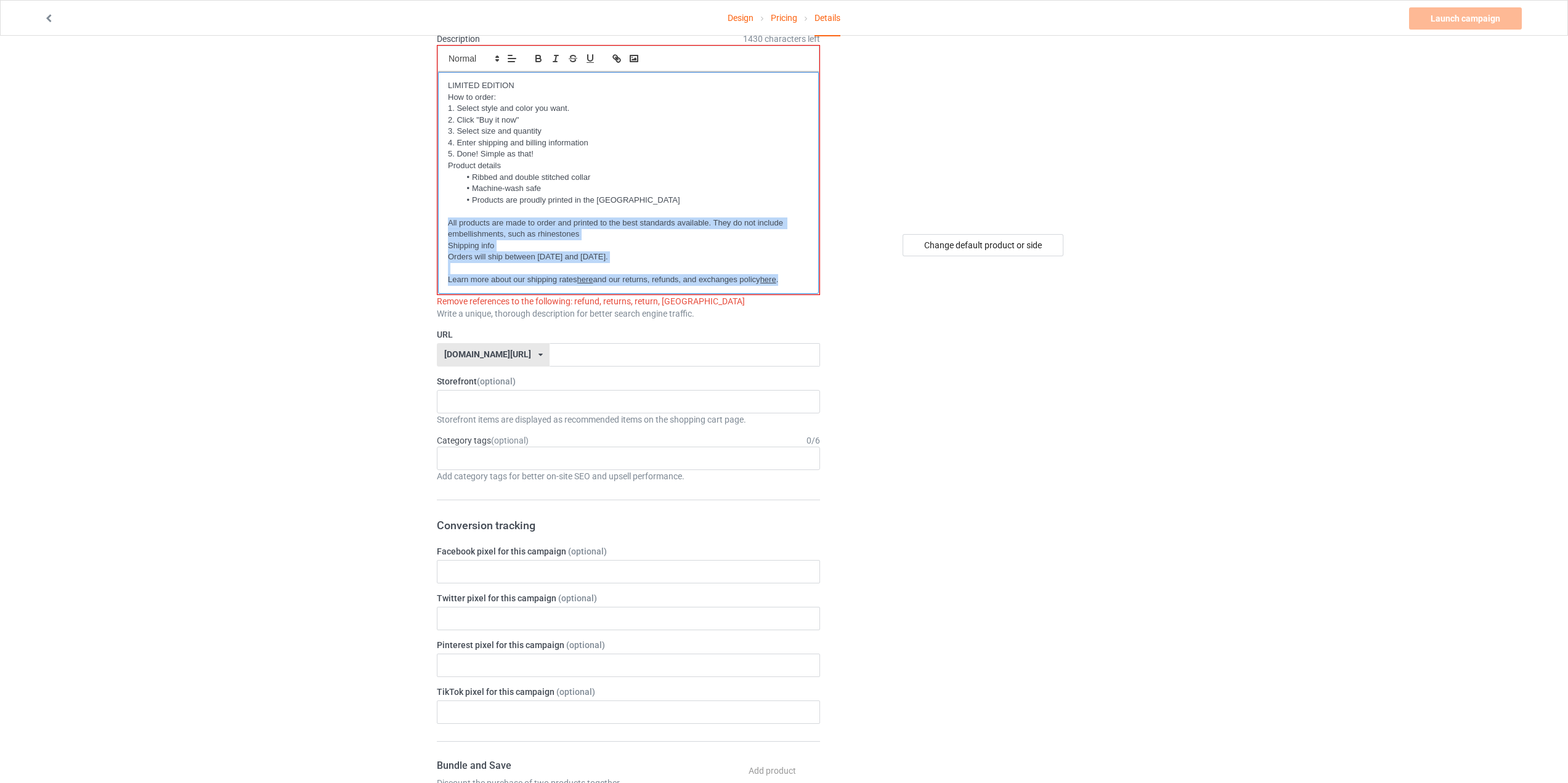
drag, startPoint x: 777, startPoint y: 282, endPoint x: 424, endPoint y: 224, distance: 357.7
click at [424, 224] on div "Design Pricing Details Launch campaign Invalid campaign description Campaign In…" at bounding box center [784, 643] width 1568 height 1460
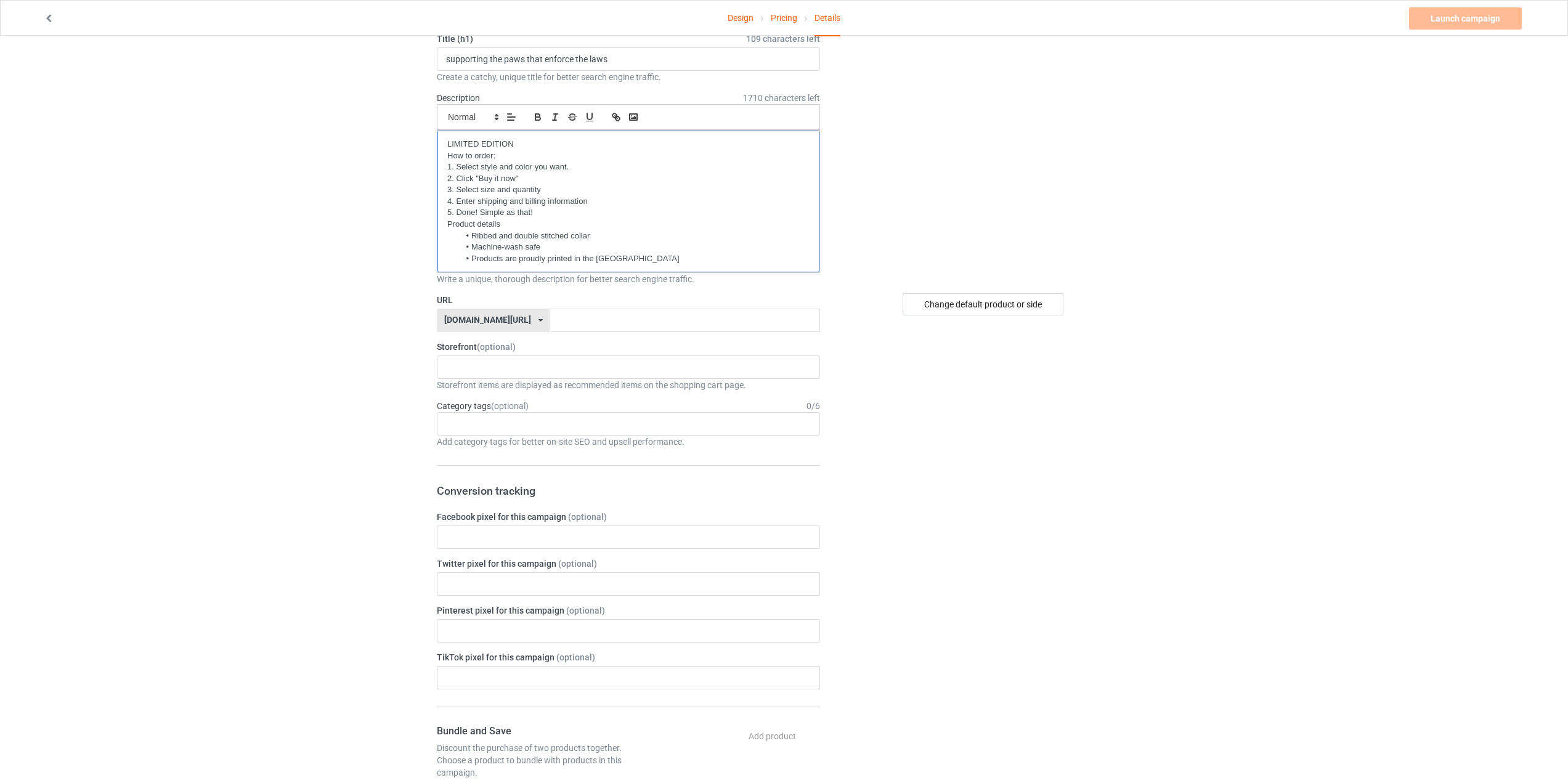
scroll to position [0, 0]
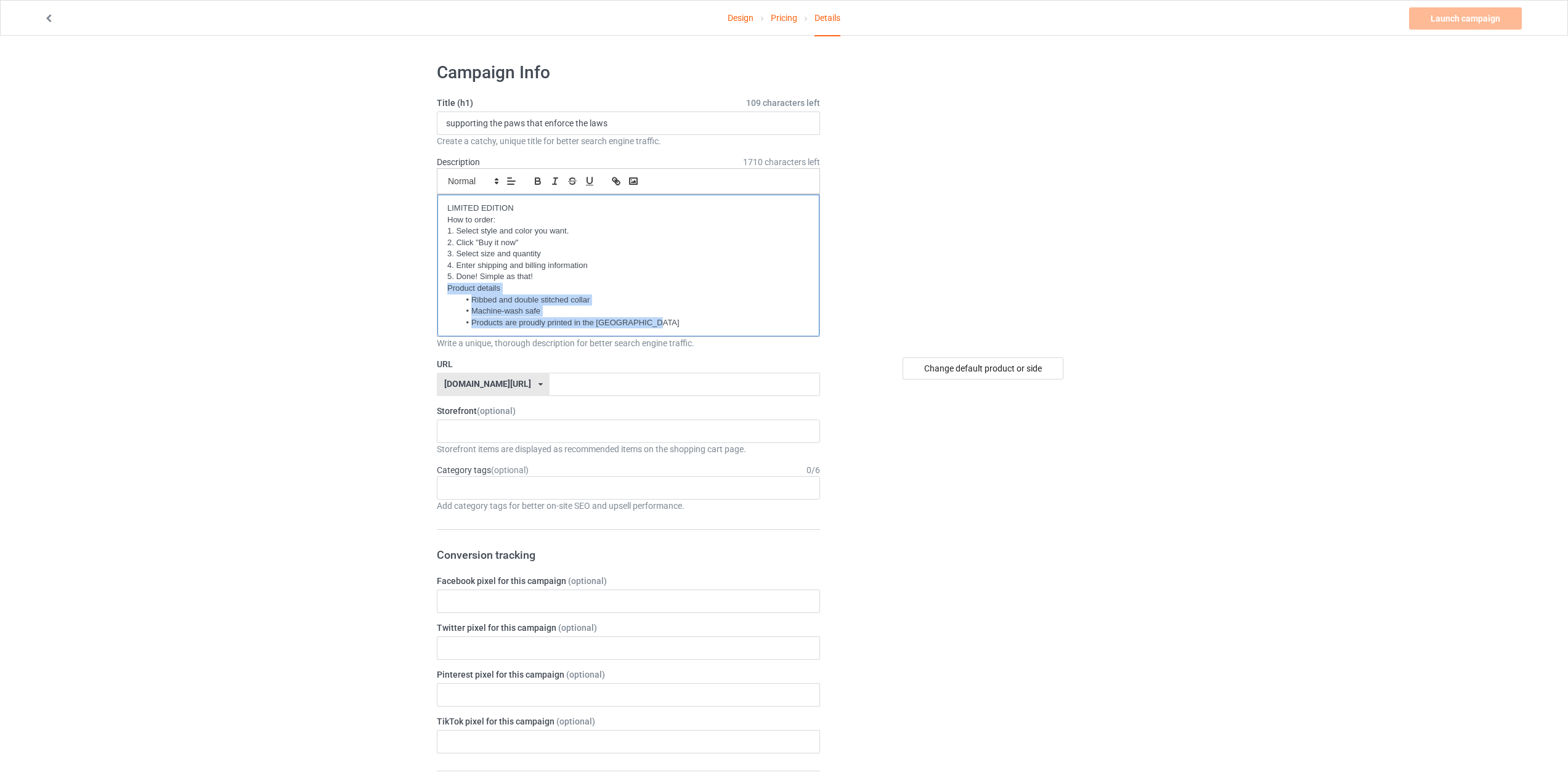
drag, startPoint x: 676, startPoint y: 323, endPoint x: 408, endPoint y: 288, distance: 270.3
click at [408, 288] on div "Design Pricing Details Launch campaign Please enter campaign URL Campaign Info …" at bounding box center [784, 719] width 1568 height 1367
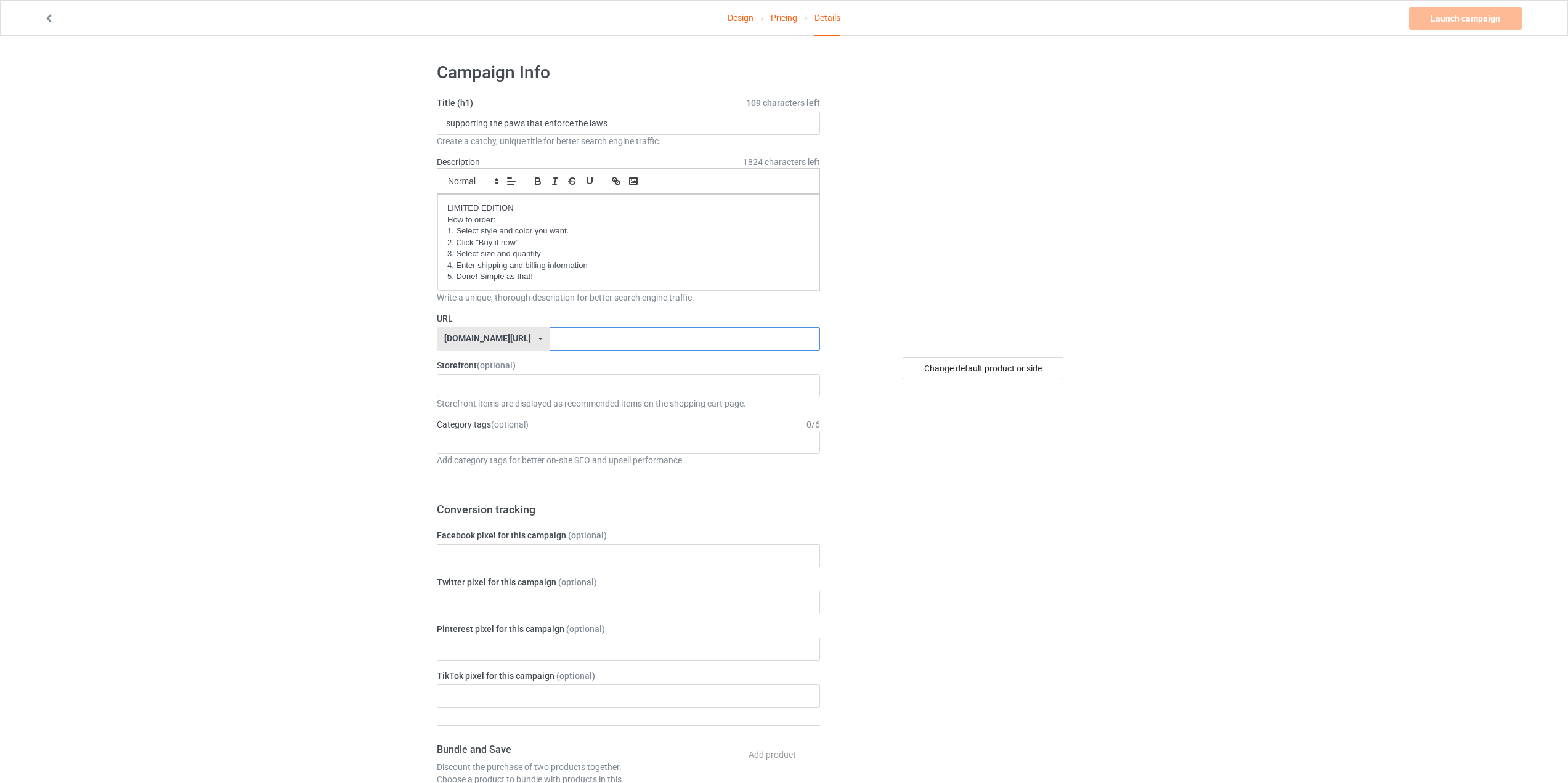
click at [565, 345] on input "text" at bounding box center [684, 339] width 270 height 24
drag, startPoint x: 526, startPoint y: 123, endPoint x: 429, endPoint y: 131, distance: 97.3
click at [429, 131] on div "Campaign Info Title (h1) 109 characters left supporting the paws that enforce t…" at bounding box center [628, 696] width 400 height 1287
click at [585, 334] on input "text" at bounding box center [684, 339] width 270 height 24
paste input "supporting the paws"
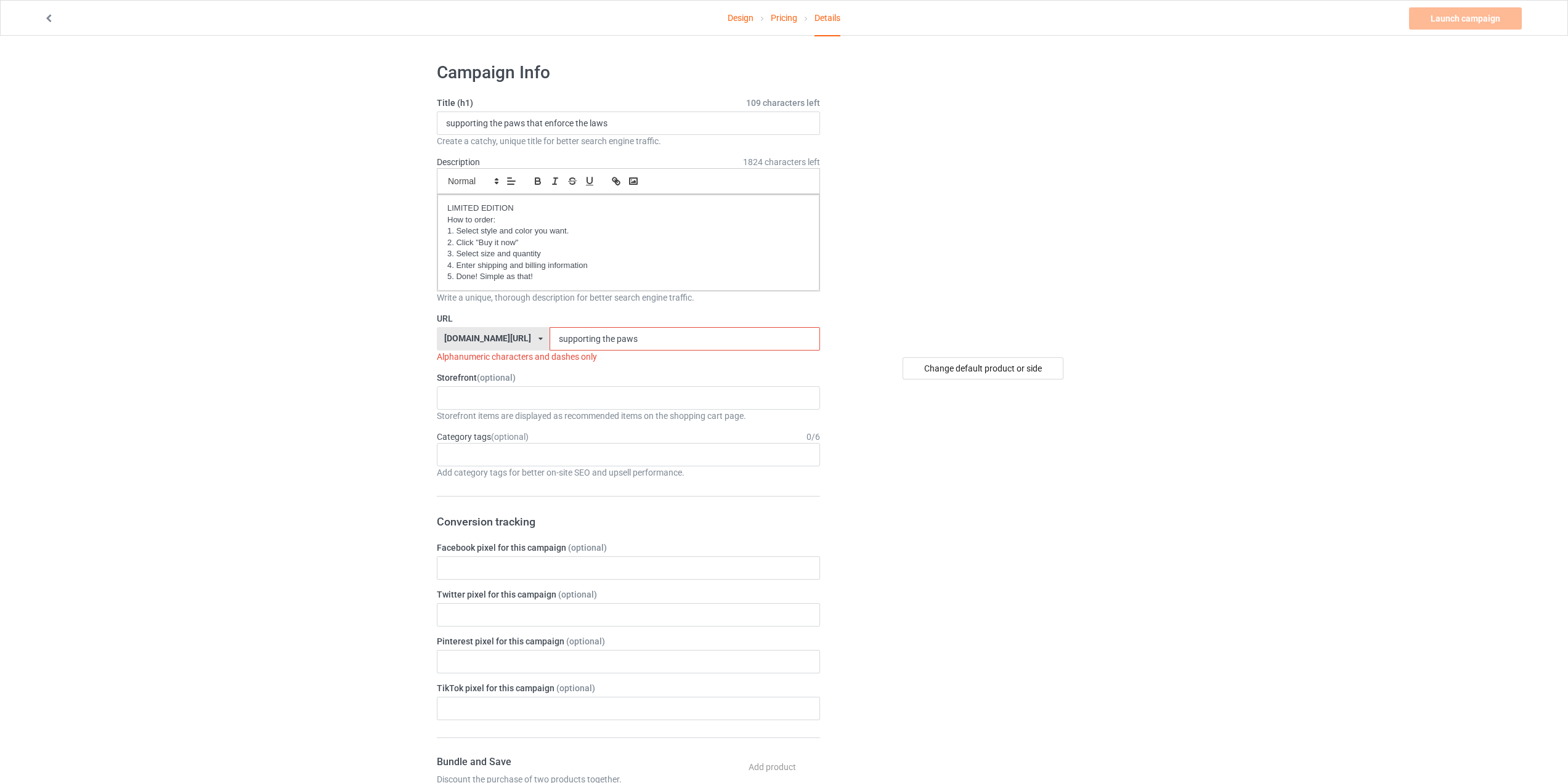
click at [596, 339] on input "supporting the paws" at bounding box center [684, 339] width 270 height 24
click at [598, 339] on input "supporting the paws" at bounding box center [684, 339] width 270 height 24
click at [612, 342] on input "supporting-the paws" at bounding box center [684, 339] width 270 height 24
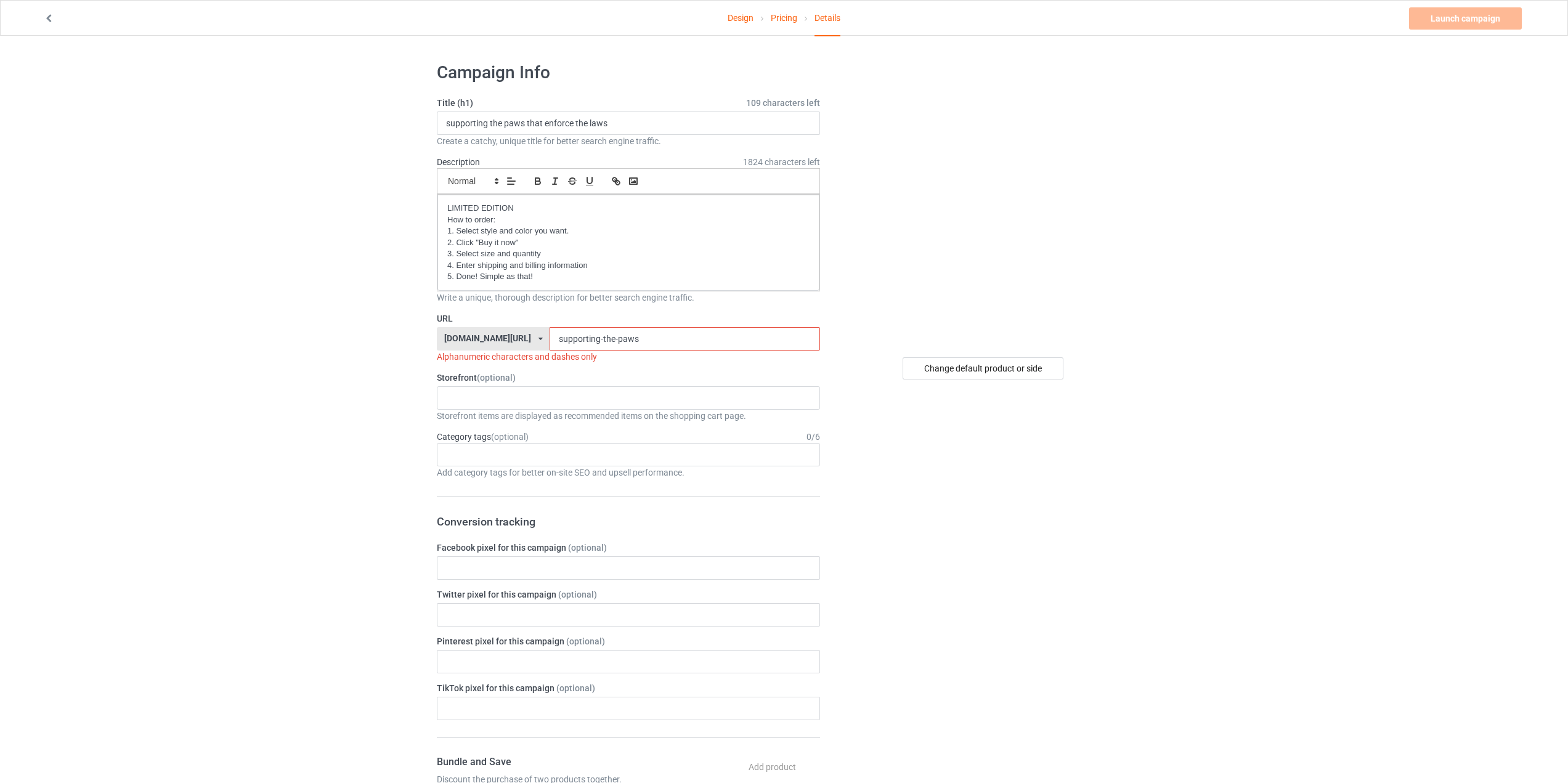
click at [686, 337] on input "supporting-the-paws" at bounding box center [684, 339] width 270 height 24
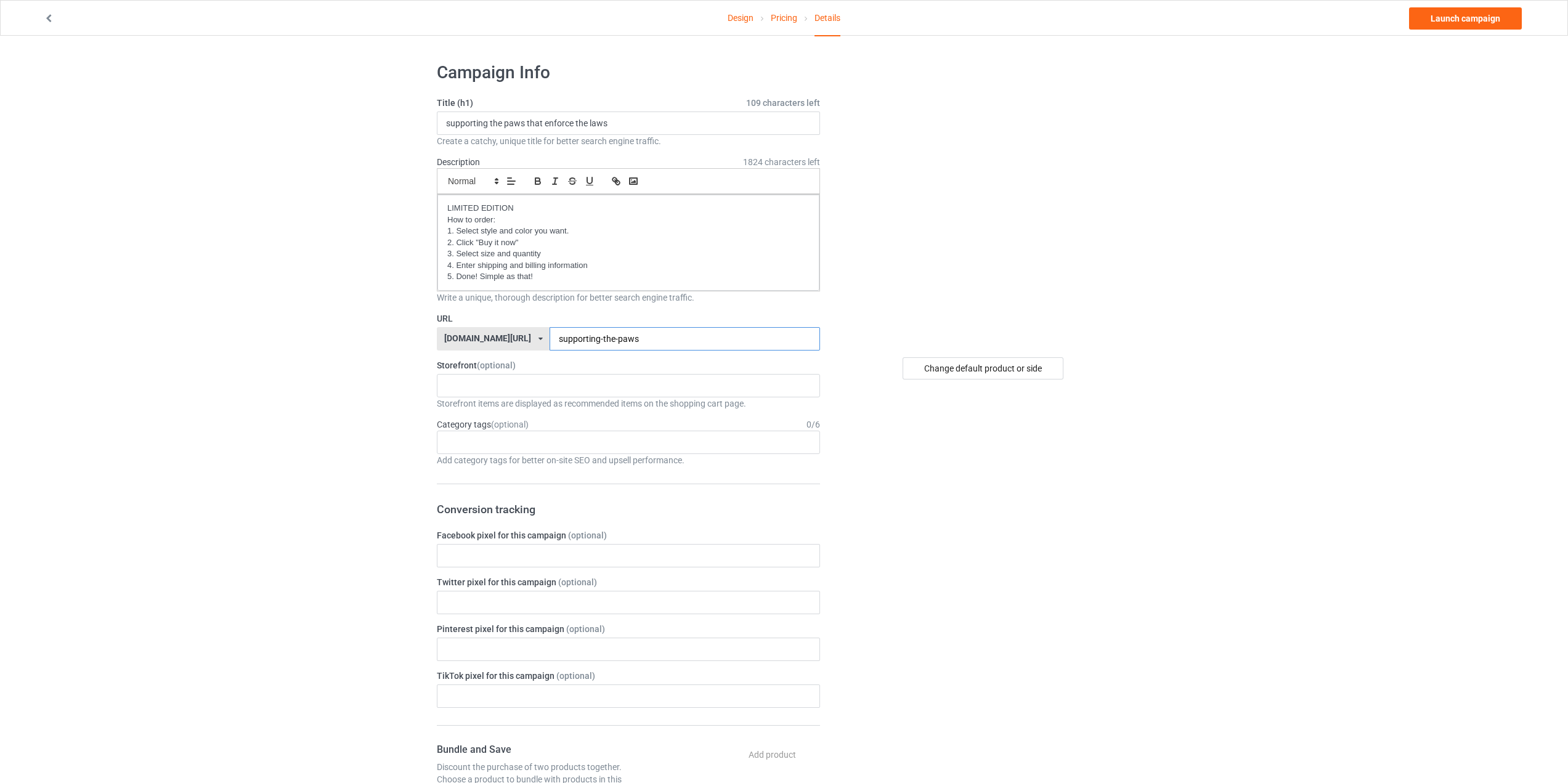
type input "supporting-the-paws"
drag, startPoint x: 520, startPoint y: 367, endPoint x: 514, endPoint y: 377, distance: 11.7
click at [518, 368] on label "Storefront (optional)" at bounding box center [628, 365] width 383 height 12
click at [514, 378] on div "TRENDING ALL PRODUCTS NEWEST BEST SELLING 5b710051c63d517bf6587103 5b710013909b…" at bounding box center [628, 385] width 383 height 24
click at [506, 407] on div "TRENDING" at bounding box center [629, 408] width 382 height 23
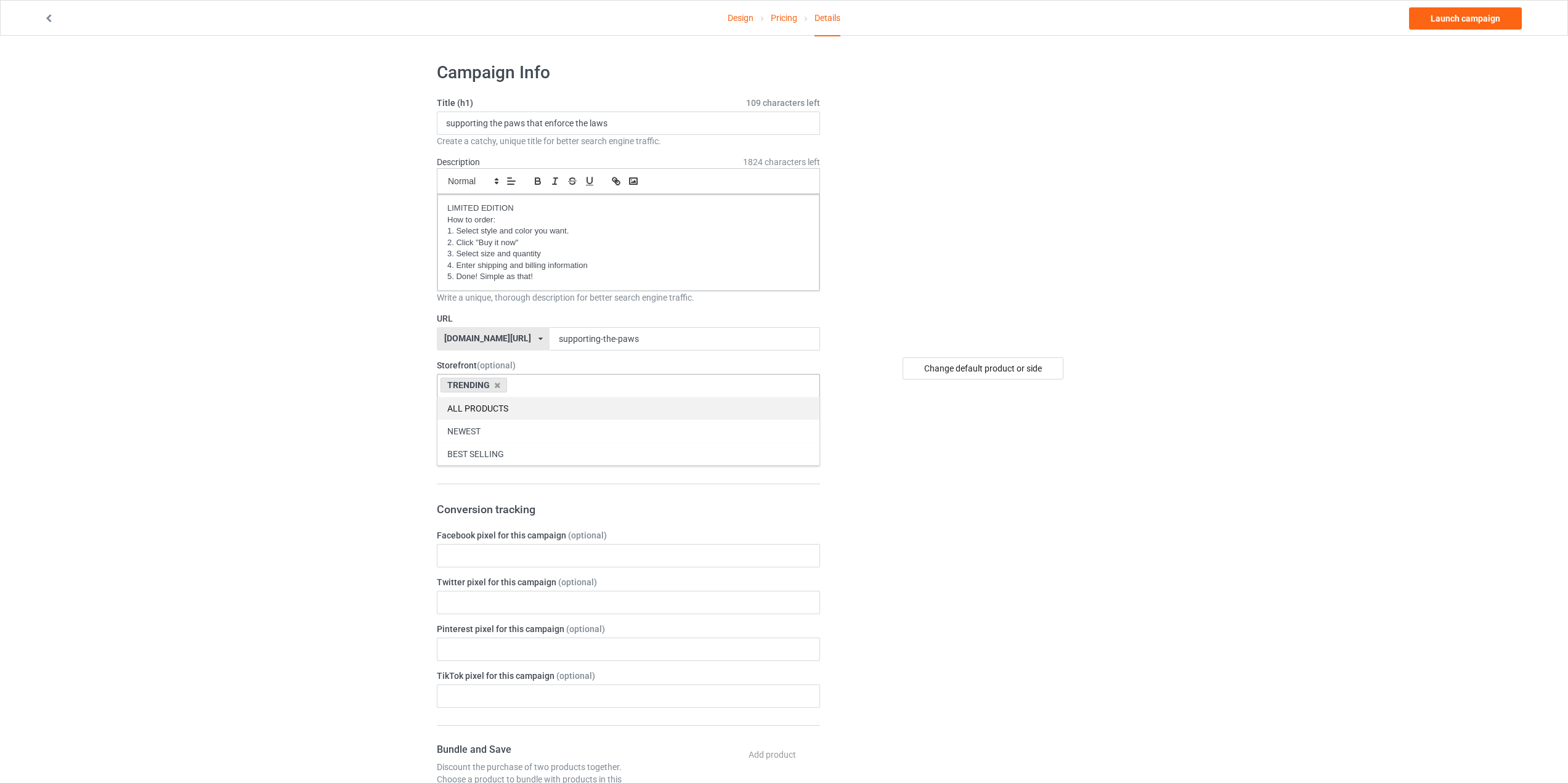
click at [478, 407] on div "ALL PRODUCTS" at bounding box center [629, 408] width 382 height 23
click at [374, 443] on div "Design Pricing Details Launch campaign Campaign Info Title (h1) 109 characters …" at bounding box center [784, 696] width 1568 height 1321
click at [502, 451] on div "Age > [DEMOGRAPHIC_DATA] > 1 Age > [DEMOGRAPHIC_DATA] Months > 1 Month Age > [D…" at bounding box center [628, 442] width 383 height 24
click at [358, 475] on div "Design Pricing Details Launch campaign Campaign Info Title (h1) 109 characters …" at bounding box center [784, 696] width 1568 height 1321
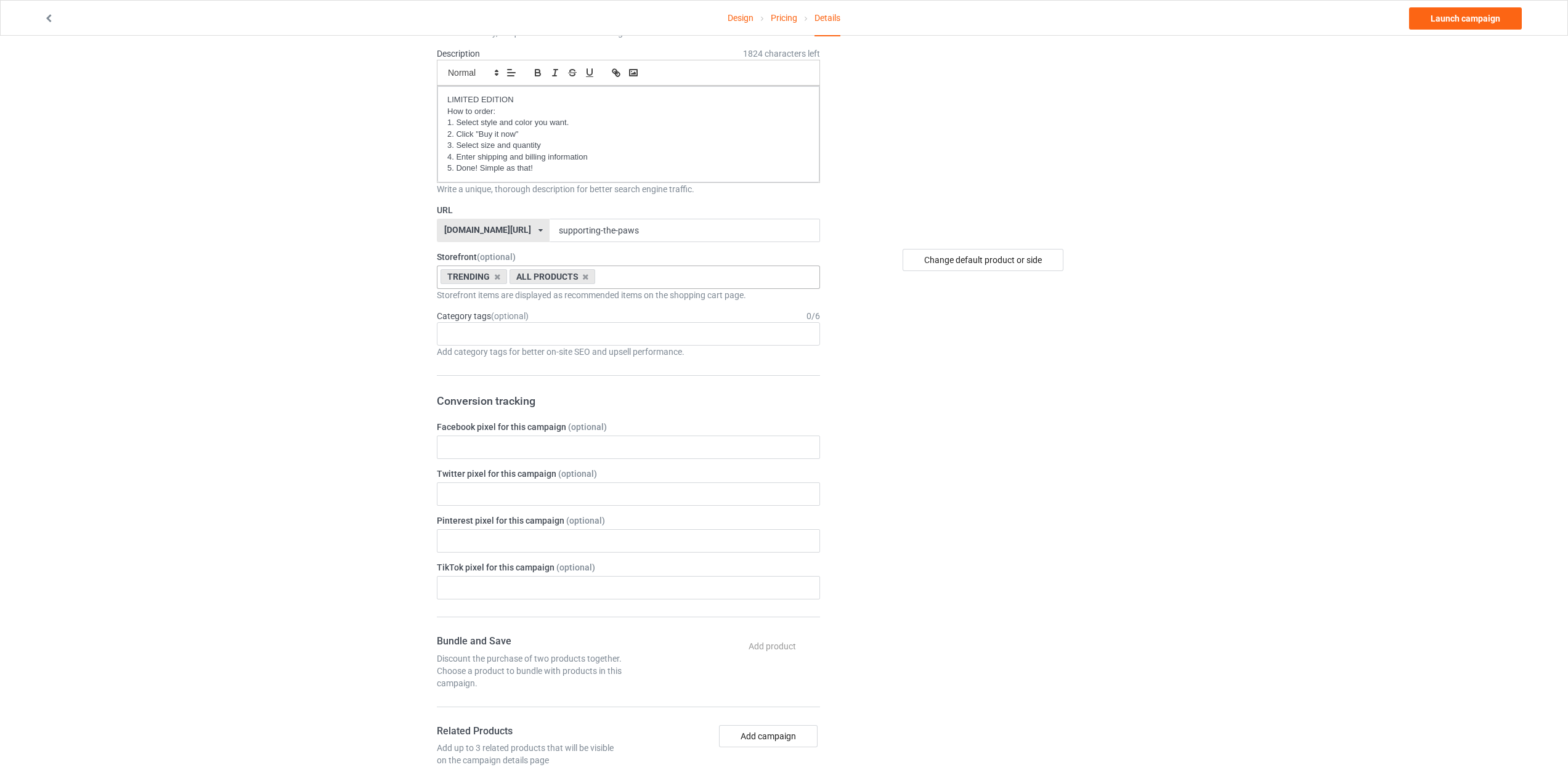
scroll to position [123, 0]
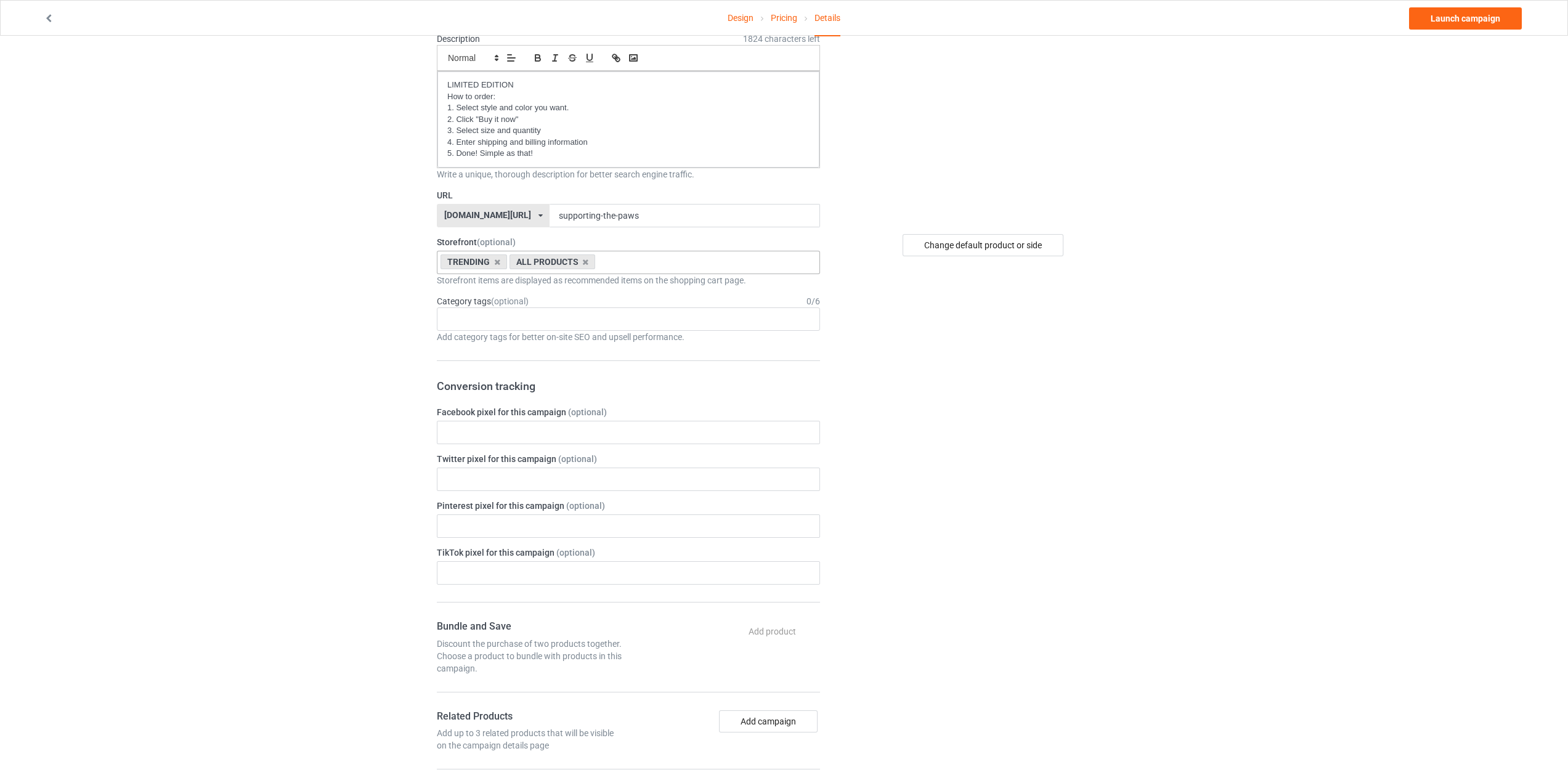
click at [501, 418] on label "Facebook pixel for this campaign (optional)" at bounding box center [628, 412] width 383 height 12
click at [496, 427] on input "text" at bounding box center [628, 432] width 383 height 24
click at [514, 435] on input "text" at bounding box center [628, 432] width 383 height 24
paste input "1096569225746323"
type input "1096569225746323"
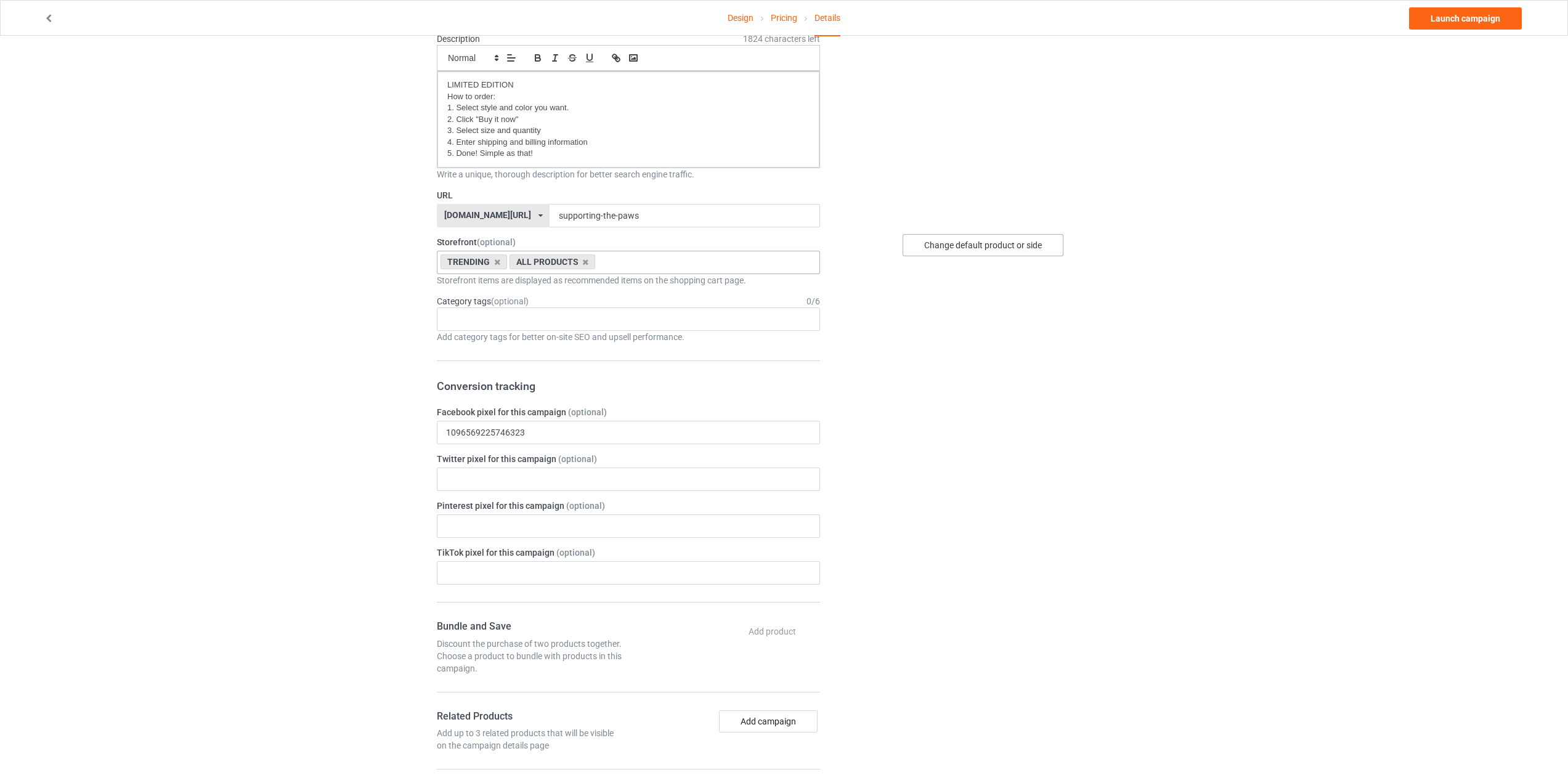
click at [985, 242] on div "Change default product or side" at bounding box center [982, 245] width 161 height 22
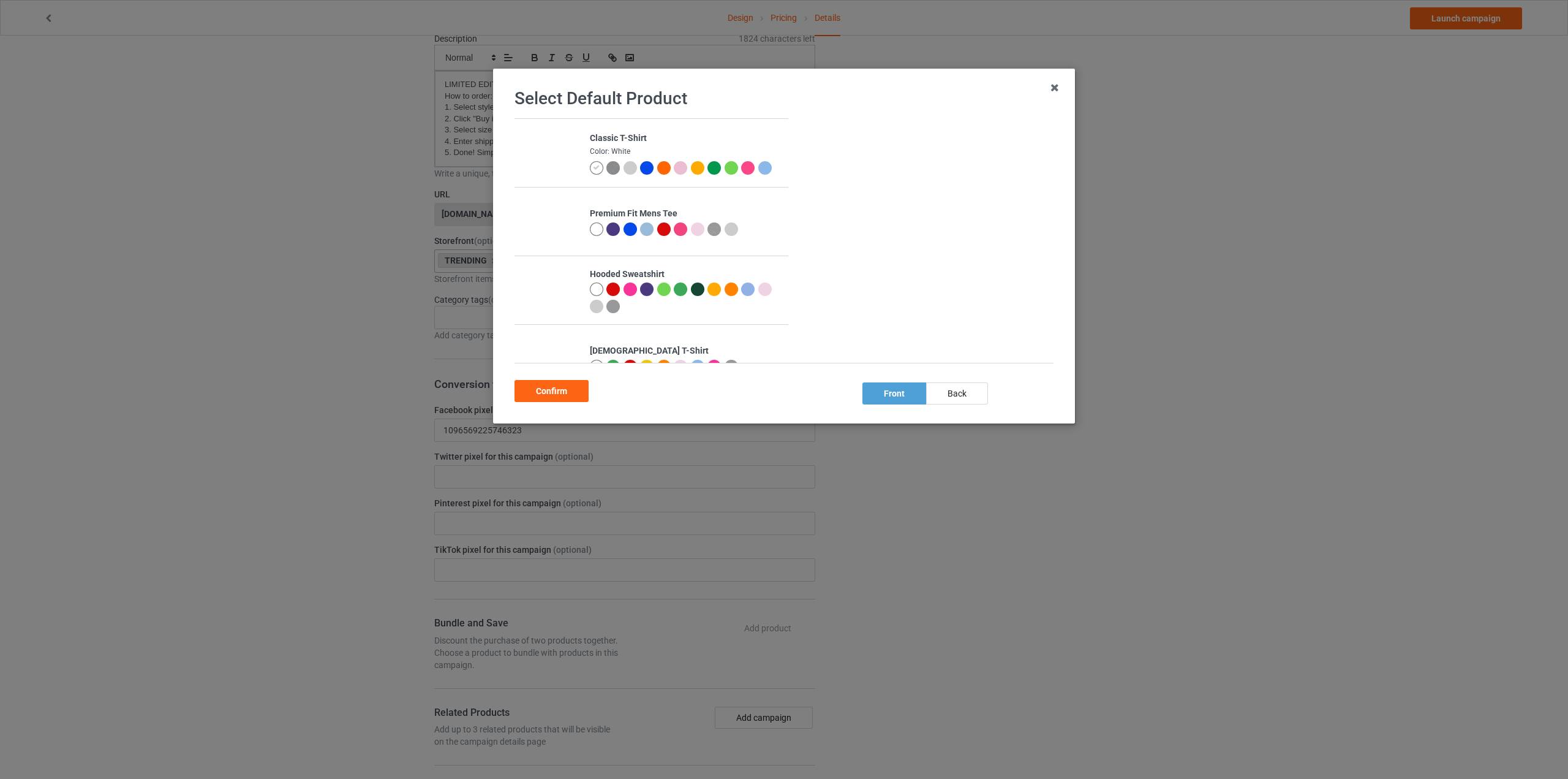
click at [728, 232] on div at bounding box center [731, 229] width 14 height 14
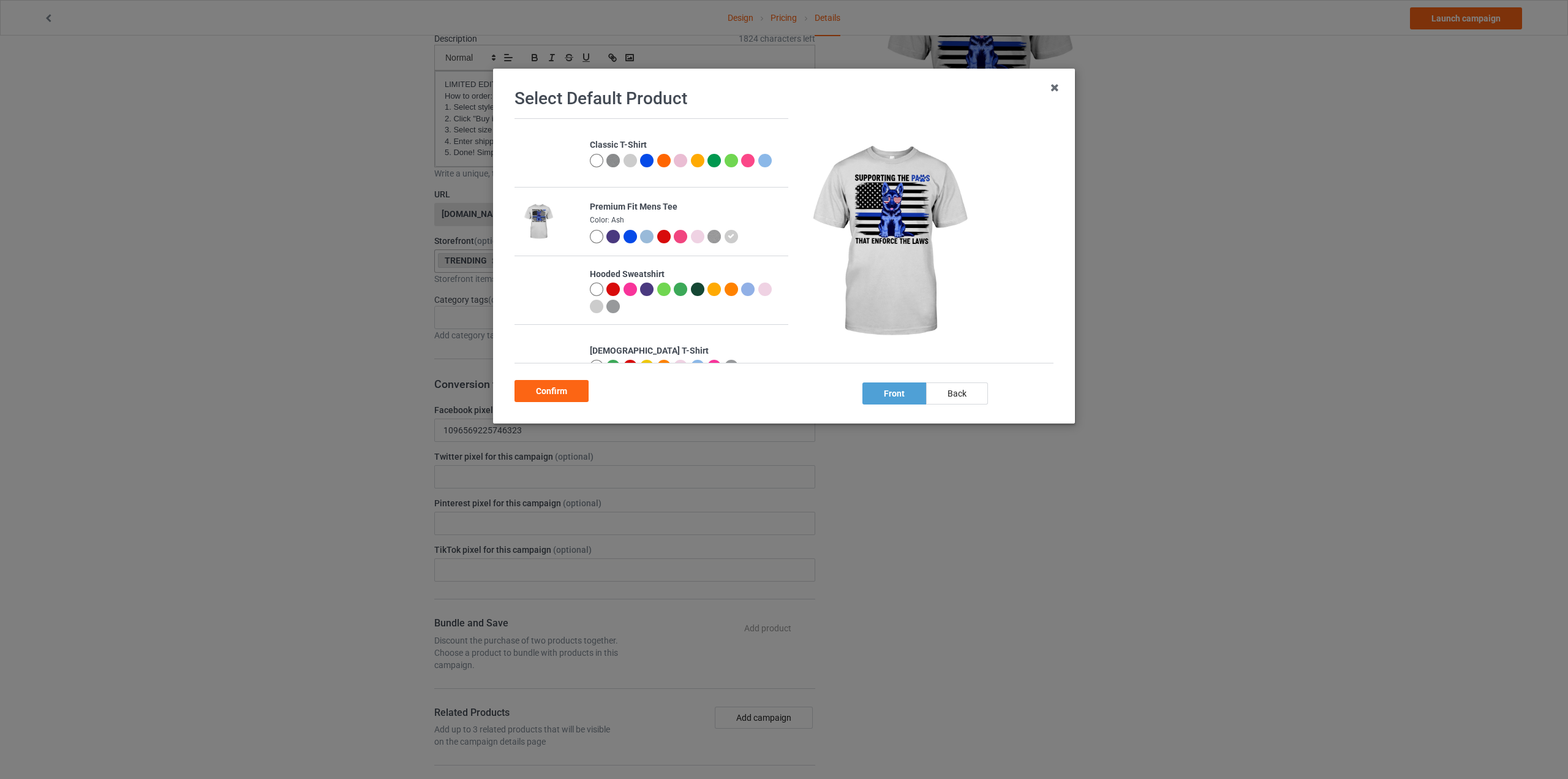
click at [627, 154] on div at bounding box center [630, 160] width 14 height 14
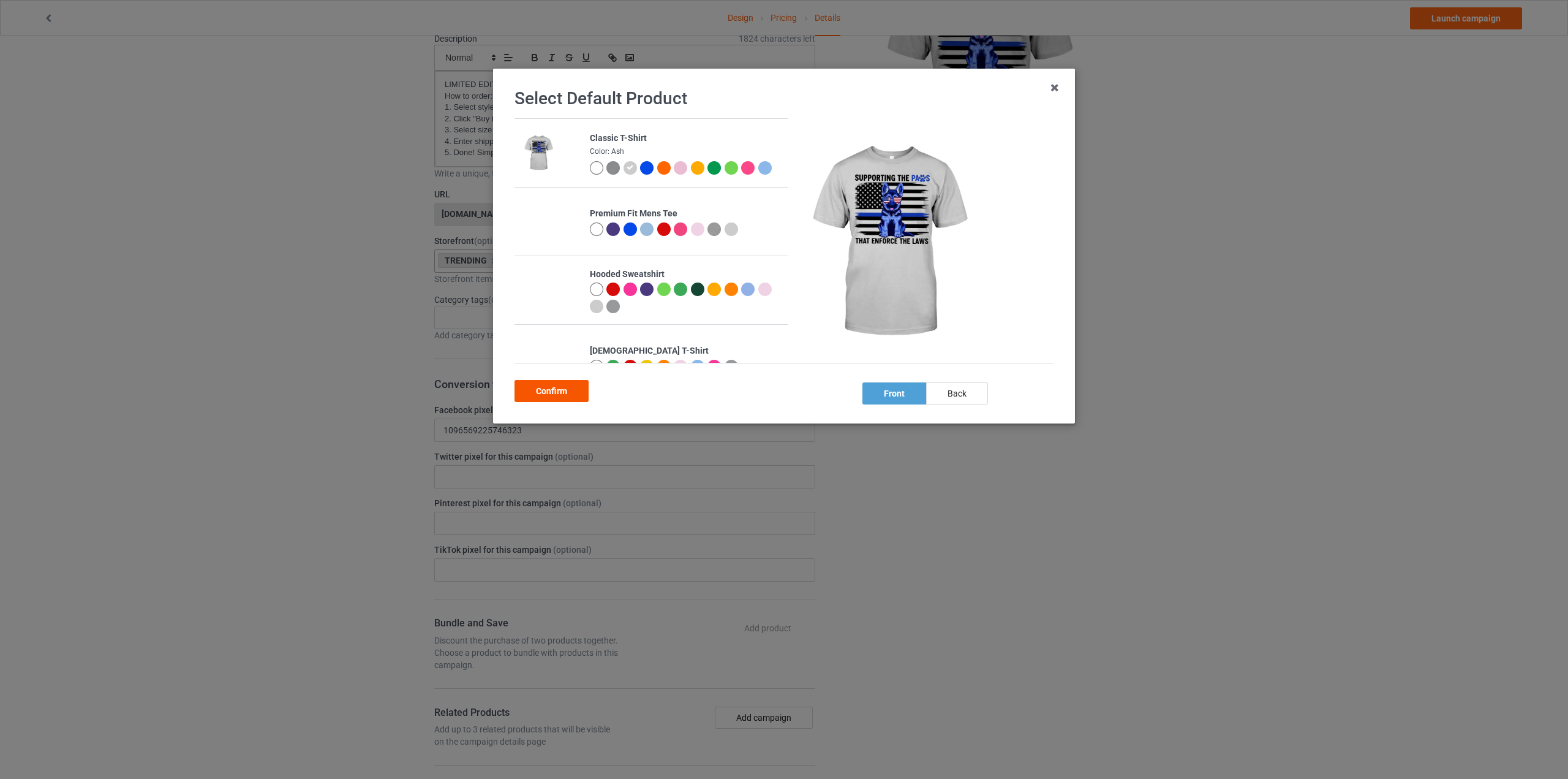
click at [550, 389] on div "Confirm" at bounding box center [551, 391] width 74 height 22
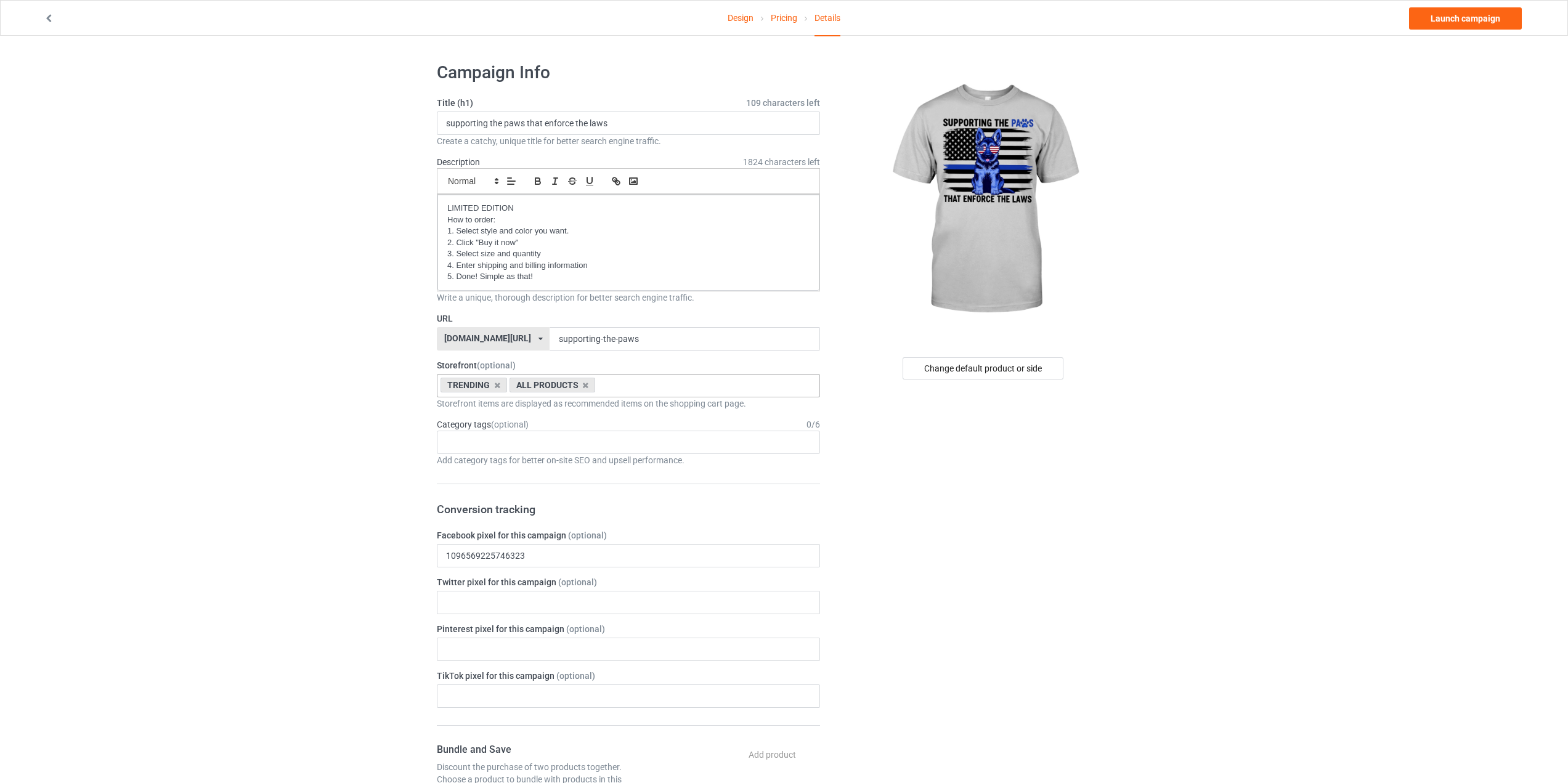
click at [731, 15] on link "Design" at bounding box center [741, 18] width 26 height 34
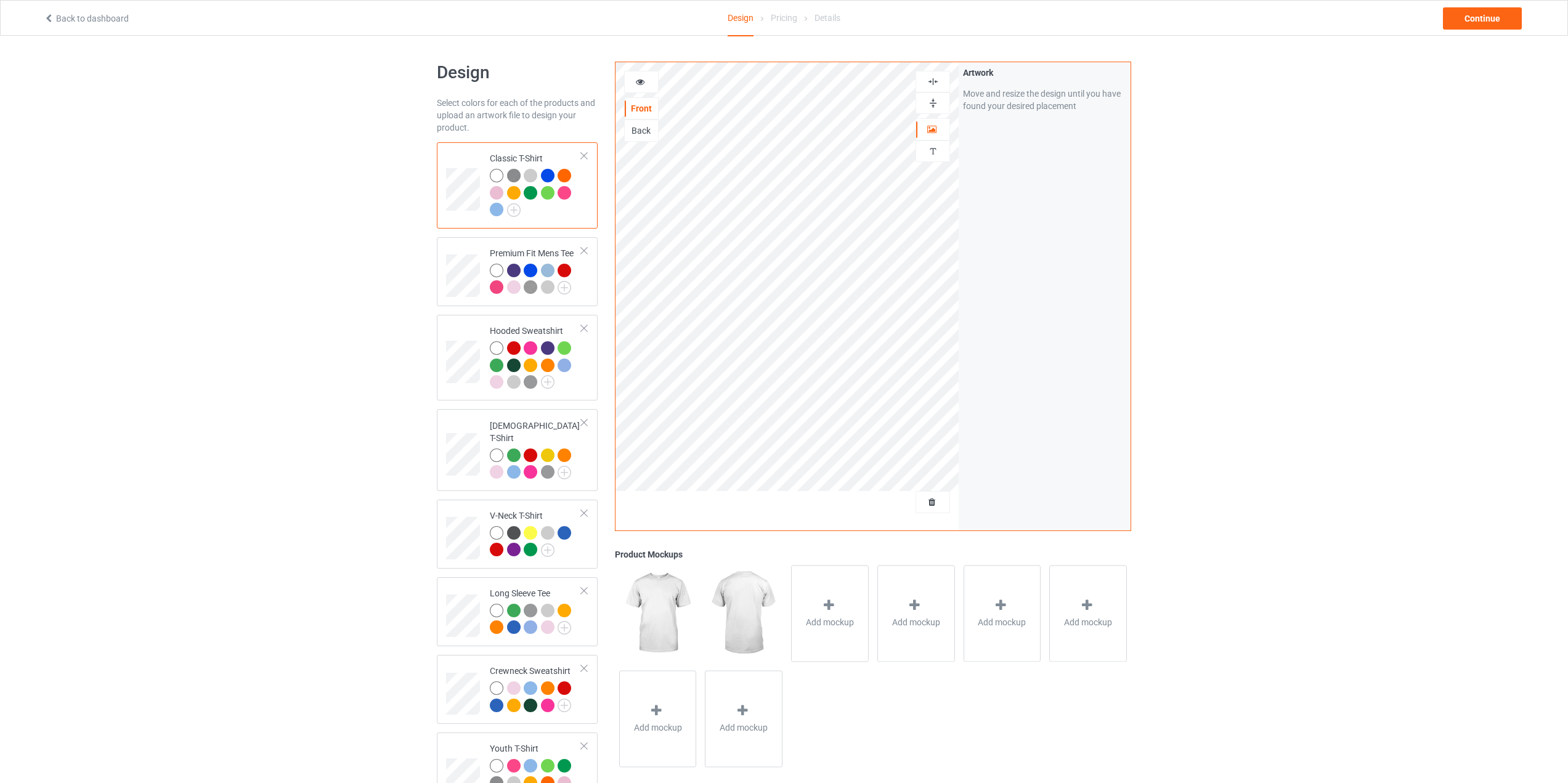
click at [62, 16] on link "Back to dashboard" at bounding box center [87, 19] width 85 height 10
click at [791, 16] on div "Pricing" at bounding box center [784, 18] width 26 height 34
click at [1473, 27] on div "Continue" at bounding box center [1482, 18] width 79 height 22
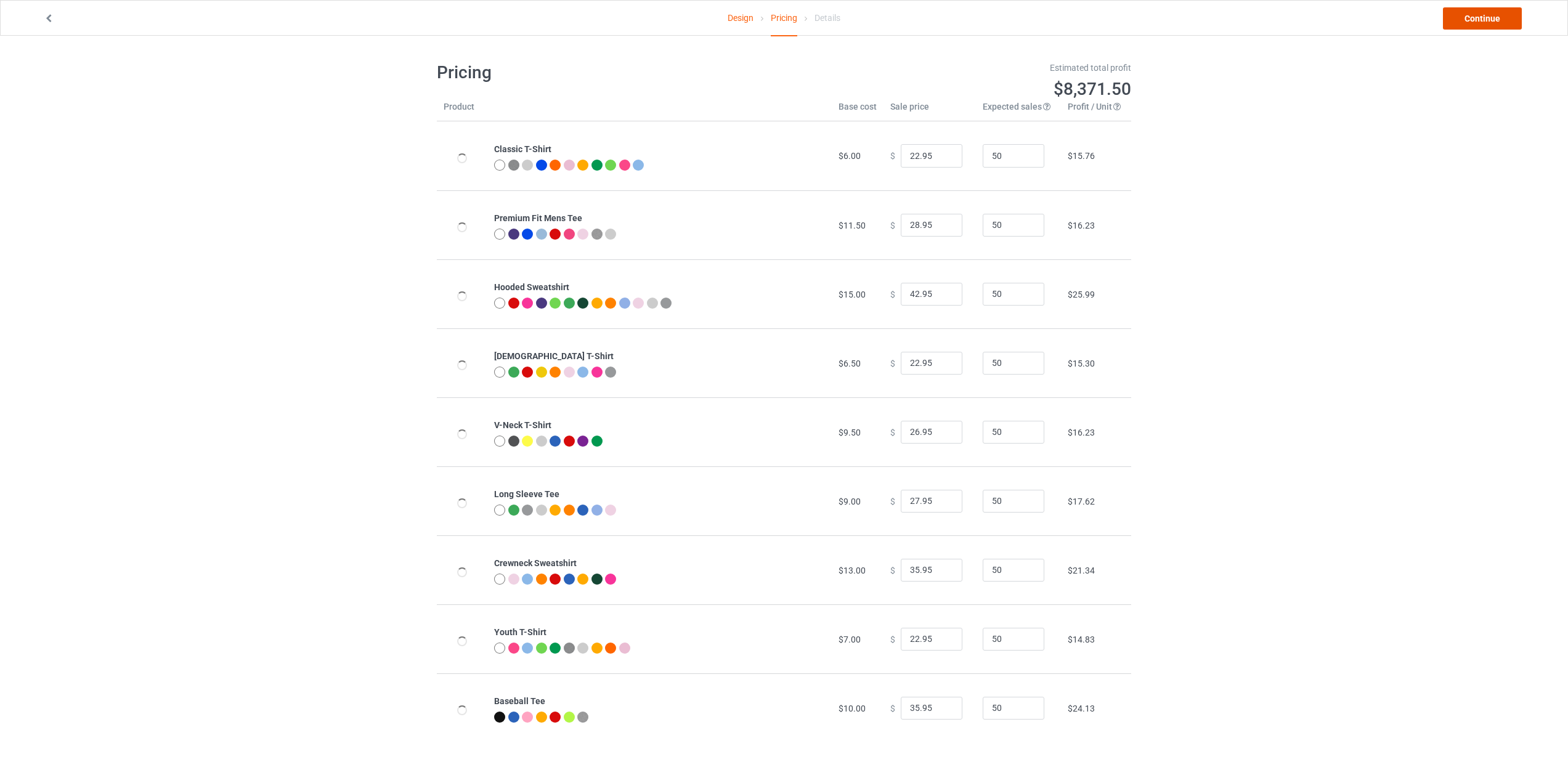
click at [1458, 21] on link "Continue" at bounding box center [1482, 18] width 79 height 22
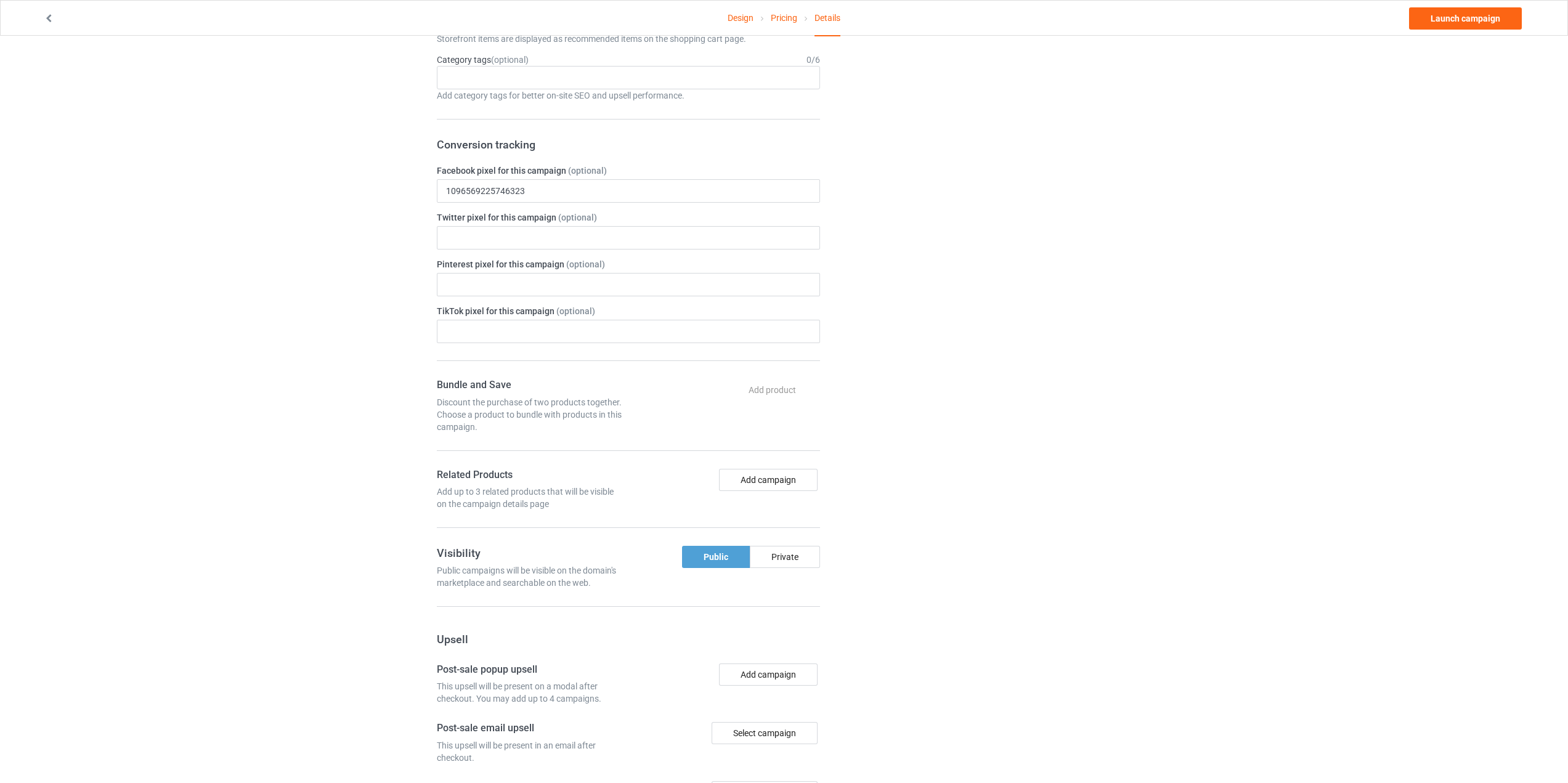
scroll to position [185, 0]
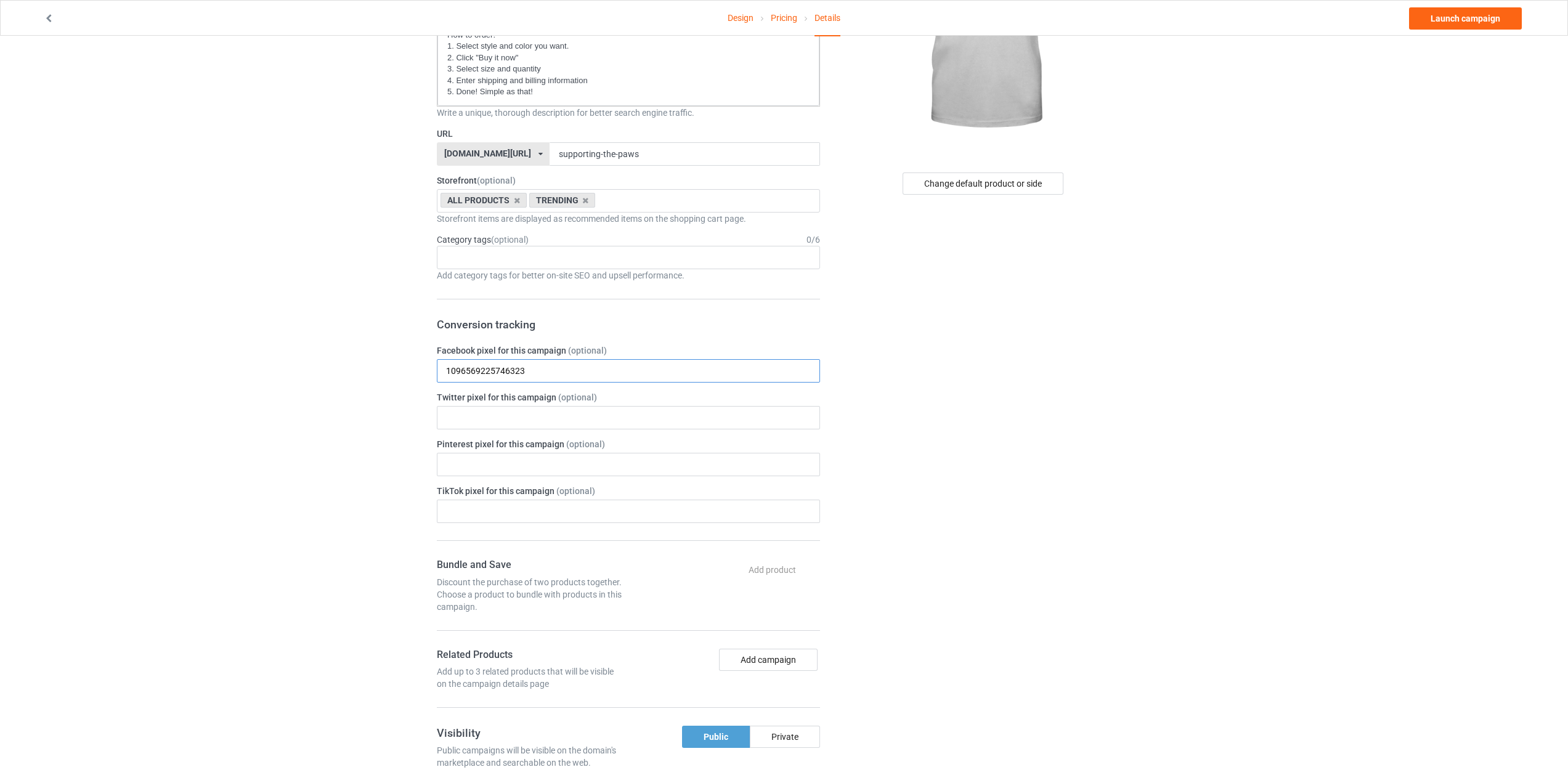
drag, startPoint x: 448, startPoint y: 369, endPoint x: 399, endPoint y: 370, distance: 49.0
click at [400, 370] on div "Design Pricing Details Launch campaign Campaign Info Title (h1) 109 characters …" at bounding box center [784, 511] width 1568 height 1321
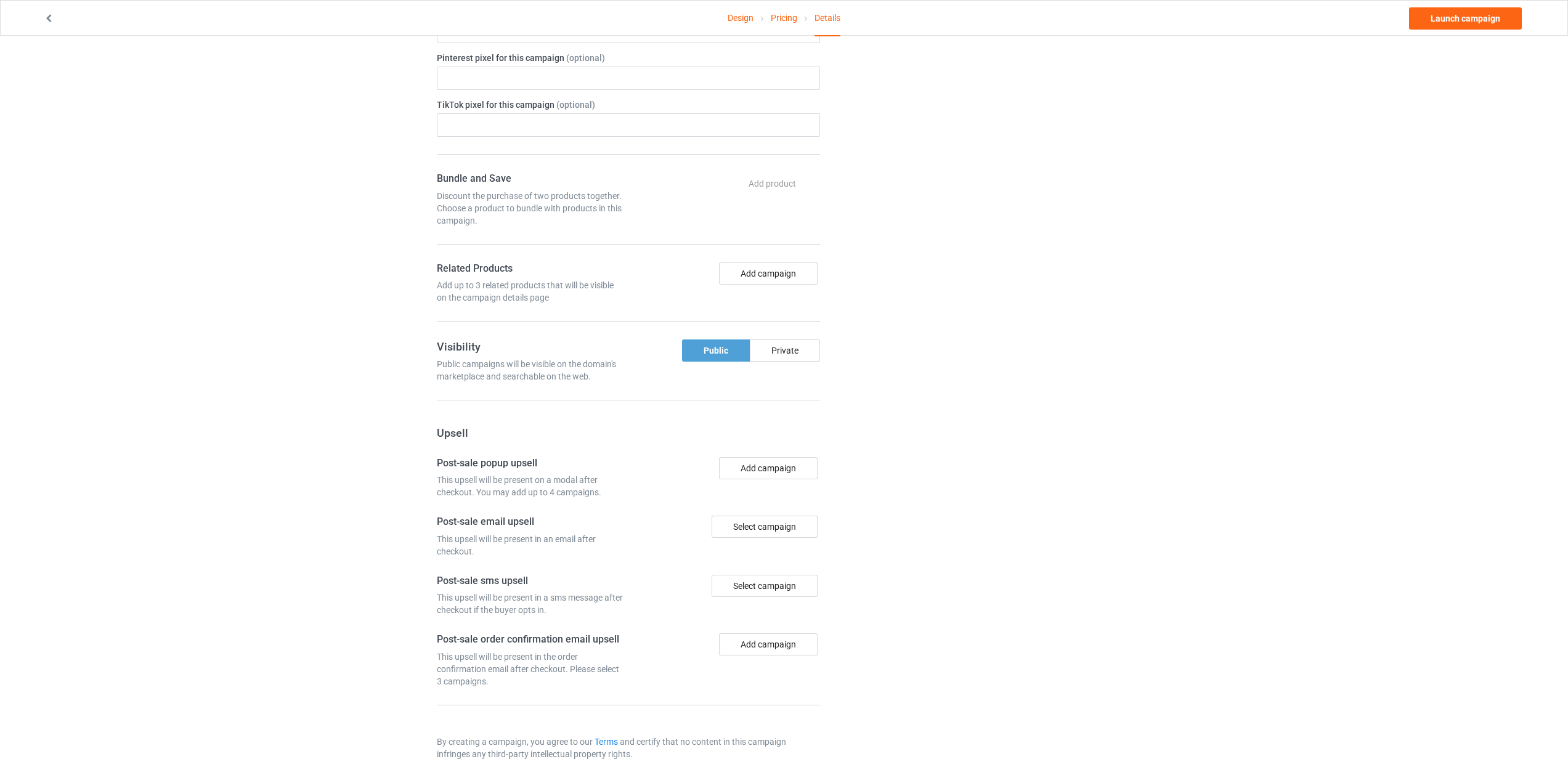
scroll to position [574, 0]
click at [1453, 16] on link "Launch campaign" at bounding box center [1465, 18] width 113 height 22
